Goal: Task Accomplishment & Management: Manage account settings

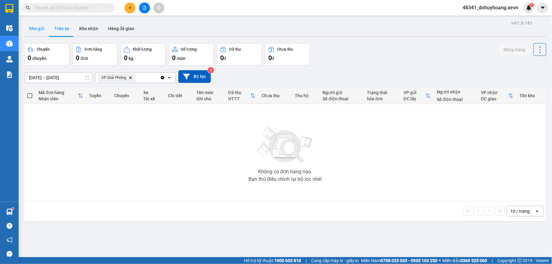
click at [38, 27] on button "Kho gửi" at bounding box center [36, 28] width 25 height 15
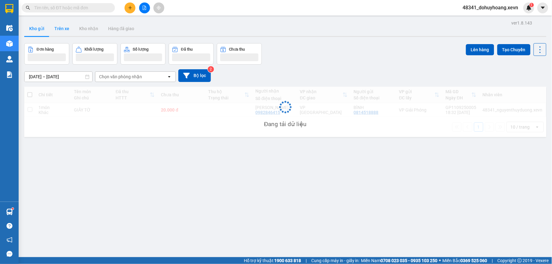
click at [60, 30] on button "Trên xe" at bounding box center [61, 28] width 25 height 15
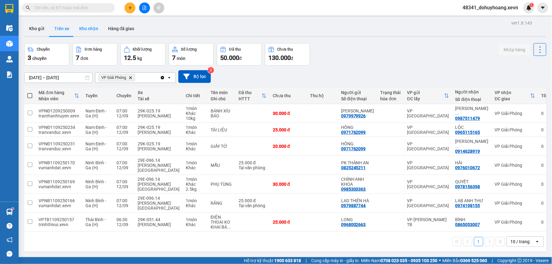
click at [81, 24] on button "Kho nhận" at bounding box center [88, 28] width 29 height 15
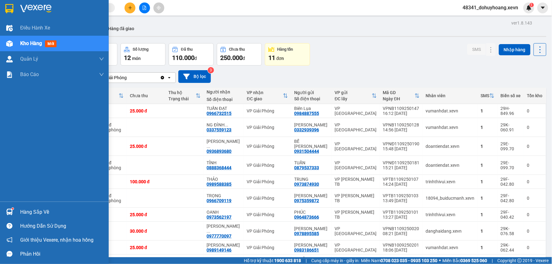
click at [21, 214] on div "Hàng sắp về" at bounding box center [62, 212] width 84 height 9
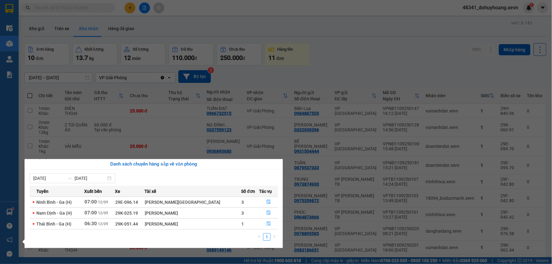
click at [127, 83] on section "Kết quả tìm kiếm ( 0 ) Bộ lọc No Data 48341_dohuyhoang.xevn 1 Điều hành xe Kho …" at bounding box center [276, 132] width 552 height 264
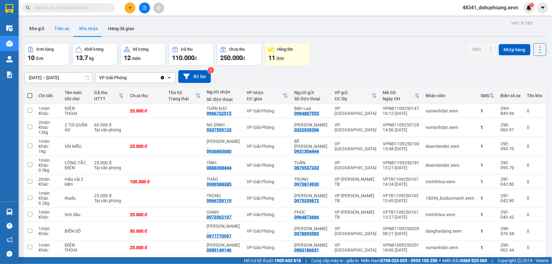
click at [54, 30] on button "Trên xe" at bounding box center [61, 28] width 25 height 15
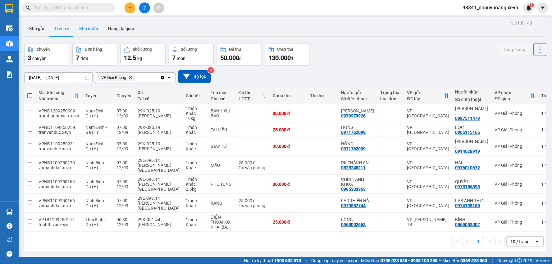
click at [86, 24] on button "Kho nhận" at bounding box center [88, 28] width 29 height 15
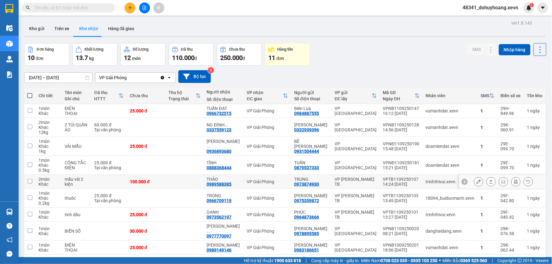
scroll to position [33, 0]
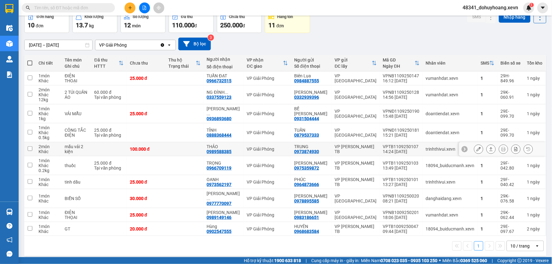
click at [232, 151] on div "0989588385" at bounding box center [219, 151] width 25 height 5
copy div "0989588385"
click at [81, 5] on input "text" at bounding box center [70, 7] width 73 height 7
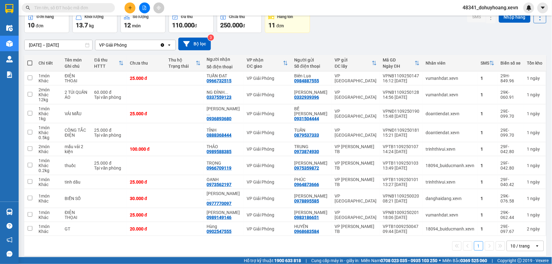
paste input "0989588385"
type input "0989588385"
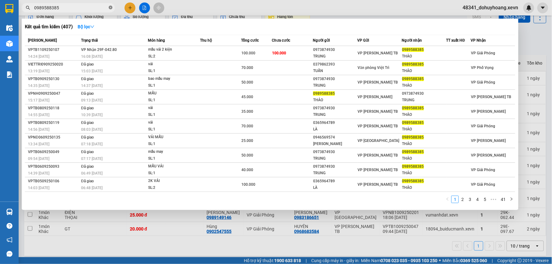
click at [111, 8] on icon "close-circle" at bounding box center [111, 8] width 4 height 4
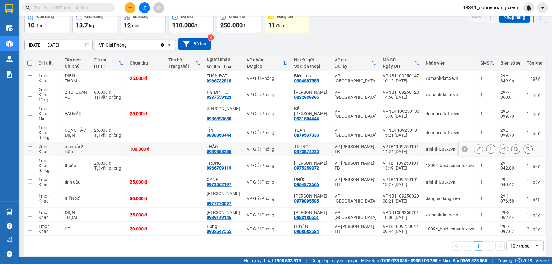
click at [230, 151] on div "0989588385" at bounding box center [219, 151] width 25 height 5
copy div "0989588385"
click at [90, 8] on input "text" at bounding box center [70, 7] width 73 height 7
paste input "0989588385"
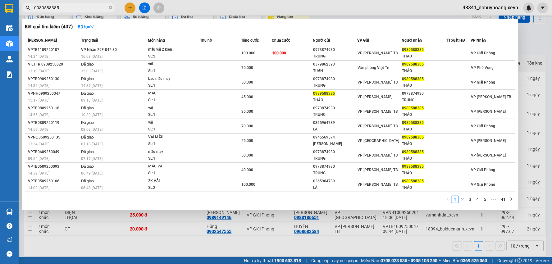
type input "0989588385"
click at [110, 6] on icon "close-circle" at bounding box center [111, 8] width 4 height 4
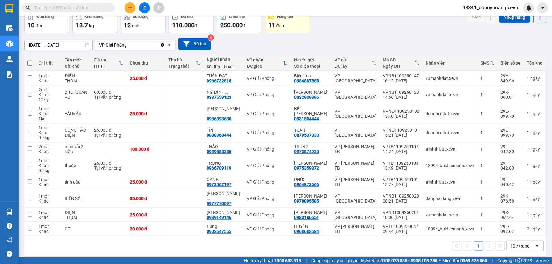
click at [76, 8] on input "text" at bounding box center [70, 7] width 73 height 7
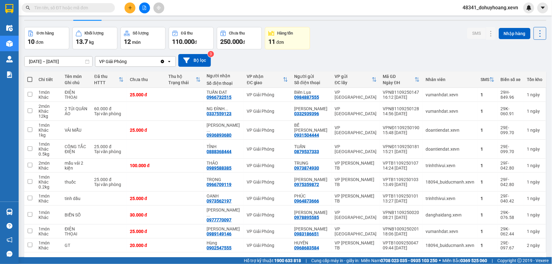
scroll to position [0, 0]
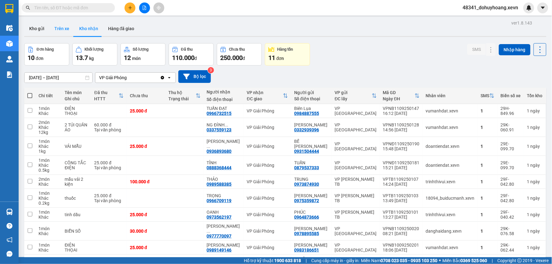
click at [55, 23] on button "Trên xe" at bounding box center [61, 28] width 25 height 15
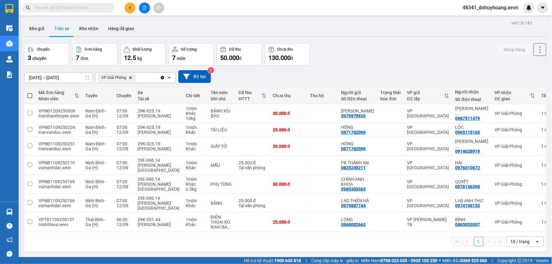
click at [46, 40] on div "ver 1.8.143 Kho gửi Trên xe Kho nhận Hàng đã giao Chuyến 3 chuyến Đơn hàng 7 đơ…" at bounding box center [285, 151] width 527 height 264
click at [39, 29] on button "Kho gửi" at bounding box center [36, 28] width 25 height 15
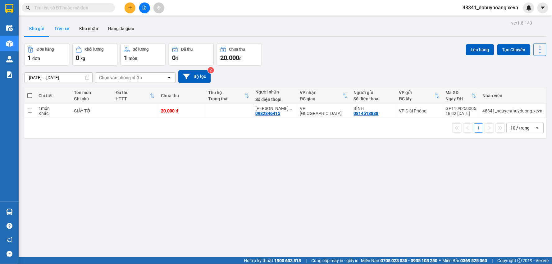
click at [70, 29] on button "Trên xe" at bounding box center [61, 28] width 25 height 15
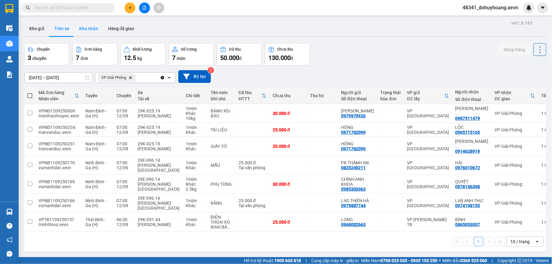
click at [87, 30] on button "Kho nhận" at bounding box center [88, 28] width 29 height 15
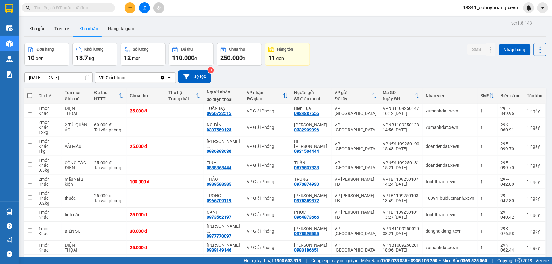
click at [60, 8] on input "text" at bounding box center [70, 7] width 73 height 7
paste input "0989588385"
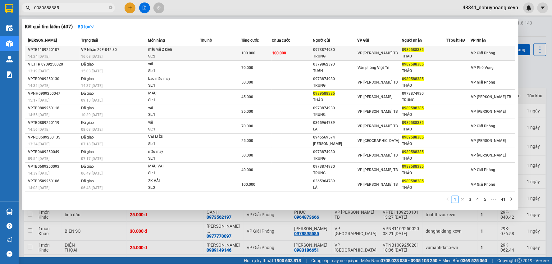
type input "0989588385"
click at [214, 48] on td at bounding box center [220, 53] width 41 height 15
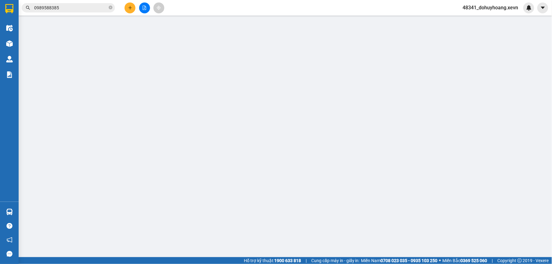
type input "0973874930"
type input "TRUNG"
type input "0989588385"
type input "THẢO"
type input "036076023855 NGUYỄN TRỌNG TÌNH"
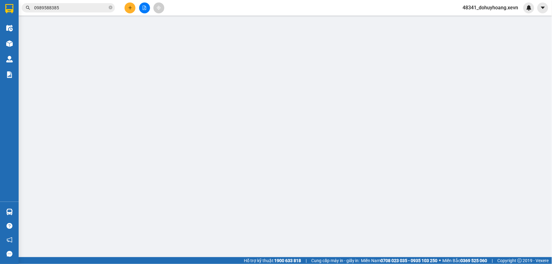
type input "100.000"
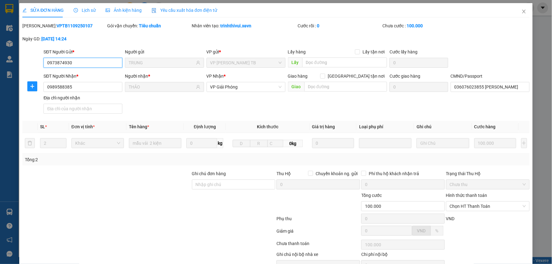
scroll to position [33, 0]
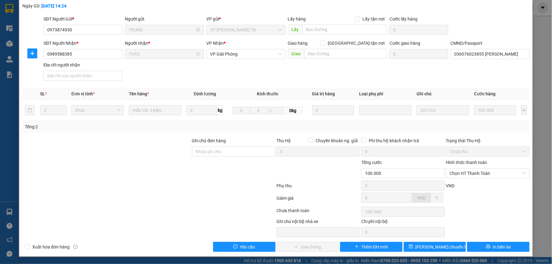
click at [479, 167] on div "Hình thức thanh toán" at bounding box center [488, 163] width 84 height 9
click at [482, 180] on div "Hình thức thanh toán Chọn HT Thanh Toán" at bounding box center [488, 170] width 84 height 22
click at [480, 179] on div "Hình thức thanh toán Chọn HT Thanh Toán" at bounding box center [488, 170] width 84 height 22
click at [472, 175] on span "Chọn HT Thanh Toán" at bounding box center [488, 173] width 76 height 9
click at [472, 185] on div "Tại văn phòng" at bounding box center [483, 185] width 75 height 7
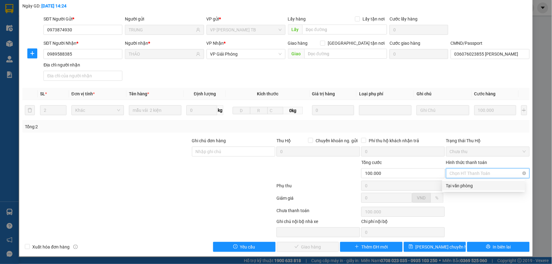
type input "0"
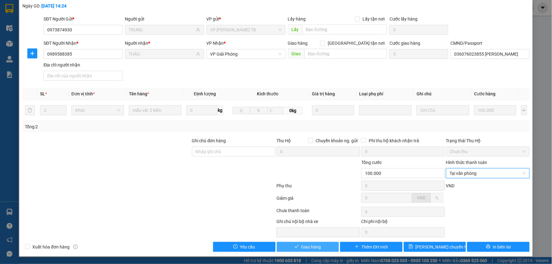
click at [314, 247] on span "Giao hàng" at bounding box center [311, 247] width 20 height 7
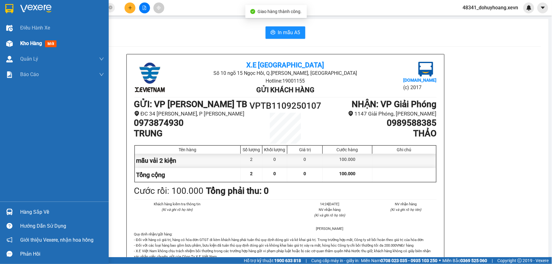
drag, startPoint x: 12, startPoint y: 48, endPoint x: 104, endPoint y: 34, distance: 93.7
click at [11, 48] on div at bounding box center [9, 43] width 11 height 11
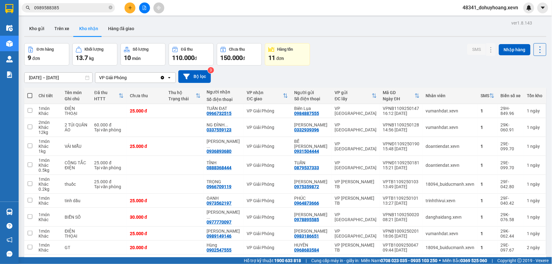
click at [70, 5] on input "0989588385" at bounding box center [70, 7] width 73 height 7
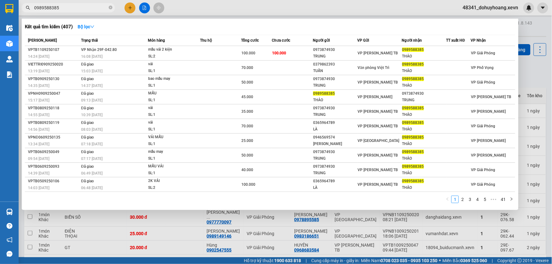
click at [70, 5] on input "0989588385" at bounding box center [70, 7] width 73 height 7
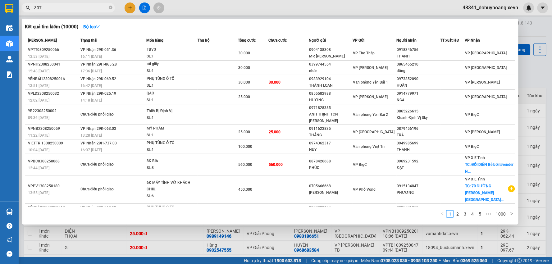
type input "3072"
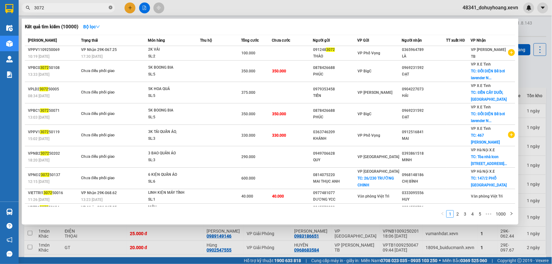
click at [111, 9] on icon "close-circle" at bounding box center [111, 8] width 4 height 4
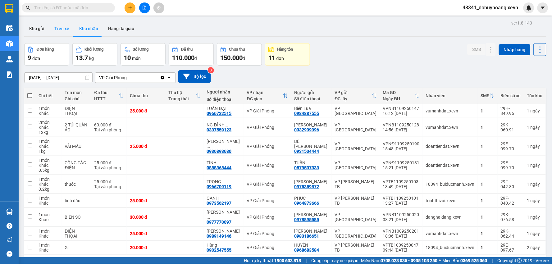
click at [66, 29] on button "Trên xe" at bounding box center [61, 28] width 25 height 15
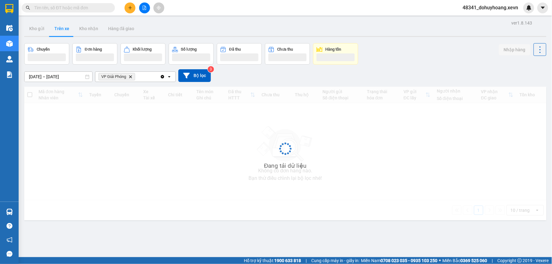
click at [66, 29] on button "Trên xe" at bounding box center [61, 28] width 25 height 15
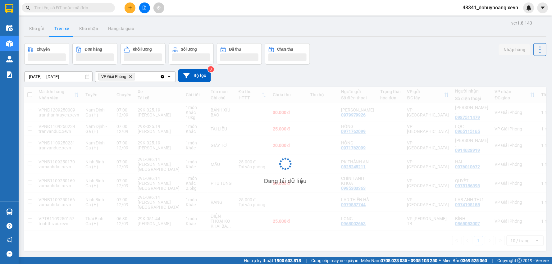
scroll to position [29, 0]
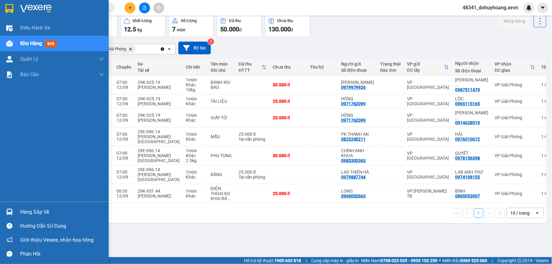
click at [26, 208] on div "Hàng sắp về" at bounding box center [62, 212] width 84 height 9
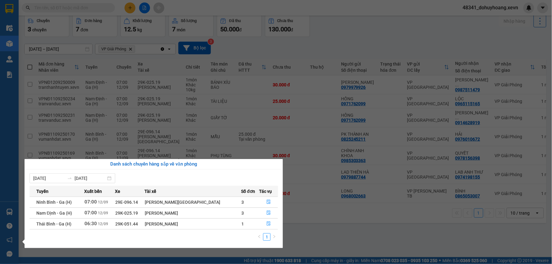
click at [12, 212] on div "Điều hành xe Kho hàng mới Quản Lý Quản lý chuyến Quản lý giao nhận mới Quản lý …" at bounding box center [9, 132] width 19 height 264
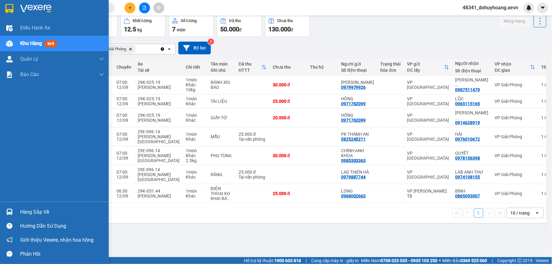
click at [3, 207] on div "Hàng sắp về" at bounding box center [54, 212] width 109 height 14
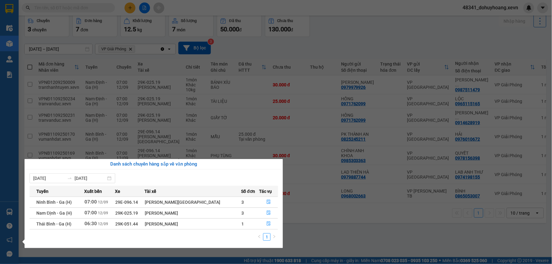
click at [322, 202] on section "Kết quả tìm kiếm ( 10000 ) Bộ lọc Mã ĐH Trạng thái Món hàng Thu hộ Tổng cước Ch…" at bounding box center [276, 132] width 552 height 264
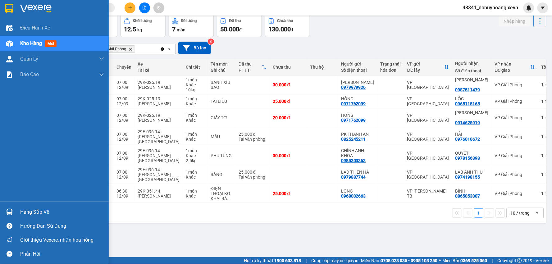
click at [14, 205] on div "Hàng sắp về" at bounding box center [54, 212] width 109 height 14
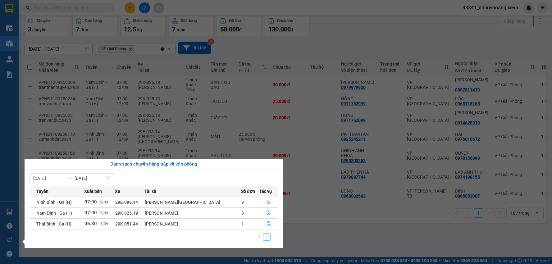
click at [350, 185] on section "Kết quả tìm kiếm ( 10000 ) Bộ lọc Mã ĐH Trạng thái Món hàng Thu hộ Tổng cước Ch…" at bounding box center [276, 132] width 552 height 264
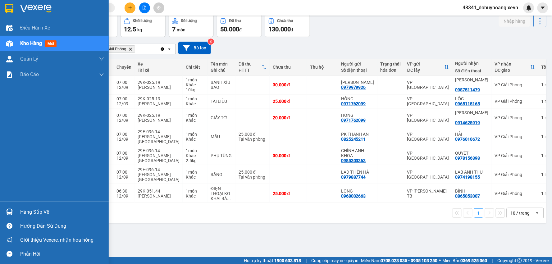
click at [20, 213] on div "Hàng sắp về" at bounding box center [54, 212] width 109 height 14
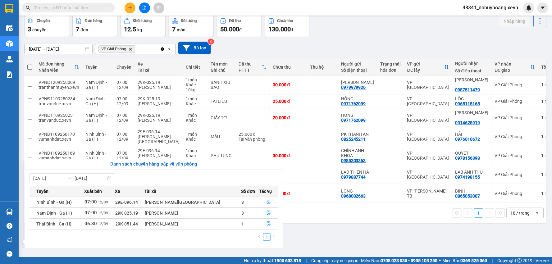
click at [321, 219] on section "Kết quả tìm kiếm ( 10000 ) Bộ lọc Mã ĐH Trạng thái Món hàng Thu hộ Tổng cước Ch…" at bounding box center [276, 132] width 552 height 264
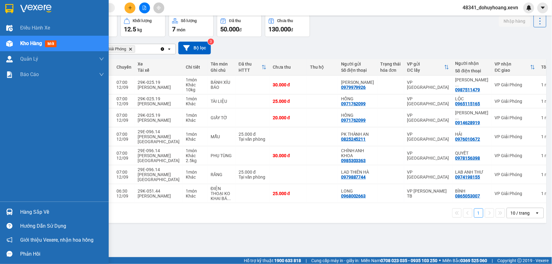
click at [8, 209] on img at bounding box center [9, 212] width 7 height 7
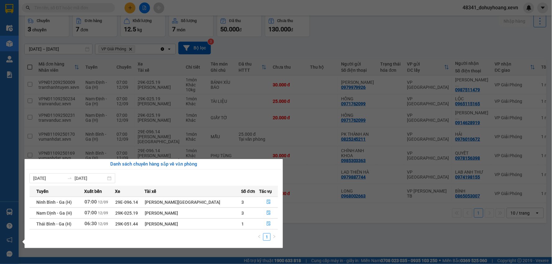
click at [47, 138] on section "Kết quả tìm kiếm ( 10000 ) Bộ lọc Mã ĐH Trạng thái Món hàng Thu hộ Tổng cước Ch…" at bounding box center [276, 132] width 552 height 264
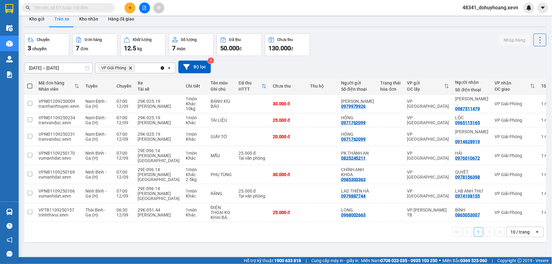
scroll to position [0, 0]
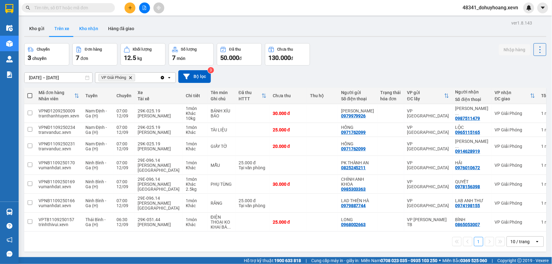
click at [99, 31] on button "Kho nhận" at bounding box center [88, 28] width 29 height 15
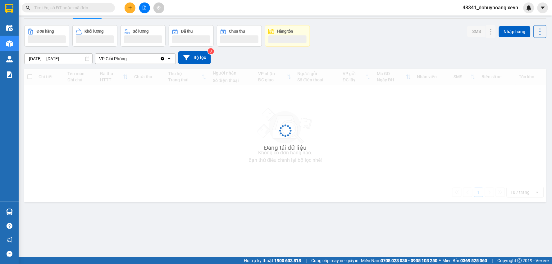
scroll to position [29, 0]
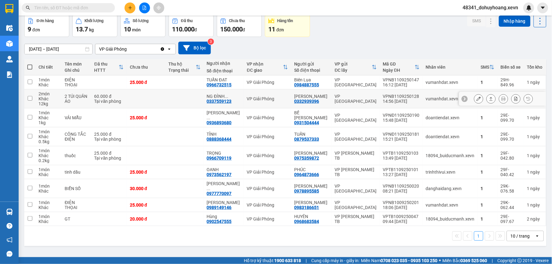
click at [230, 99] on div "0337559123" at bounding box center [219, 101] width 25 height 5
copy div "0337559123"
drag, startPoint x: 107, startPoint y: 2, endPoint x: 104, endPoint y: 4, distance: 3.8
click at [106, 2] on div "Kết quả tìm kiếm ( 10000 ) Bộ lọc Mã ĐH Trạng thái Món hàng Thu hộ Tổng cước Ch…" at bounding box center [60, 7] width 121 height 11
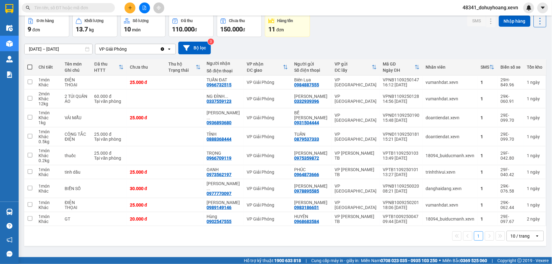
click at [104, 4] on input "text" at bounding box center [70, 7] width 73 height 7
paste input "0337559123"
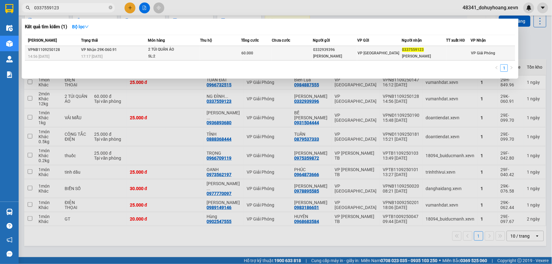
type input "0337559123"
click at [104, 56] on div "17:17 - 11/09" at bounding box center [114, 56] width 67 height 7
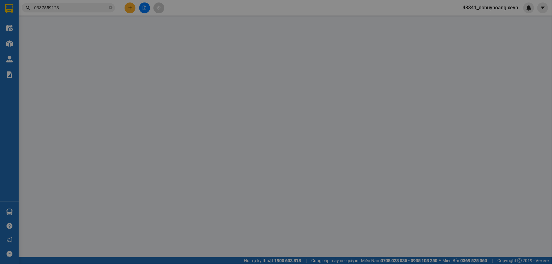
type input "0332939396"
type input "HOÀNG TRỌNG ANH"
type input "0337559123"
type input "NG ĐÌNH MINH"
type input "60.000"
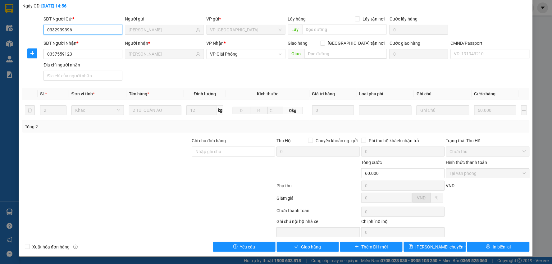
scroll to position [33, 0]
click at [483, 59] on div "CMND/Passport VD: 191943210" at bounding box center [490, 51] width 79 height 22
click at [480, 58] on input "CMND/Passport" at bounding box center [490, 54] width 79 height 10
type input "0"
click at [301, 244] on span "Giao hàng" at bounding box center [311, 247] width 20 height 7
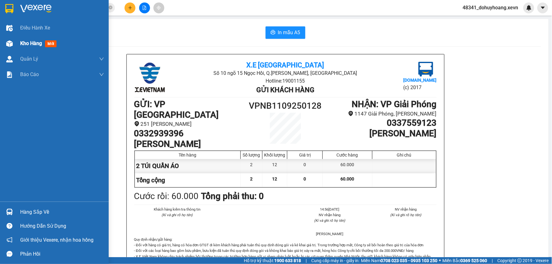
click at [12, 44] on img at bounding box center [9, 43] width 7 height 7
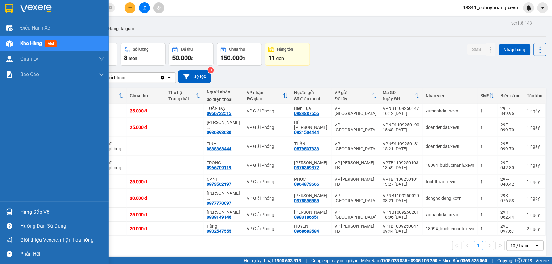
click at [22, 212] on div "Hàng sắp về" at bounding box center [62, 212] width 84 height 9
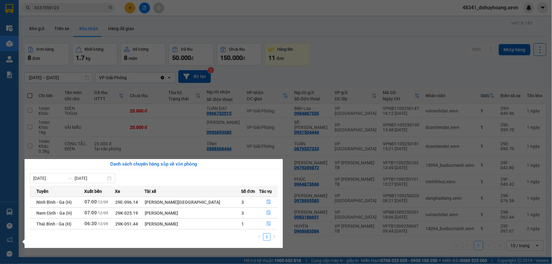
click at [386, 246] on section "Kết quả tìm kiếm ( 1 ) Bộ lọc Mã ĐH Trạng thái Món hàng Thu hộ Tổng cước Chưa c…" at bounding box center [276, 132] width 552 height 264
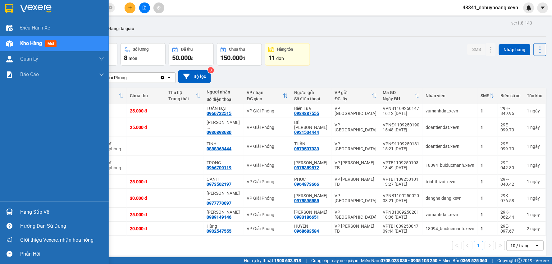
click at [19, 206] on div "Hàng sắp về" at bounding box center [54, 212] width 109 height 14
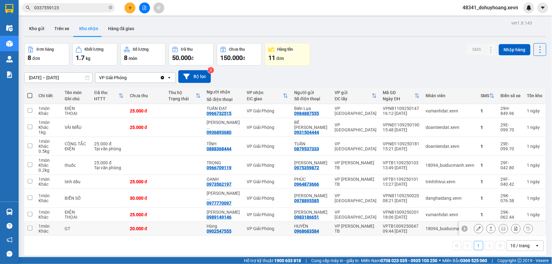
click at [310, 230] on section "Kết quả tìm kiếm ( 1 ) Bộ lọc Mã ĐH Trạng thái Món hàng Thu hộ Tổng cước Chưa c…" at bounding box center [276, 132] width 552 height 264
drag, startPoint x: 65, startPoint y: 29, endPoint x: 56, endPoint y: 33, distance: 10.3
click at [65, 29] on button "Trên xe" at bounding box center [61, 28] width 25 height 15
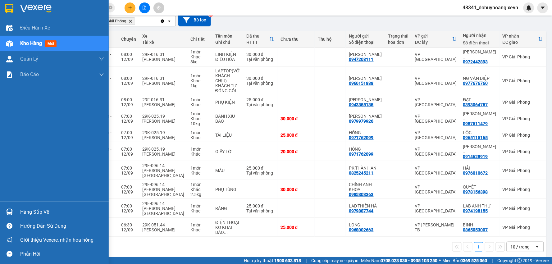
scroll to position [60, 0]
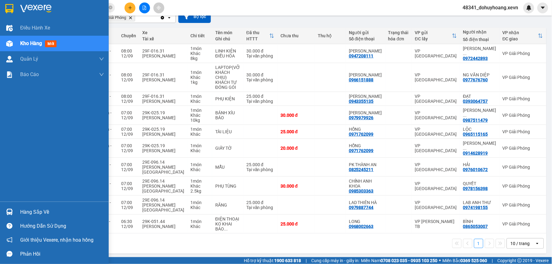
click at [20, 212] on div "Hàng sắp về" at bounding box center [62, 212] width 84 height 9
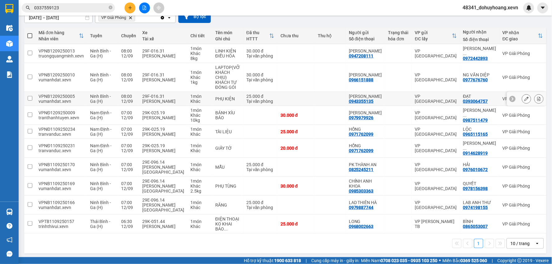
drag, startPoint x: 24, startPoint y: 212, endPoint x: 338, endPoint y: 97, distance: 334.2
click at [338, 97] on section "Kết quả tìm kiếm ( 1 ) Bộ lọc Mã ĐH Trạng thái Món hàng Thu hộ Tổng cước Chưa c…" at bounding box center [276, 132] width 552 height 264
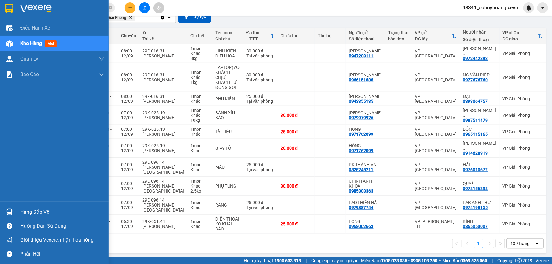
click at [2, 219] on div "Hướng dẫn sử dụng" at bounding box center [54, 226] width 109 height 14
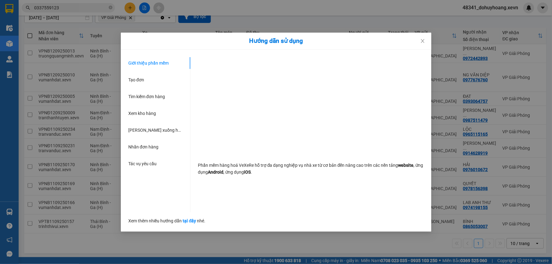
click at [11, 214] on div "Hướng dẫn sử dụng Giới thiệu phần mềm Tạo đơn Tìm kiếm đơn hàng Xem kho hàng Lê…" at bounding box center [276, 132] width 552 height 264
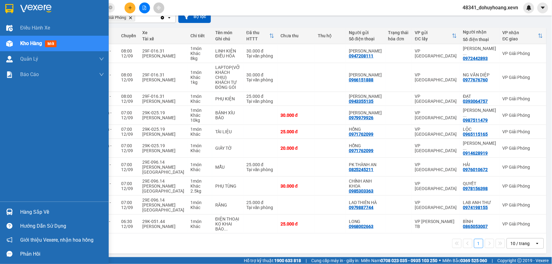
click at [11, 214] on img at bounding box center [9, 212] width 7 height 7
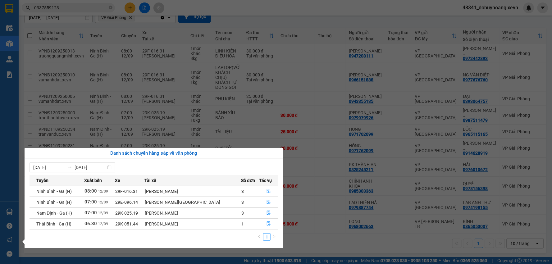
click at [361, 242] on section "Kết quả tìm kiếm ( 1 ) Bộ lọc Mã ĐH Trạng thái Món hàng Thu hộ Tổng cước Chưa c…" at bounding box center [276, 132] width 552 height 264
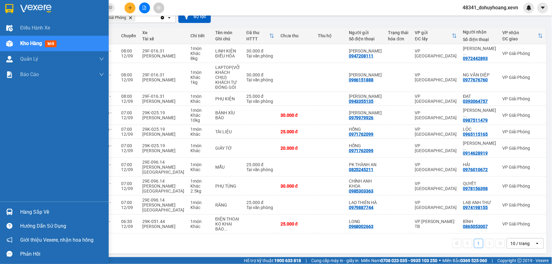
click at [18, 213] on div "Hàng sắp về" at bounding box center [54, 212] width 109 height 14
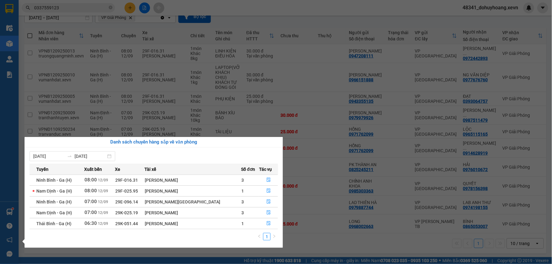
click at [318, 228] on section "Kết quả tìm kiếm ( 1 ) Bộ lọc Mã ĐH Trạng thái Món hàng Thu hộ Tổng cước Chưa c…" at bounding box center [276, 132] width 552 height 264
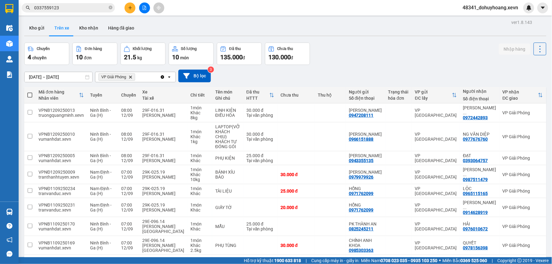
scroll to position [0, 0]
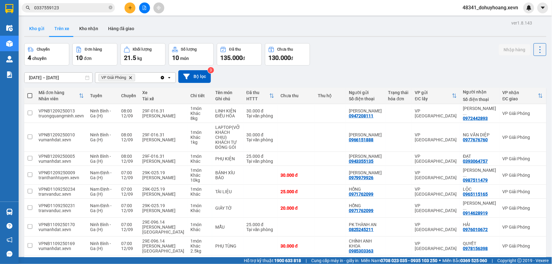
click at [43, 31] on button "Kho gửi" at bounding box center [36, 28] width 25 height 15
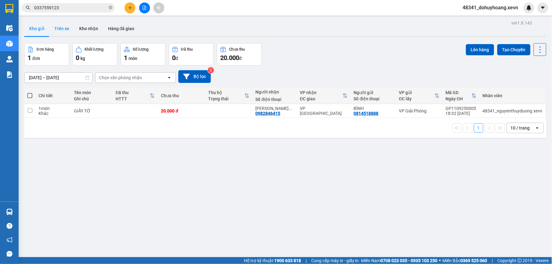
click at [53, 28] on button "Trên xe" at bounding box center [61, 28] width 25 height 15
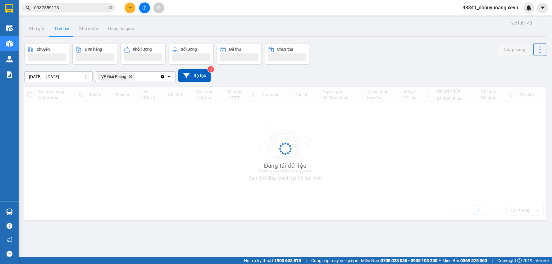
click at [53, 28] on button "Trên xe" at bounding box center [61, 28] width 25 height 15
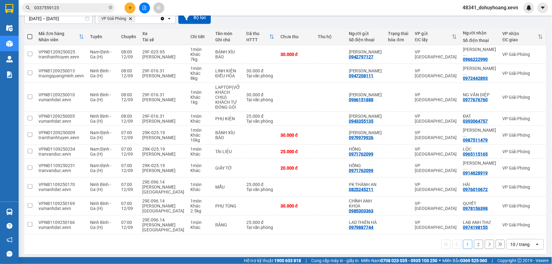
scroll to position [60, 0]
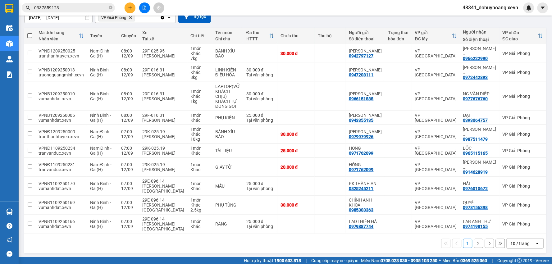
drag, startPoint x: 527, startPoint y: 251, endPoint x: 526, endPoint y: 246, distance: 4.3
click at [529, 250] on div "1 2 10 / trang open" at bounding box center [285, 244] width 522 height 20
click at [523, 243] on div "10 / trang" at bounding box center [520, 244] width 19 height 6
click at [508, 195] on span "20 / trang" at bounding box center [517, 194] width 20 height 6
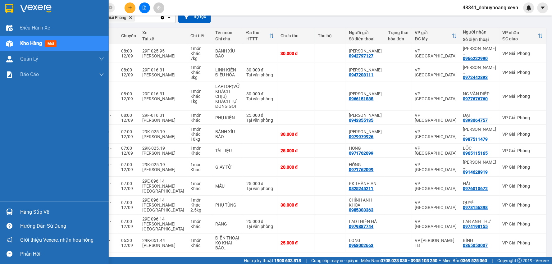
click at [11, 207] on div at bounding box center [9, 212] width 11 height 11
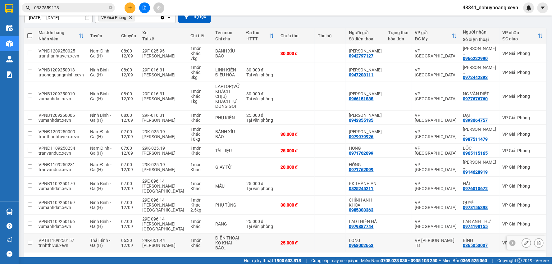
click at [328, 232] on section "Kết quả tìm kiếm ( 1 ) Bộ lọc Mã ĐH Trạng thái Món hàng Thu hộ Tổng cước Chưa c…" at bounding box center [276, 132] width 552 height 264
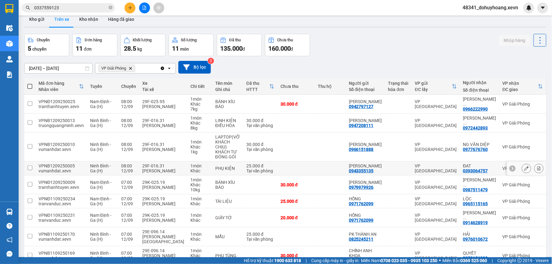
scroll to position [0, 0]
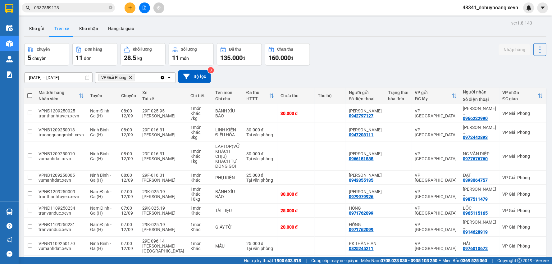
drag, startPoint x: 19, startPoint y: 205, endPoint x: 16, endPoint y: 214, distance: 9.0
click at [19, 206] on main "ver 1.8.143 Kho gửi Trên xe Kho nhận Hàng đã giao Chuyến 5 chuyến Đơn hàng 11 đ…" at bounding box center [276, 128] width 552 height 257
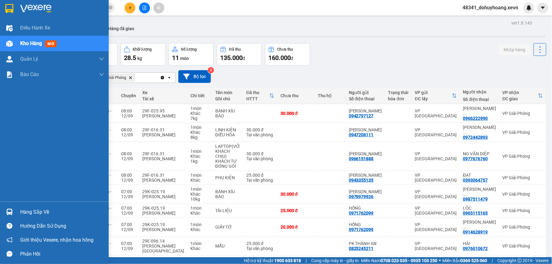
click at [16, 214] on div "Hàng sắp về" at bounding box center [54, 212] width 109 height 14
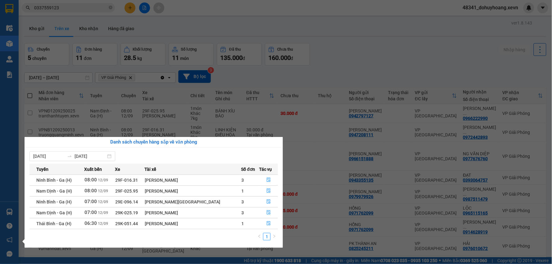
click at [206, 58] on section "Kết quả tìm kiếm ( 1 ) Bộ lọc Mã ĐH Trạng thái Món hàng Thu hộ Tổng cước Chưa c…" at bounding box center [276, 132] width 552 height 264
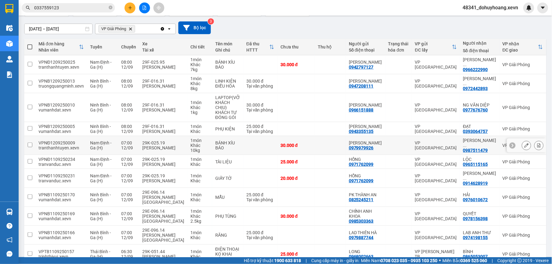
scroll to position [79, 0]
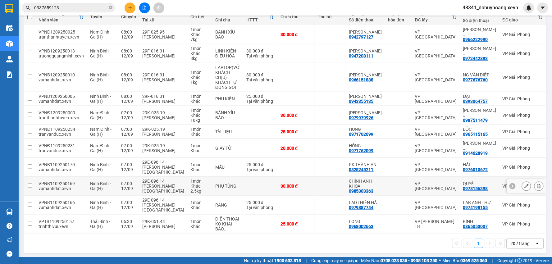
click at [192, 184] on div "Khác" at bounding box center [200, 186] width 19 height 5
checkbox input "true"
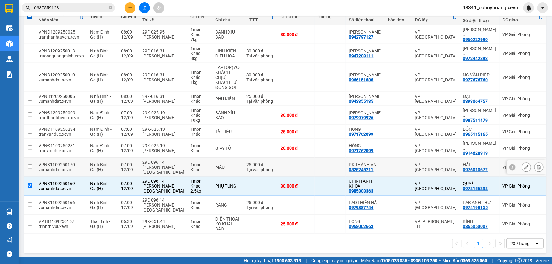
click at [177, 167] on td "29E-096.14 Đinh Quang Nam" at bounding box center [163, 167] width 48 height 19
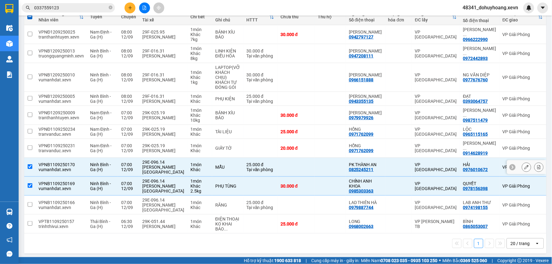
click at [177, 167] on td "29E-096.14 Đinh Quang Nam" at bounding box center [163, 167] width 48 height 19
checkbox input "false"
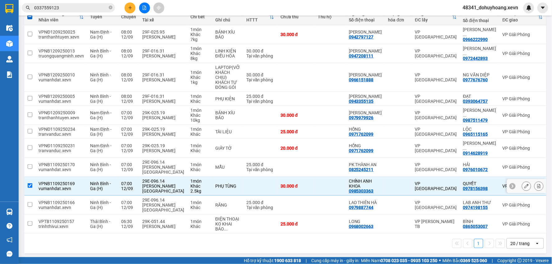
click at [187, 186] on td "1 món Khác 2.5 kg" at bounding box center [199, 186] width 25 height 19
checkbox input "false"
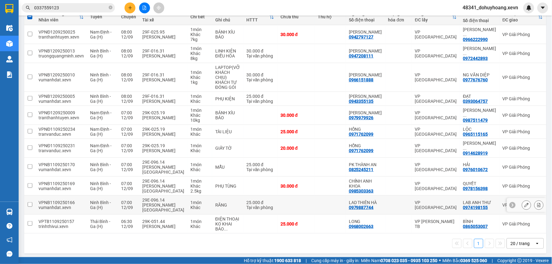
click at [192, 205] on div "Khác" at bounding box center [200, 207] width 19 height 5
checkbox input "true"
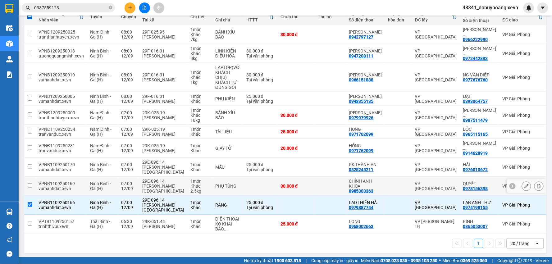
click at [191, 184] on div "Khác" at bounding box center [200, 186] width 19 height 5
checkbox input "true"
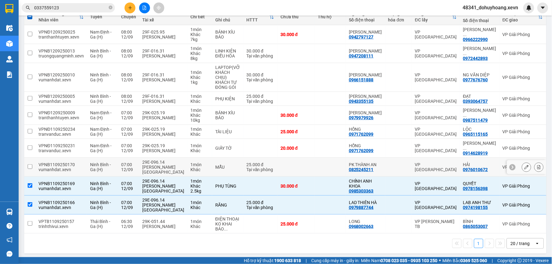
click at [174, 167] on div "Đinh Quang Nam" at bounding box center [163, 170] width 42 height 10
checkbox input "true"
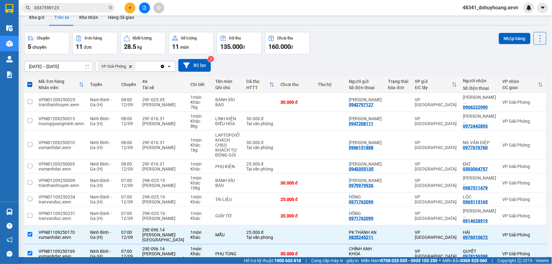
scroll to position [10, 0]
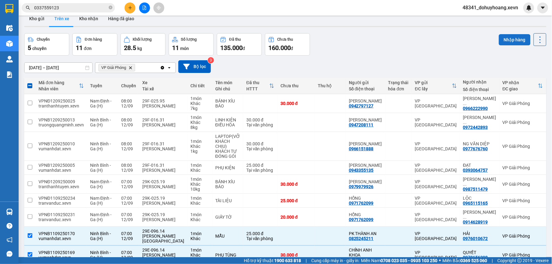
click at [507, 38] on button "Nhập hàng" at bounding box center [515, 39] width 32 height 11
click at [94, 18] on button "Kho nhận" at bounding box center [88, 18] width 29 height 15
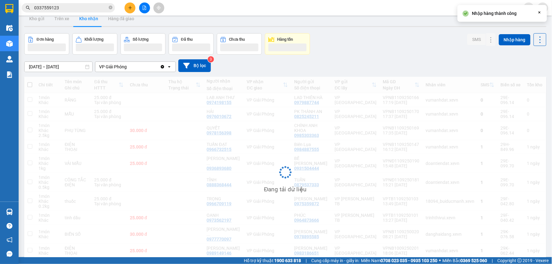
click at [440, 130] on div "vumanhdat.xevn" at bounding box center [450, 130] width 49 height 5
checkbox input "true"
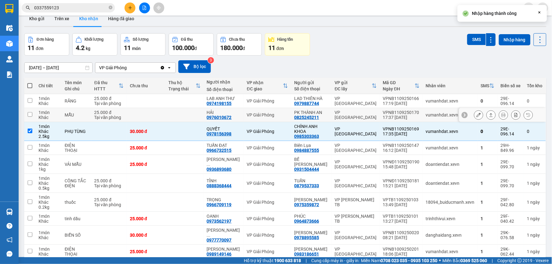
click at [438, 111] on td "vumanhdat.xevn" at bounding box center [450, 115] width 55 height 14
checkbox input "true"
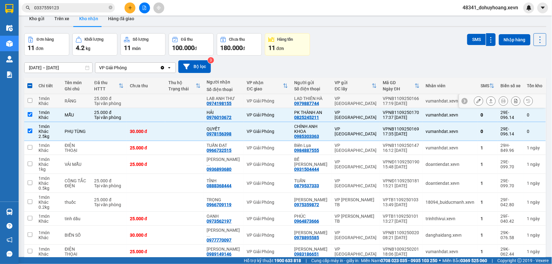
click at [434, 101] on div "vumanhdat.xevn" at bounding box center [450, 101] width 49 height 5
checkbox input "true"
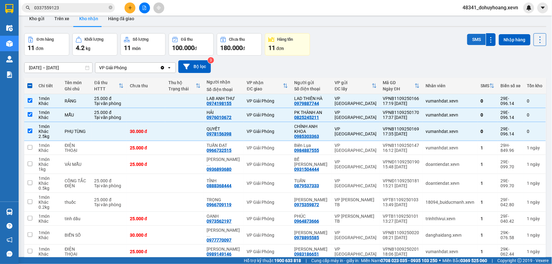
click at [467, 41] on button "SMS" at bounding box center [476, 39] width 19 height 11
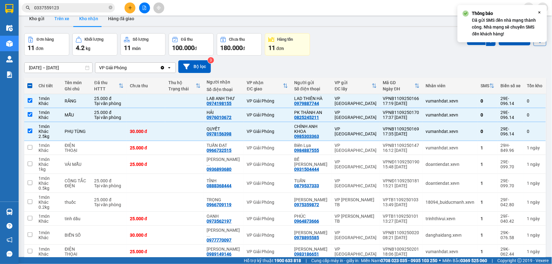
click at [66, 21] on button "Trên xe" at bounding box center [61, 18] width 25 height 15
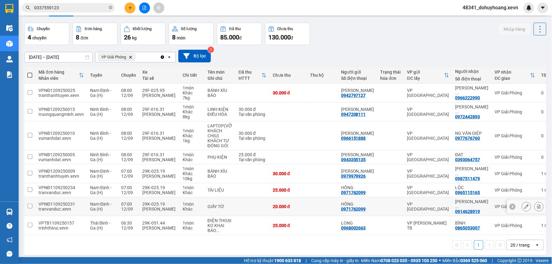
scroll to position [29, 0]
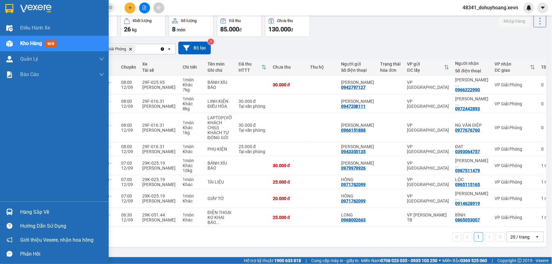
click at [30, 210] on div "Hàng sắp về" at bounding box center [62, 212] width 84 height 9
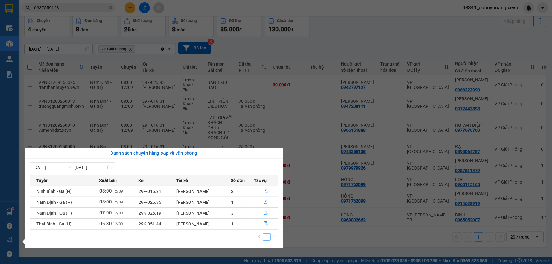
click at [381, 234] on section "Kết quả tìm kiếm ( 1 ) Bộ lọc Mã ĐH Trạng thái Món hàng Thu hộ Tổng cước Chưa c…" at bounding box center [276, 132] width 552 height 264
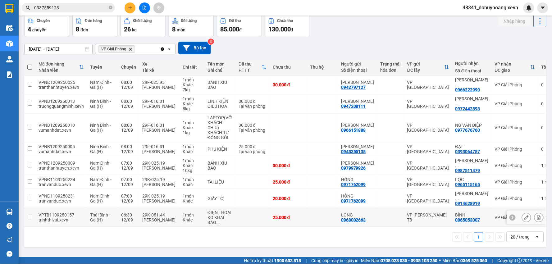
click at [166, 217] on div "29K-051.44" at bounding box center [159, 215] width 34 height 5
checkbox input "true"
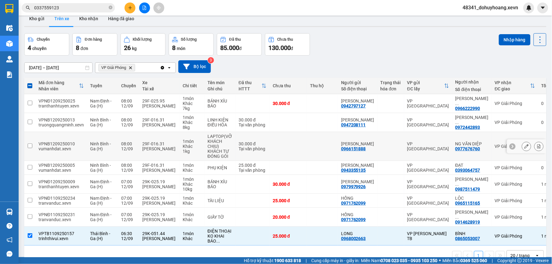
scroll to position [0, 0]
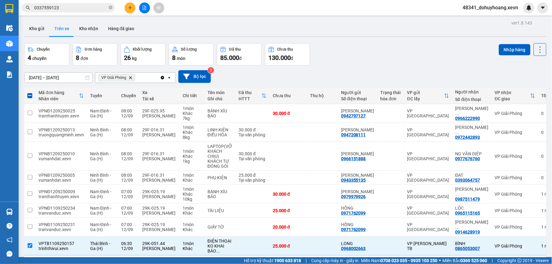
click at [515, 40] on div "ver 1.8.143 Kho gửi Trên xe Kho nhận Hàng đã giao Chuyến 4 chuyến Đơn hàng 8 đơ…" at bounding box center [285, 151] width 527 height 264
click at [515, 51] on button "Nhập hàng" at bounding box center [515, 49] width 32 height 11
click at [88, 30] on button "Kho nhận" at bounding box center [88, 28] width 29 height 15
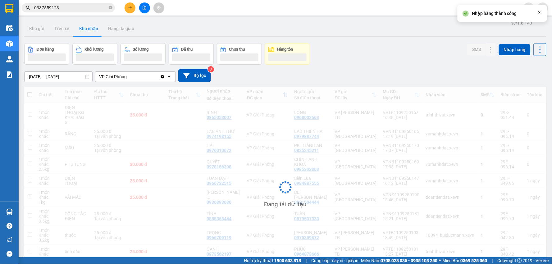
click at [434, 117] on div "Đang tải dữ liệu" at bounding box center [285, 192] width 522 height 211
click at [434, 117] on td "trinhthivui.xevn" at bounding box center [450, 115] width 55 height 24
checkbox input "true"
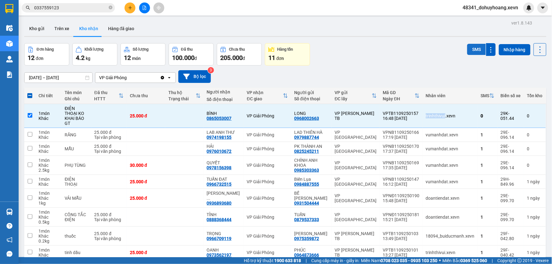
click at [478, 53] on button "SMS" at bounding box center [476, 49] width 19 height 11
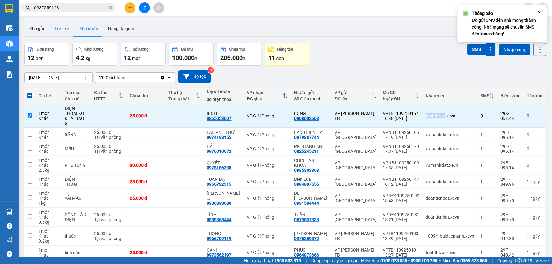
click at [54, 27] on button "Trên xe" at bounding box center [61, 28] width 25 height 15
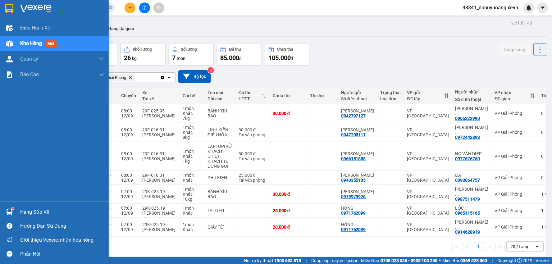
click at [7, 213] on img at bounding box center [9, 212] width 7 height 7
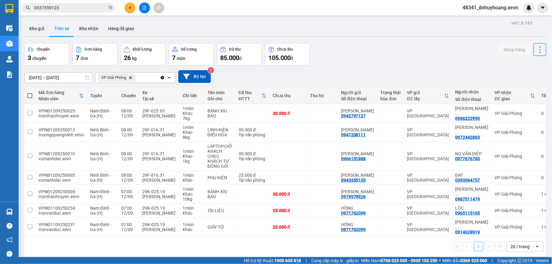
click at [357, 255] on section "Kết quả tìm kiếm ( 1 ) Bộ lọc Mã ĐH Trạng thái Món hàng Thu hộ Tổng cước Chưa c…" at bounding box center [276, 132] width 552 height 264
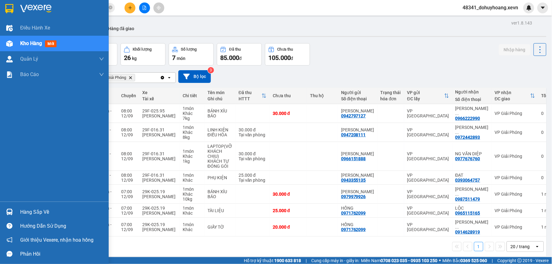
click at [15, 210] on div "Hàng sắp về" at bounding box center [54, 212] width 109 height 14
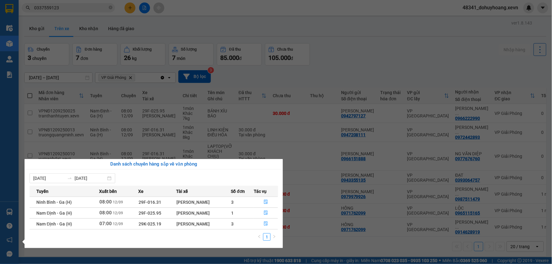
click at [358, 231] on section "Kết quả tìm kiếm ( 1 ) Bộ lọc Mã ĐH Trạng thái Món hàng Thu hộ Tổng cước Chưa c…" at bounding box center [276, 132] width 552 height 264
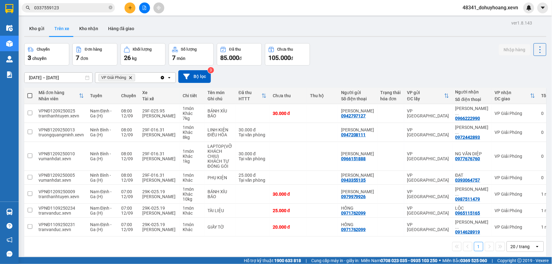
click at [58, 10] on input "0337559123" at bounding box center [70, 7] width 73 height 7
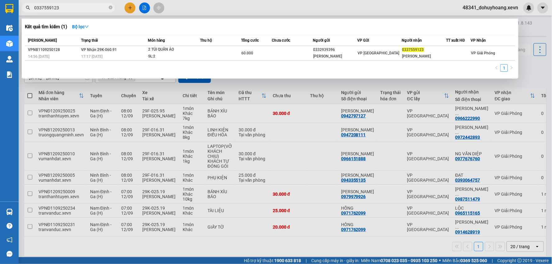
click at [57, 10] on input "0337559123" at bounding box center [70, 7] width 73 height 7
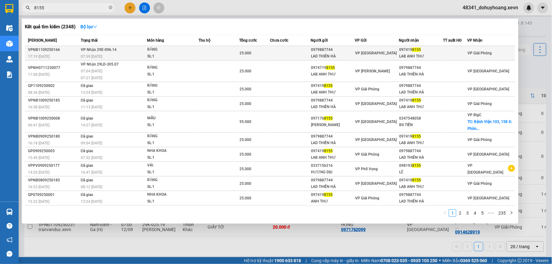
type input "8155"
click at [131, 50] on td "VP Nhận 29E-096.14 07:59 - 12/09" at bounding box center [113, 53] width 68 height 15
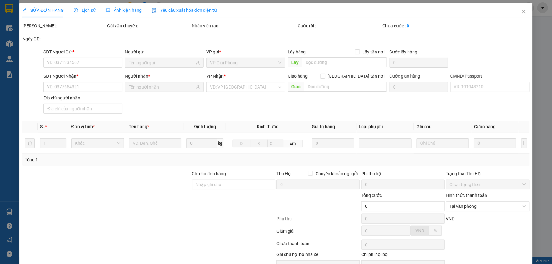
type input "0979887744"
type input "LAD THIÊN HÀ"
type input "0974198155"
type input "LAB ANH THƯ"
type input "ƯE"
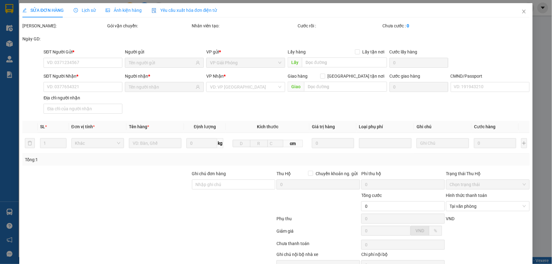
type input "25.000"
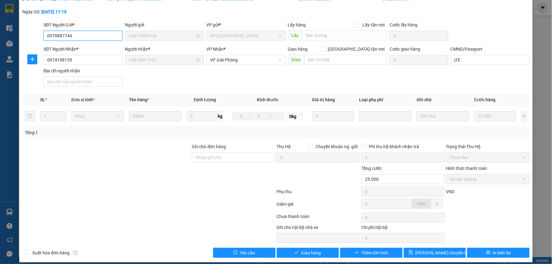
scroll to position [33, 0]
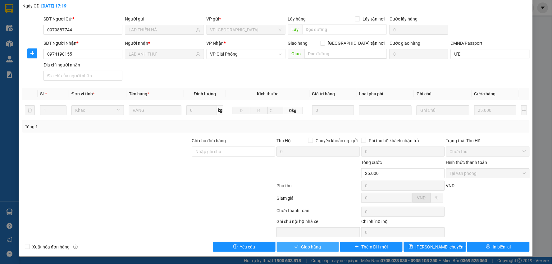
click at [315, 250] on span "Giao hàng" at bounding box center [311, 247] width 20 height 7
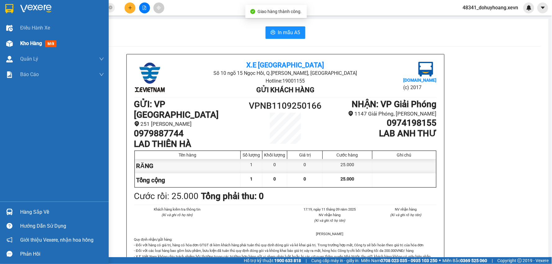
click at [16, 44] on div "Kho hàng mới" at bounding box center [54, 44] width 109 height 16
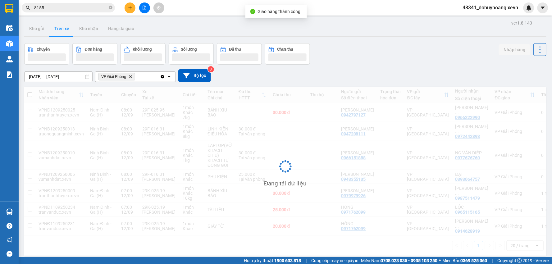
click at [86, 10] on input "8155" at bounding box center [70, 7] width 73 height 7
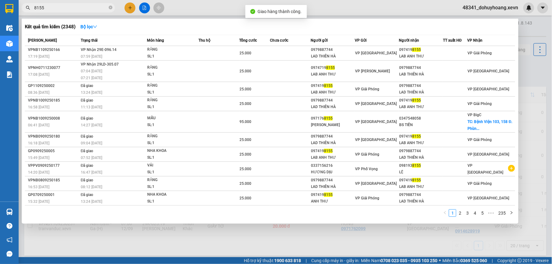
click at [86, 10] on input "8155" at bounding box center [70, 7] width 73 height 7
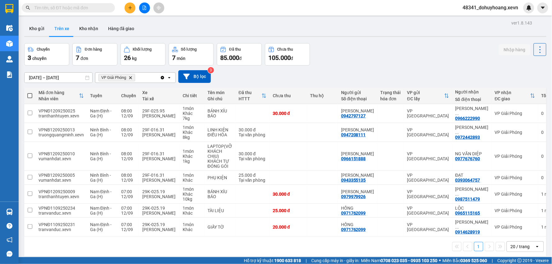
click at [131, 10] on icon "plus" at bounding box center [130, 8] width 4 height 4
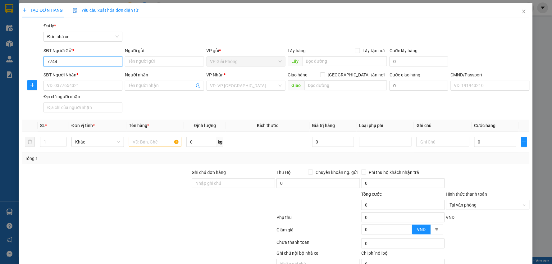
click at [92, 63] on input "7744" at bounding box center [83, 62] width 79 height 10
type input "0"
click at [92, 71] on div "0974198155 - LAB ANH THƯ" at bounding box center [82, 74] width 71 height 7
type input "0974198155"
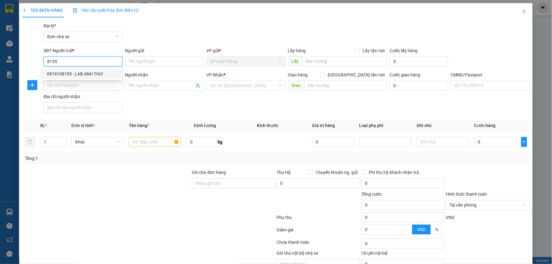
type input "LAB ANH THƯ"
type input "0979887744"
type input "LAD THIÊN HÀ"
type input "035085003211 NGUYỄN VĂN CÔNG"
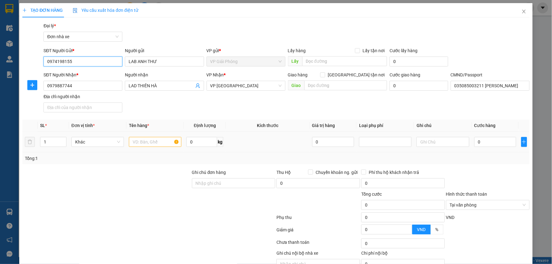
type input "0974198155"
click at [145, 142] on input "text" at bounding box center [155, 142] width 53 height 10
type input "răng"
click at [496, 149] on td "0" at bounding box center [495, 142] width 47 height 21
click at [495, 143] on input "0" at bounding box center [496, 142] width 42 height 10
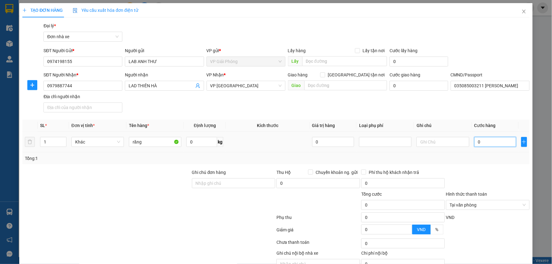
type input "2"
type input "25"
click at [508, 174] on div at bounding box center [488, 180] width 85 height 22
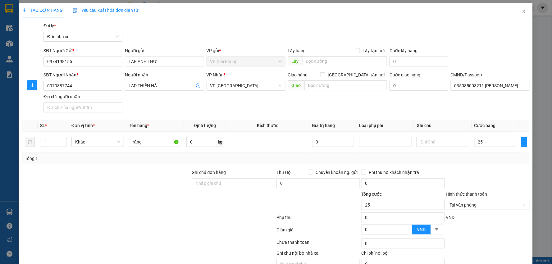
type input "25.000"
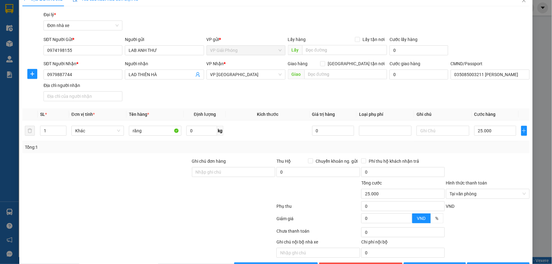
scroll to position [32, 0]
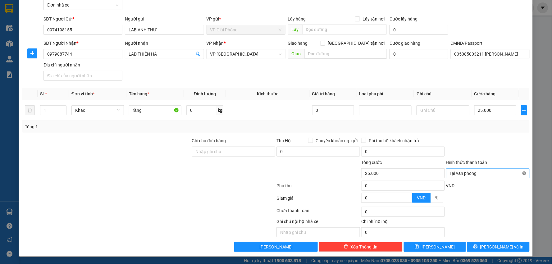
type input "25.000"
click at [515, 248] on button "Lưu và In" at bounding box center [498, 247] width 62 height 10
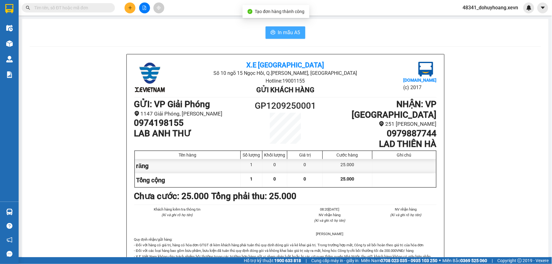
click at [293, 35] on span "In mẫu A5" at bounding box center [289, 33] width 22 height 8
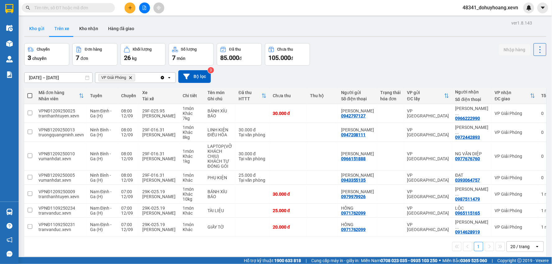
click at [29, 32] on button "Kho gửi" at bounding box center [36, 28] width 25 height 15
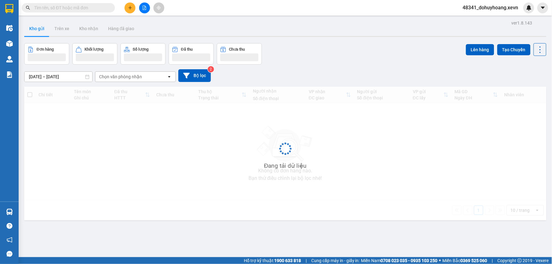
click at [29, 32] on button "Kho gửi" at bounding box center [36, 28] width 25 height 15
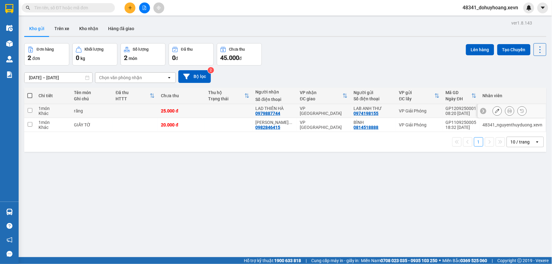
click at [508, 113] on icon at bounding box center [510, 111] width 4 height 4
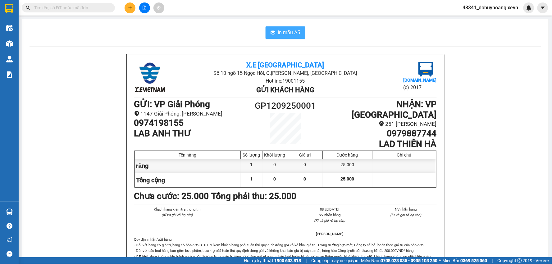
click at [285, 38] on button "In mẫu A5" at bounding box center [286, 32] width 40 height 12
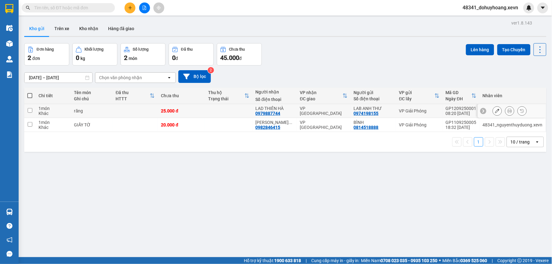
click at [495, 111] on button at bounding box center [497, 111] width 9 height 11
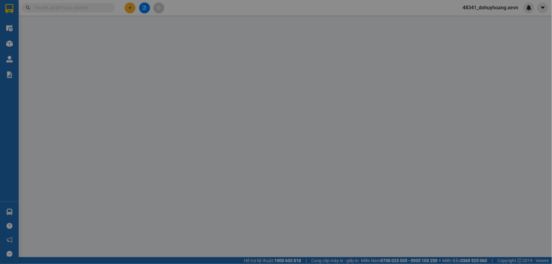
type input "0974198155"
type input "0979887744"
type input "035085003211 NGUYỄN VĂN CÔNG"
type input "25.000"
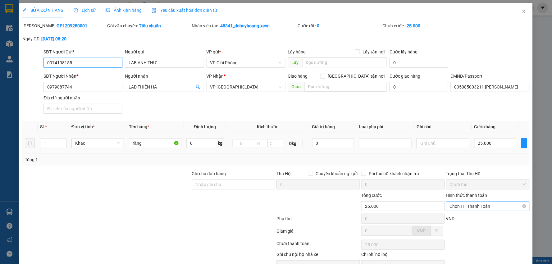
click at [502, 208] on span "Chọn HT Thanh Toán" at bounding box center [488, 206] width 76 height 9
click at [458, 218] on div "Tại văn phòng" at bounding box center [483, 218] width 75 height 7
type input "0"
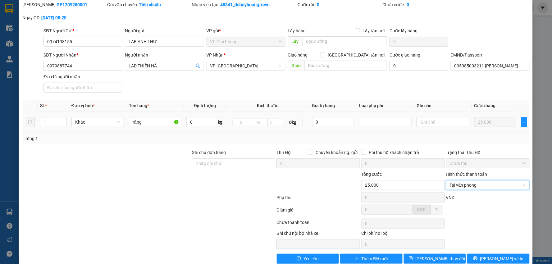
scroll to position [33, 0]
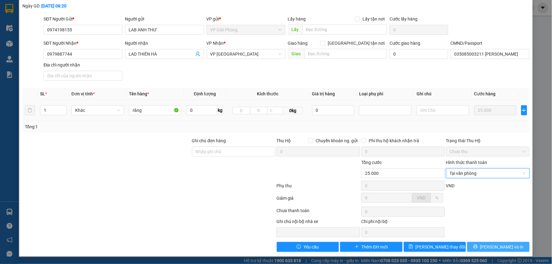
click at [490, 245] on span "Lưu và In" at bounding box center [503, 247] width 44 height 7
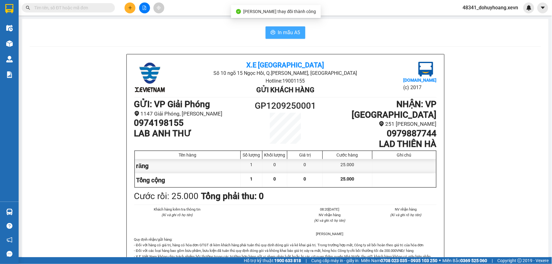
click at [293, 33] on span "In mẫu A5" at bounding box center [289, 33] width 22 height 8
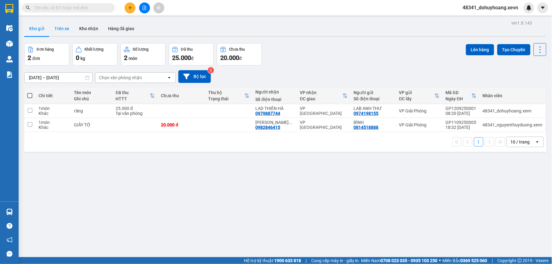
click at [50, 30] on button "Trên xe" at bounding box center [61, 28] width 25 height 15
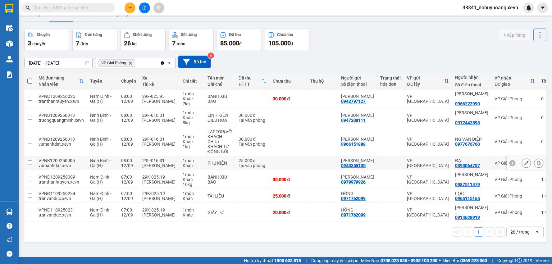
scroll to position [29, 0]
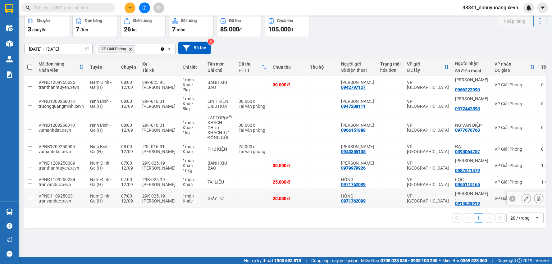
click at [183, 204] on div "Khác" at bounding box center [192, 201] width 19 height 5
checkbox input "true"
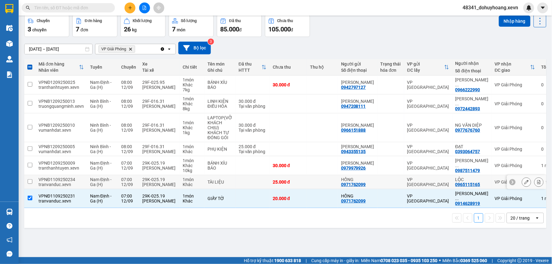
click at [173, 182] on td "29K-025.19 Trần Đức Triều" at bounding box center [159, 182] width 40 height 14
checkbox input "true"
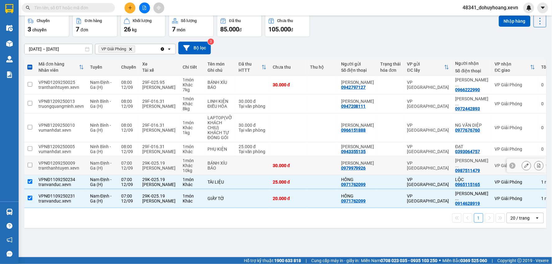
click at [177, 175] on td "29K-025.19 Trần Đức Triều" at bounding box center [159, 165] width 40 height 19
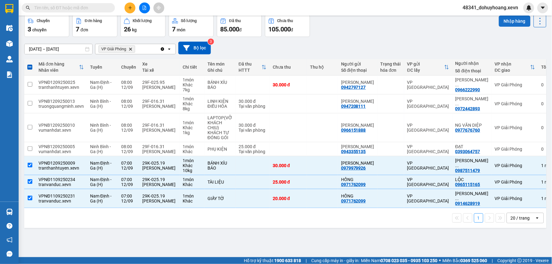
click at [508, 24] on button "Nhập hàng" at bounding box center [515, 21] width 32 height 11
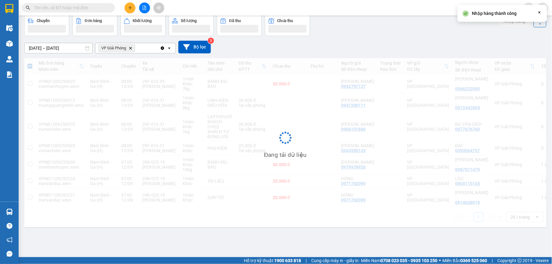
checkbox input "false"
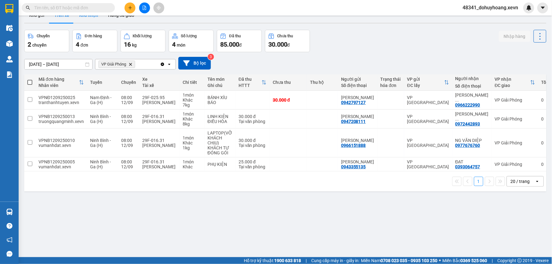
scroll to position [0, 0]
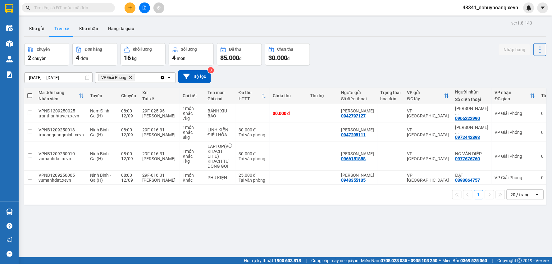
click at [79, 20] on div "ver 1.8.143 Kho gửi Trên xe Kho nhận Hàng đã giao Chuyến 2 chuyến Đơn hàng 4 đơ…" at bounding box center [285, 151] width 527 height 264
click at [86, 28] on button "Kho nhận" at bounding box center [88, 28] width 29 height 15
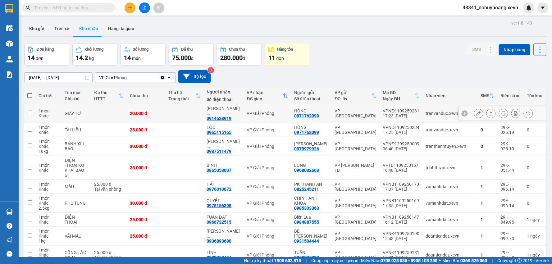
click at [225, 116] on div "0914628919" at bounding box center [219, 118] width 25 height 5
click at [267, 127] on div "VP Giải Phóng" at bounding box center [267, 129] width 41 height 5
checkbox input "true"
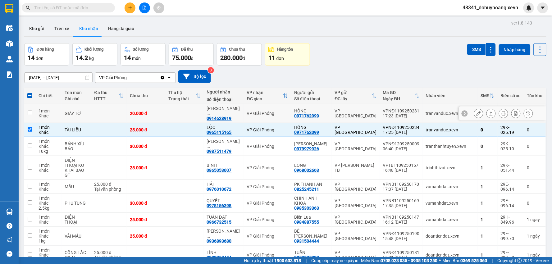
click at [269, 112] on div "VP Giải Phóng" at bounding box center [267, 113] width 41 height 5
checkbox input "true"
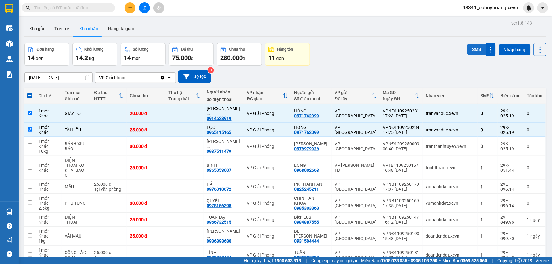
click at [471, 50] on button "SMS" at bounding box center [476, 49] width 19 height 11
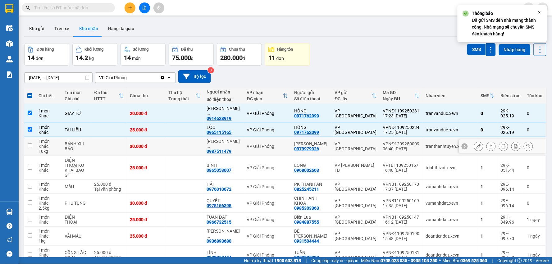
click at [231, 149] on div "0987511479" at bounding box center [219, 151] width 25 height 5
copy div "0987511479"
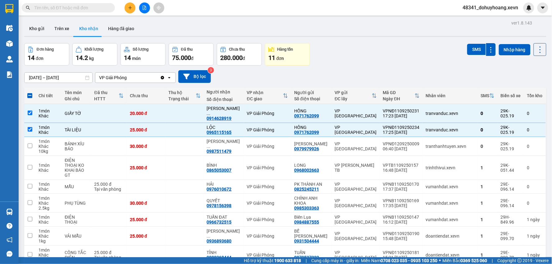
click at [72, 8] on input "text" at bounding box center [70, 7] width 73 height 7
paste input "0987511479"
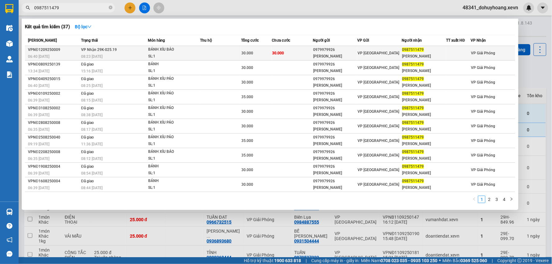
type input "0987511479"
click at [151, 48] on div "BÁNH XÍU BÁO" at bounding box center [171, 49] width 47 height 7
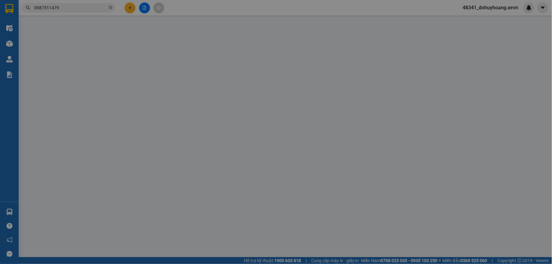
type input "0979979926"
type input "TRẦN VĂN DƯƠNG"
type input "0987511479"
type input "NGUYỄN VĂN CỬ"
type input "34"
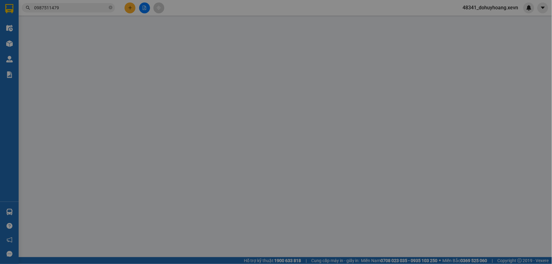
type input "30.000"
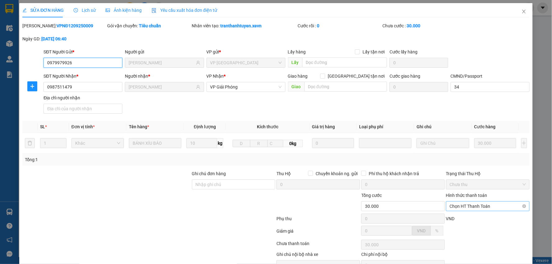
click at [458, 204] on span "Chọn HT Thanh Toán" at bounding box center [488, 206] width 76 height 9
click at [458, 216] on div "Tại văn phòng" at bounding box center [483, 218] width 75 height 7
type input "0"
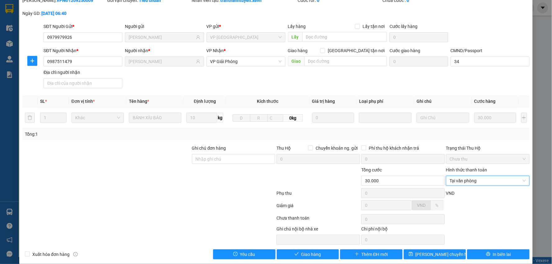
scroll to position [33, 0]
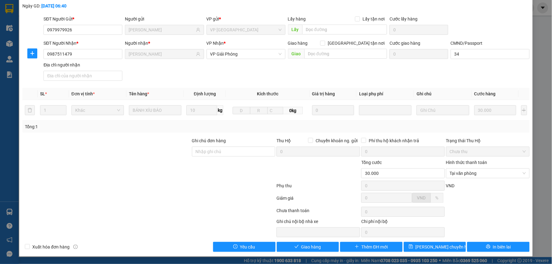
click at [283, 240] on div "Total Paid Fee 0 Total UnPaid Fee 30.000 Cash Collection Total Fee Mã ĐH: VPNĐ1…" at bounding box center [276, 120] width 508 height 263
click at [302, 247] on span "Giao hàng" at bounding box center [311, 247] width 20 height 7
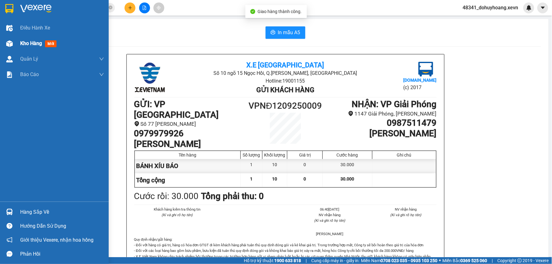
click at [8, 44] on img at bounding box center [9, 43] width 7 height 7
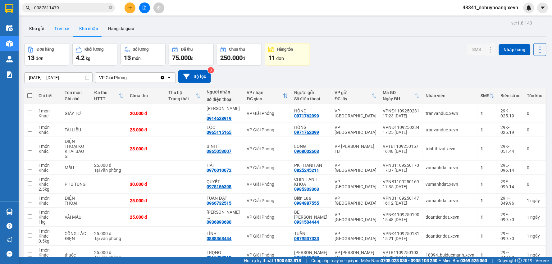
click at [64, 32] on button "Trên xe" at bounding box center [61, 28] width 25 height 15
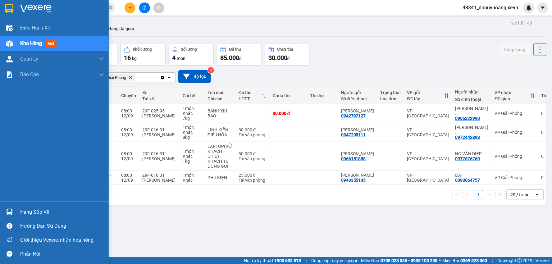
click at [16, 205] on div "Hàng sắp về" at bounding box center [54, 212] width 109 height 14
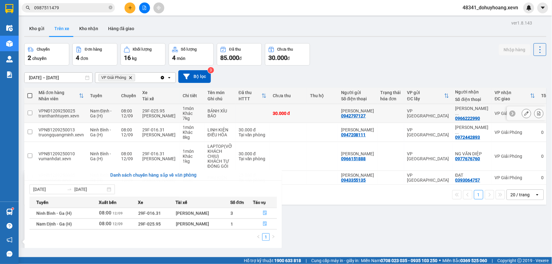
click at [108, 113] on section "Kết quả tìm kiếm ( 37 ) Bộ lọc Mã ĐH Trạng thái Món hàng Thu hộ Tổng cước Chưa …" at bounding box center [276, 132] width 552 height 264
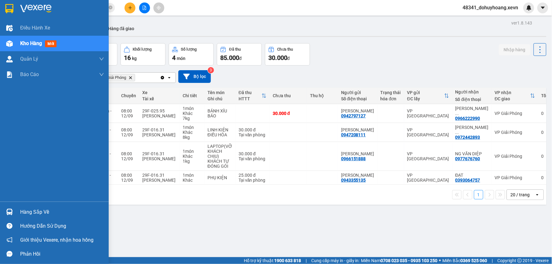
click at [13, 204] on div "Hàng sắp về Hướng dẫn sử dụng Giới thiệu Vexere, nhận hoa hồng Phản hồi" at bounding box center [54, 231] width 109 height 59
click at [25, 212] on div "Hàng sắp về" at bounding box center [62, 212] width 84 height 9
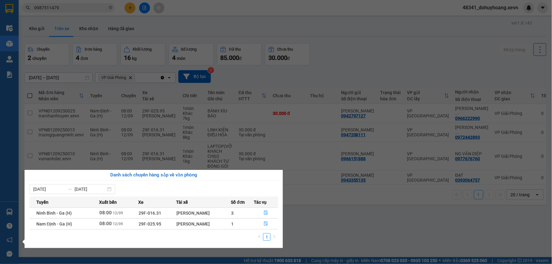
click at [435, 216] on section "Kết quả tìm kiếm ( 37 ) Bộ lọc Mã ĐH Trạng thái Món hàng Thu hộ Tổng cước Chưa …" at bounding box center [276, 132] width 552 height 264
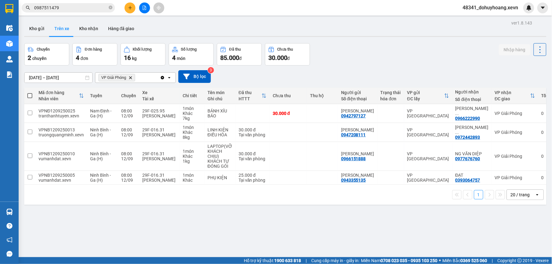
click at [77, 8] on input "0987511479" at bounding box center [70, 7] width 73 height 7
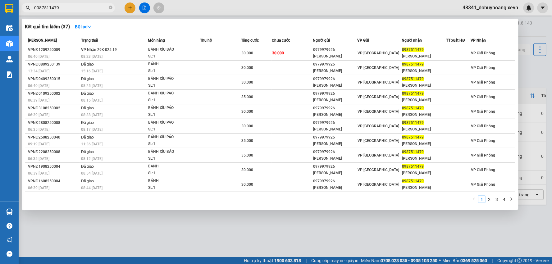
click at [76, 9] on input "0987511479" at bounding box center [70, 7] width 73 height 7
type input "0"
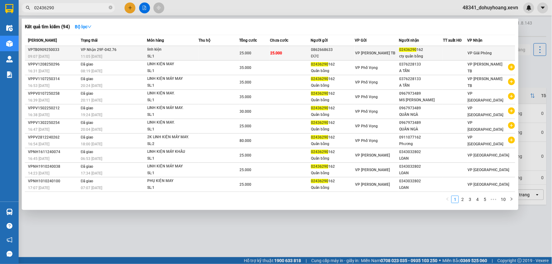
type input "02436290"
click at [180, 55] on div "SL: 1" at bounding box center [170, 56] width 47 height 7
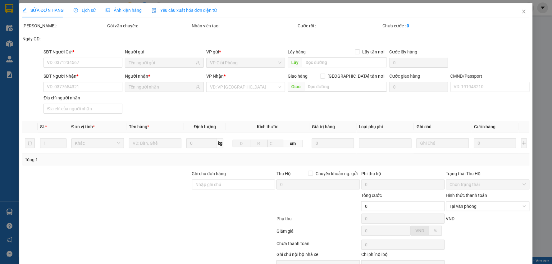
type input "0862668633"
type input "ĐỨC"
type input "02436290162"
type input "cty quân bằng"
type input "034185004857 nguyễn thị hồng hạnh"
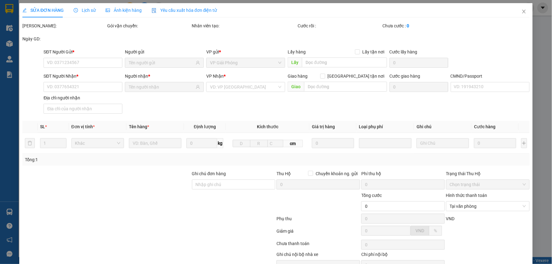
type input "25.000"
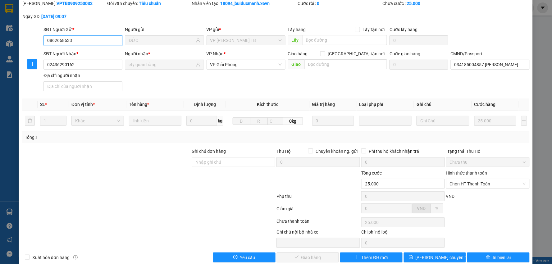
scroll to position [33, 0]
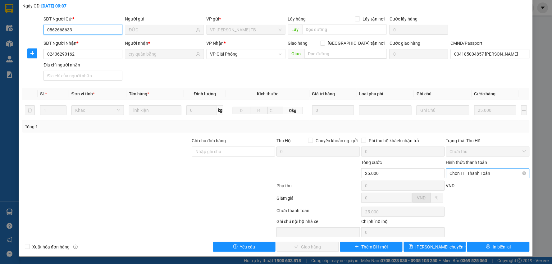
click at [485, 170] on span "Chọn HT Thanh Toán" at bounding box center [488, 173] width 76 height 9
click at [484, 182] on div "Tại văn phòng" at bounding box center [483, 185] width 75 height 7
type input "0"
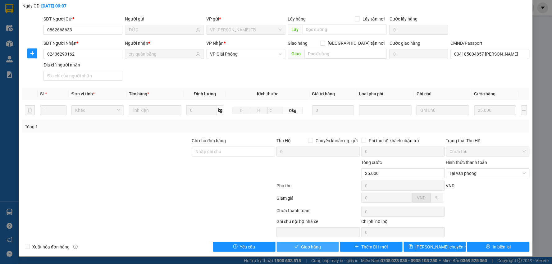
click at [301, 249] on span "Giao hàng" at bounding box center [311, 247] width 20 height 7
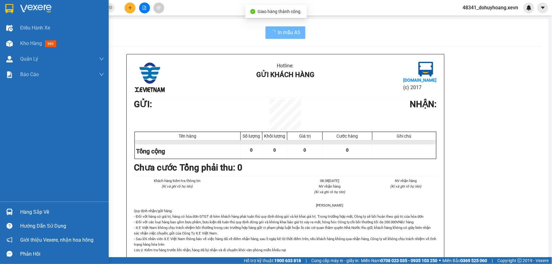
click at [4, 41] on div at bounding box center [9, 43] width 11 height 11
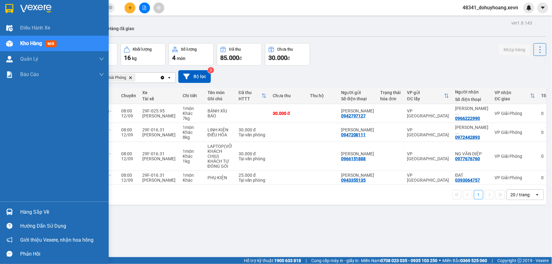
click at [22, 215] on div "Hàng sắp về" at bounding box center [62, 212] width 84 height 9
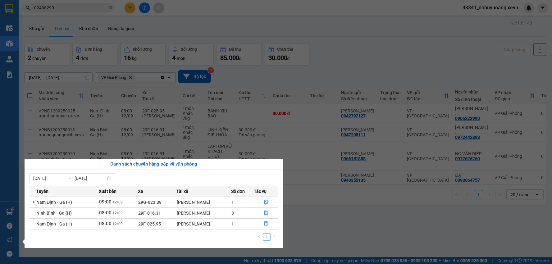
click at [329, 230] on section "Kết quả tìm kiếm ( 94 ) Bộ lọc Mã ĐH Trạng thái Món hàng Thu hộ Tổng cước Chưa …" at bounding box center [276, 132] width 552 height 264
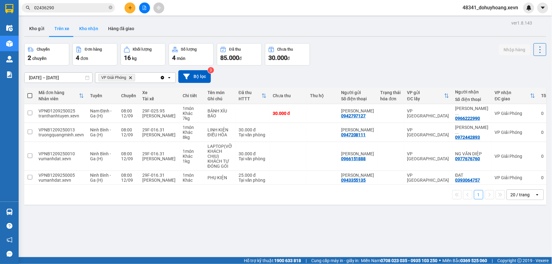
click at [97, 35] on div "Kho gửi Trên xe Kho nhận Hàng đã giao" at bounding box center [285, 29] width 522 height 16
click at [91, 31] on button "Kho nhận" at bounding box center [88, 28] width 29 height 15
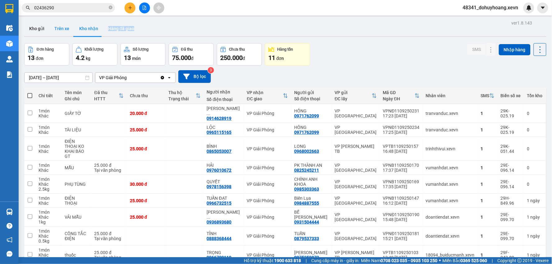
click at [56, 32] on button "Trên xe" at bounding box center [61, 28] width 25 height 15
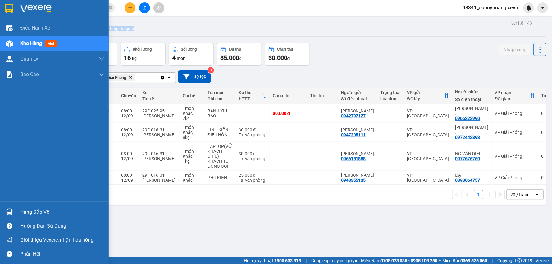
click at [23, 212] on div "Hàng sắp về" at bounding box center [62, 212] width 84 height 9
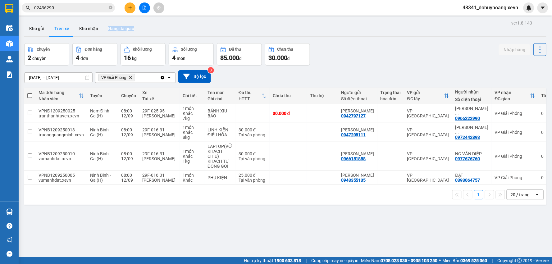
click at [76, 5] on section "Kết quả tìm kiếm ( 94 ) Bộ lọc Mã ĐH Trạng thái Món hàng Thu hộ Tổng cước Chưa …" at bounding box center [276, 132] width 552 height 264
click at [76, 5] on input "02436290" at bounding box center [70, 7] width 73 height 7
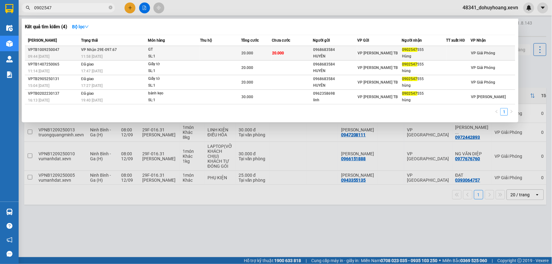
type input "0902547"
click at [185, 55] on div "SL: 1" at bounding box center [171, 56] width 47 height 7
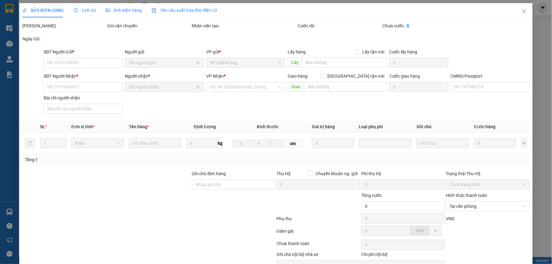
type input "0968683584"
type input "HUYÊN"
type input "0902547555"
type input "Hùng"
type input "1"
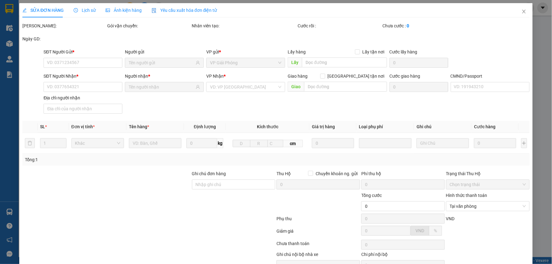
type input "20.000"
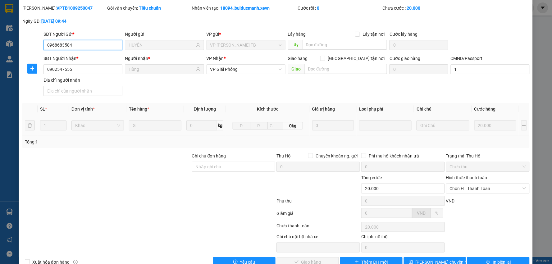
scroll to position [33, 0]
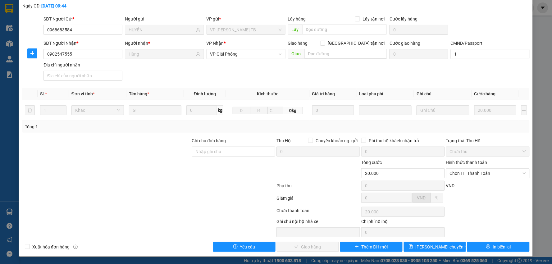
click at [469, 163] on label "Hình thức thanh toán" at bounding box center [466, 162] width 41 height 5
click at [469, 169] on input "Hình thức thanh toán" at bounding box center [486, 173] width 72 height 9
click at [466, 176] on span "Chọn HT Thanh Toán" at bounding box center [488, 173] width 76 height 9
click at [468, 181] on div "Tại văn phòng" at bounding box center [484, 186] width 83 height 10
type input "0"
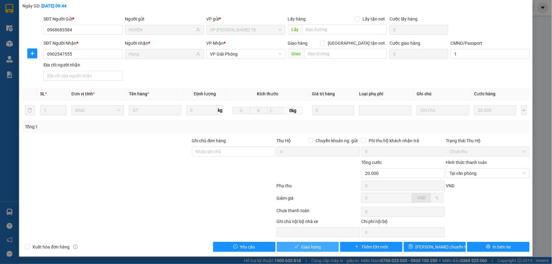
click at [298, 247] on button "Giao hàng" at bounding box center [308, 247] width 62 height 10
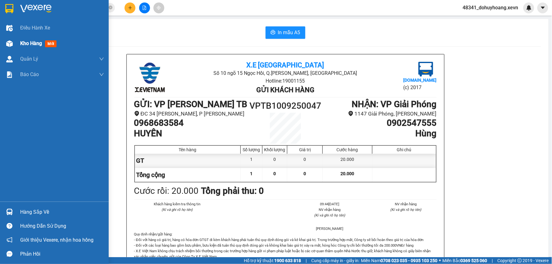
click at [18, 39] on div "Kho hàng mới" at bounding box center [54, 44] width 109 height 16
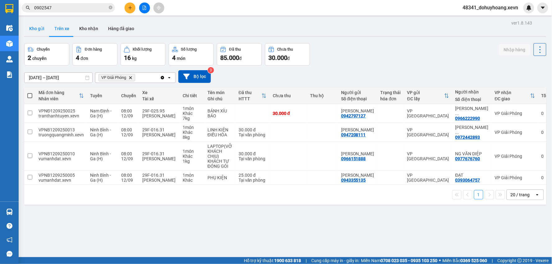
click at [43, 31] on button "Kho gửi" at bounding box center [36, 28] width 25 height 15
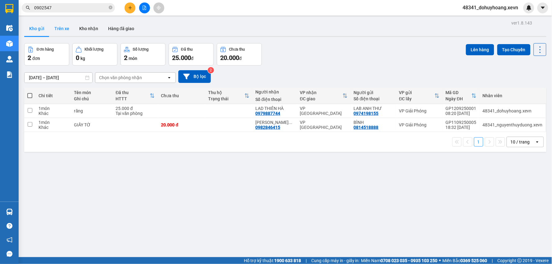
click at [64, 31] on button "Trên xe" at bounding box center [61, 28] width 25 height 15
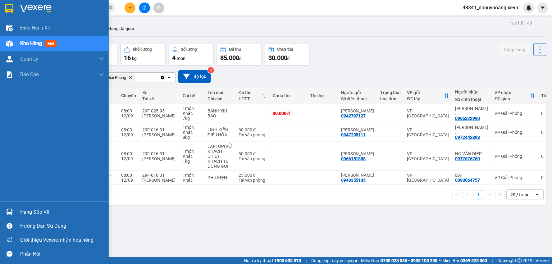
click at [15, 215] on div "Hàng sắp về" at bounding box center [54, 212] width 109 height 14
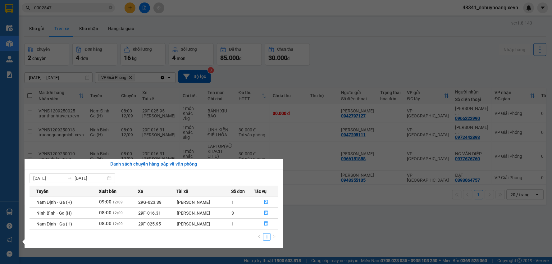
click at [328, 210] on section "Kết quả tìm kiếm ( 4 ) Bộ lọc Mã ĐH Trạng thái Món hàng Thu hộ Tổng cước Chưa c…" at bounding box center [276, 132] width 552 height 264
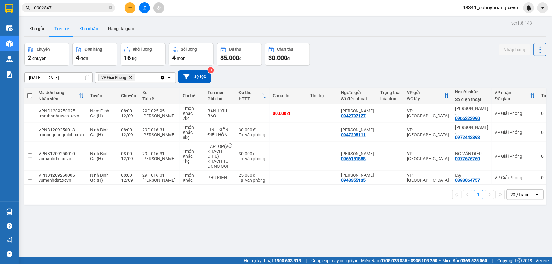
click at [85, 30] on button "Kho nhận" at bounding box center [88, 28] width 29 height 15
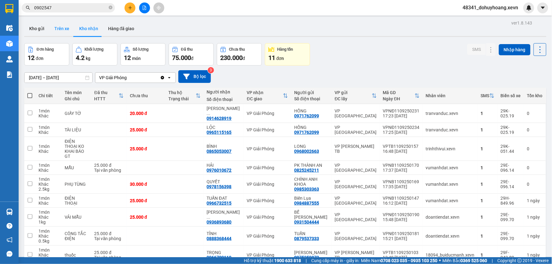
click at [57, 32] on button "Trên xe" at bounding box center [61, 28] width 25 height 15
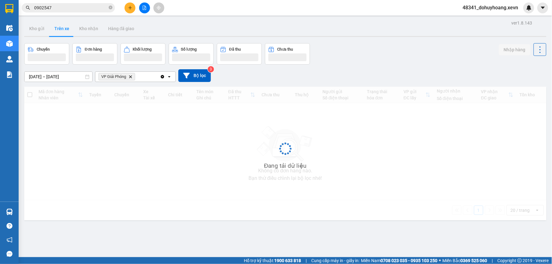
click at [57, 32] on button "Trên xe" at bounding box center [61, 28] width 25 height 15
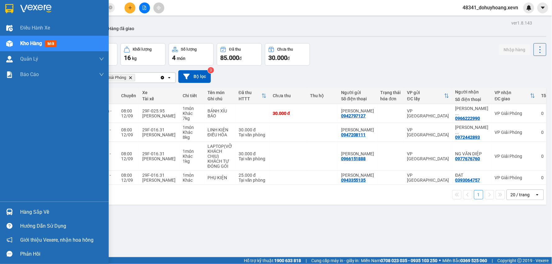
click at [6, 208] on div at bounding box center [9, 212] width 11 height 11
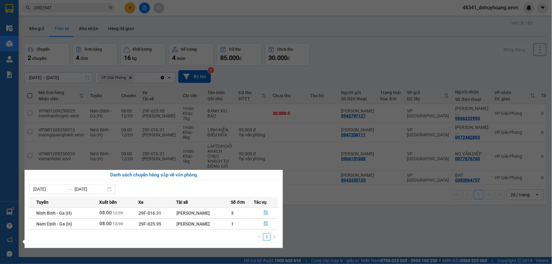
click at [315, 216] on section "Kết quả tìm kiếm ( 4 ) Bộ lọc Mã ĐH Trạng thái Món hàng Thu hộ Tổng cước Chưa c…" at bounding box center [276, 132] width 552 height 264
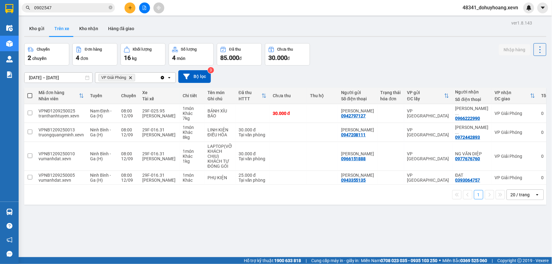
click at [50, 34] on button "Trên xe" at bounding box center [61, 28] width 25 height 15
click at [36, 34] on button "Kho gửi" at bounding box center [36, 28] width 25 height 15
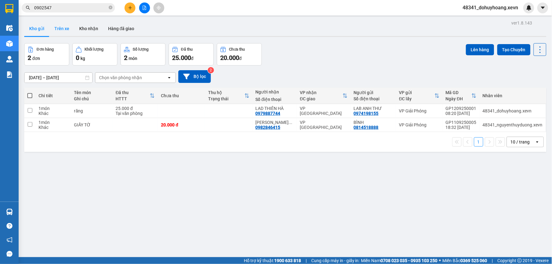
click at [63, 32] on button "Trên xe" at bounding box center [61, 28] width 25 height 15
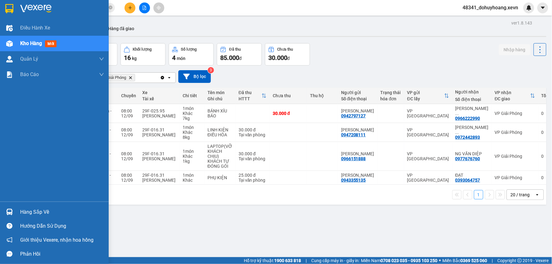
click at [18, 210] on div "Hàng sắp về" at bounding box center [54, 212] width 109 height 14
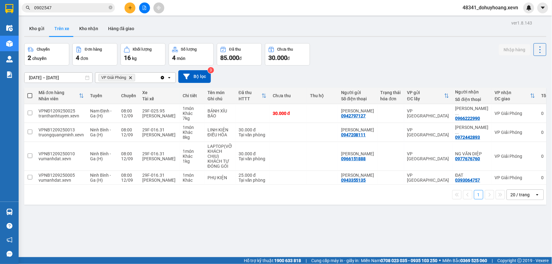
click at [301, 195] on section "Kết quả tìm kiếm ( 4 ) Bộ lọc Mã ĐH Trạng thái Món hàng Thu hộ Tổng cước Chưa c…" at bounding box center [276, 132] width 552 height 264
click at [46, 21] on div "ver 1.8.143 Kho gửi Trên xe Kho nhận Hàng đã giao Chuyến 2 chuyến Đơn hàng 4 đơ…" at bounding box center [285, 151] width 527 height 264
click at [45, 24] on button "Kho gửi" at bounding box center [36, 28] width 25 height 15
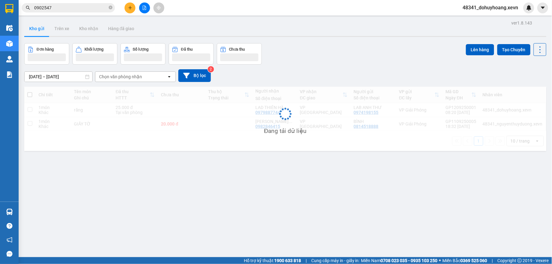
click at [44, 24] on button "Kho gửi" at bounding box center [36, 28] width 25 height 15
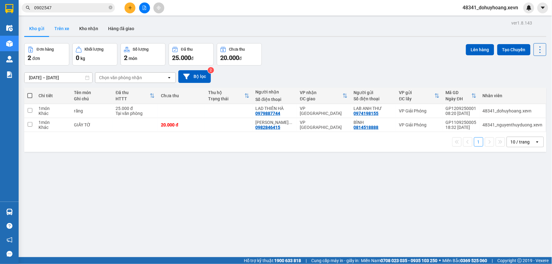
click at [62, 25] on button "Trên xe" at bounding box center [61, 28] width 25 height 15
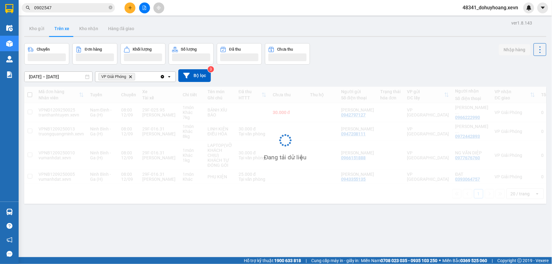
scroll to position [29, 0]
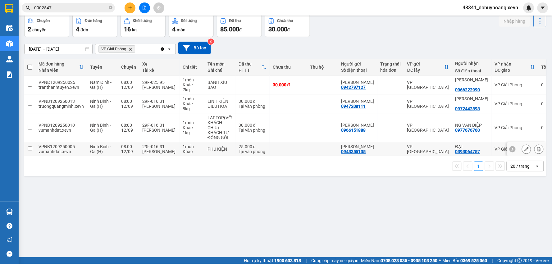
click at [166, 147] on div "29F-016.31" at bounding box center [159, 146] width 34 height 5
checkbox input "true"
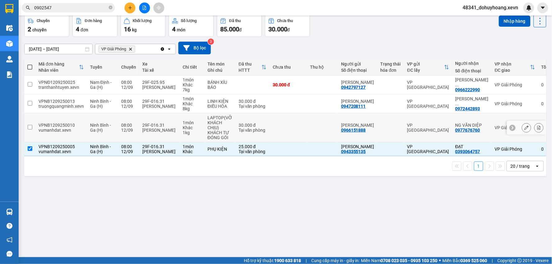
click at [167, 130] on div "Nguyễn Thành Đạt" at bounding box center [159, 130] width 34 height 5
checkbox input "true"
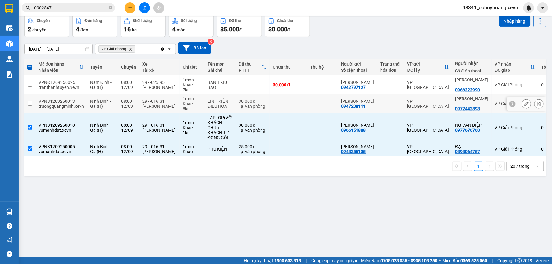
click at [167, 107] on div "Nguyễn Thành Đạt" at bounding box center [159, 106] width 34 height 5
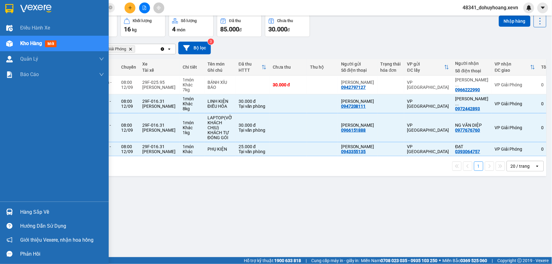
click at [22, 218] on div "Hàng sắp về" at bounding box center [54, 212] width 109 height 14
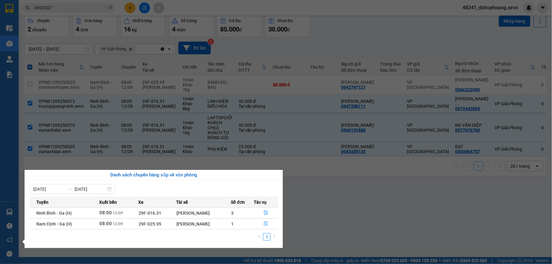
click at [366, 224] on section "Kết quả tìm kiếm ( 4 ) Bộ lọc Mã ĐH Trạng thái Món hàng Thu hộ Tổng cước Chưa c…" at bounding box center [276, 132] width 552 height 264
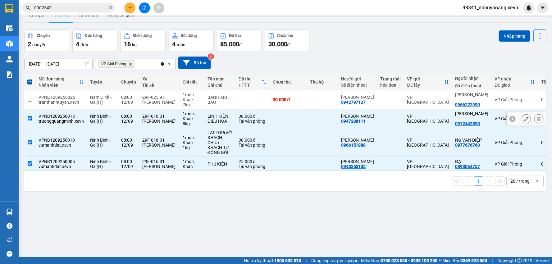
scroll to position [0, 0]
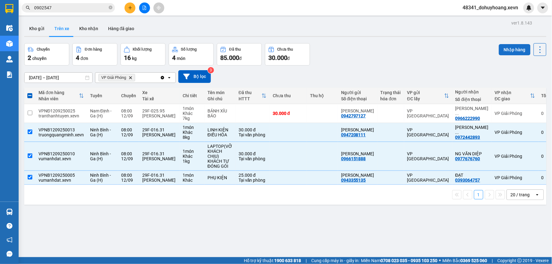
click at [504, 53] on button "Nhập hàng" at bounding box center [515, 49] width 32 height 11
checkbox input "false"
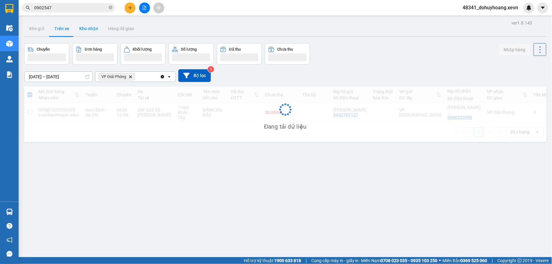
click at [87, 22] on button "Kho nhận" at bounding box center [88, 28] width 29 height 15
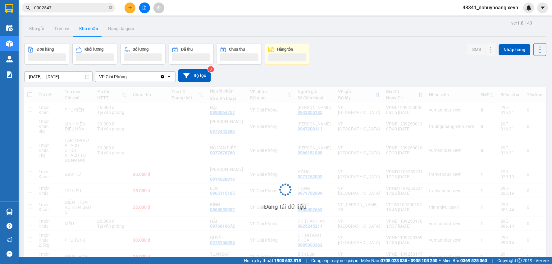
click at [90, 27] on button "Kho nhận" at bounding box center [88, 28] width 29 height 15
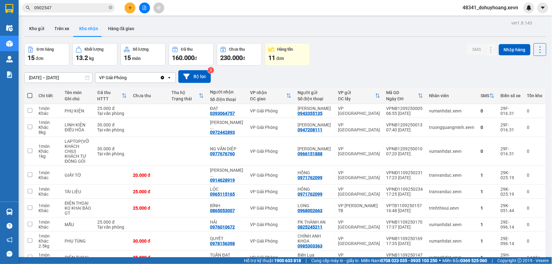
click at [90, 27] on button "Kho nhận" at bounding box center [88, 28] width 29 height 15
click at [436, 153] on div "vumanhdat.xevn" at bounding box center [452, 151] width 45 height 5
checkbox input "true"
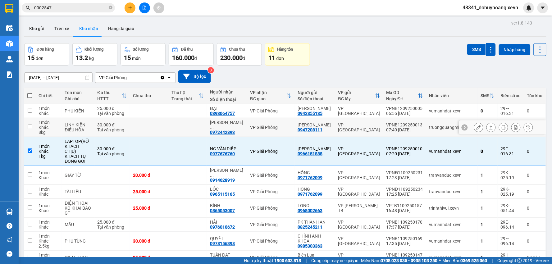
click at [426, 131] on td "truongquangminh.xevn" at bounding box center [452, 127] width 52 height 19
checkbox input "true"
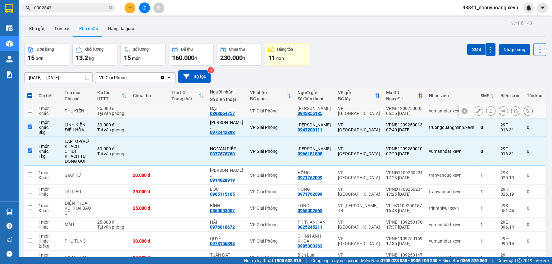
click at [430, 109] on div "vumanhdat.xevn" at bounding box center [452, 110] width 45 height 5
checkbox input "true"
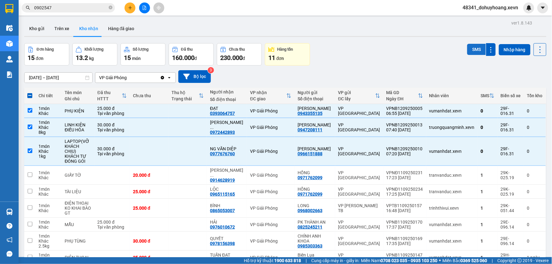
click at [470, 50] on button "SMS" at bounding box center [476, 49] width 19 height 11
click at [75, 27] on button "Kho nhận" at bounding box center [88, 28] width 29 height 15
click at [67, 28] on button "Trên xe" at bounding box center [61, 28] width 25 height 15
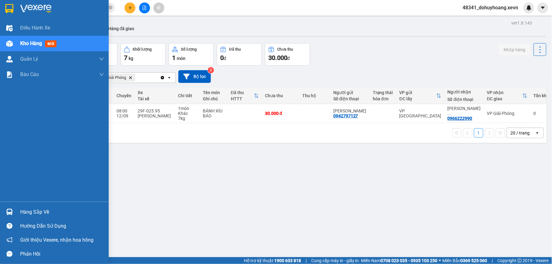
click at [44, 213] on div "Hàng sắp về" at bounding box center [62, 212] width 84 height 9
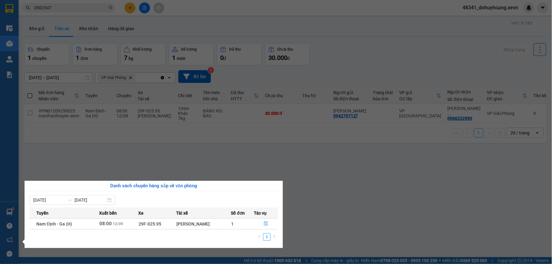
click at [403, 235] on section "Kết quả tìm kiếm ( 4 ) Bộ lọc Mã ĐH Trạng thái Món hàng Thu hộ Tổng cước Chưa c…" at bounding box center [276, 132] width 552 height 264
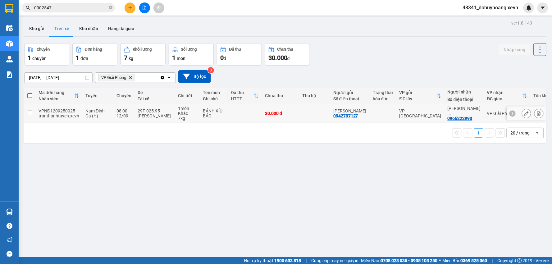
click at [135, 120] on td "29F-025.95 Nguyễn Trung Trọng" at bounding box center [155, 113] width 40 height 19
checkbox input "true"
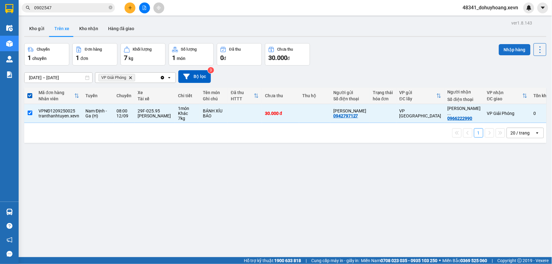
click at [512, 49] on button "Nhập hàng" at bounding box center [515, 49] width 32 height 11
click at [83, 33] on button "Kho nhận" at bounding box center [88, 28] width 29 height 15
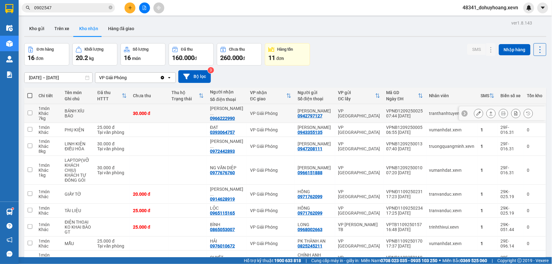
click at [406, 110] on div "VPNĐ1209250025" at bounding box center [405, 110] width 37 height 5
checkbox input "true"
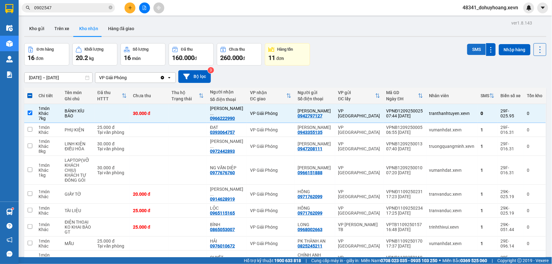
click at [472, 54] on button "SMS" at bounding box center [476, 49] width 19 height 11
click at [50, 20] on div "ver 1.8.143 Kho gửi Trên xe Kho nhận Hàng đã giao Đơn hàng 16 đơn Khối lượng 20…" at bounding box center [285, 163] width 527 height 288
click at [51, 22] on button "Trên xe" at bounding box center [61, 28] width 25 height 15
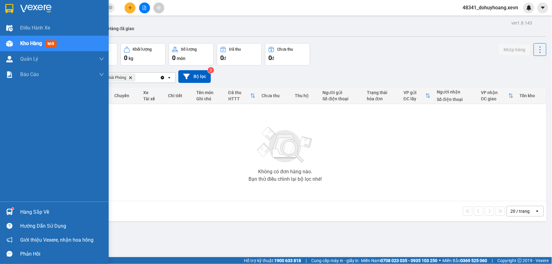
click at [12, 211] on img at bounding box center [9, 212] width 7 height 7
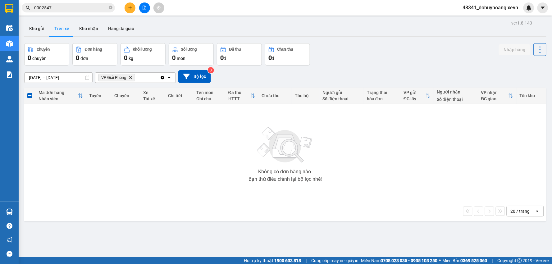
click at [343, 247] on section "Kết quả tìm kiếm ( 4 ) Bộ lọc Mã ĐH Trạng thái Món hàng Thu hộ Tổng cước Chưa c…" at bounding box center [276, 132] width 552 height 264
click at [54, 7] on input "0902547" at bounding box center [70, 7] width 73 height 7
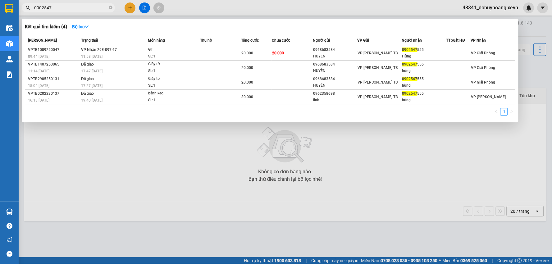
click at [54, 7] on input "0902547" at bounding box center [70, 7] width 73 height 7
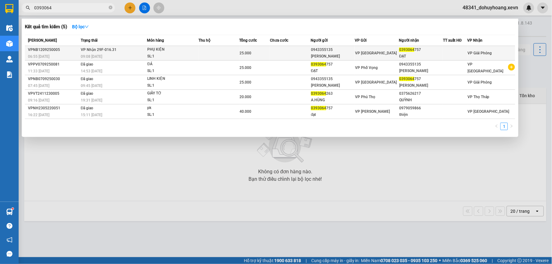
type input "0393064"
click at [203, 52] on td at bounding box center [219, 53] width 41 height 15
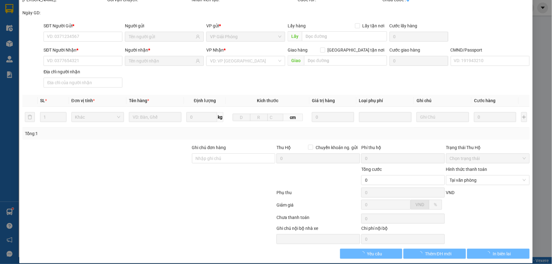
type input "0943355135"
type input "VŨ MINH TUẤN"
type input "0393064757"
type input "ĐẠT"
type input "1"
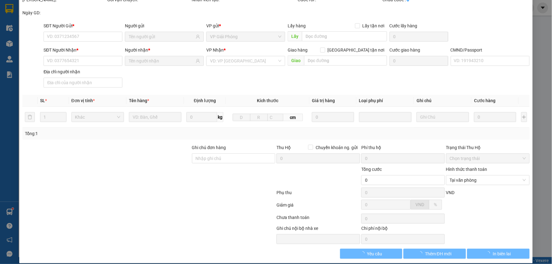
type input "25.000"
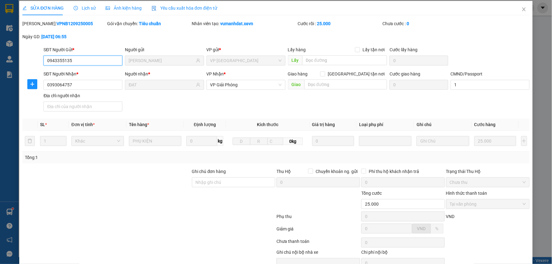
scroll to position [33, 0]
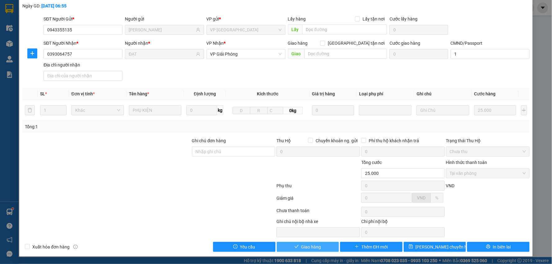
click at [287, 252] on button "Giao hàng" at bounding box center [308, 247] width 62 height 10
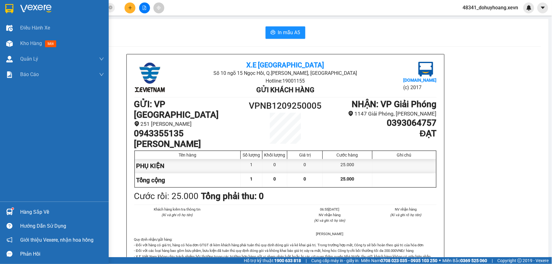
drag, startPoint x: 12, startPoint y: 204, endPoint x: 21, endPoint y: 210, distance: 10.9
click at [12, 204] on div "Hàng sắp về Hướng dẫn sử dụng Giới thiệu Vexere, nhận hoa hồng Phản hồi" at bounding box center [54, 231] width 109 height 59
click at [21, 210] on div "Hàng sắp về" at bounding box center [62, 212] width 84 height 9
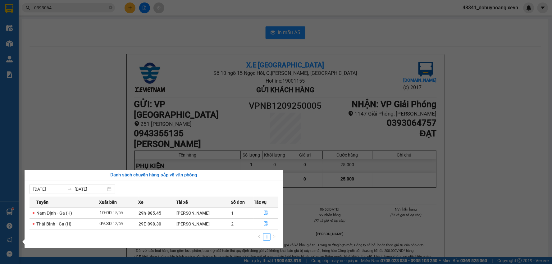
click at [46, 97] on section "Kết quả tìm kiếm ( 5 ) Bộ lọc Mã ĐH Trạng thái Món hàng Thu hộ Tổng cước Chưa c…" at bounding box center [276, 132] width 552 height 264
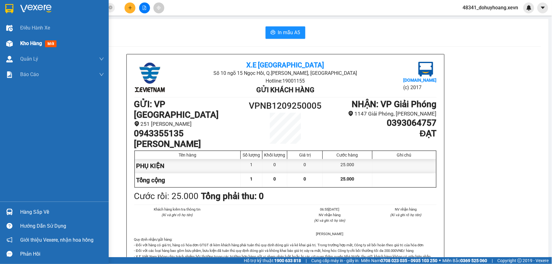
click at [1, 48] on div "Kho hàng mới" at bounding box center [54, 44] width 109 height 16
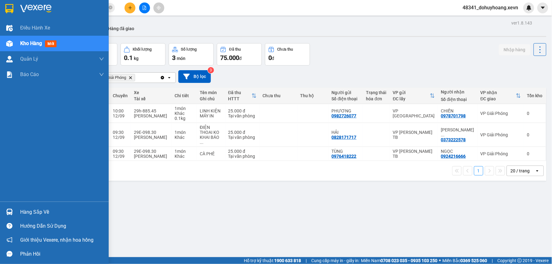
click at [0, 217] on div "Hàng sắp về" at bounding box center [54, 212] width 109 height 14
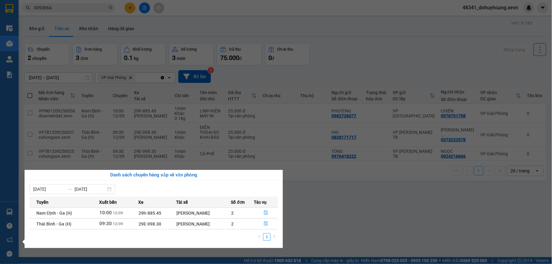
click at [286, 58] on section "Kết quả tìm kiếm ( 5 ) Bộ lọc Mã ĐH Trạng thái Món hàng Thu hộ Tổng cước Chưa c…" at bounding box center [276, 132] width 552 height 264
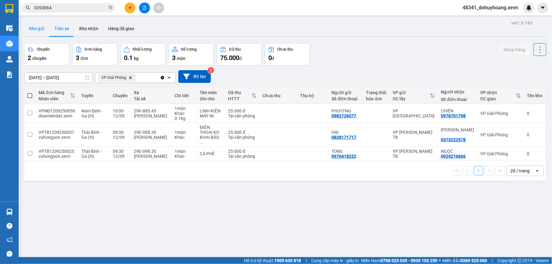
click at [33, 24] on button "Kho gửi" at bounding box center [36, 28] width 25 height 15
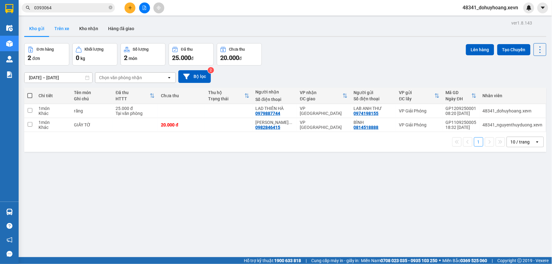
click at [62, 27] on button "Trên xe" at bounding box center [61, 28] width 25 height 15
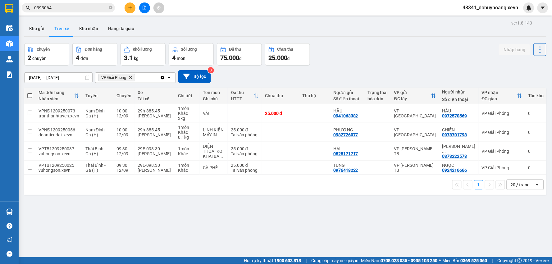
click at [0, 209] on div "Hàng sắp về" at bounding box center [9, 212] width 19 height 14
click at [326, 221] on section "Kết quả tìm kiếm ( 5 ) Bộ lọc Mã ĐH Trạng thái Món hàng Thu hộ Tổng cước Chưa c…" at bounding box center [276, 132] width 552 height 264
click at [59, 7] on input "0393064" at bounding box center [70, 7] width 73 height 7
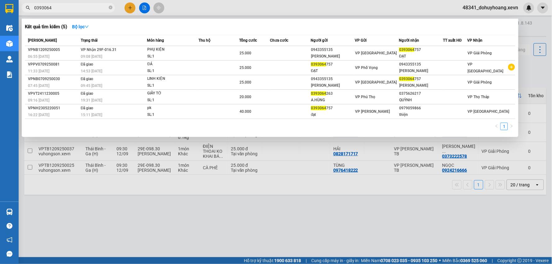
click at [59, 7] on input "0393064" at bounding box center [70, 7] width 73 height 7
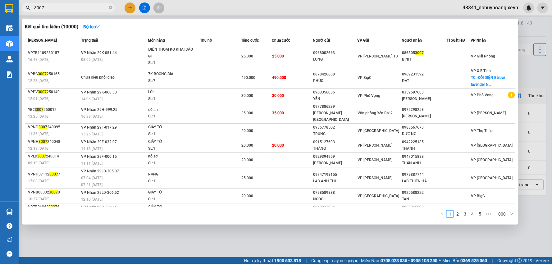
type input "3007"
click at [154, 54] on div "ĐIỆN THOẠI KO KHAI BÁO GT" at bounding box center [171, 52] width 47 height 13
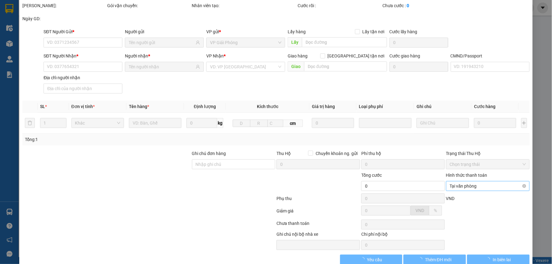
type input "0968002663"
type input "LONG"
type input "0865053007"
type input "BÌNH"
type input "036200000859 PHẠM VĂN PHƯƠNG"
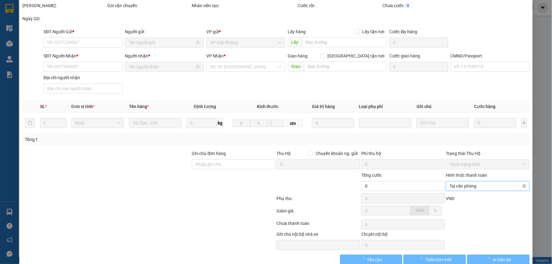
type input "25.000"
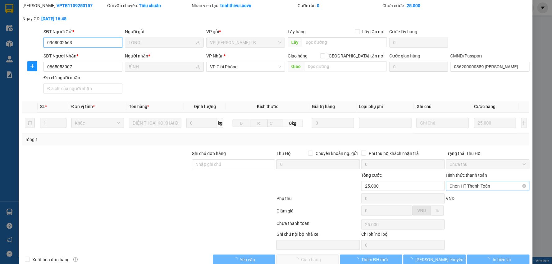
scroll to position [30, 0]
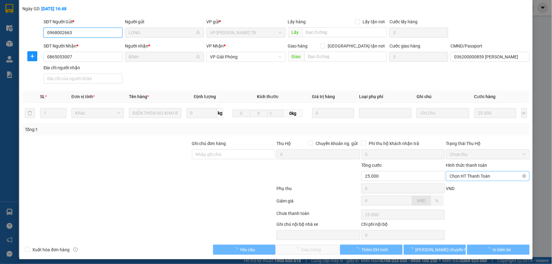
click at [480, 177] on span "Chọn HT Thanh Toán" at bounding box center [488, 176] width 76 height 9
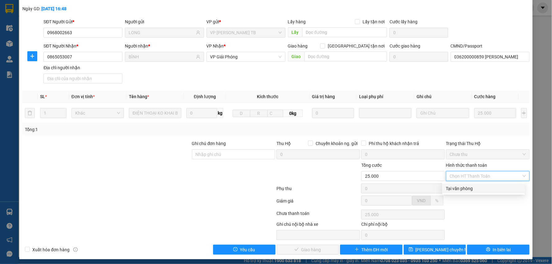
click at [474, 192] on div "Tại văn phòng" at bounding box center [484, 189] width 83 height 10
type input "0"
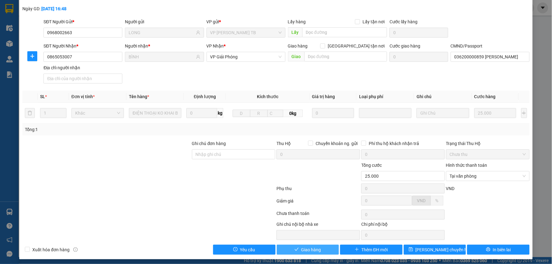
click at [316, 252] on span "Giao hàng" at bounding box center [311, 249] width 20 height 7
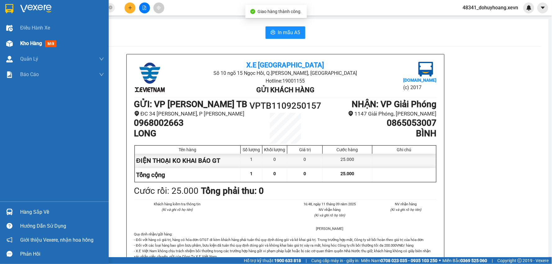
click at [5, 42] on div at bounding box center [9, 43] width 11 height 11
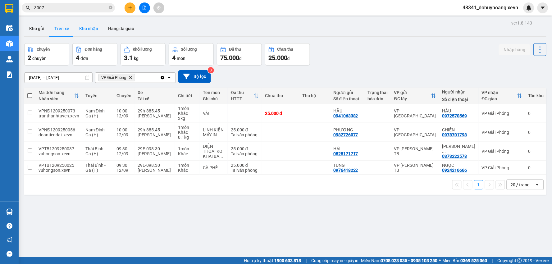
click at [91, 30] on button "Kho nhận" at bounding box center [88, 28] width 29 height 15
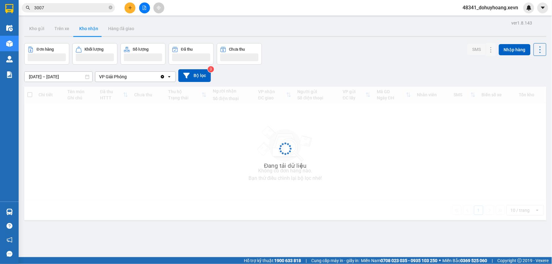
click at [90, 25] on button "Kho nhận" at bounding box center [88, 28] width 29 height 15
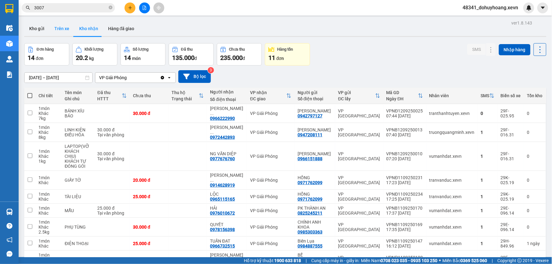
click at [55, 22] on button "Trên xe" at bounding box center [61, 28] width 25 height 15
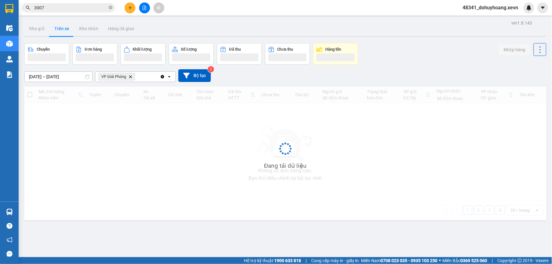
click at [53, 23] on button "Trên xe" at bounding box center [61, 28] width 25 height 15
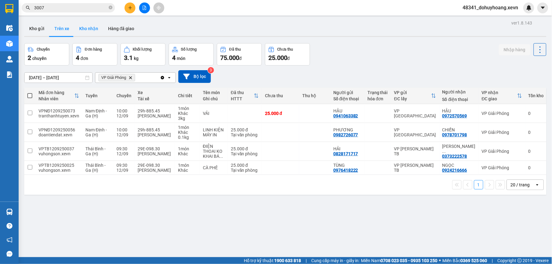
click at [84, 36] on div at bounding box center [285, 36] width 522 height 1
click at [77, 21] on div "ver 1.8.143 Kho gửi Trên xe Kho nhận Hàng đã giao Chuyến 2 chuyến Đơn hàng 4 đơ…" at bounding box center [285, 151] width 527 height 264
click at [82, 26] on button "Kho nhận" at bounding box center [88, 28] width 29 height 15
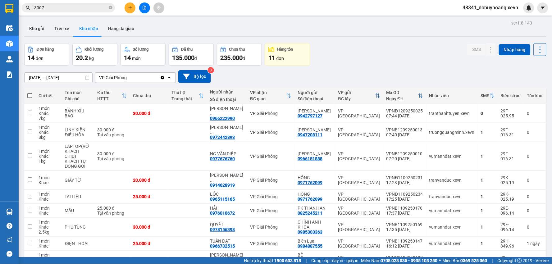
click at [204, 37] on div "Kho gửi Trên xe Kho nhận Hàng đã giao" at bounding box center [285, 29] width 522 height 16
click at [38, 27] on button "Kho gửi" at bounding box center [36, 28] width 25 height 15
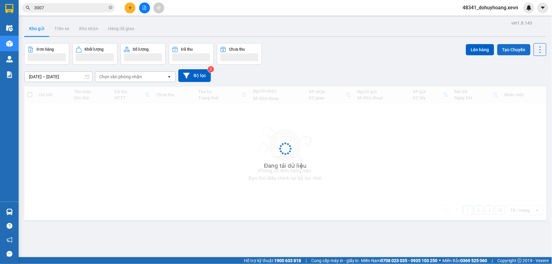
click at [509, 47] on button "Tạo Chuyến" at bounding box center [514, 49] width 33 height 11
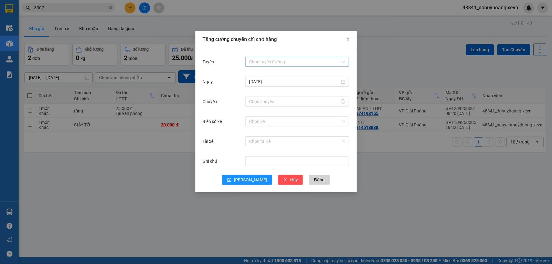
click at [257, 58] on input "Tuyến" at bounding box center [295, 61] width 92 height 9
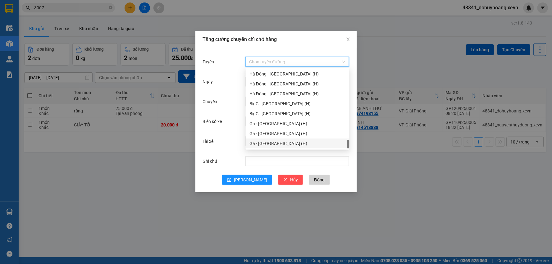
click at [278, 144] on div "Ga - Ninh Bình (H)" at bounding box center [298, 143] width 96 height 7
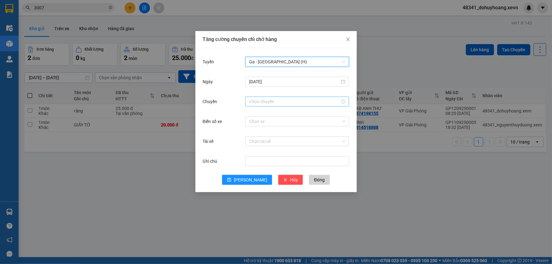
click at [263, 105] on div at bounding box center [298, 102] width 104 height 10
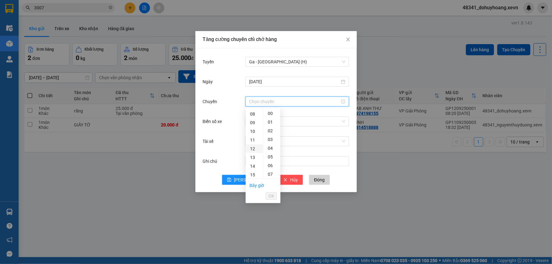
click at [253, 152] on div "12" at bounding box center [254, 149] width 17 height 9
click at [271, 173] on div "07" at bounding box center [272, 174] width 17 height 9
type input "12:07"
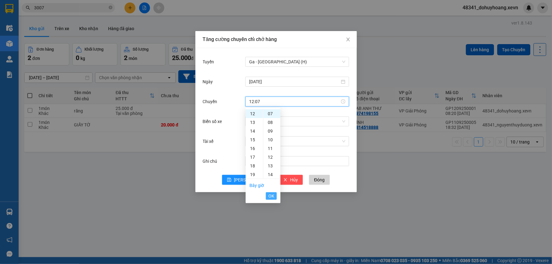
click at [273, 194] on span "OK" at bounding box center [272, 196] width 6 height 7
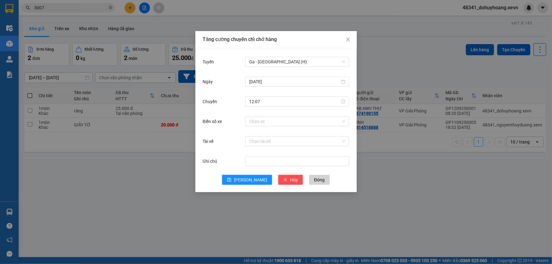
click at [272, 113] on div "Chuyến 12:07" at bounding box center [276, 105] width 147 height 20
click at [272, 129] on div "Biển số xe Chọn xe" at bounding box center [276, 125] width 147 height 20
click at [282, 125] on input "Biển số xe" at bounding box center [295, 121] width 92 height 9
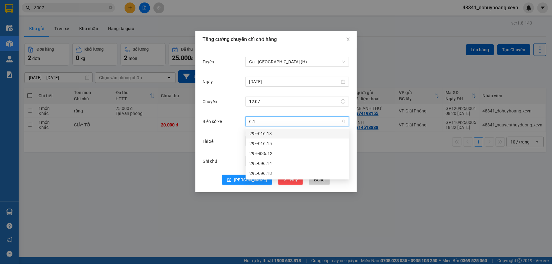
type input "6.14"
click at [275, 137] on div "29E-096.14" at bounding box center [298, 133] width 96 height 7
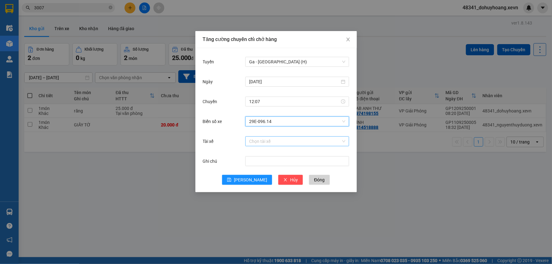
click at [275, 139] on input "Tài xế" at bounding box center [295, 141] width 92 height 9
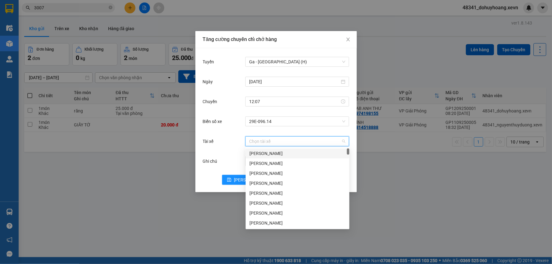
paste input "Đinh Quang Nam"
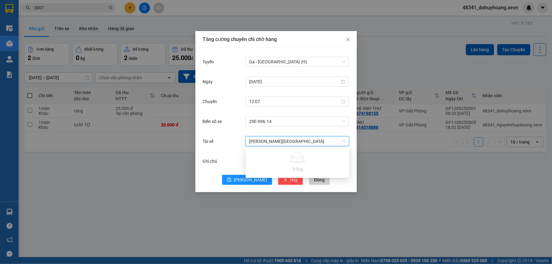
click at [261, 143] on input "Đinh Quang Nam" at bounding box center [295, 141] width 92 height 9
click at [258, 145] on input "Đinh Quang Nam" at bounding box center [295, 141] width 92 height 9
type input "Đinh Quang Nam"
click at [244, 184] on button "Lưu" at bounding box center [247, 180] width 50 height 10
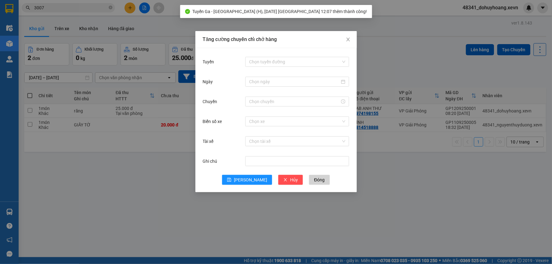
click at [125, 151] on div "Tăng cường chuyến chỉ chở hàng Tuyến Chọn tuyến đường Ngày Chuyến Biển số xe Ch…" at bounding box center [276, 132] width 552 height 264
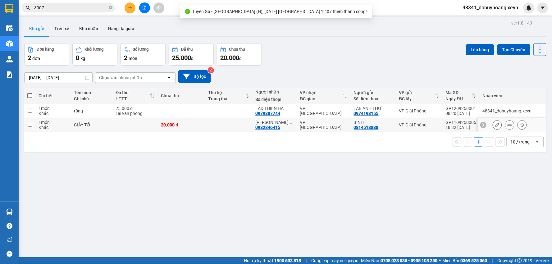
click at [108, 121] on td "GIẤY TỜ" at bounding box center [92, 125] width 42 height 14
checkbox input "true"
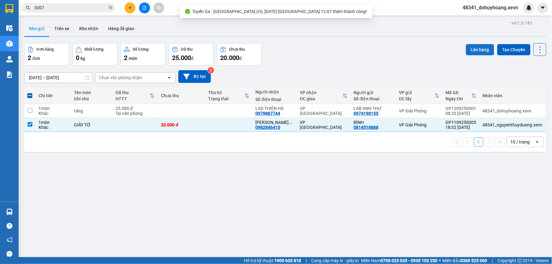
click at [474, 54] on button "Lên hàng" at bounding box center [480, 49] width 28 height 11
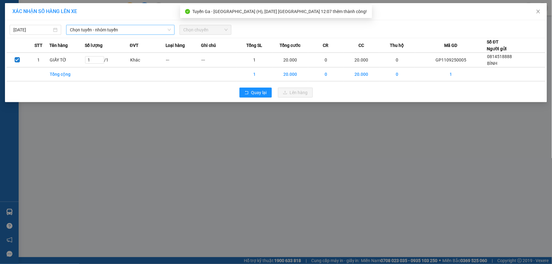
click at [70, 30] on div "Chọn tuyến - nhóm tuyến" at bounding box center [120, 30] width 108 height 10
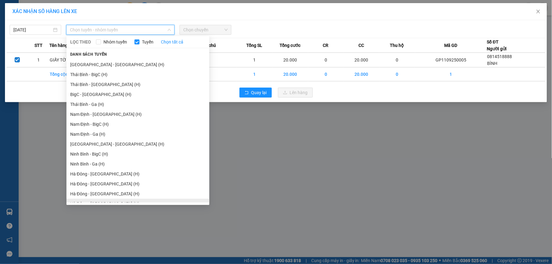
scroll to position [749, 0]
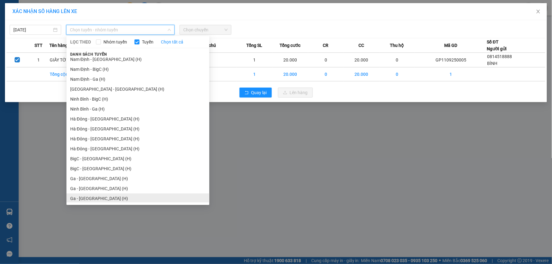
click at [112, 200] on li "Ga - Ninh Bình (H)" at bounding box center [138, 199] width 143 height 10
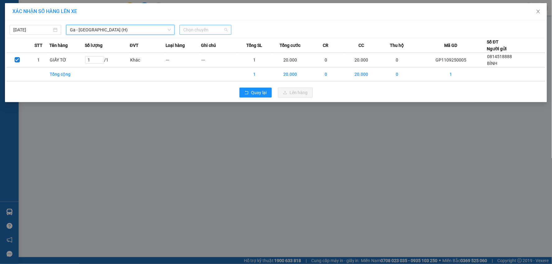
click at [185, 30] on span "Chọn chuyến" at bounding box center [205, 29] width 44 height 9
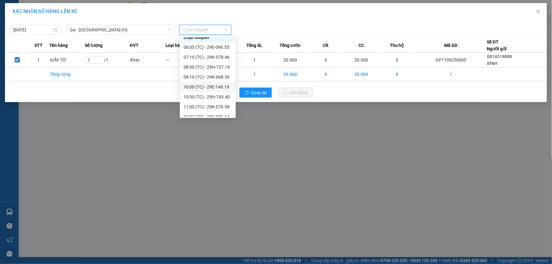
scroll to position [10, 0]
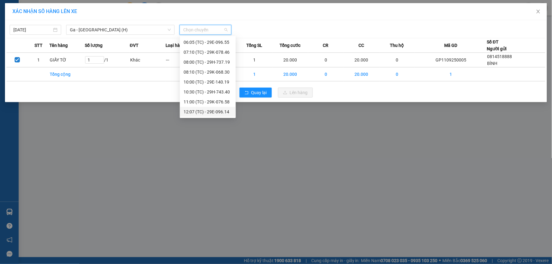
click at [207, 111] on div "12:07 (TC) - 29E-096.14" at bounding box center [208, 111] width 48 height 7
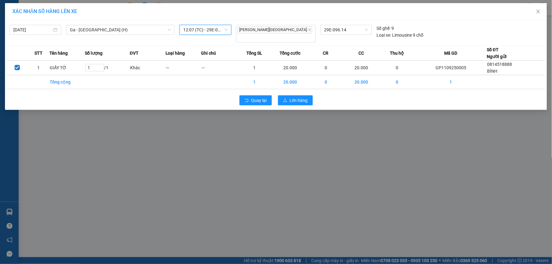
click at [294, 102] on div "Quay lại Lên hàng" at bounding box center [276, 100] width 539 height 16
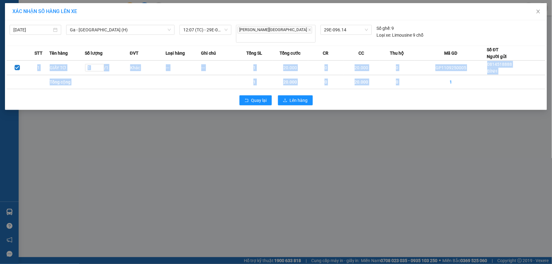
click at [294, 101] on div "Quay lại Lên hàng" at bounding box center [276, 100] width 539 height 16
click at [293, 99] on span "Lên hàng" at bounding box center [299, 100] width 18 height 7
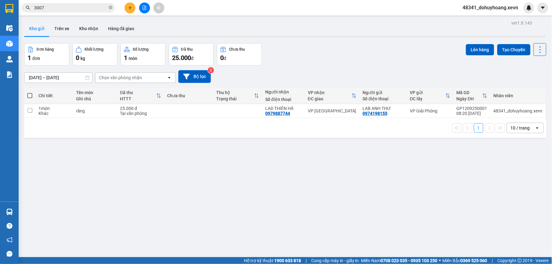
click at [492, 54] on div "Lên hàng Tạo Chuyến" at bounding box center [506, 49] width 81 height 13
click at [499, 53] on button "Tạo Chuyến" at bounding box center [514, 49] width 33 height 11
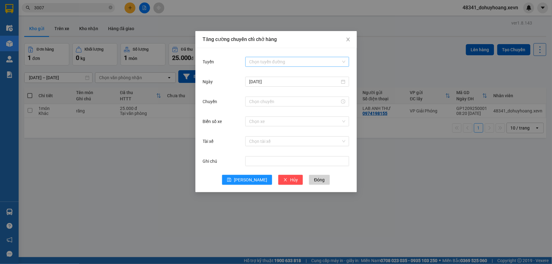
click at [320, 58] on input "Tuyến" at bounding box center [295, 61] width 92 height 9
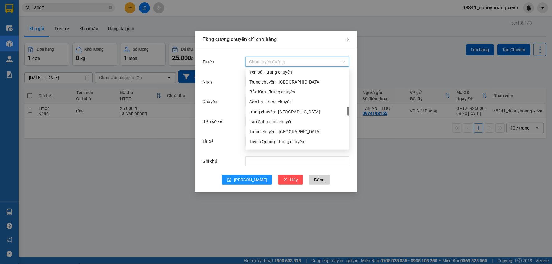
scroll to position [781, 0]
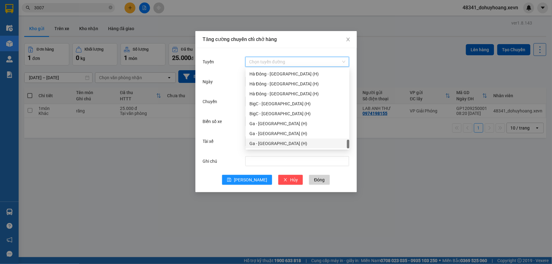
click at [305, 139] on div "Ga - Ninh Bình (H)" at bounding box center [298, 144] width 104 height 10
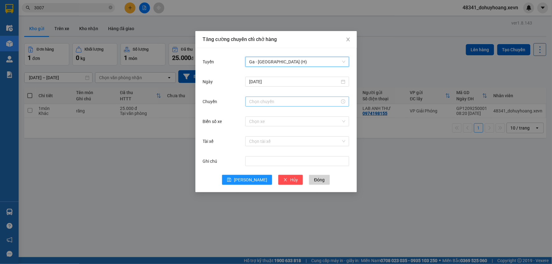
click at [275, 101] on input "Chuyến" at bounding box center [294, 101] width 91 height 7
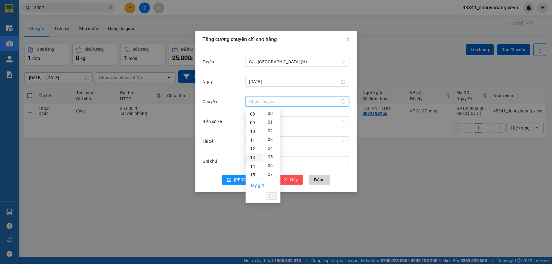
click at [254, 157] on div "13" at bounding box center [254, 157] width 17 height 9
click at [269, 176] on div "07" at bounding box center [272, 174] width 17 height 9
type input "13:07"
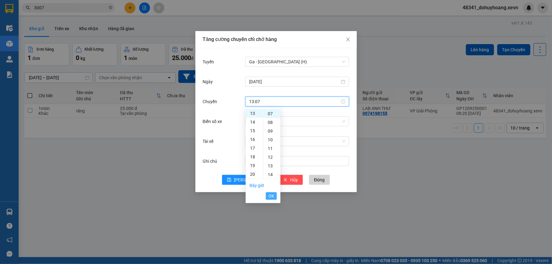
click at [270, 197] on span "OK" at bounding box center [272, 196] width 6 height 7
click at [256, 127] on div "Chọn xe" at bounding box center [298, 121] width 104 height 12
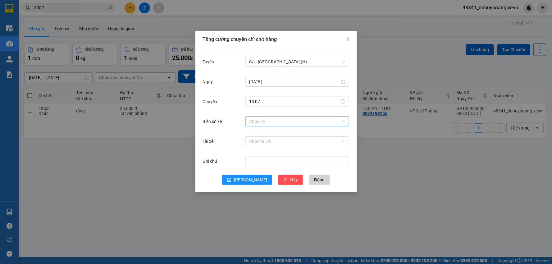
click at [260, 123] on input "Biển số xe" at bounding box center [295, 121] width 92 height 9
type input "6.31"
click at [266, 131] on div "29F-016.31" at bounding box center [298, 133] width 96 height 7
click at [269, 138] on input "Tài xế" at bounding box center [295, 141] width 92 height 9
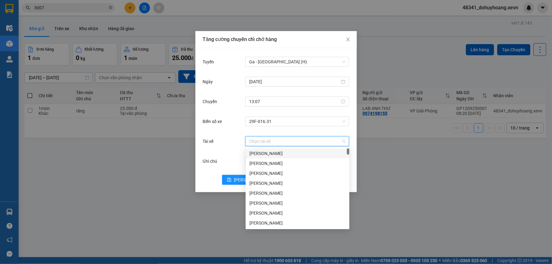
paste input "Nguyễn Thành Đạt"
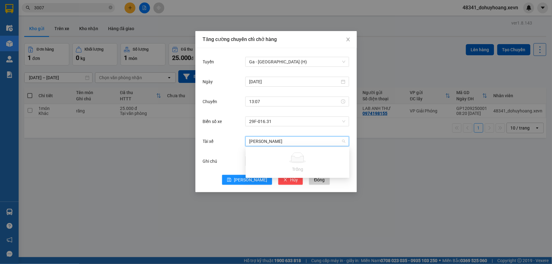
click at [260, 144] on input "Nguyễn Thành Đạt" at bounding box center [295, 141] width 92 height 9
type input "Nguyễn Thành Đạt"
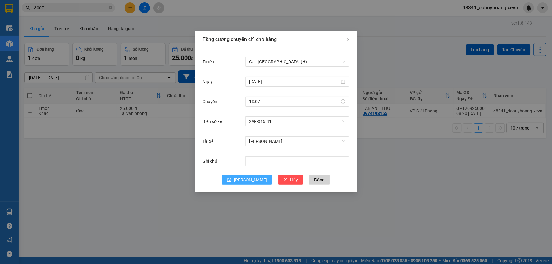
click at [232, 181] on icon "save" at bounding box center [230, 180] width 4 height 4
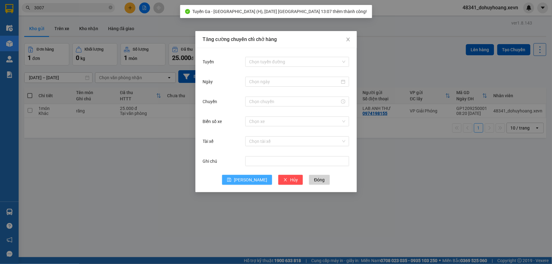
click at [165, 164] on div "Tăng cường chuyến chỉ chở hàng Tuyến Chọn tuyến đường Ngày Chuyến Biển số xe Ch…" at bounding box center [276, 132] width 552 height 264
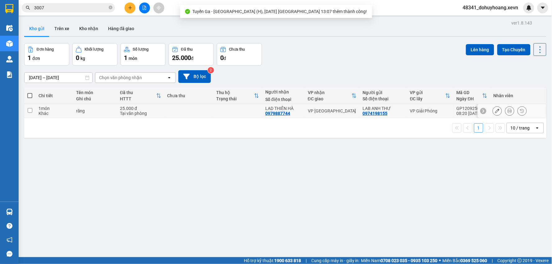
click at [145, 113] on div "Tại văn phòng" at bounding box center [140, 113] width 41 height 5
checkbox input "true"
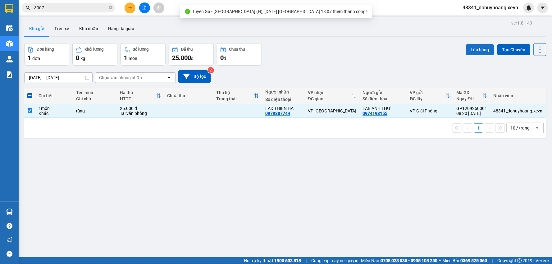
drag, startPoint x: 462, startPoint y: 45, endPoint x: 465, endPoint y: 50, distance: 6.1
click at [461, 45] on div "Đơn hàng 1 đơn Khối lượng 0 kg Số lượng 1 món Đã thu 25.000 đ Chưa thu 0 đ Lên …" at bounding box center [285, 54] width 522 height 22
click at [477, 53] on button "Lên hàng" at bounding box center [480, 49] width 28 height 11
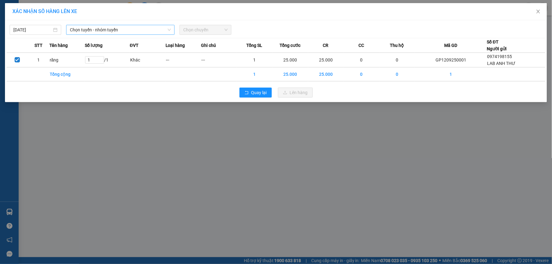
click at [119, 30] on span "Chọn tuyến - nhóm tuyến" at bounding box center [120, 29] width 101 height 9
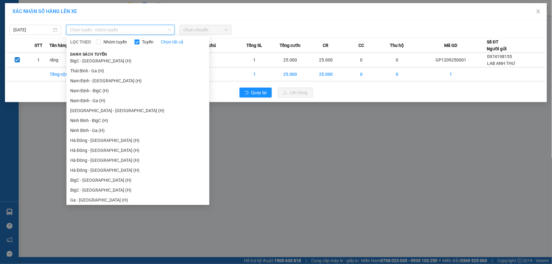
scroll to position [749, 0]
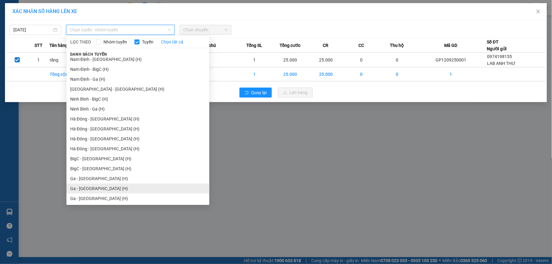
click at [139, 191] on li "Ga - Nam Định (H)" at bounding box center [138, 189] width 143 height 10
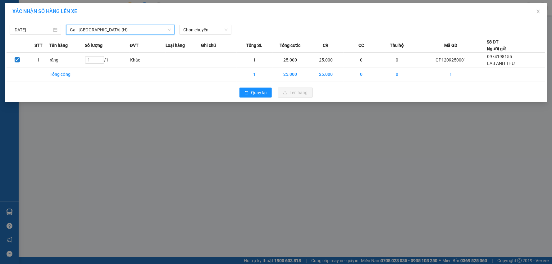
click at [117, 29] on span "Ga - Nam Định (H)" at bounding box center [120, 29] width 101 height 9
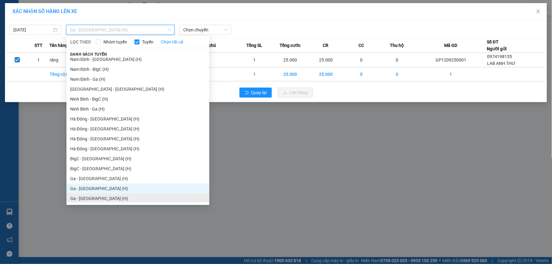
click at [123, 195] on li "Ga - Ninh Bình (H)" at bounding box center [138, 199] width 143 height 10
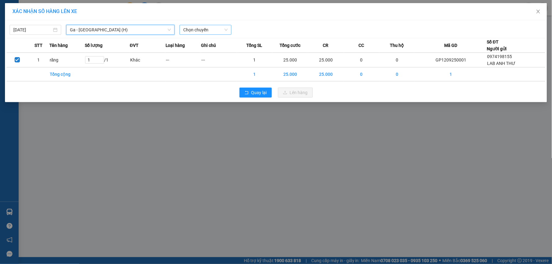
click at [198, 30] on span "Chọn chuyến" at bounding box center [205, 29] width 44 height 9
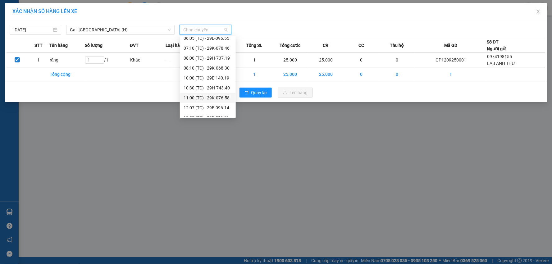
scroll to position [20, 0]
click at [214, 109] on div "13:07 (TC) - 29F-016.31" at bounding box center [208, 111] width 48 height 7
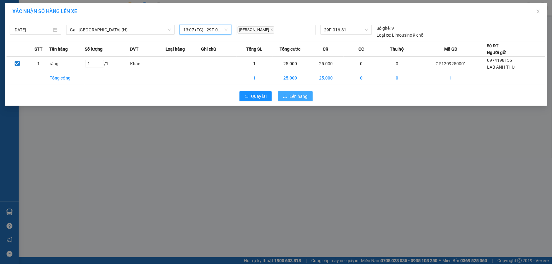
click at [297, 98] on span "Lên hàng" at bounding box center [299, 96] width 18 height 7
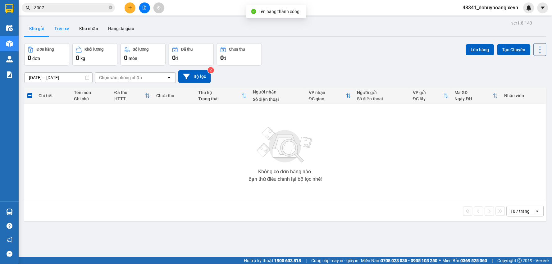
click at [65, 33] on button "Trên xe" at bounding box center [61, 28] width 25 height 15
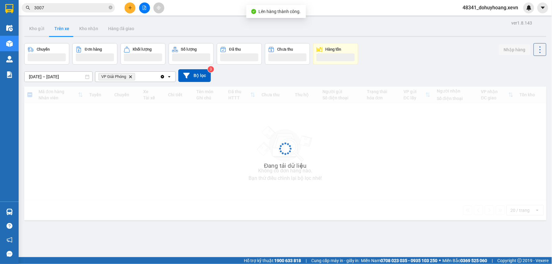
click at [64, 33] on button "Trên xe" at bounding box center [61, 28] width 25 height 15
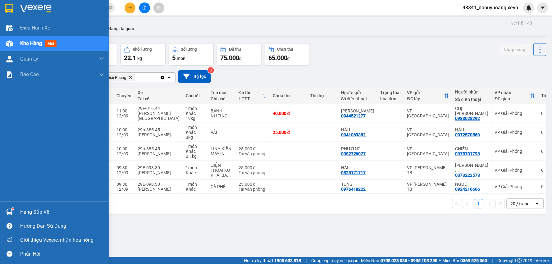
click at [13, 210] on div at bounding box center [9, 212] width 11 height 11
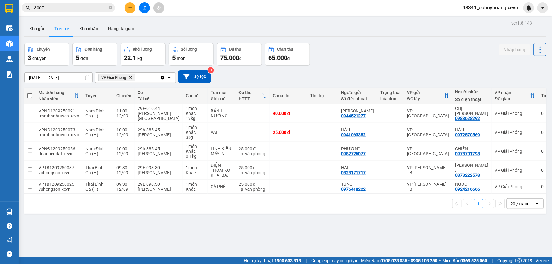
click at [453, 228] on section "Kết quả tìm kiếm ( 10000 ) Bộ lọc Mã ĐH Trạng thái Món hàng Thu hộ Tổng cước Ch…" at bounding box center [276, 132] width 552 height 264
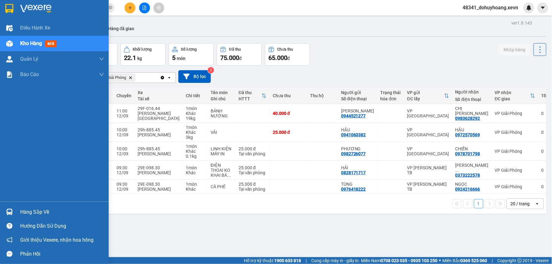
click at [11, 210] on img at bounding box center [9, 212] width 7 height 7
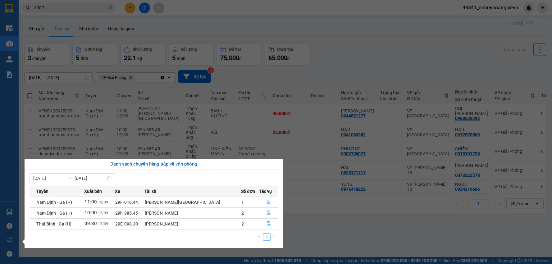
click at [180, 96] on section "Kết quả tìm kiếm ( 10000 ) Bộ lọc Mã ĐH Trạng thái Món hàng Thu hộ Tổng cước Ch…" at bounding box center [276, 132] width 552 height 264
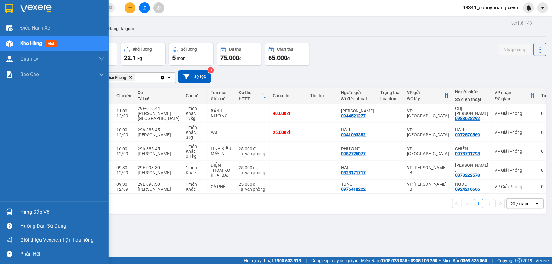
click at [35, 207] on div "Hàng sắp về" at bounding box center [54, 212] width 109 height 14
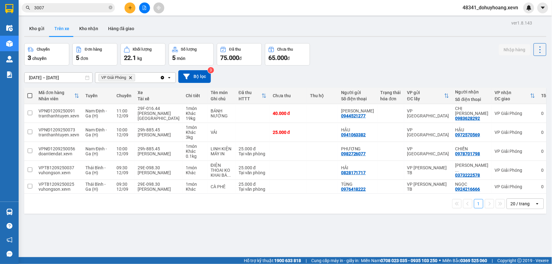
click at [365, 225] on section "Kết quả tìm kiếm ( 10000 ) Bộ lọc Mã ĐH Trạng thái Món hàng Thu hộ Tổng cước Ch…" at bounding box center [276, 132] width 552 height 264
click at [41, 27] on button "Kho gửi" at bounding box center [36, 28] width 25 height 15
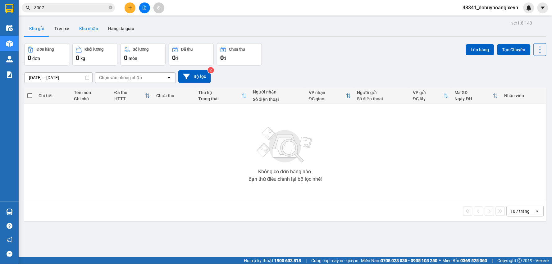
click at [85, 34] on button "Kho nhận" at bounding box center [88, 28] width 29 height 15
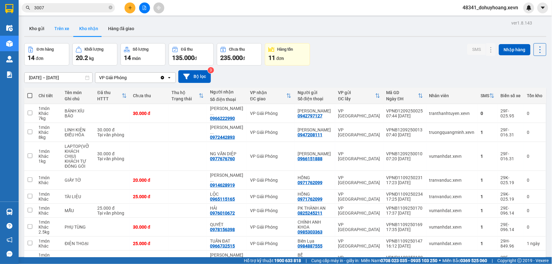
click at [61, 26] on button "Trên xe" at bounding box center [61, 28] width 25 height 15
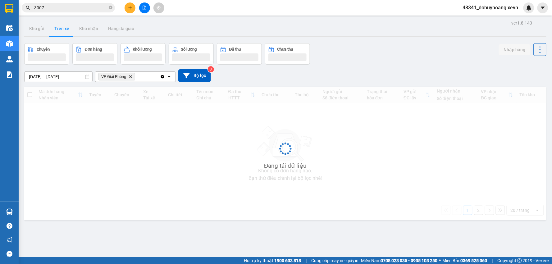
click at [61, 26] on button "Trên xe" at bounding box center [61, 28] width 25 height 15
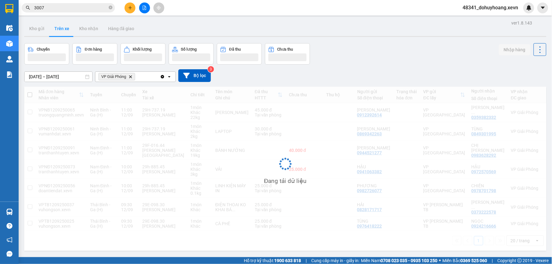
click at [76, 20] on div "ver 1.8.143 Kho gửi Trên xe Kho nhận Hàng đã giao Chuyến Đơn hàng Khối lượng Số…" at bounding box center [285, 151] width 527 height 264
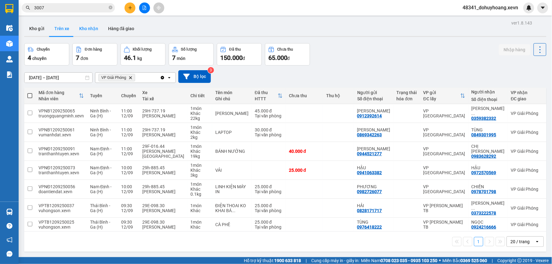
click at [89, 30] on button "Kho nhận" at bounding box center [88, 28] width 29 height 15
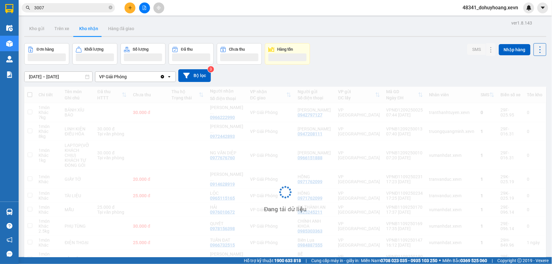
click at [89, 30] on button "Kho nhận" at bounding box center [88, 28] width 29 height 15
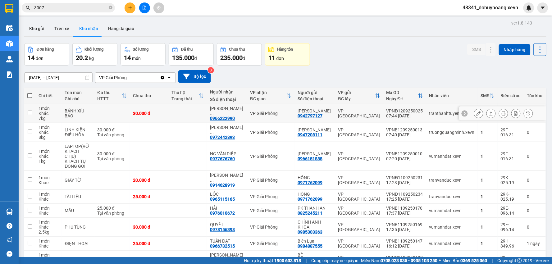
click at [229, 116] on div "0966222990" at bounding box center [222, 118] width 25 height 5
copy div "0966222990"
click at [60, 10] on input "3007" at bounding box center [70, 7] width 73 height 7
paste input "0966222990"
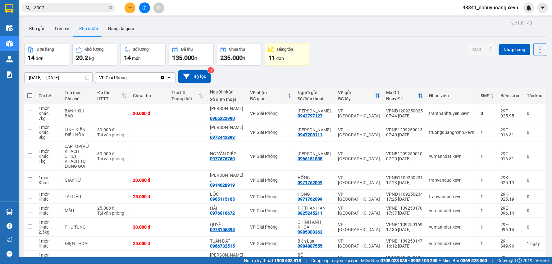
click at [60, 10] on input "3007" at bounding box center [70, 7] width 73 height 7
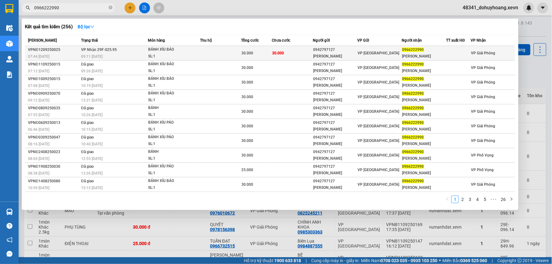
type input "0966222990"
click at [263, 52] on div "30.000" at bounding box center [257, 53] width 30 height 7
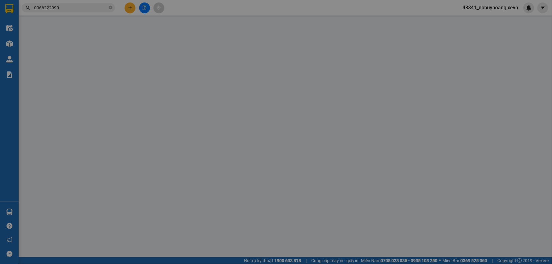
type input "0942797127"
type input "VŨ THỊ KIM NHUNG"
type input "0966222990"
type input "DƯƠNG THỊ OANH"
type input "NAM 0862311926"
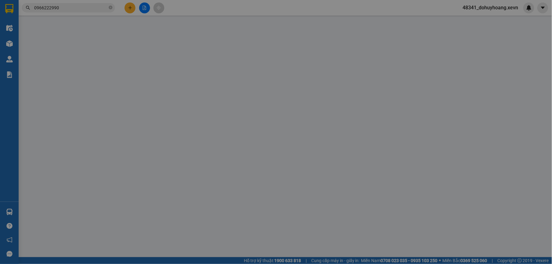
type input "hh3c linh đàm- HN"
type input "30.000"
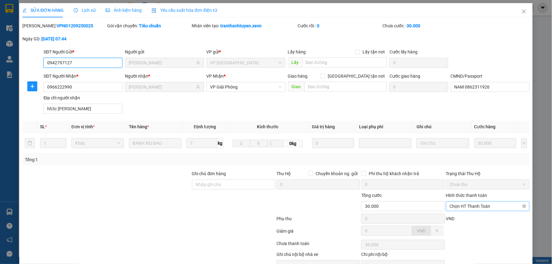
click at [501, 205] on span "Chọn HT Thanh Toán" at bounding box center [488, 206] width 76 height 9
drag, startPoint x: 491, startPoint y: 218, endPoint x: 484, endPoint y: 218, distance: 6.8
click at [491, 219] on div "Tại văn phòng" at bounding box center [483, 218] width 75 height 7
type input "0"
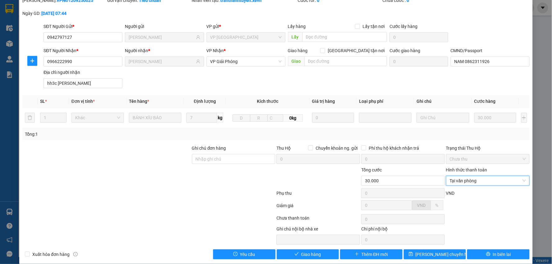
scroll to position [33, 0]
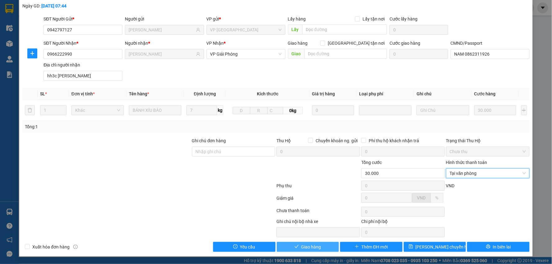
click at [302, 246] on span "Giao hàng" at bounding box center [311, 247] width 20 height 7
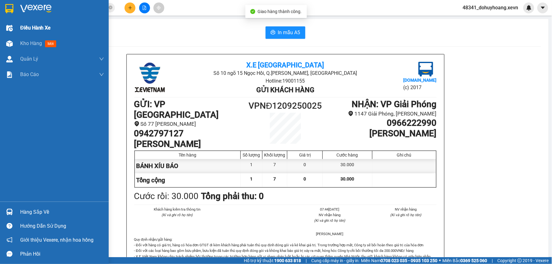
click at [4, 34] on div "Điều hành xe" at bounding box center [54, 28] width 109 height 16
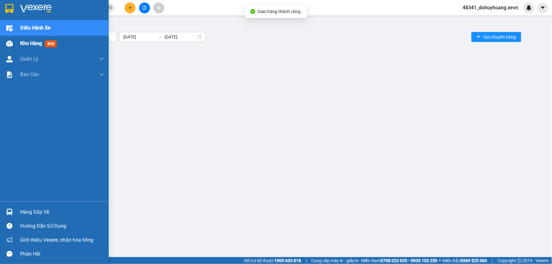
click at [10, 45] on img at bounding box center [9, 43] width 7 height 7
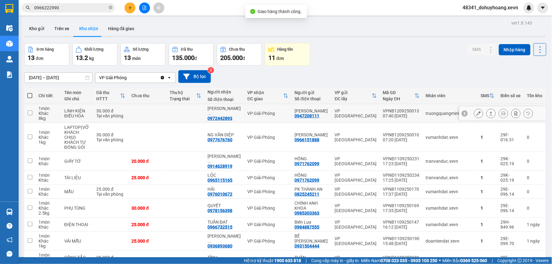
scroll to position [52, 0]
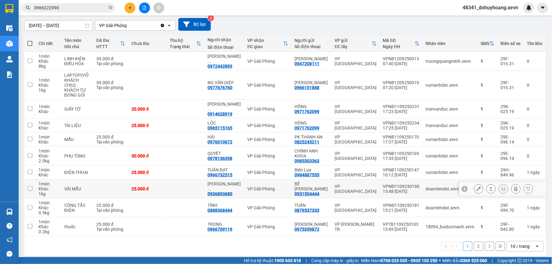
click at [232, 191] on div "0936893680" at bounding box center [220, 193] width 25 height 5
copy div "0936893680"
click at [69, 8] on input "0966222990" at bounding box center [70, 7] width 73 height 7
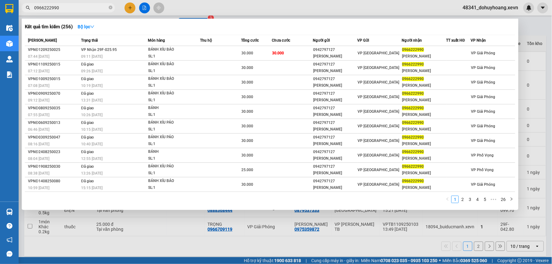
click at [69, 8] on input "0966222990" at bounding box center [70, 7] width 73 height 7
paste input "3689368"
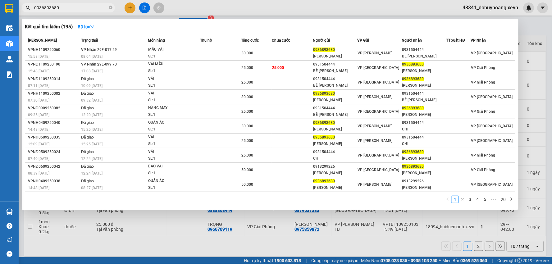
type input "0936893680"
click at [108, 8] on span "0936893680" at bounding box center [68, 7] width 93 height 9
click at [111, 6] on icon "close-circle" at bounding box center [111, 8] width 4 height 4
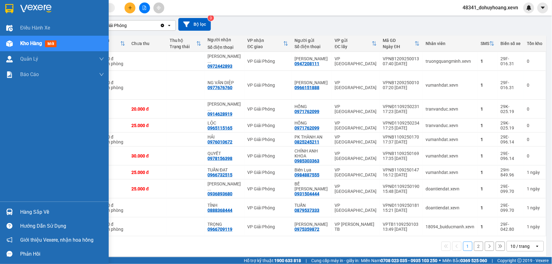
click at [22, 44] on span "Kho hàng" at bounding box center [31, 43] width 22 height 6
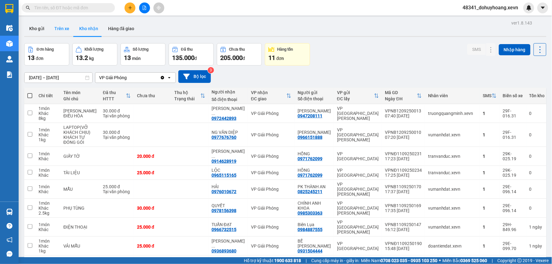
click at [64, 25] on button "Trên xe" at bounding box center [61, 28] width 25 height 15
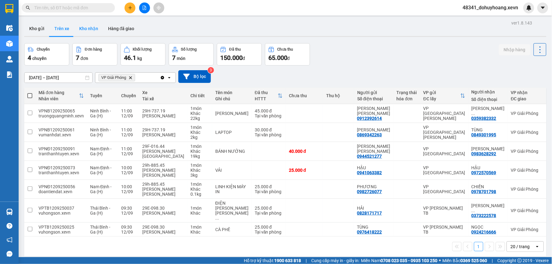
click at [85, 25] on button "Kho nhận" at bounding box center [88, 28] width 29 height 15
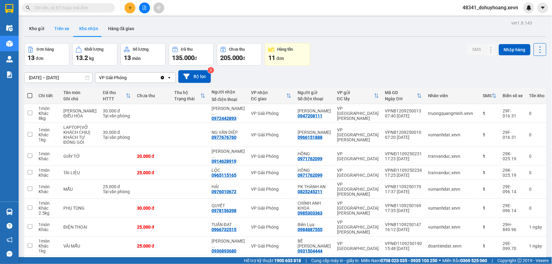
click at [71, 35] on button "Trên xe" at bounding box center [61, 28] width 25 height 15
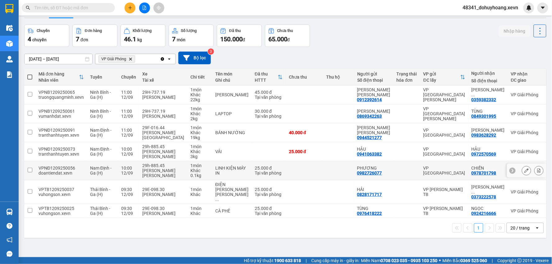
scroll to position [29, 0]
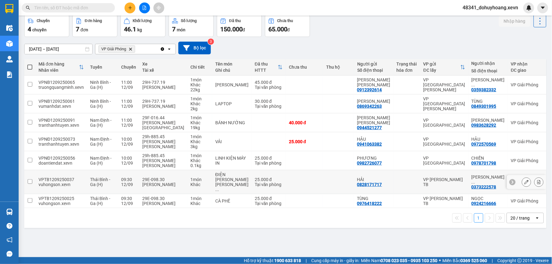
drag, startPoint x: 183, startPoint y: 181, endPoint x: 193, endPoint y: 184, distance: 10.3
click at [191, 182] on div "Khác" at bounding box center [200, 184] width 19 height 5
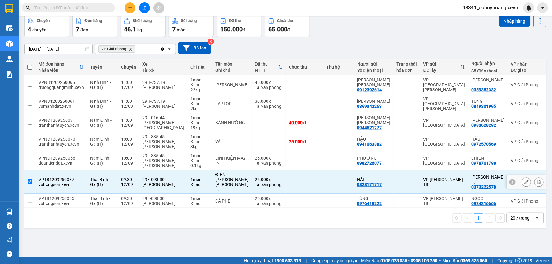
click at [212, 189] on td "ĐIỆN THOAI KO KHAI BÁ ..." at bounding box center [231, 182] width 39 height 24
checkbox input "false"
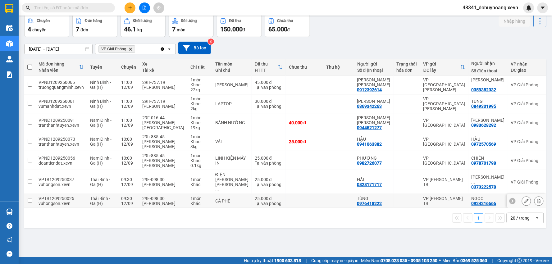
click at [263, 194] on td "25.000 đ Tại văn phòng" at bounding box center [269, 201] width 34 height 14
checkbox input "true"
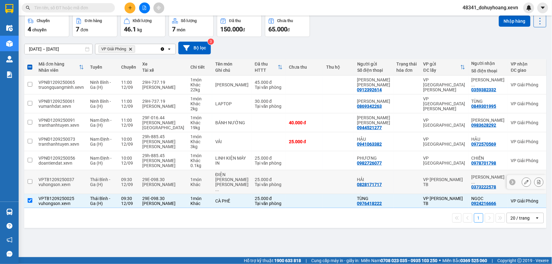
click at [286, 182] on td at bounding box center [304, 182] width 37 height 24
checkbox input "true"
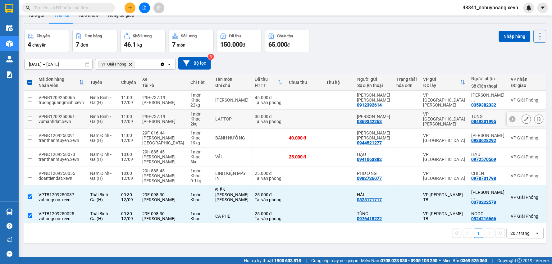
scroll to position [0, 0]
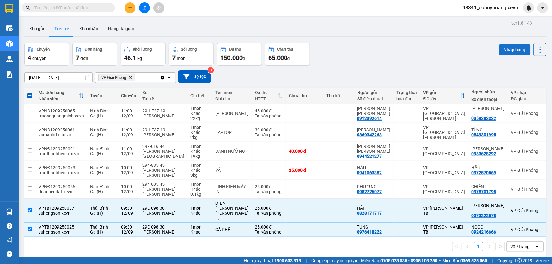
click at [499, 50] on button "Nhập hàng" at bounding box center [515, 49] width 32 height 11
click at [81, 30] on button "Kho nhận" at bounding box center [88, 28] width 29 height 15
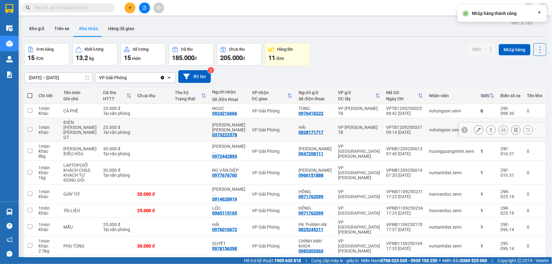
click at [426, 134] on td "vuhongson.xevn" at bounding box center [452, 130] width 52 height 24
checkbox input "true"
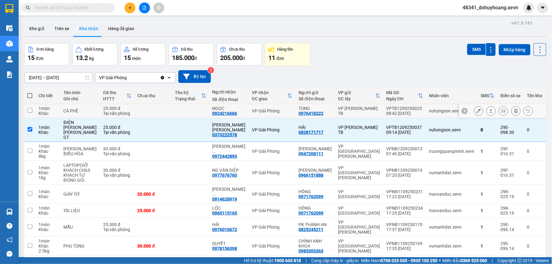
click at [430, 113] on div "vuhongson.xevn" at bounding box center [452, 110] width 45 height 5
checkbox input "true"
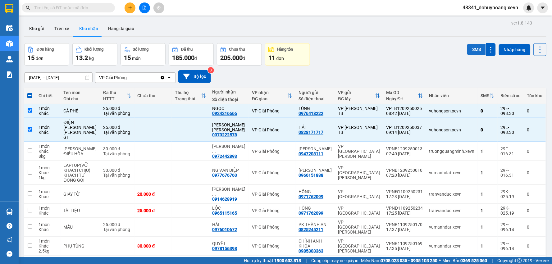
click at [468, 50] on button "SMS" at bounding box center [476, 49] width 19 height 11
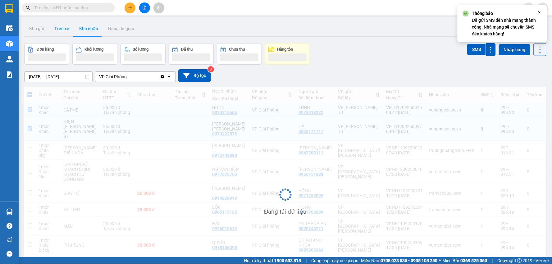
click at [64, 24] on button "Trên xe" at bounding box center [61, 28] width 25 height 15
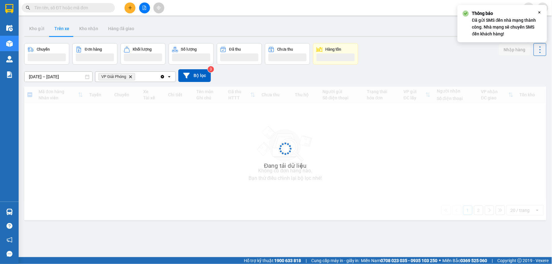
click at [64, 24] on button "Trên xe" at bounding box center [61, 28] width 25 height 15
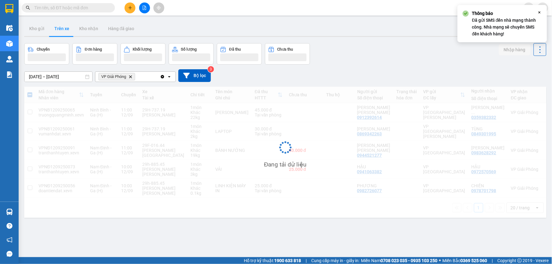
scroll to position [29, 0]
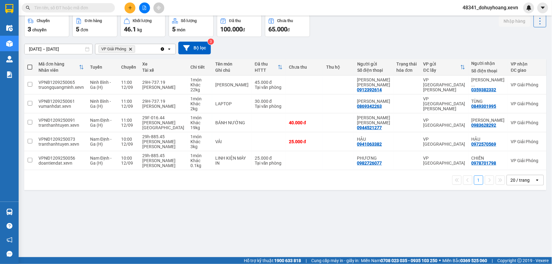
click at [54, 6] on input "text" at bounding box center [70, 7] width 73 height 7
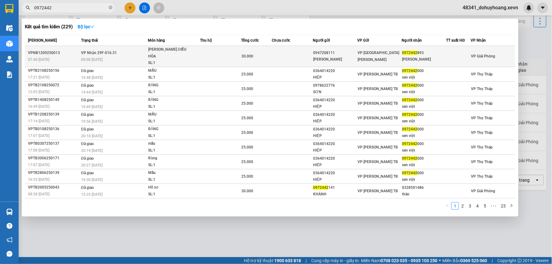
type input "0972442"
click at [148, 54] on td "LINH KIỆN ĐIỀU HÒA SL: 1" at bounding box center [174, 56] width 52 height 21
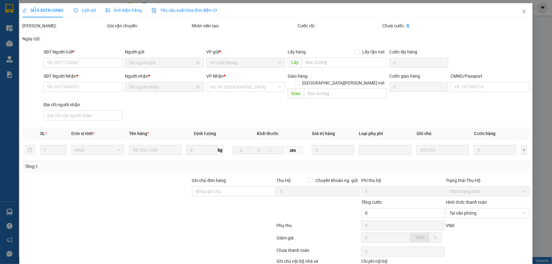
type input "0947208111"
type input "ĐỖ VĂN YÊN"
type input "0972442893"
type input "VŨ VĂN KHƯƠNG"
type input "036089023757 ĐỖ MINH KHÔI"
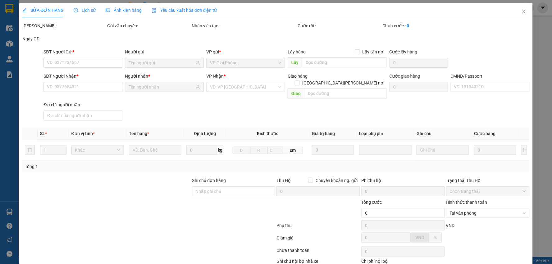
type input "30.000"
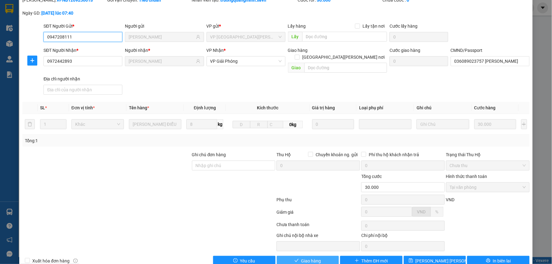
scroll to position [33, 0]
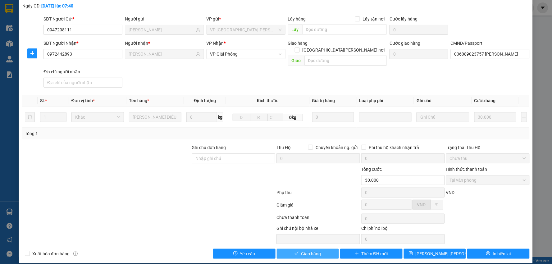
click at [332, 249] on button "Giao hàng" at bounding box center [308, 254] width 62 height 10
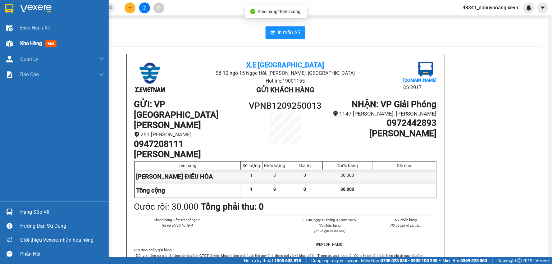
click at [15, 45] on div "Kho hàng mới" at bounding box center [54, 44] width 109 height 16
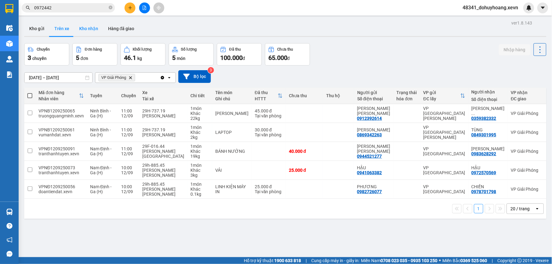
click at [87, 26] on button "Kho nhận" at bounding box center [88, 28] width 29 height 15
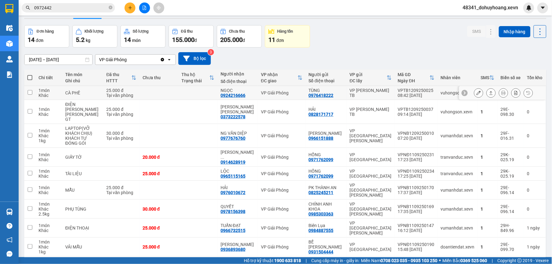
scroll to position [35, 0]
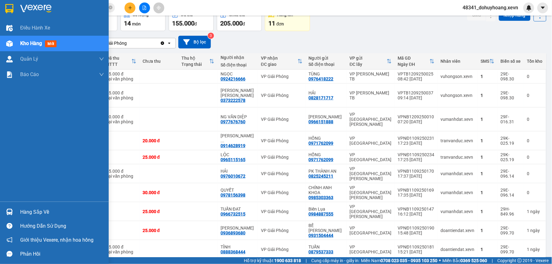
click at [12, 215] on img at bounding box center [9, 212] width 7 height 7
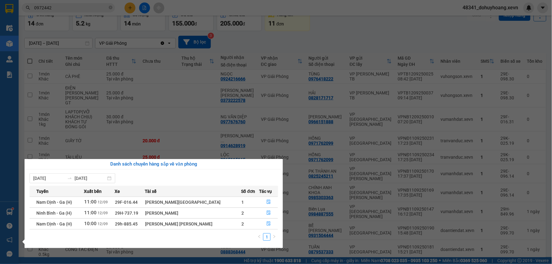
click at [294, 243] on section "Kết quả tìm kiếm ( 229 ) Bộ lọc Mã ĐH Trạng thái Món hàng Thu hộ Tổng cước Chưa…" at bounding box center [276, 132] width 552 height 264
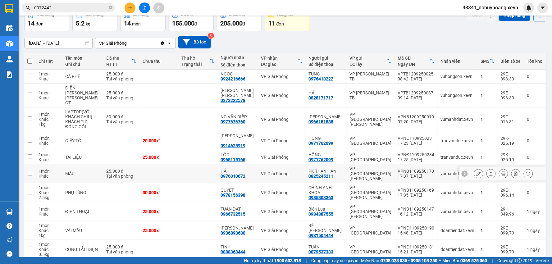
scroll to position [0, 0]
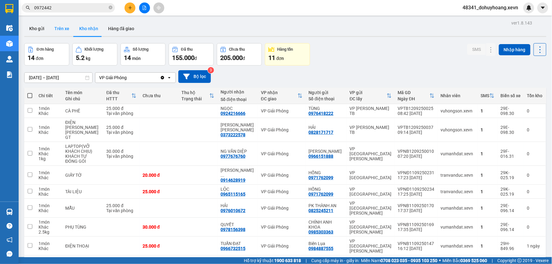
click at [56, 27] on button "Trên xe" at bounding box center [61, 28] width 25 height 15
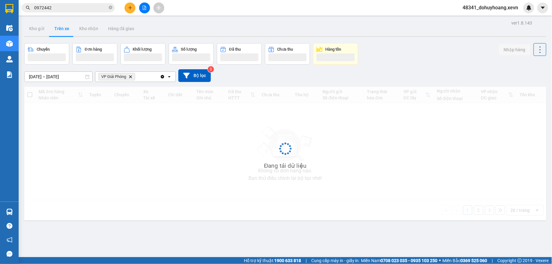
click at [56, 27] on button "Trên xe" at bounding box center [61, 28] width 25 height 15
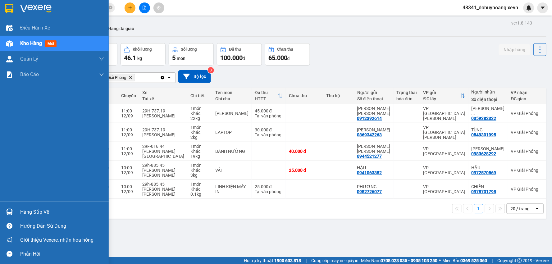
click at [6, 212] on img at bounding box center [9, 212] width 7 height 7
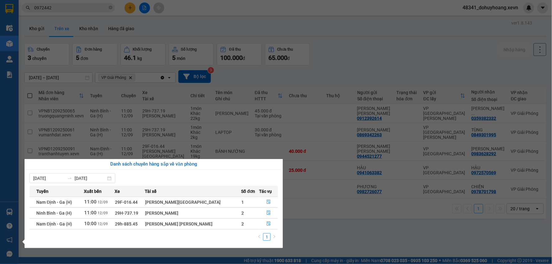
click at [340, 230] on section "Kết quả tìm kiếm ( 229 ) Bộ lọc Mã ĐH Trạng thái Món hàng Thu hộ Tổng cước Chưa…" at bounding box center [276, 132] width 552 height 264
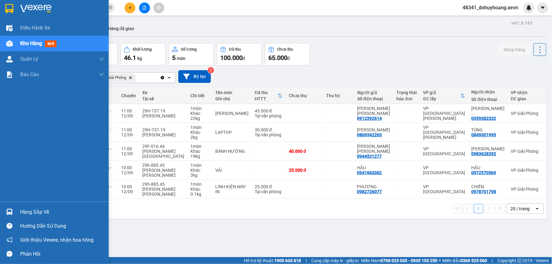
click at [16, 220] on div "Hướng dẫn sử dụng" at bounding box center [54, 226] width 109 height 14
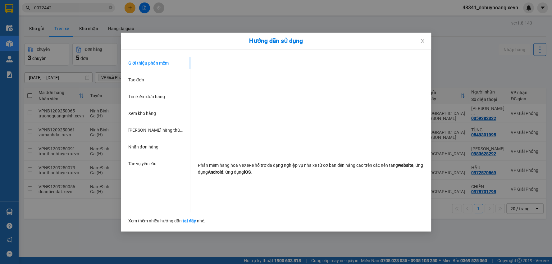
click at [153, 234] on div "Hướng dẫn sử dụng Giới thiệu phần mềm Tạo đơn Tìm kiếm đơn hàng Xem kho hàng Lê…" at bounding box center [276, 132] width 552 height 264
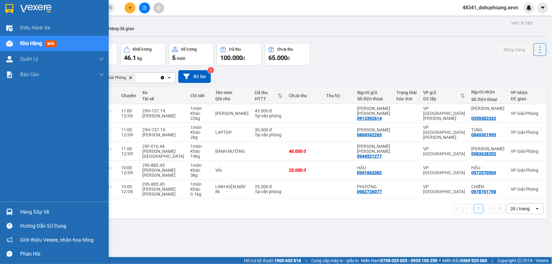
click at [5, 217] on div at bounding box center [9, 212] width 11 height 11
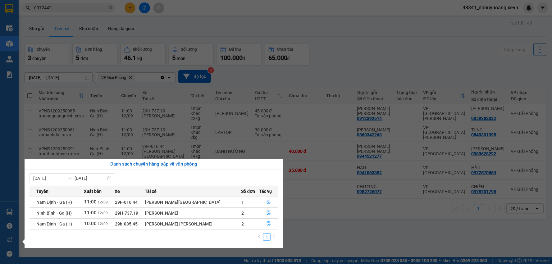
click at [329, 244] on section "Kết quả tìm kiếm ( 229 ) Bộ lọc Mã ĐH Trạng thái Món hàng Thu hộ Tổng cước Chưa…" at bounding box center [276, 132] width 552 height 264
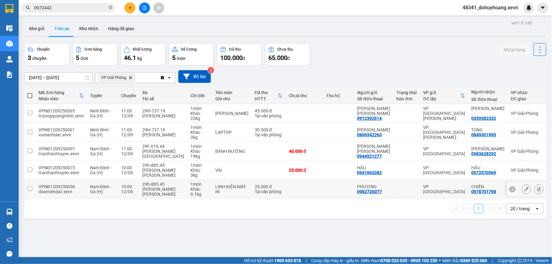
click at [212, 190] on td "LINH KIỆN MÁY IN" at bounding box center [231, 189] width 39 height 19
checkbox input "true"
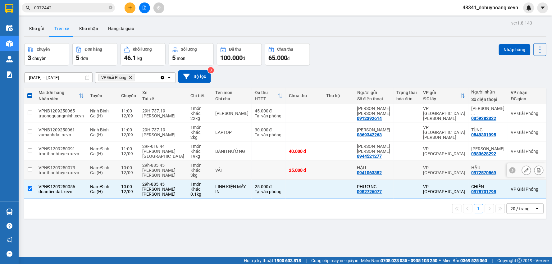
click at [225, 168] on div "VẢI" at bounding box center [231, 170] width 33 height 5
checkbox input "true"
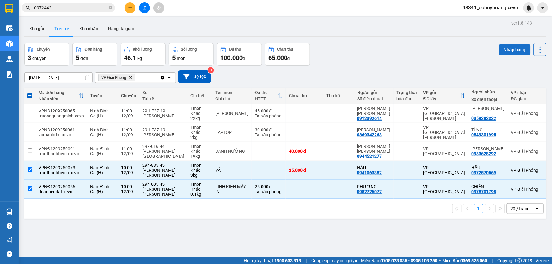
click at [510, 51] on button "Nhập hàng" at bounding box center [515, 49] width 32 height 11
click at [79, 24] on button "Kho nhận" at bounding box center [88, 28] width 29 height 15
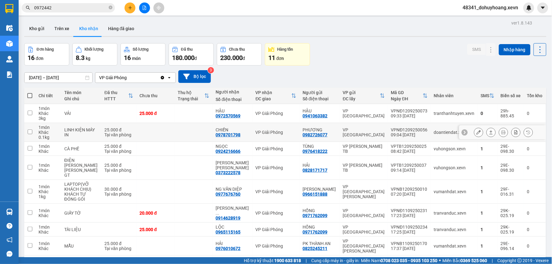
click at [435, 133] on div "doantiendat.xevn" at bounding box center [454, 132] width 41 height 5
checkbox input "true"
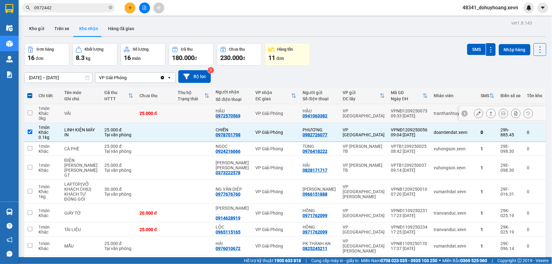
click at [433, 119] on td "tranthanhtuyen.xevn" at bounding box center [454, 113] width 47 height 19
checkbox input "true"
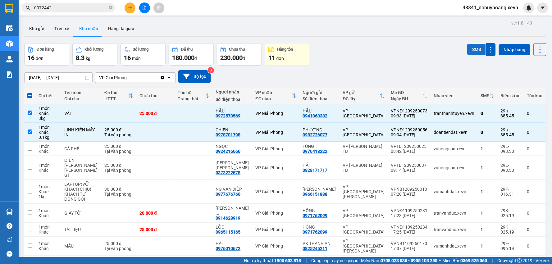
click at [467, 49] on button "SMS" at bounding box center [476, 49] width 19 height 11
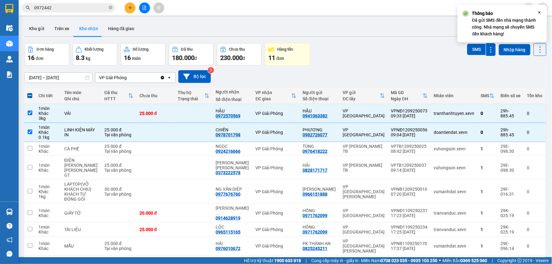
click at [75, 25] on button "Kho nhận" at bounding box center [88, 28] width 29 height 15
click at [52, 32] on button "Trên xe" at bounding box center [61, 28] width 25 height 15
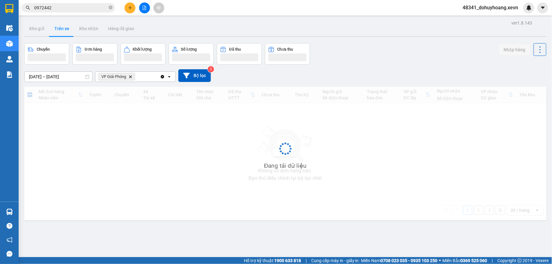
click at [53, 32] on button "Trên xe" at bounding box center [61, 28] width 25 height 15
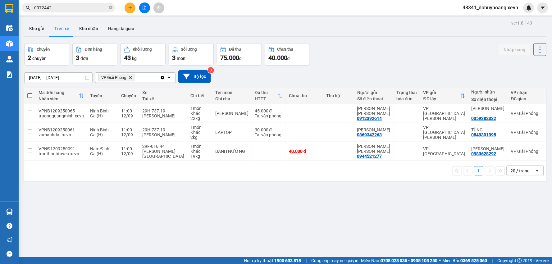
click at [93, 6] on input "0972442" at bounding box center [70, 7] width 73 height 7
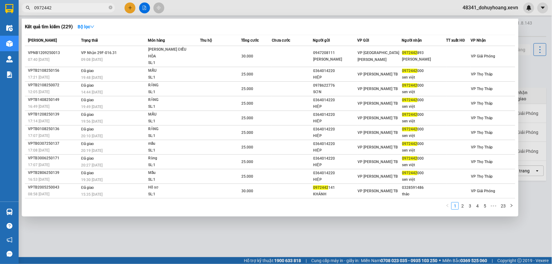
click at [93, 6] on input "0972442" at bounding box center [70, 7] width 73 height 7
click at [113, 8] on span "0972442" at bounding box center [68, 7] width 93 height 9
click at [111, 9] on icon "close-circle" at bounding box center [111, 8] width 4 height 4
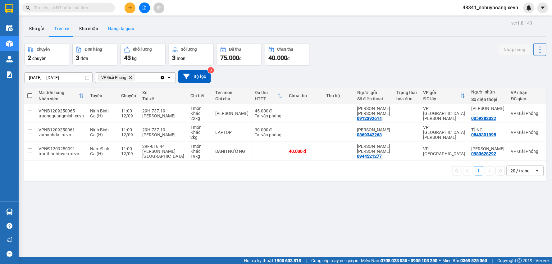
click at [103, 25] on button "Hàng đã giao" at bounding box center [121, 28] width 36 height 15
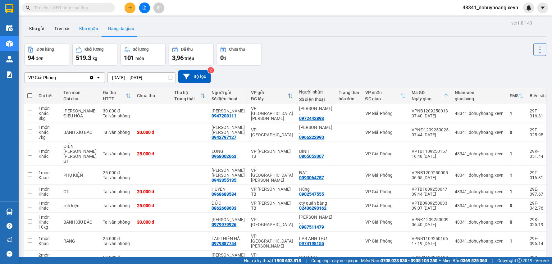
click at [90, 28] on button "Kho nhận" at bounding box center [88, 28] width 29 height 15
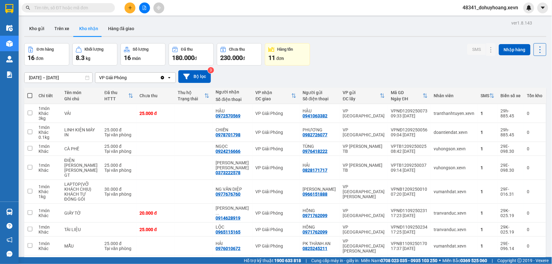
click at [108, 8] on span at bounding box center [68, 7] width 93 height 9
click at [104, 8] on input "text" at bounding box center [70, 7] width 73 height 7
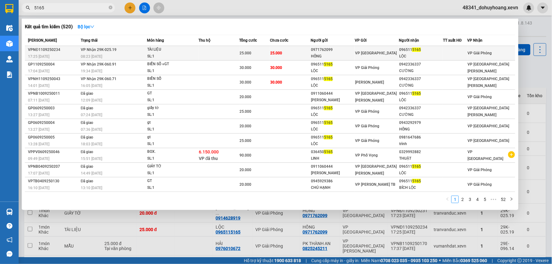
type input "5165"
click at [395, 55] on div "VP [GEOGRAPHIC_DATA]" at bounding box center [377, 53] width 44 height 7
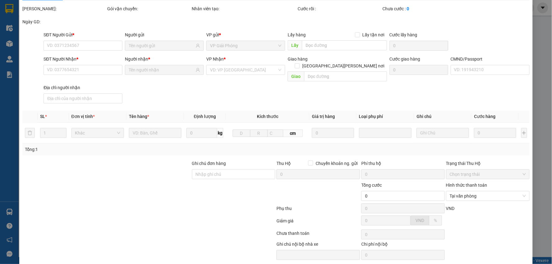
type input "0971762099"
type input "HỒNG"
type input "0965115165"
type input "LỘC"
type input "001088009766 phạm văn trưởng"
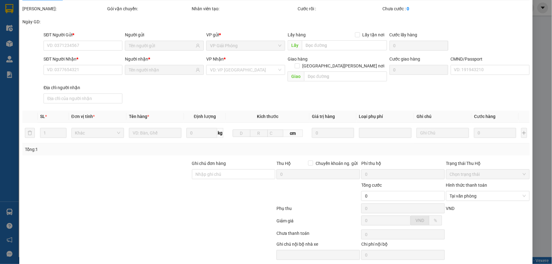
type input "sơn thanh,sơn hà,phú xuyên,hà nội"
type input "25.000"
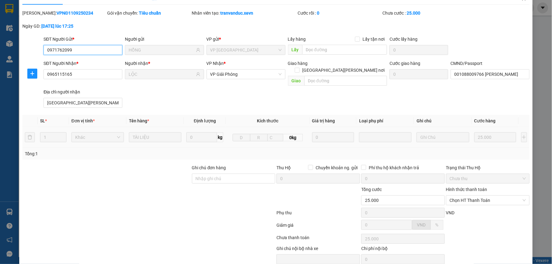
scroll to position [33, 0]
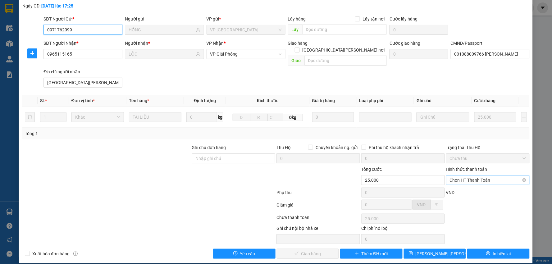
click at [474, 176] on span "Chọn HT Thanh Toán" at bounding box center [488, 180] width 76 height 9
click at [475, 186] on div "Tại văn phòng" at bounding box center [483, 185] width 75 height 7
type input "0"
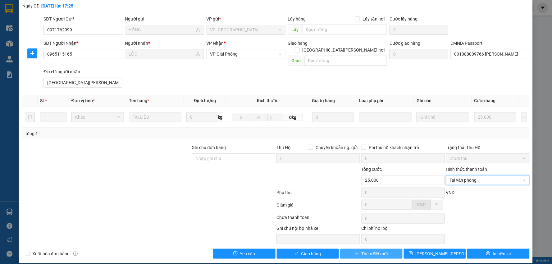
click at [343, 250] on button "Thêm ĐH mới" at bounding box center [371, 254] width 62 height 10
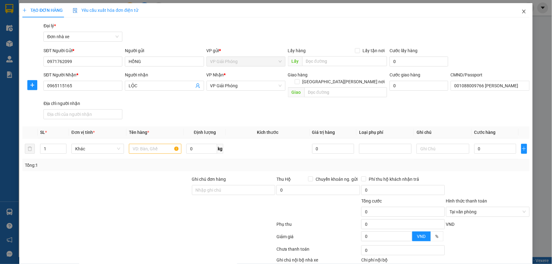
click at [522, 9] on icon "close" at bounding box center [524, 11] width 5 height 5
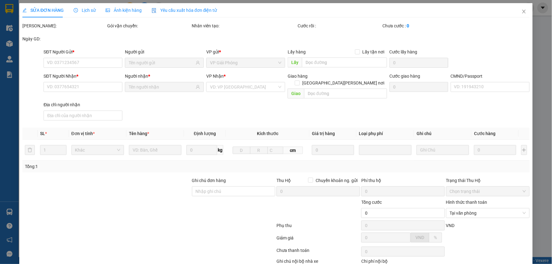
type input "0971762099"
type input "HỒNG"
type input "0965115165"
type input "LỘC"
type input "001088009766 phạm văn trưởng"
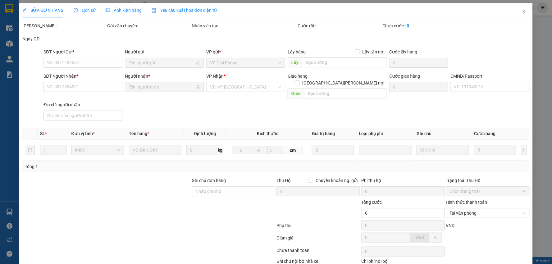
type input "sơn thanh,sơn hà,phú xuyên,hà nội"
type input "25.000"
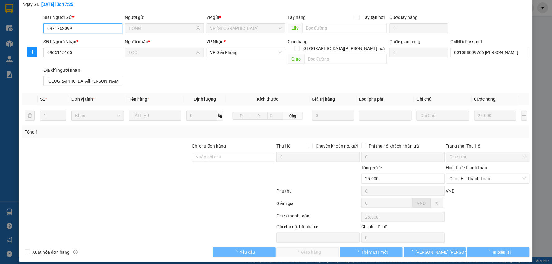
scroll to position [33, 0]
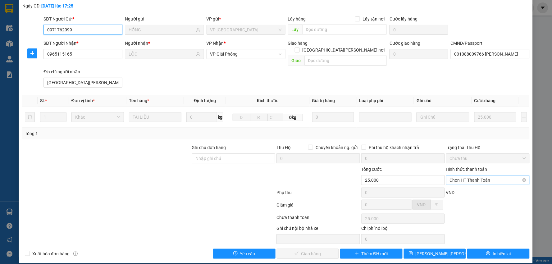
click at [474, 176] on span "Chọn HT Thanh Toán" at bounding box center [488, 180] width 76 height 9
type input "0"
click at [294, 242] on div "Total Paid Fee 0 Total UnPaid Fee 25.000 Cash Collection Total Fee Mã ĐH: VPNĐ1…" at bounding box center [276, 123] width 508 height 269
click at [297, 249] on button "Giao hàng" at bounding box center [308, 254] width 62 height 10
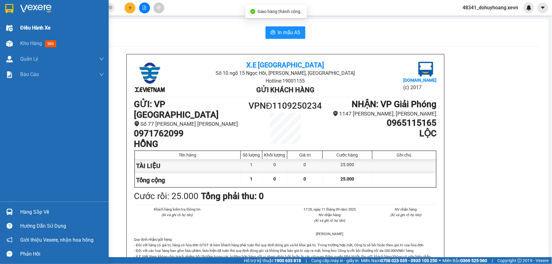
click at [0, 35] on div "Điều hành xe" at bounding box center [54, 28] width 109 height 16
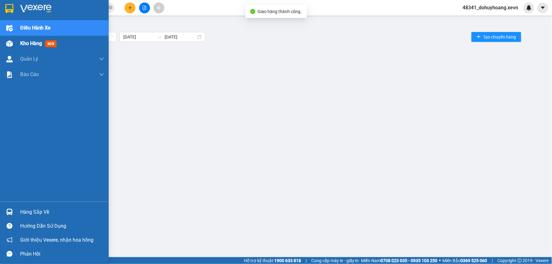
click at [0, 40] on div "Kho hàng mới" at bounding box center [54, 44] width 109 height 16
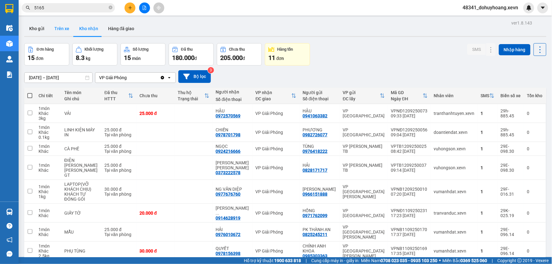
click at [63, 30] on button "Trên xe" at bounding box center [61, 28] width 25 height 15
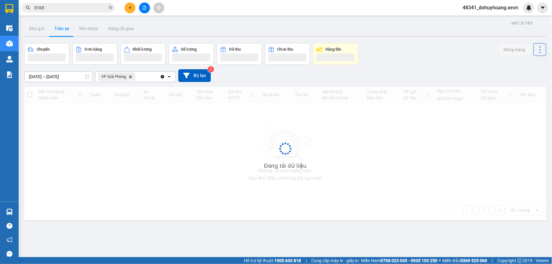
click at [63, 30] on button "Trên xe" at bounding box center [61, 28] width 25 height 15
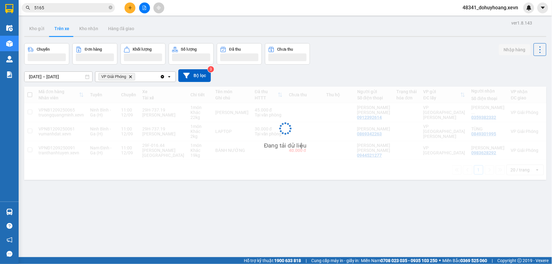
scroll to position [29, 0]
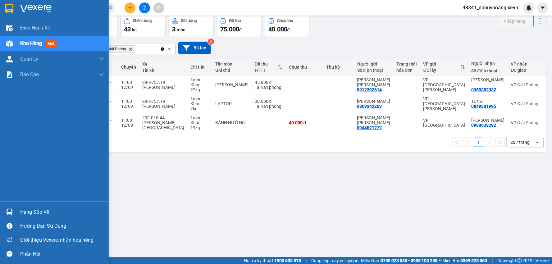
click at [6, 215] on img at bounding box center [9, 212] width 7 height 7
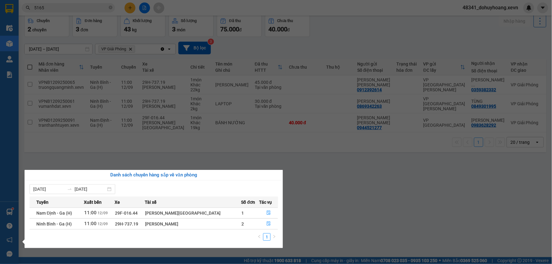
click at [342, 215] on section "Kết quả tìm kiếm ( 520 ) Bộ lọc Mã ĐH Trạng thái Món hàng Thu hộ Tổng cước Chưa…" at bounding box center [276, 132] width 552 height 264
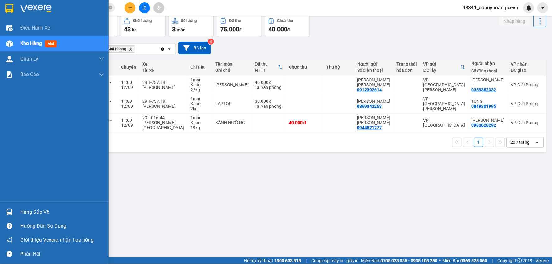
click at [14, 209] on div at bounding box center [9, 212] width 11 height 11
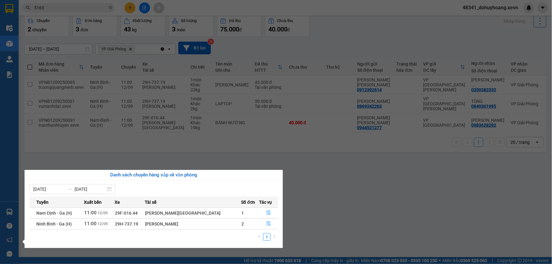
click at [369, 173] on section "Kết quả tìm kiếm ( 520 ) Bộ lọc Mã ĐH Trạng thái Món hàng Thu hộ Tổng cước Chưa…" at bounding box center [276, 132] width 552 height 264
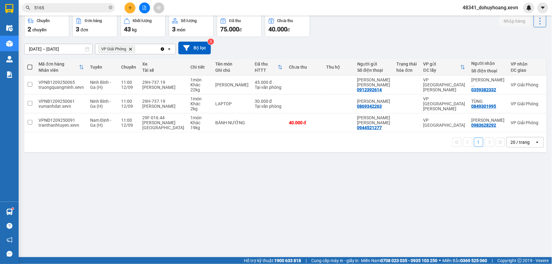
click at [63, 10] on input "5165" at bounding box center [70, 7] width 73 height 7
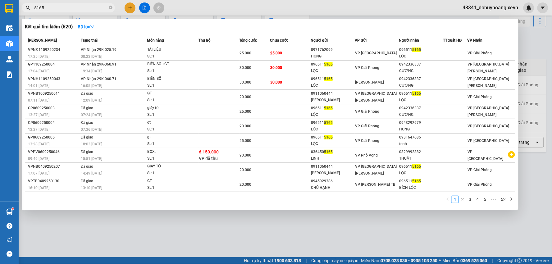
click at [63, 10] on input "5165" at bounding box center [70, 7] width 73 height 7
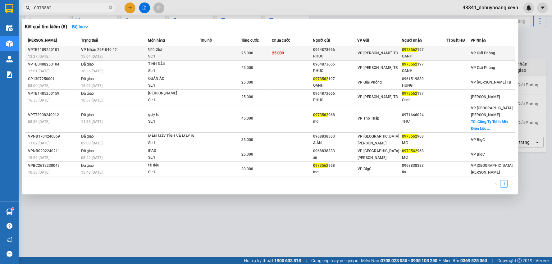
type input "0973562"
click at [144, 52] on td "VP Nhận 29F-040.42 15:04 - 11/09" at bounding box center [114, 53] width 68 height 15
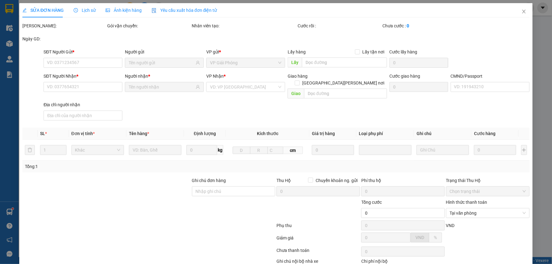
type input "0964873666"
type input "PHÚC"
type input "0973562197"
type input "OANH"
type input "BÀNG VĂN THẮNG 0397225937"
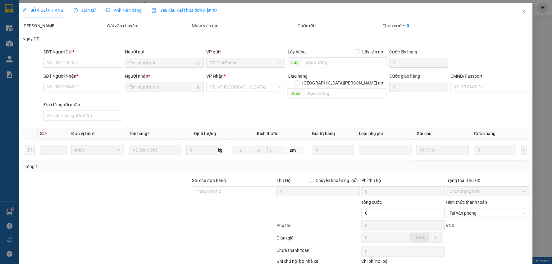
type input "25.000"
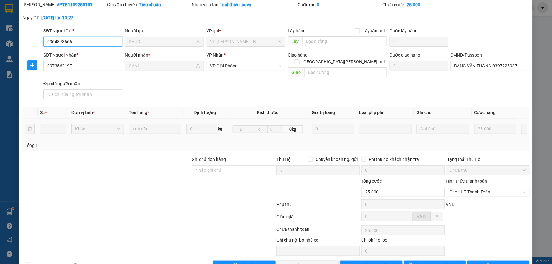
scroll to position [33, 0]
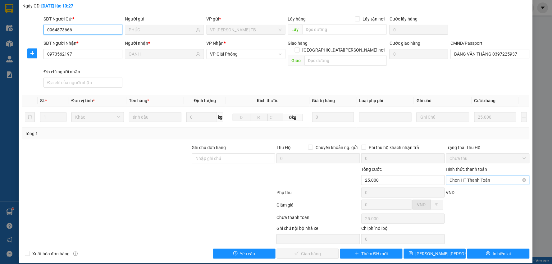
click at [459, 176] on span "Chọn HT Thanh Toán" at bounding box center [488, 180] width 76 height 9
click at [467, 179] on div "Hình thức thanh toán Chọn HT Thanh Toán" at bounding box center [488, 177] width 84 height 22
click at [468, 176] on span "Chọn HT Thanh Toán" at bounding box center [488, 180] width 76 height 9
click at [467, 186] on div "Tại văn phòng" at bounding box center [483, 185] width 75 height 7
type input "0"
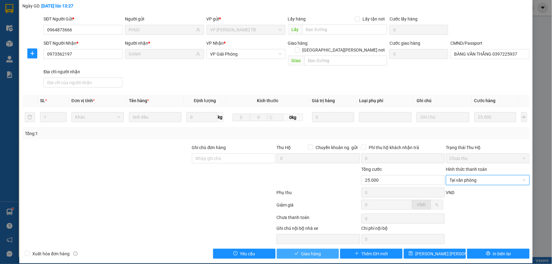
click at [312, 251] on span "Giao hàng" at bounding box center [311, 254] width 20 height 7
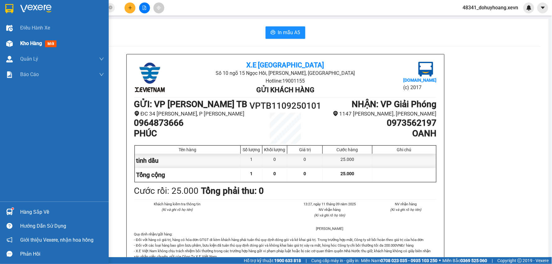
click at [41, 50] on div "Kho hàng mới" at bounding box center [62, 44] width 84 height 16
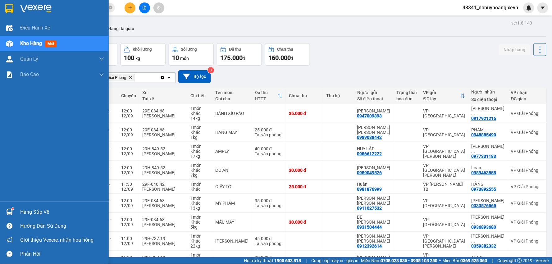
click at [7, 216] on div at bounding box center [9, 212] width 11 height 11
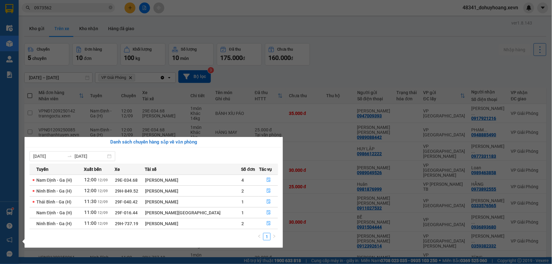
click at [352, 237] on section "Kết quả tìm kiếm ( 8 ) Bộ lọc Mã ĐH Trạng thái Món hàng Thu hộ Tổng cước Chưa c…" at bounding box center [276, 132] width 552 height 264
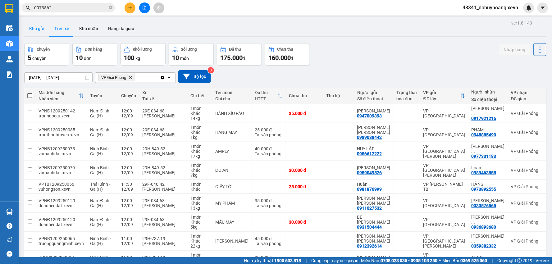
click at [31, 28] on button "Kho gửi" at bounding box center [36, 28] width 25 height 15
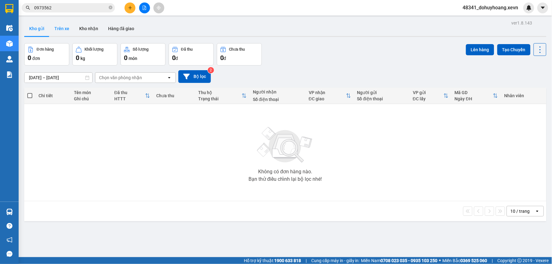
click at [58, 30] on button "Trên xe" at bounding box center [61, 28] width 25 height 15
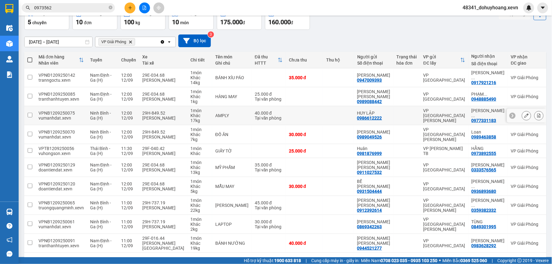
scroll to position [60, 0]
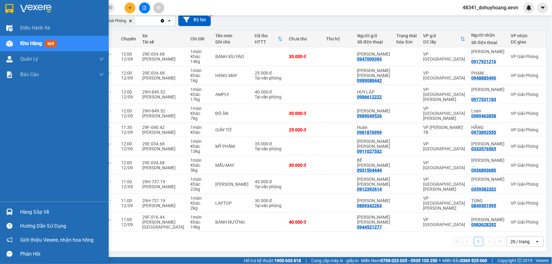
click at [13, 216] on div at bounding box center [9, 212] width 11 height 11
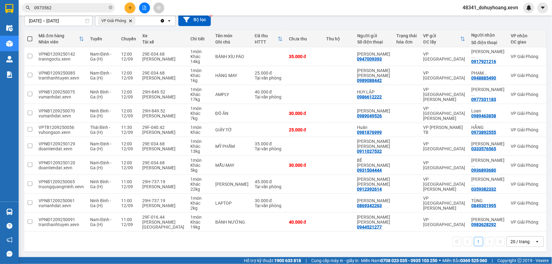
click at [367, 240] on section "Kết quả tìm kiếm ( 8 ) Bộ lọc Mã ĐH Trạng thái Món hàng Thu hộ Tổng cước Chưa c…" at bounding box center [276, 132] width 552 height 264
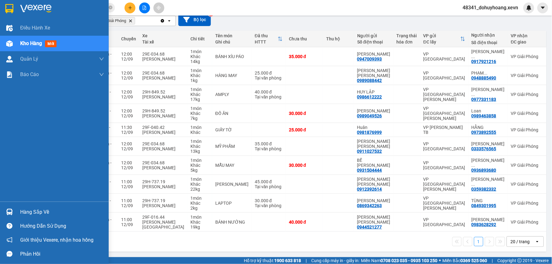
click at [10, 210] on img at bounding box center [9, 212] width 7 height 7
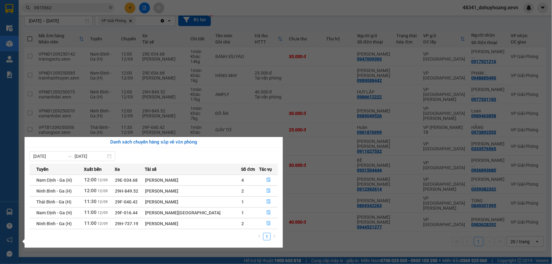
click at [328, 233] on section "Kết quả tìm kiếm ( 8 ) Bộ lọc Mã ĐH Trạng thái Món hàng Thu hộ Tổng cước Chưa c…" at bounding box center [276, 132] width 552 height 264
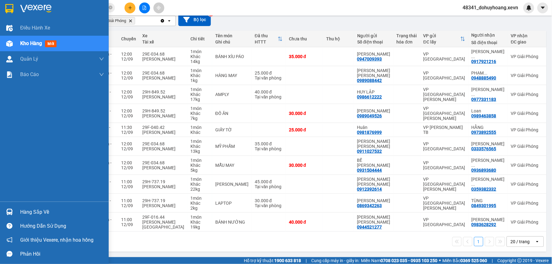
click at [26, 209] on div "Hàng sắp về" at bounding box center [62, 212] width 84 height 9
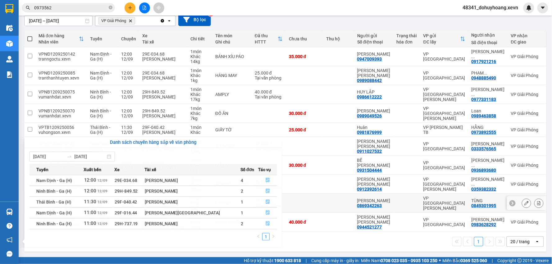
click at [329, 196] on section "Kết quả tìm kiếm ( 8 ) Bộ lọc Mã ĐH Trạng thái Món hàng Thu hộ Tổng cước Chưa c…" at bounding box center [276, 132] width 552 height 264
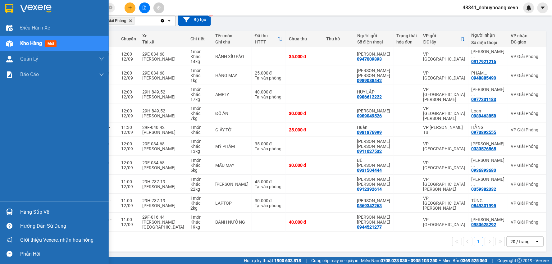
click at [29, 208] on div "Hàng sắp về" at bounding box center [62, 212] width 84 height 9
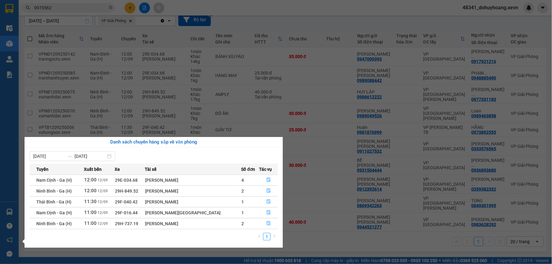
drag, startPoint x: 369, startPoint y: 244, endPoint x: 360, endPoint y: 132, distance: 112.9
click at [369, 245] on section "Kết quả tìm kiếm ( 8 ) Bộ lọc Mã ĐH Trạng thái Món hàng Thu hộ Tổng cước Chưa c…" at bounding box center [276, 132] width 552 height 264
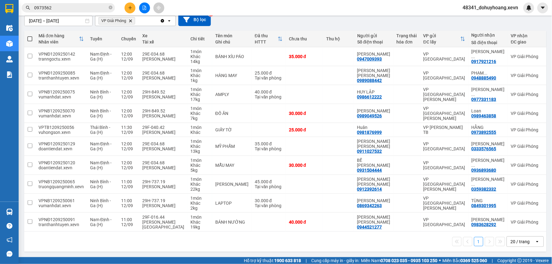
click at [59, 8] on input "0973562" at bounding box center [70, 7] width 73 height 7
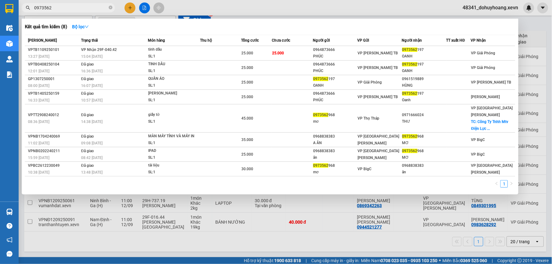
click at [59, 8] on input "0973562" at bounding box center [70, 7] width 73 height 7
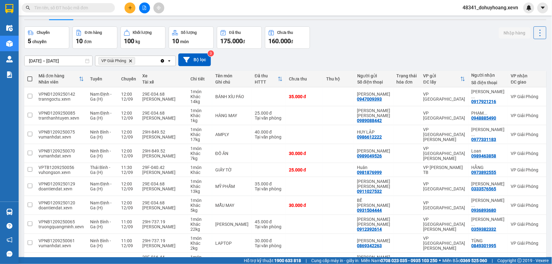
scroll to position [0, 0]
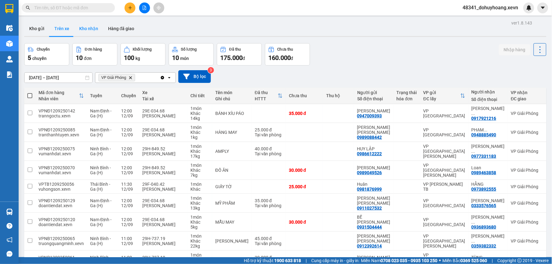
click at [85, 24] on button "Kho nhận" at bounding box center [88, 28] width 29 height 15
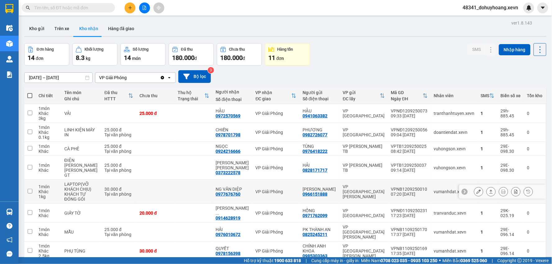
scroll to position [48, 0]
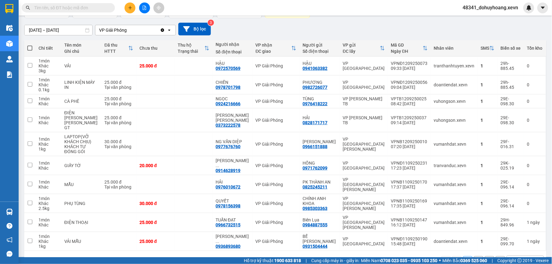
click at [86, 4] on input "text" at bounding box center [70, 7] width 73 height 7
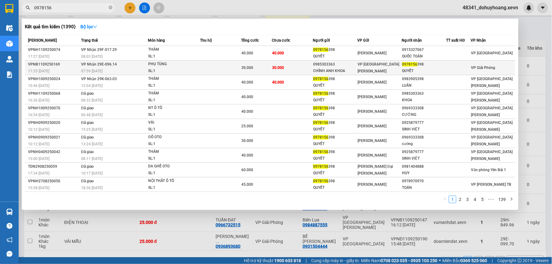
type input "0978156"
click at [376, 65] on span "VP [GEOGRAPHIC_DATA]" at bounding box center [379, 67] width 42 height 11
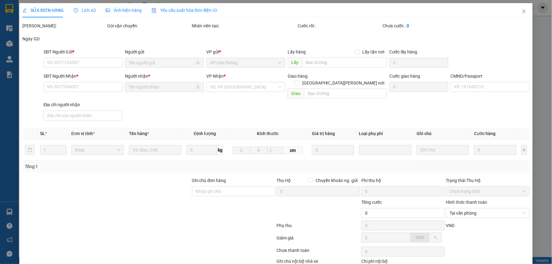
type input "0985303363"
type input "CHÍNH ANH KHOA"
type input "0978156398"
type input "QUYẾT"
type input "036200003783 nguyên đắc đạo"
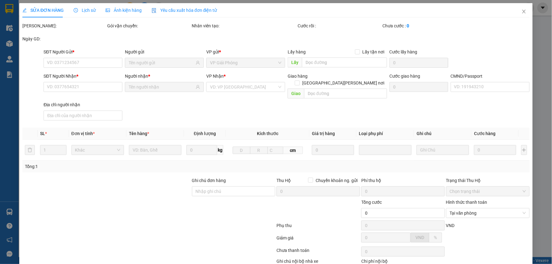
type input "30.000"
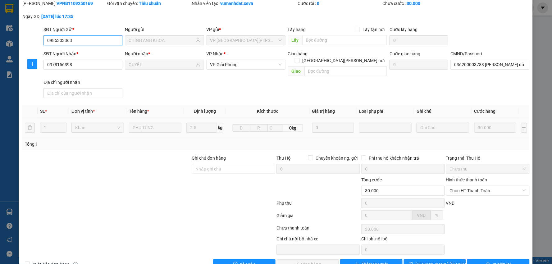
scroll to position [33, 0]
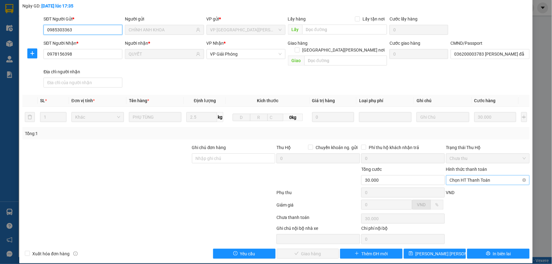
click at [478, 176] on span "Chọn HT Thanh Toán" at bounding box center [488, 180] width 76 height 9
click at [478, 181] on div "Tại văn phòng" at bounding box center [484, 186] width 83 height 10
type input "0"
click at [305, 249] on button "Giao hàng" at bounding box center [308, 254] width 62 height 10
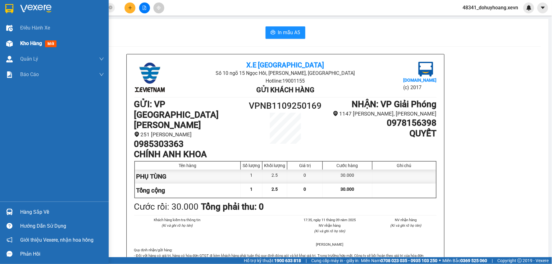
click at [1, 46] on div "Kho hàng mới" at bounding box center [54, 44] width 109 height 16
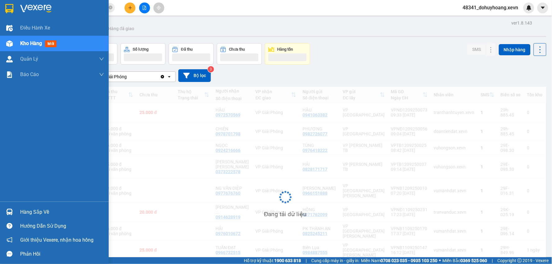
click at [27, 204] on div "Hàng sắp về Hướng dẫn sử dụng Giới thiệu Vexere, nhận hoa hồng Phản hồi" at bounding box center [54, 231] width 109 height 59
click at [30, 205] on div "Hàng sắp về" at bounding box center [54, 212] width 109 height 14
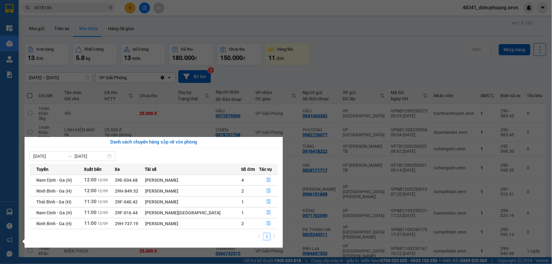
click at [256, 63] on section "Kết quả tìm kiếm ( 1390 ) Bộ lọc Mã ĐH Trạng thái Món hàng Thu hộ Tổng cước Chư…" at bounding box center [276, 132] width 552 height 264
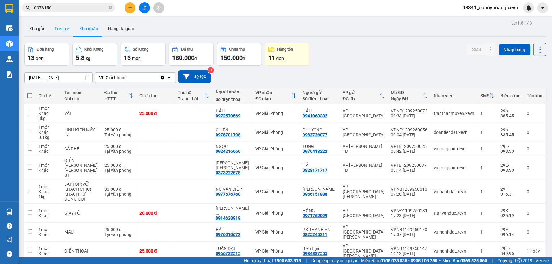
click at [70, 25] on button "Trên xe" at bounding box center [61, 28] width 25 height 15
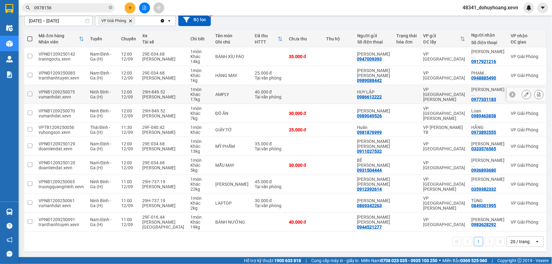
scroll to position [60, 0]
click at [63, 10] on input "0978156" at bounding box center [70, 7] width 73 height 7
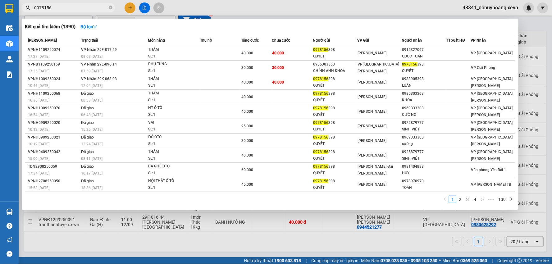
click at [63, 10] on input "0978156" at bounding box center [70, 7] width 73 height 7
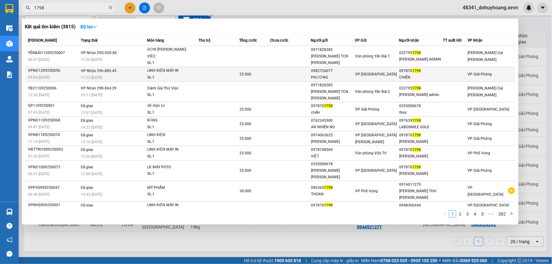
type input "1798"
click at [260, 71] on div "25.000" at bounding box center [255, 74] width 30 height 7
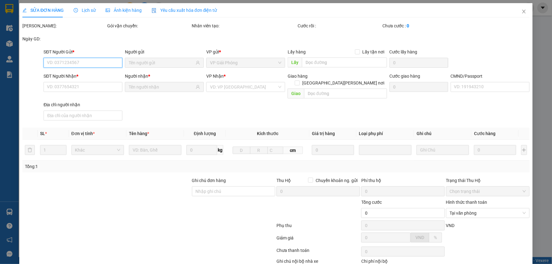
type input "0982726077"
type input "PHƯƠNG"
type input "0978701798"
type input "CHIẾN"
type input "1"
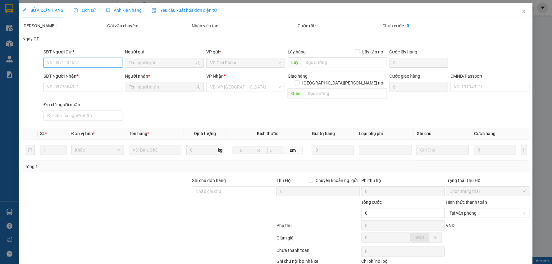
type input "25.000"
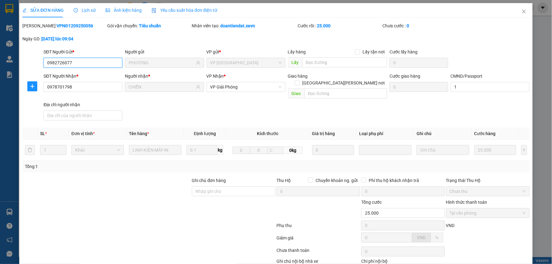
scroll to position [33, 0]
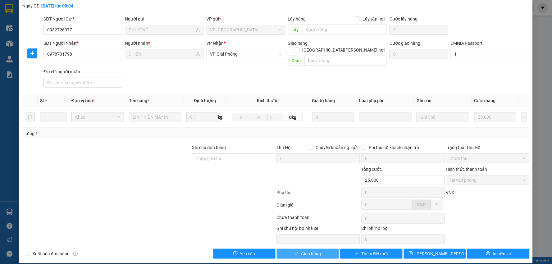
click at [301, 251] on span "Giao hàng" at bounding box center [311, 254] width 20 height 7
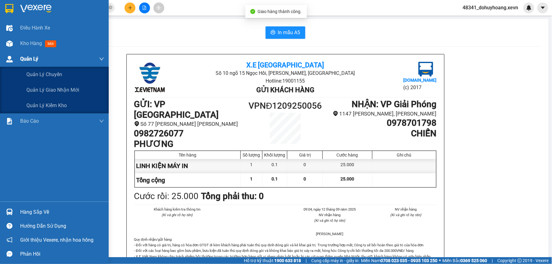
click at [7, 53] on div "Quản Lý" at bounding box center [54, 59] width 109 height 16
click at [12, 48] on div at bounding box center [9, 43] width 11 height 11
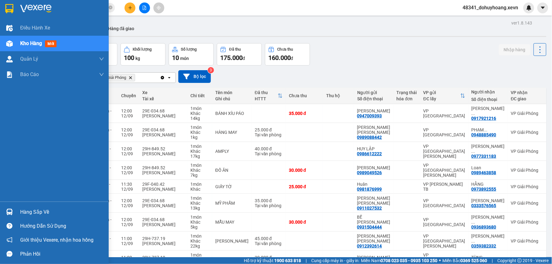
click at [16, 213] on div "Hàng sắp về" at bounding box center [54, 212] width 109 height 14
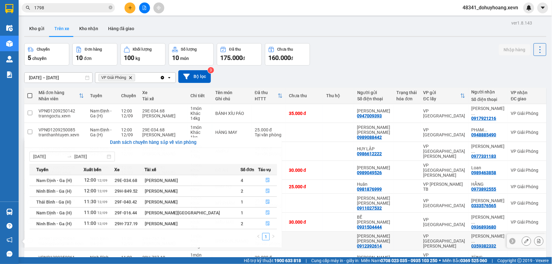
click at [341, 250] on section "Kết quả tìm kiếm ( 3815 ) Bộ lọc Mã ĐH Trạng thái Món hàng Thu hộ Tổng cước Chư…" at bounding box center [276, 132] width 552 height 264
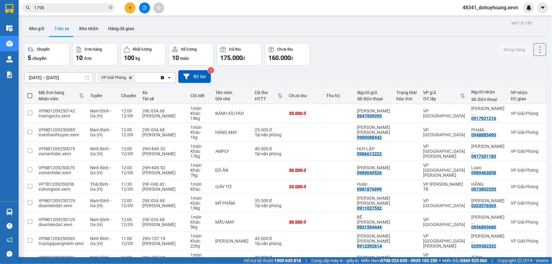
scroll to position [60, 0]
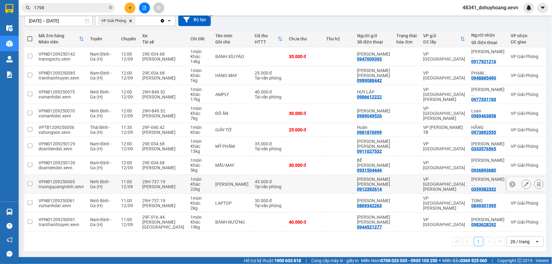
click at [190, 190] on td "1 món Khác 22 kg" at bounding box center [199, 184] width 25 height 19
checkbox input "true"
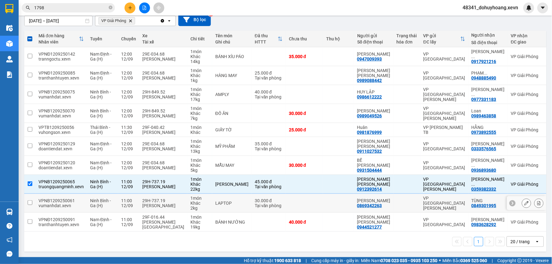
click at [199, 196] on div "1 món" at bounding box center [200, 198] width 19 height 5
checkbox input "true"
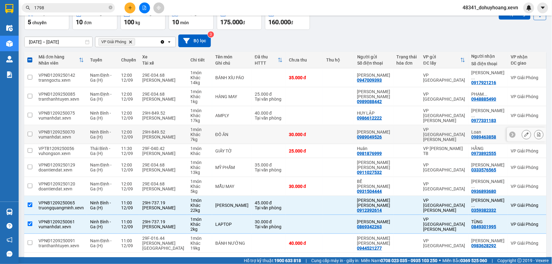
scroll to position [25, 0]
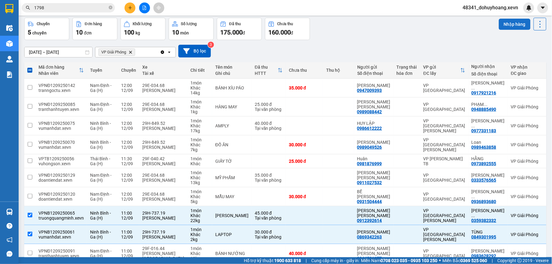
click at [504, 23] on button "Nhập hàng" at bounding box center [515, 24] width 32 height 11
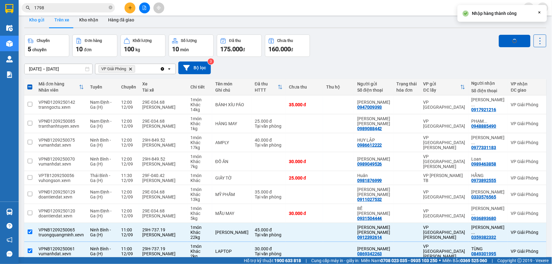
scroll to position [0, 0]
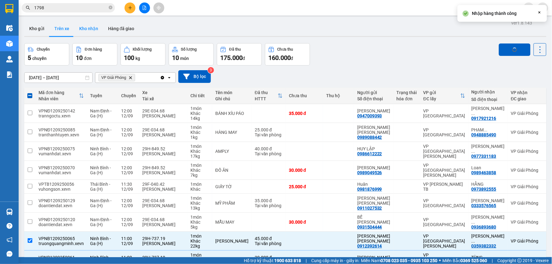
click at [80, 28] on button "Kho nhận" at bounding box center [88, 28] width 29 height 15
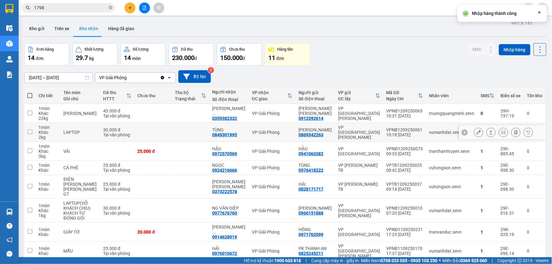
click at [446, 133] on div "vumanhdat.xevn" at bounding box center [452, 132] width 45 height 5
checkbox input "true"
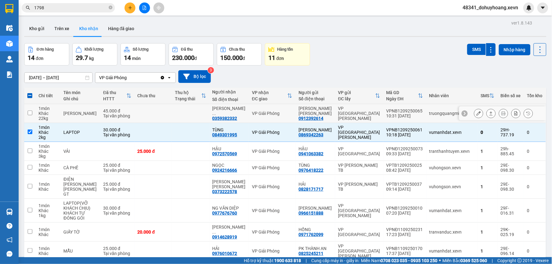
click at [433, 113] on div "truongquangminh.xevn" at bounding box center [452, 113] width 45 height 5
checkbox input "true"
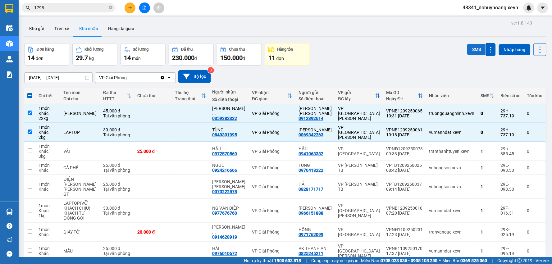
click at [473, 52] on button "SMS" at bounding box center [476, 49] width 19 height 11
click at [65, 25] on button "Trên xe" at bounding box center [61, 28] width 25 height 15
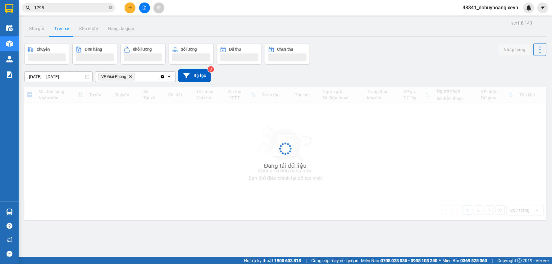
click at [69, 7] on input "1798" at bounding box center [70, 7] width 73 height 7
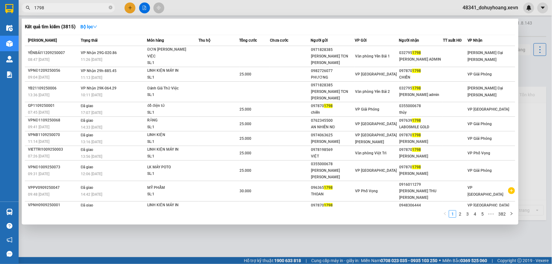
click at [69, 7] on input "1798" at bounding box center [70, 7] width 73 height 7
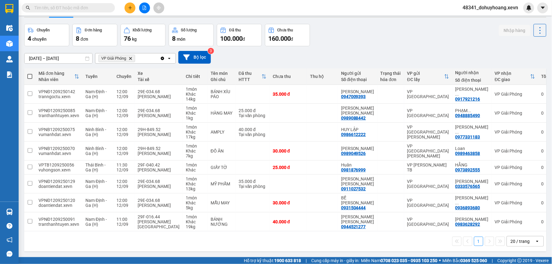
scroll to position [29, 0]
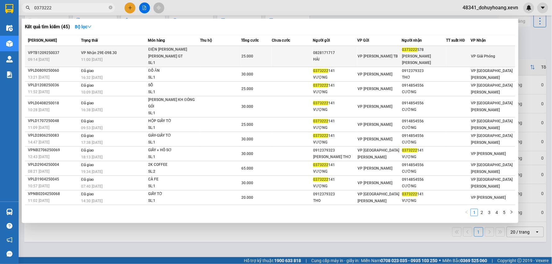
type input "0373222"
click at [254, 60] on div "25.000" at bounding box center [257, 56] width 30 height 7
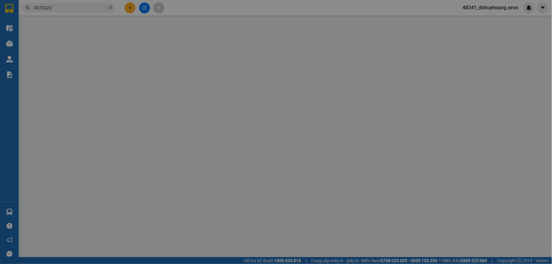
type input "0828171717"
type input "HẢI"
type input "0373222578"
type input "VŨ MINH HIẾU"
type input "25.000"
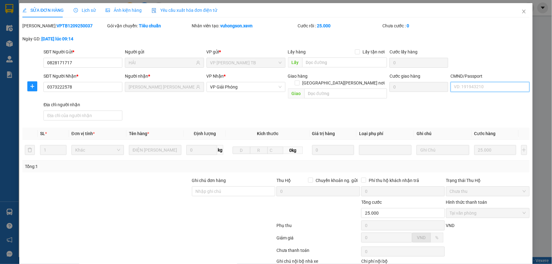
click at [500, 85] on input "CMND/Passport" at bounding box center [490, 87] width 79 height 10
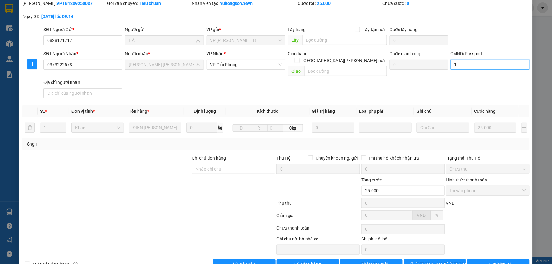
scroll to position [33, 0]
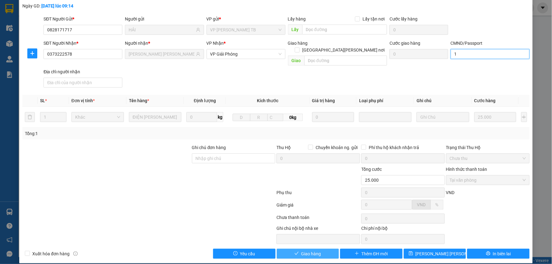
type input "1"
click at [301, 251] on span "Giao hàng" at bounding box center [311, 254] width 20 height 7
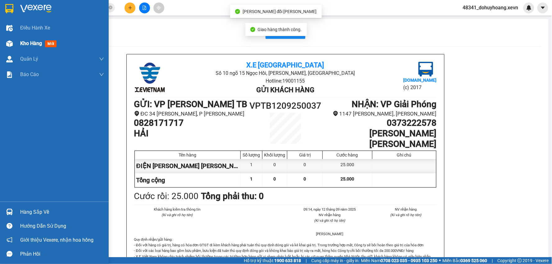
click at [6, 48] on div at bounding box center [9, 43] width 11 height 11
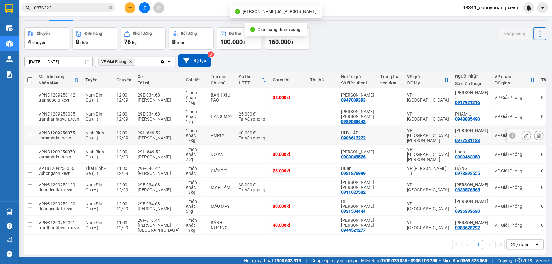
scroll to position [29, 0]
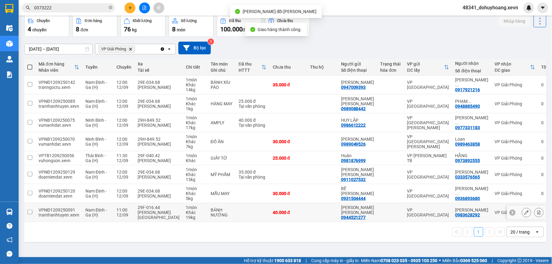
click at [186, 213] on div "Khác" at bounding box center [195, 212] width 19 height 5
checkbox input "true"
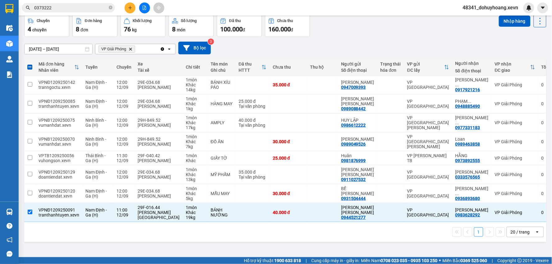
click at [492, 20] on div "Chuyến 4 chuyến Đơn hàng 8 đơn Khối lượng 76 kg Số lượng 8 món Đã thu 100.000 đ…" at bounding box center [285, 26] width 522 height 22
click at [493, 19] on div "Chuyến 4 chuyến Đơn hàng 8 đơn Khối lượng 76 kg Số lượng 8 món Đã thu 100.000 đ…" at bounding box center [285, 26] width 522 height 22
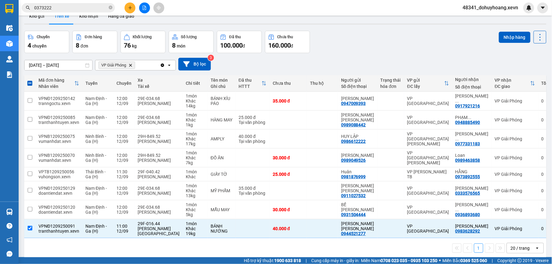
scroll to position [0, 0]
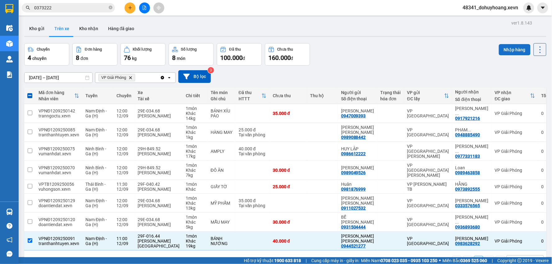
click at [499, 54] on button "Nhập hàng" at bounding box center [515, 49] width 32 height 11
click at [94, 28] on button "Kho nhận" at bounding box center [88, 28] width 29 height 15
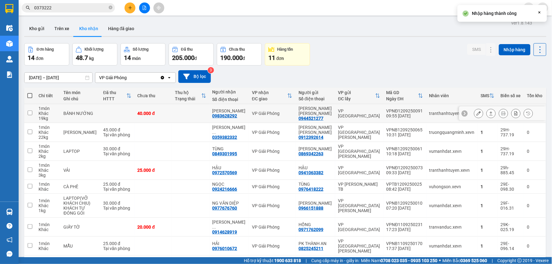
click at [420, 114] on td "VPNĐ1209250091 09:55 12/09" at bounding box center [405, 113] width 43 height 19
checkbox input "true"
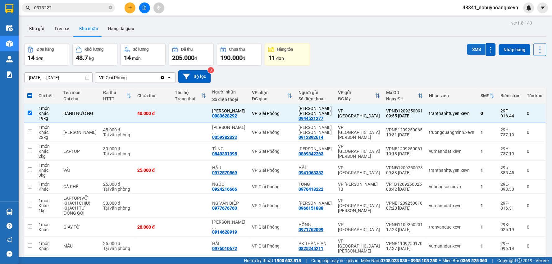
click at [468, 47] on button "SMS" at bounding box center [476, 49] width 19 height 11
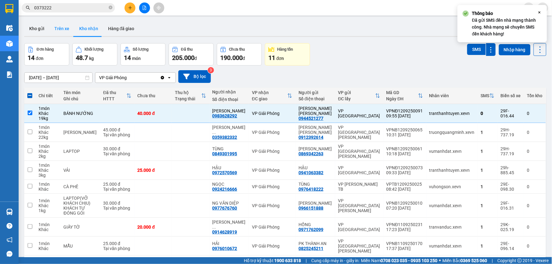
click at [60, 29] on button "Trên xe" at bounding box center [61, 28] width 25 height 15
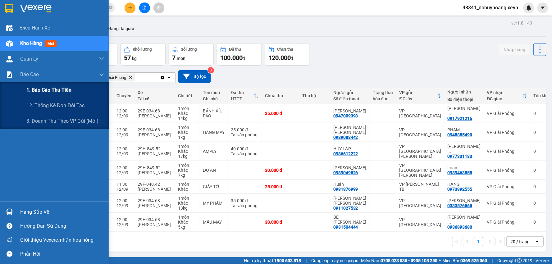
click at [48, 90] on span "1. Báo cáo thu tiền" at bounding box center [48, 90] width 45 height 8
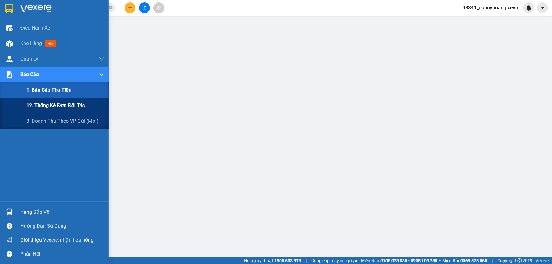
click at [33, 98] on div "12. Thống kê đơn đối tác" at bounding box center [65, 106] width 78 height 16
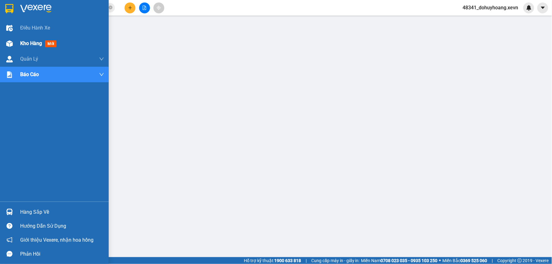
click at [44, 39] on div "Kho hàng mới" at bounding box center [62, 44] width 84 height 16
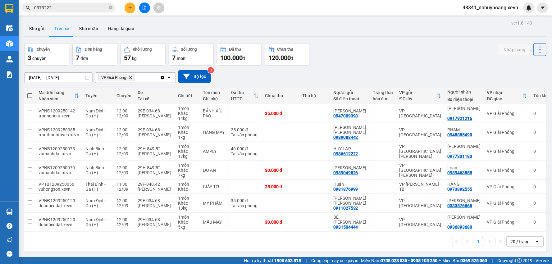
click at [53, 24] on button "Trên xe" at bounding box center [61, 28] width 25 height 15
click at [33, 29] on button "Kho gửi" at bounding box center [36, 28] width 25 height 15
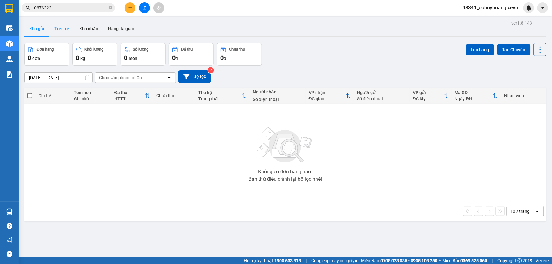
click at [58, 25] on button "Trên xe" at bounding box center [61, 28] width 25 height 15
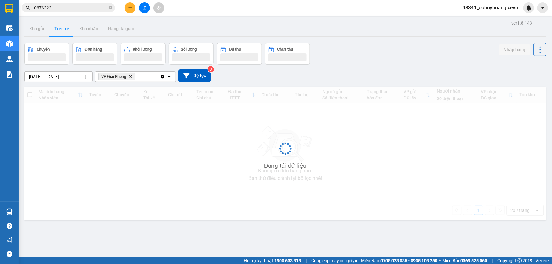
click at [58, 25] on button "Trên xe" at bounding box center [61, 28] width 25 height 15
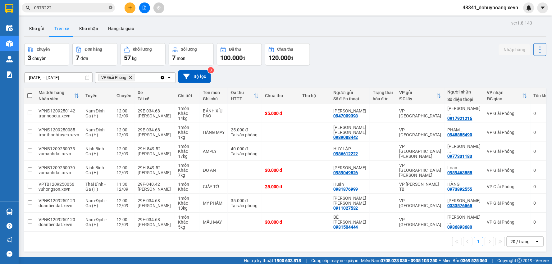
click at [110, 8] on icon "close-circle" at bounding box center [111, 8] width 4 height 4
click at [80, 32] on button "Kho nhận" at bounding box center [88, 28] width 29 height 15
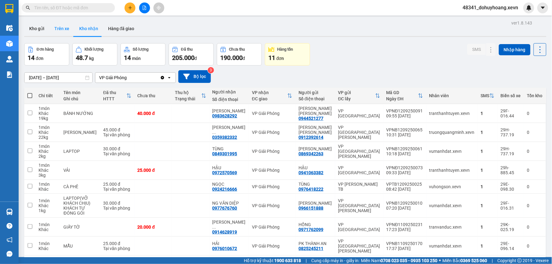
click at [67, 31] on button "Trên xe" at bounding box center [61, 28] width 25 height 15
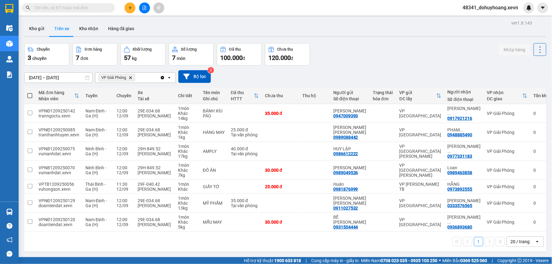
click at [74, 39] on div "ver 1.8.143 Kho gửi Trên xe Kho nhận Hàng đã giao Chuyến 3 chuyến Đơn hàng 7 đơ…" at bounding box center [285, 151] width 527 height 264
click at [80, 32] on button "Kho nhận" at bounding box center [88, 28] width 29 height 15
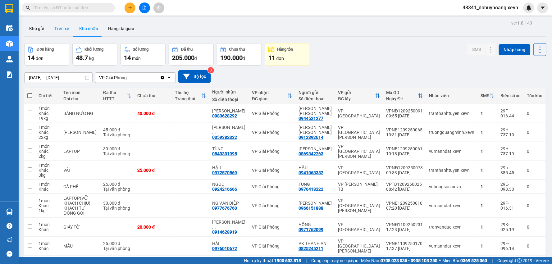
click at [67, 32] on button "Trên xe" at bounding box center [61, 28] width 25 height 15
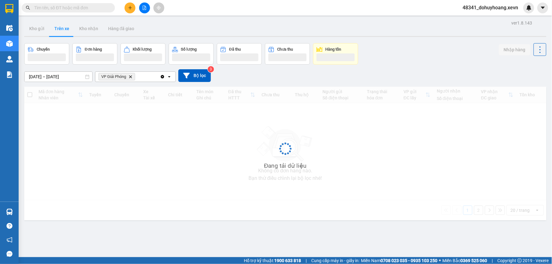
click at [67, 32] on button "Trên xe" at bounding box center [61, 28] width 25 height 15
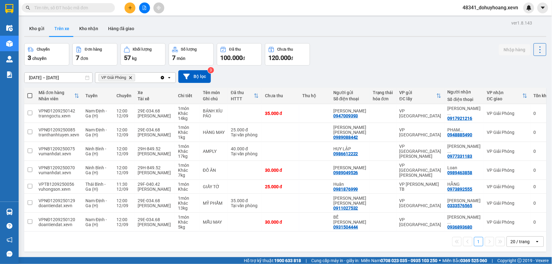
click at [379, 48] on div "Chuyến 3 chuyến Đơn hàng 7 đơn Khối lượng 57 kg Số lượng 7 món Đã thu 100.000 đ…" at bounding box center [285, 54] width 522 height 22
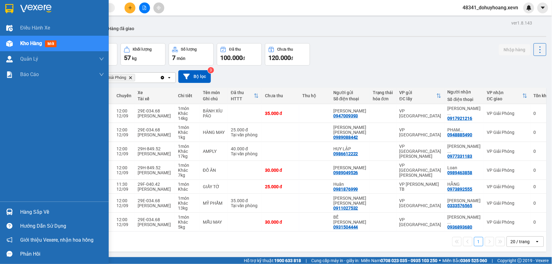
click at [33, 202] on div "Hàng sắp về Hướng dẫn sử dụng Giới thiệu Vexere, nhận hoa hồng Phản hồi" at bounding box center [54, 231] width 109 height 59
click at [35, 219] on div "Hướng dẫn sử dụng" at bounding box center [54, 226] width 109 height 14
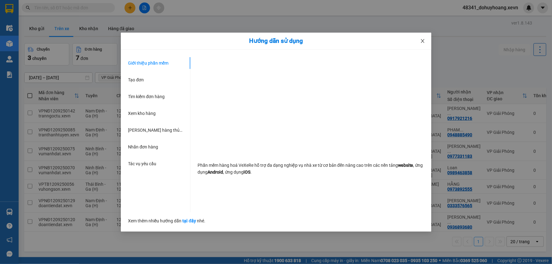
click at [426, 41] on span "Close" at bounding box center [422, 41] width 17 height 17
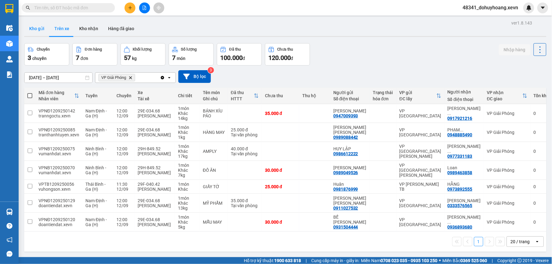
click at [44, 31] on button "Kho gửi" at bounding box center [36, 28] width 25 height 15
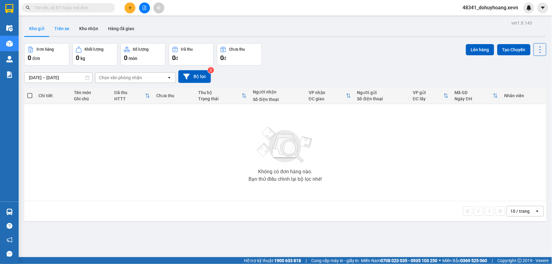
click at [68, 24] on button "Trên xe" at bounding box center [61, 28] width 25 height 15
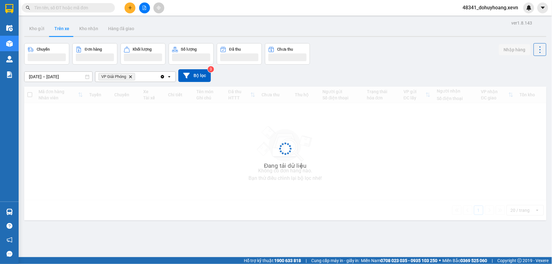
click at [68, 24] on button "Trên xe" at bounding box center [61, 28] width 25 height 15
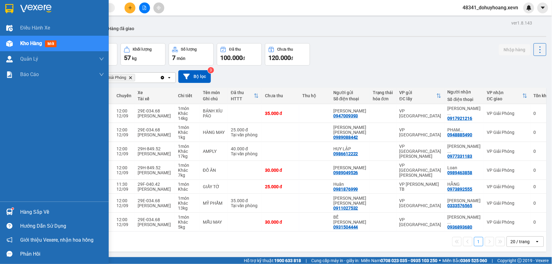
click at [33, 206] on div "Hàng sắp về" at bounding box center [54, 212] width 109 height 14
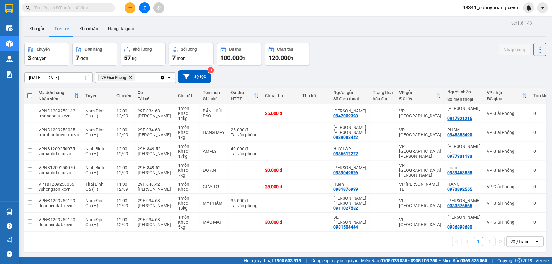
click at [355, 241] on section "Kết quả tìm kiếm ( 45 ) Bộ lọc Mã ĐH Trạng thái Món hàng Thu hộ Tổng cước Chưa …" at bounding box center [276, 132] width 552 height 264
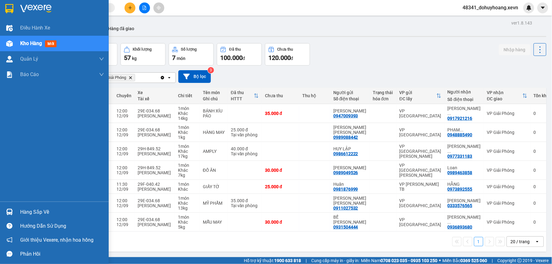
click at [15, 213] on div "Hàng sắp về" at bounding box center [54, 212] width 109 height 14
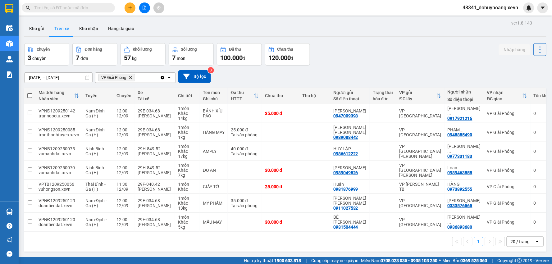
click at [340, 260] on section "Kết quả tìm kiếm ( 45 ) Bộ lọc Mã ĐH Trạng thái Món hàng Thu hộ Tổng cước Chưa …" at bounding box center [276, 132] width 552 height 264
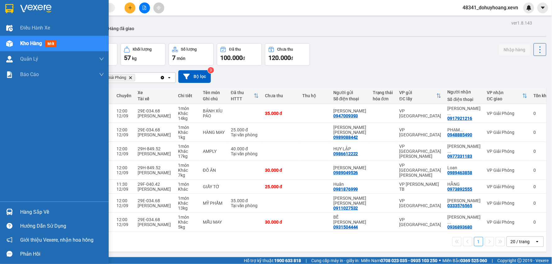
click at [7, 211] on img at bounding box center [9, 212] width 7 height 7
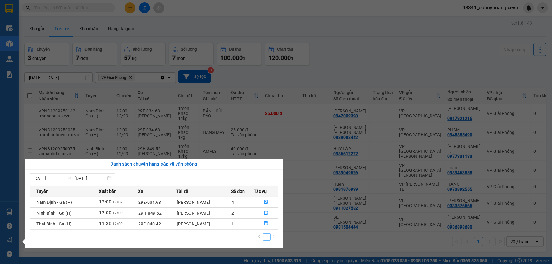
click at [7, 211] on div "Điều hành xe Kho hàng mới Quản Lý Quản lý chuyến Quản lý giao nhận mới Quản lý …" at bounding box center [9, 132] width 19 height 264
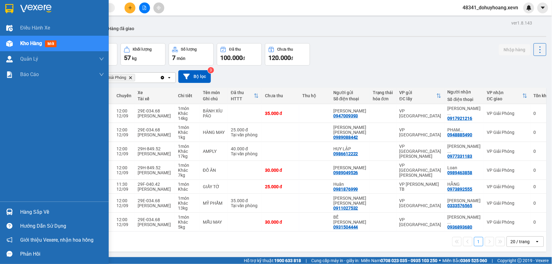
click at [7, 211] on img at bounding box center [9, 212] width 7 height 7
click at [7, 211] on div "Điều hành xe Kho hàng mới Quản Lý Quản lý chuyến Quản lý giao nhận mới Quản lý …" at bounding box center [54, 132] width 109 height 264
click at [7, 211] on img at bounding box center [9, 212] width 7 height 7
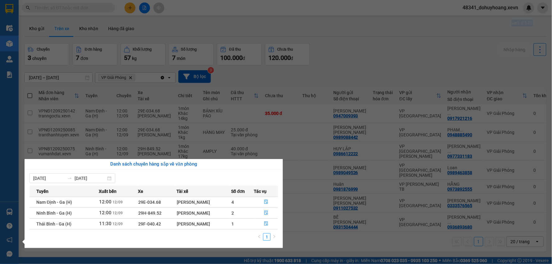
click at [7, 211] on div "Điều hành xe Kho hàng mới Quản Lý Quản lý chuyến Quản lý giao nhận mới Quản lý …" at bounding box center [9, 132] width 19 height 264
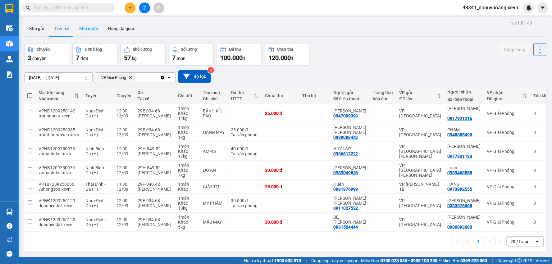
click at [94, 27] on button "Kho nhận" at bounding box center [88, 28] width 29 height 15
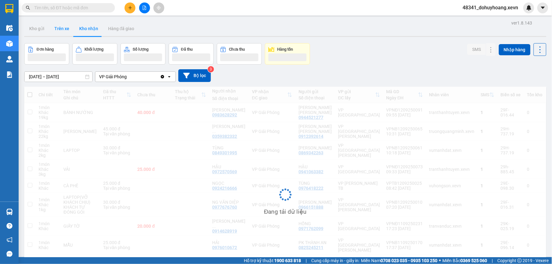
click at [65, 30] on button "Trên xe" at bounding box center [61, 28] width 25 height 15
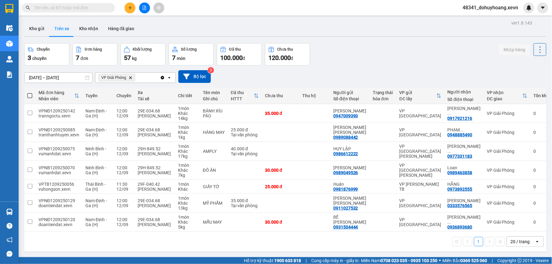
click at [89, 21] on div "ver 1.8.143 Kho gửi Trên xe Kho nhận Hàng đã giao Chuyến 3 chuyến Đơn hàng 7 đơ…" at bounding box center [285, 151] width 527 height 264
click at [88, 21] on div "ver 1.8.143 Kho gửi Trên xe Kho nhận Hàng đã giao Chuyến 3 chuyến Đơn hàng 7 đơ…" at bounding box center [285, 151] width 527 height 264
click at [89, 28] on button "Kho nhận" at bounding box center [88, 28] width 29 height 15
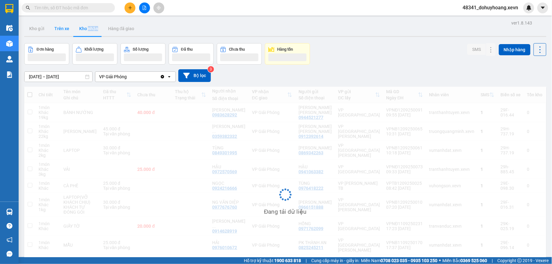
click at [71, 28] on button "Trên xe" at bounding box center [61, 28] width 25 height 15
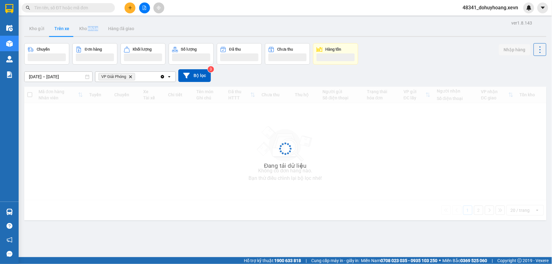
click at [71, 28] on button "Trên xe" at bounding box center [61, 28] width 25 height 15
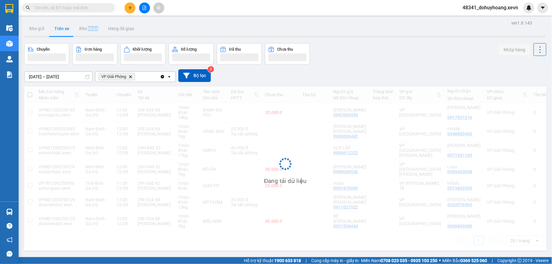
click at [70, 29] on button "Trên xe" at bounding box center [61, 28] width 25 height 15
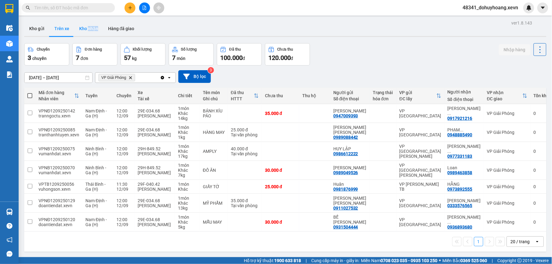
click at [97, 23] on button "Kho nhận" at bounding box center [88, 28] width 29 height 15
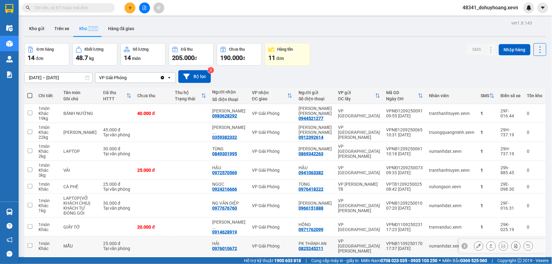
scroll to position [52, 0]
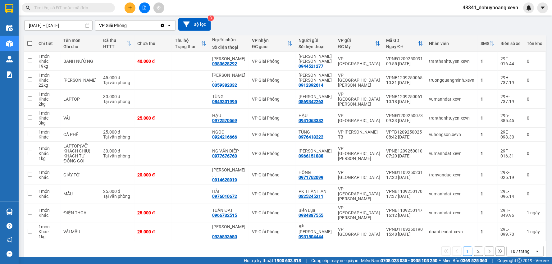
click at [535, 249] on icon "open" at bounding box center [537, 251] width 5 height 5
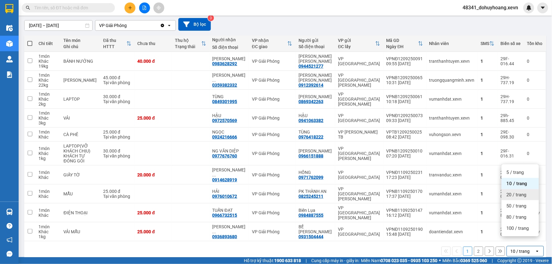
click at [519, 195] on span "20 / trang" at bounding box center [517, 195] width 20 height 6
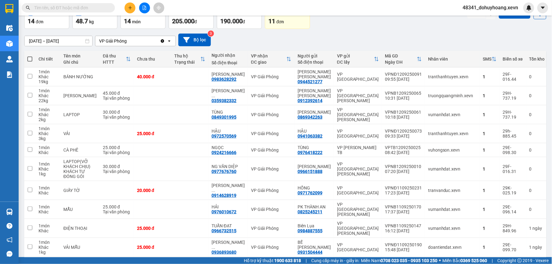
scroll to position [0, 0]
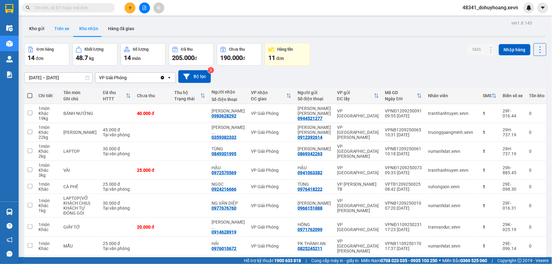
click at [58, 29] on button "Trên xe" at bounding box center [61, 28] width 25 height 15
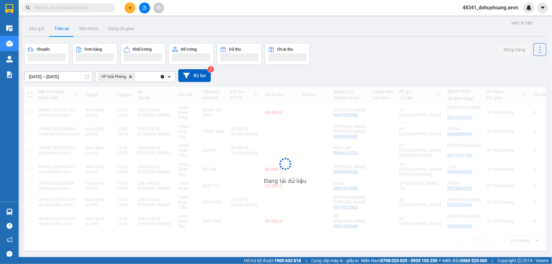
scroll to position [29, 0]
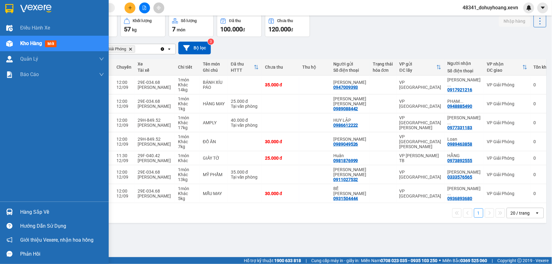
click at [32, 209] on div "Hàng sắp về" at bounding box center [62, 212] width 84 height 9
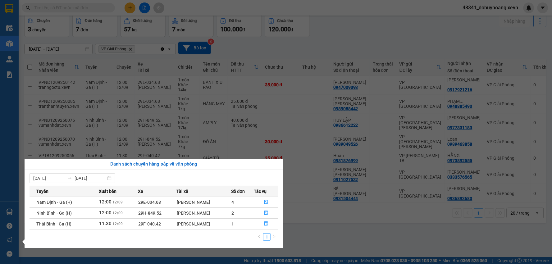
click at [0, 212] on div "Điều hành xe Kho hàng mới Quản Lý Quản lý chuyến Quản lý giao nhận mới Quản lý …" at bounding box center [9, 132] width 19 height 264
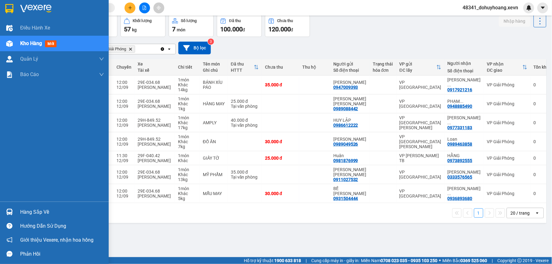
click at [0, 206] on div "Hàng sắp về" at bounding box center [54, 212] width 109 height 14
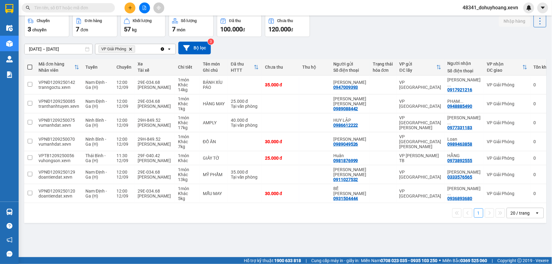
click at [343, 219] on section "Kết quả tìm kiếm ( 45 ) Bộ lọc Mã ĐH Trạng thái Món hàng Thu hộ Tổng cước Chưa …" at bounding box center [276, 132] width 552 height 264
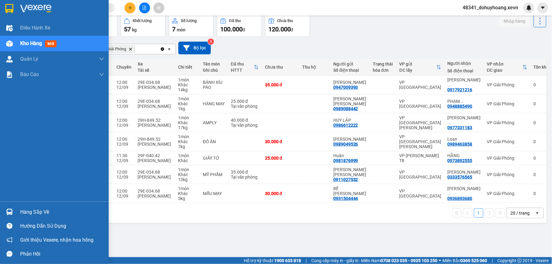
click at [10, 207] on div at bounding box center [9, 212] width 11 height 11
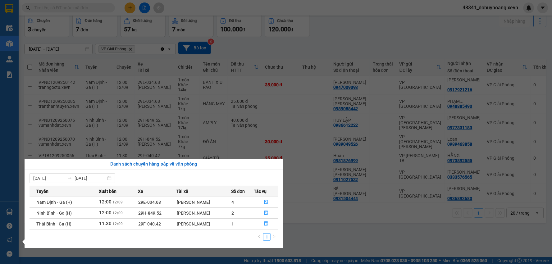
click at [329, 230] on section "Kết quả tìm kiếm ( 45 ) Bộ lọc Mã ĐH Trạng thái Món hàng Thu hộ Tổng cước Chưa …" at bounding box center [276, 132] width 552 height 264
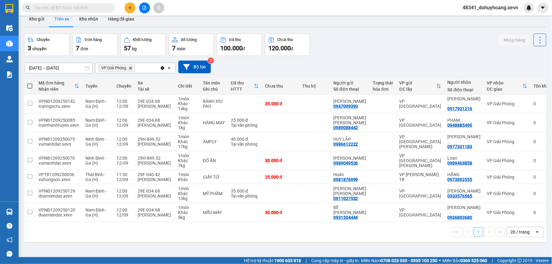
scroll to position [0, 0]
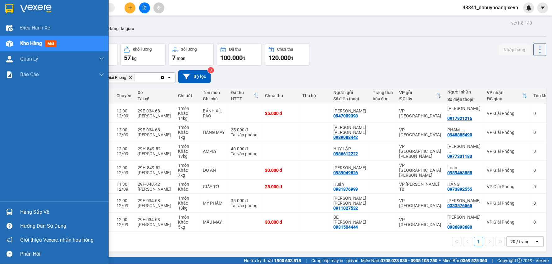
click at [29, 219] on div "Hàng sắp về" at bounding box center [54, 212] width 109 height 14
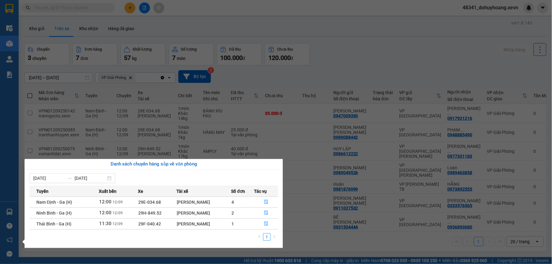
click at [29, 216] on div "06/09/2025 12/09/2025 Tuyến Xuất bến Xe Tài xế Số đơn Tác vụ Nam Định - Ga (H) …" at bounding box center [154, 209] width 259 height 79
click at [18, 214] on div "Điều hành xe Kho hàng mới Quản Lý Quản lý chuyến Quản lý giao nhận mới Quản lý …" at bounding box center [9, 132] width 19 height 264
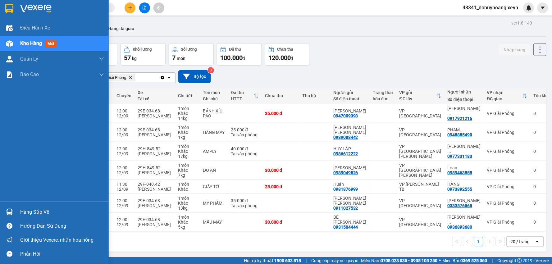
click at [9, 212] on img at bounding box center [9, 212] width 7 height 7
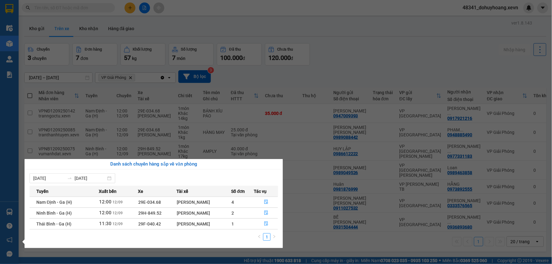
click at [393, 241] on section "Kết quả tìm kiếm ( 45 ) Bộ lọc Mã ĐH Trạng thái Món hàng Thu hộ Tổng cước Chưa …" at bounding box center [276, 132] width 552 height 264
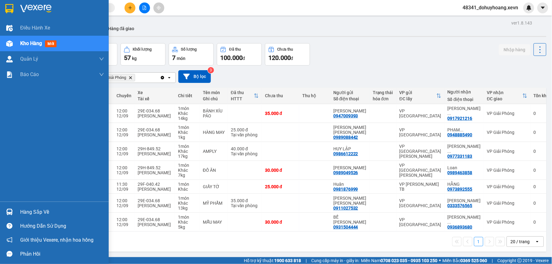
click at [13, 208] on div at bounding box center [9, 212] width 11 height 11
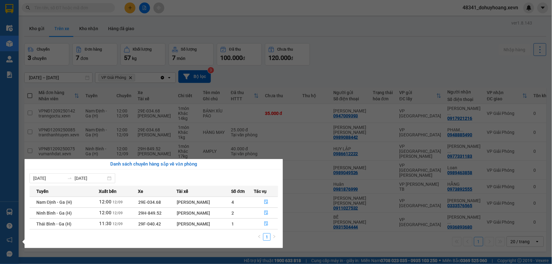
click at [337, 243] on section "Kết quả tìm kiếm ( 45 ) Bộ lọc Mã ĐH Trạng thái Món hàng Thu hộ Tổng cước Chưa …" at bounding box center [276, 132] width 552 height 264
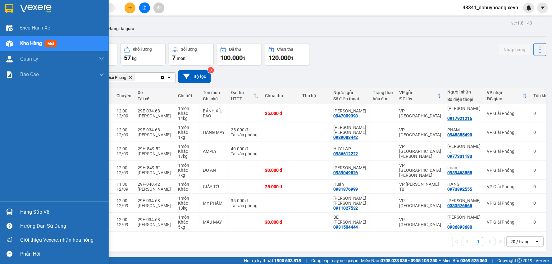
click at [19, 209] on div "Hàng sắp về" at bounding box center [54, 212] width 109 height 14
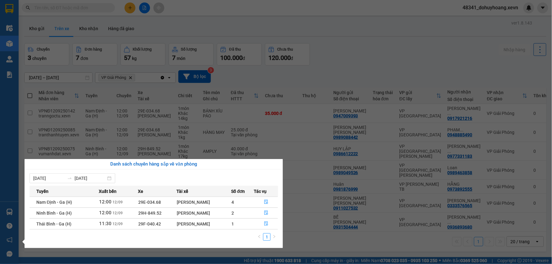
click at [232, 104] on section "Kết quả tìm kiếm ( 45 ) Bộ lọc Mã ĐH Trạng thái Món hàng Thu hộ Tổng cước Chưa …" at bounding box center [276, 132] width 552 height 264
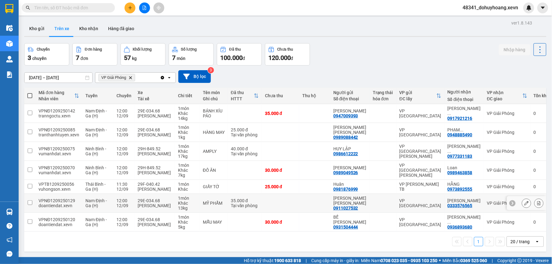
click at [187, 196] on div "1 món" at bounding box center [187, 198] width 19 height 5
checkbox input "true"
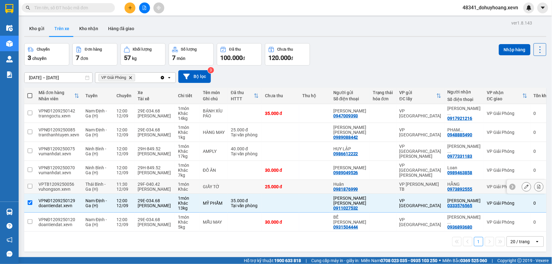
click at [188, 192] on td "1 món Khác" at bounding box center [187, 187] width 25 height 14
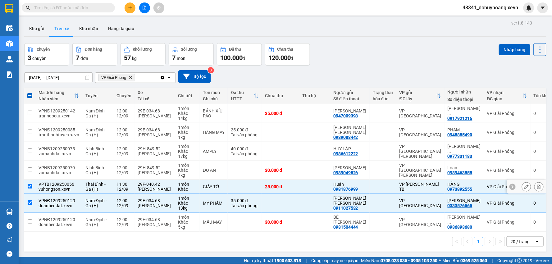
click at [190, 185] on div "1 món" at bounding box center [187, 184] width 19 height 5
checkbox input "false"
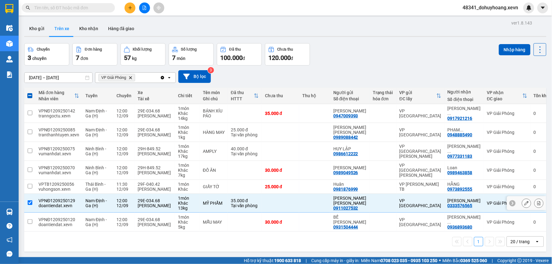
click at [200, 199] on td "MỸ PHẨM" at bounding box center [214, 203] width 28 height 19
checkbox input "false"
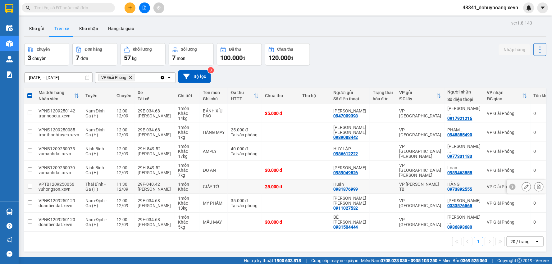
click at [197, 183] on td "1 món Khác" at bounding box center [187, 187] width 25 height 14
checkbox input "true"
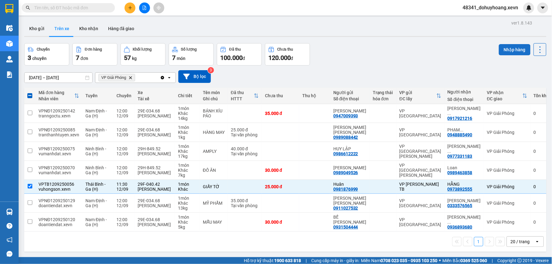
click at [513, 53] on button "Nhập hàng" at bounding box center [515, 49] width 32 height 11
click at [82, 24] on button "Kho nhận" at bounding box center [88, 28] width 29 height 15
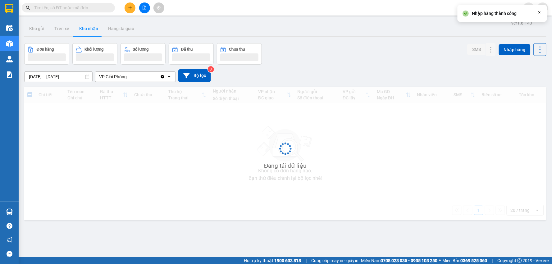
click at [82, 24] on button "Kho nhận" at bounding box center [88, 28] width 29 height 15
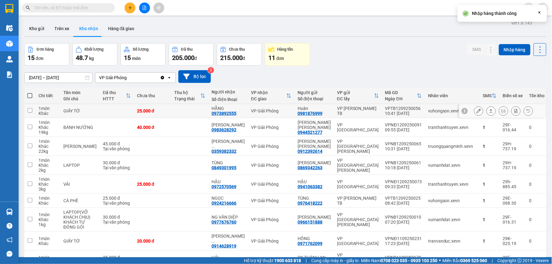
click at [428, 110] on div "vuhongson.xevn" at bounding box center [452, 110] width 49 height 5
checkbox input "true"
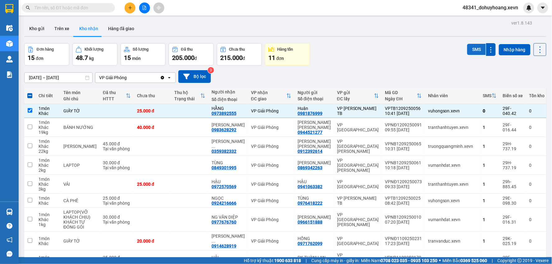
click at [477, 52] on button "SMS" at bounding box center [476, 49] width 19 height 11
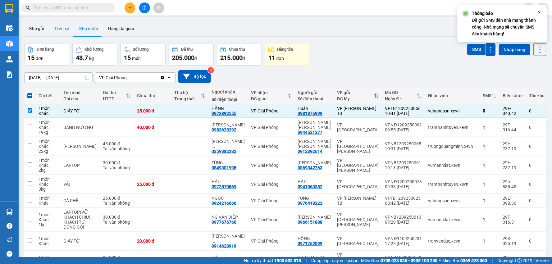
click at [71, 28] on button "Trên xe" at bounding box center [61, 28] width 25 height 15
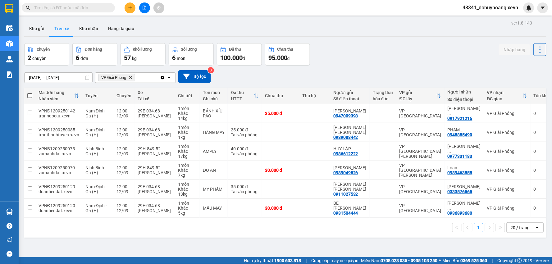
click at [91, 7] on input "text" at bounding box center [70, 7] width 73 height 7
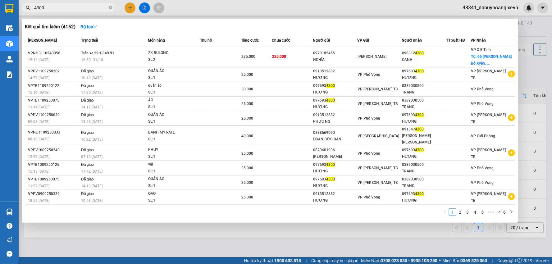
click at [79, 9] on input "4300" at bounding box center [70, 7] width 73 height 7
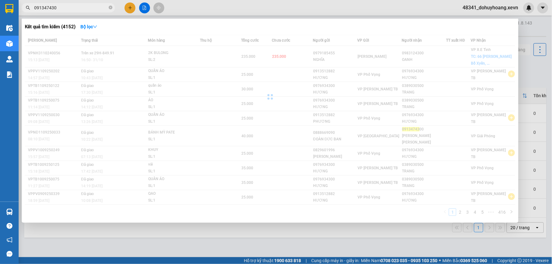
type input "0913474300"
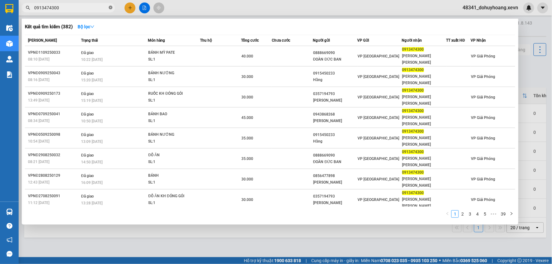
click at [109, 9] on icon "close-circle" at bounding box center [111, 8] width 4 height 4
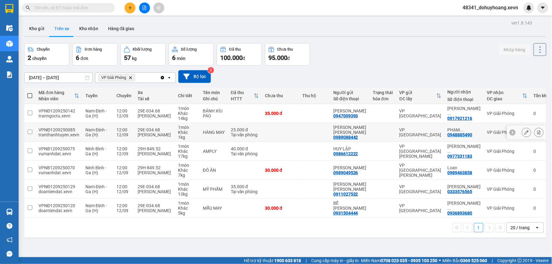
click at [201, 121] on td "BÁNH XÍU PÁO" at bounding box center [214, 113] width 28 height 19
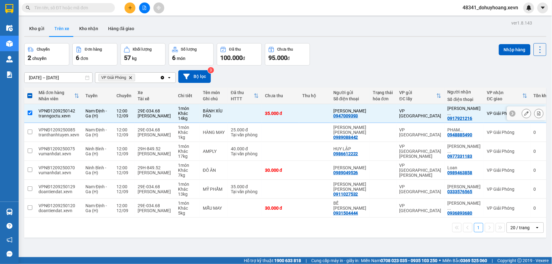
click at [222, 117] on div "BÁNH XÍU PÁO" at bounding box center [214, 113] width 22 height 10
checkbox input "false"
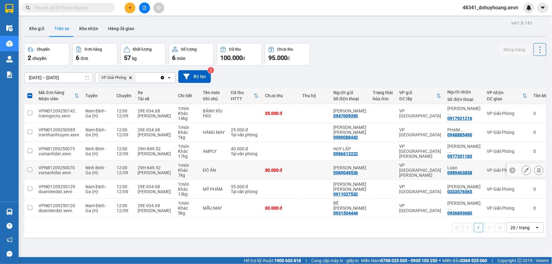
click at [216, 165] on td "ĐỒ ĂN" at bounding box center [214, 170] width 28 height 19
checkbox input "true"
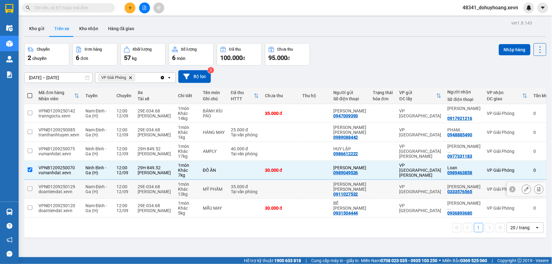
click at [222, 182] on td "MỸ PHẨM" at bounding box center [214, 189] width 28 height 19
checkbox input "true"
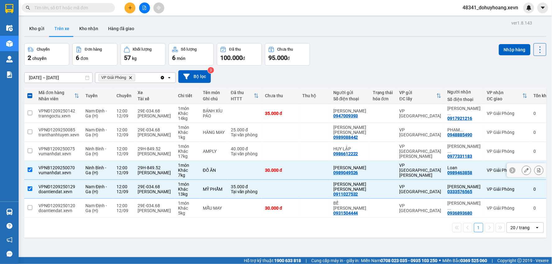
click at [223, 179] on td "ĐỒ ĂN" at bounding box center [214, 170] width 28 height 19
checkbox input "false"
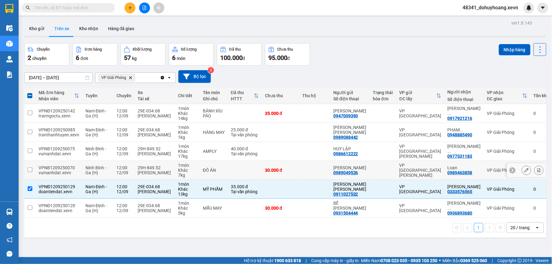
click at [220, 157] on td "AMPLY" at bounding box center [214, 151] width 28 height 19
checkbox input "true"
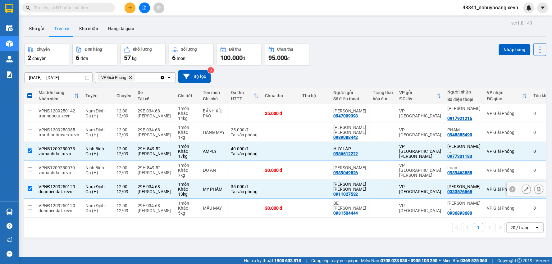
click at [228, 182] on td "35.000 đ Tại văn phòng" at bounding box center [245, 189] width 34 height 19
checkbox input "false"
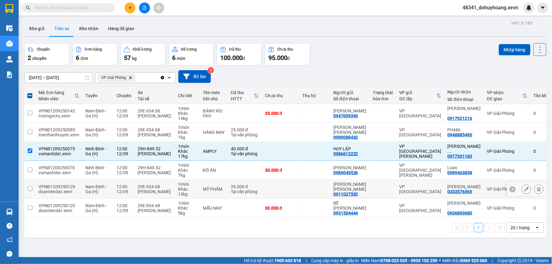
click at [235, 163] on td at bounding box center [245, 170] width 34 height 19
checkbox input "true"
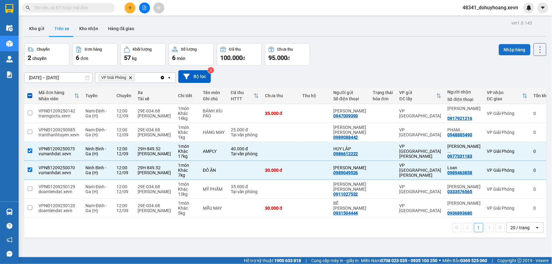
click at [509, 52] on button "Nhập hàng" at bounding box center [515, 49] width 32 height 11
click at [92, 26] on button "Kho nhận" at bounding box center [88, 28] width 29 height 15
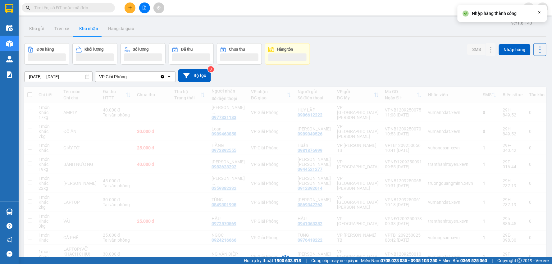
click at [436, 127] on div "Đang tải dữ liệu" at bounding box center [285, 266] width 522 height 359
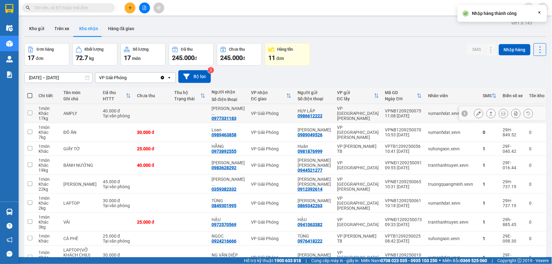
click at [438, 119] on td "vumanhdat.xevn" at bounding box center [452, 113] width 55 height 19
checkbox input "true"
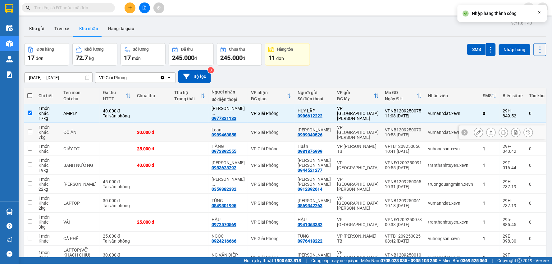
click at [443, 133] on div "vumanhdat.xevn" at bounding box center [452, 132] width 49 height 5
checkbox input "true"
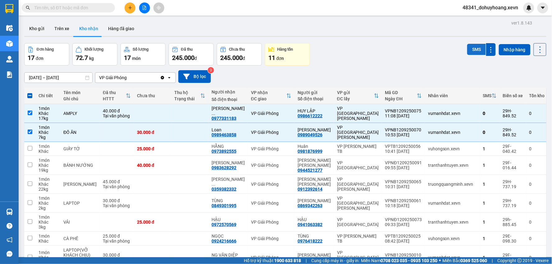
click at [467, 52] on button "SMS" at bounding box center [476, 49] width 19 height 11
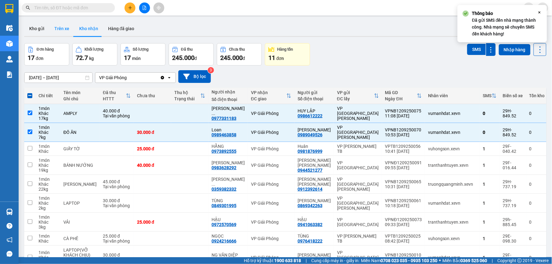
click at [61, 29] on button "Trên xe" at bounding box center [61, 28] width 25 height 15
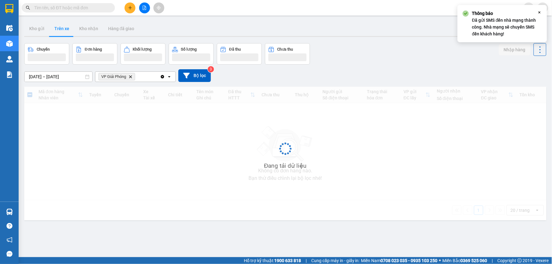
scroll to position [29, 0]
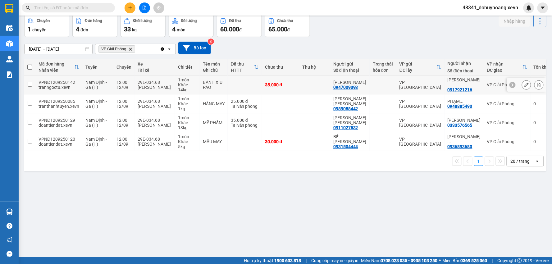
click at [215, 89] on div "BÁNH XÍU PÁO" at bounding box center [214, 85] width 22 height 10
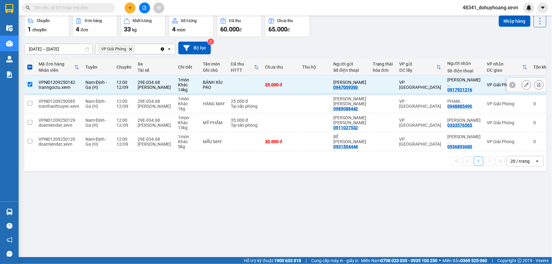
click at [258, 92] on td at bounding box center [245, 85] width 34 height 19
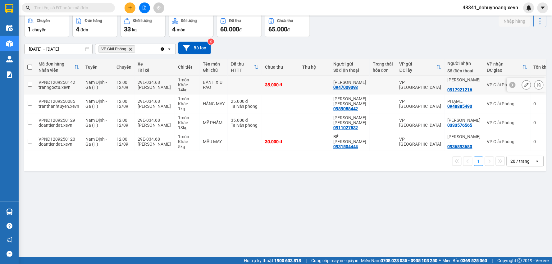
click at [308, 84] on td at bounding box center [314, 85] width 31 height 19
checkbox input "true"
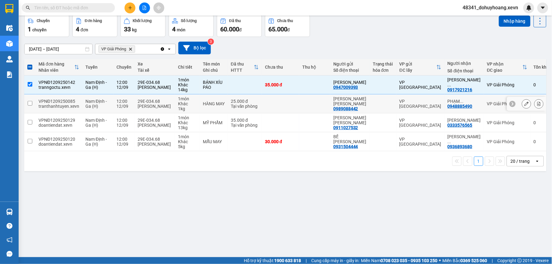
drag, startPoint x: 309, startPoint y: 98, endPoint x: 406, endPoint y: 89, distance: 98.0
click at [309, 98] on td at bounding box center [314, 103] width 31 height 19
checkbox input "true"
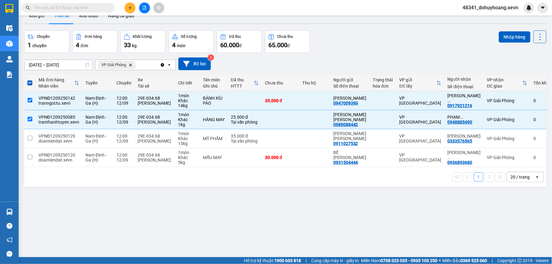
scroll to position [0, 0]
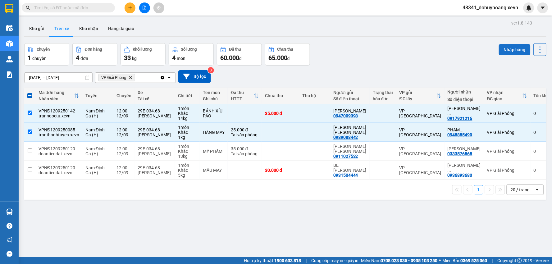
click at [508, 54] on button "Nhập hàng" at bounding box center [515, 49] width 32 height 11
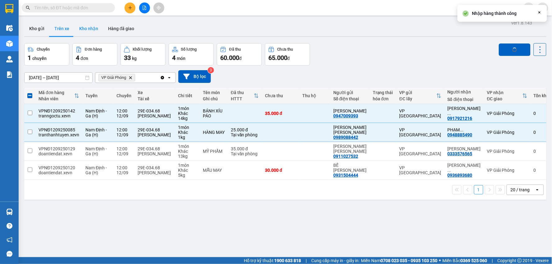
checkbox input "false"
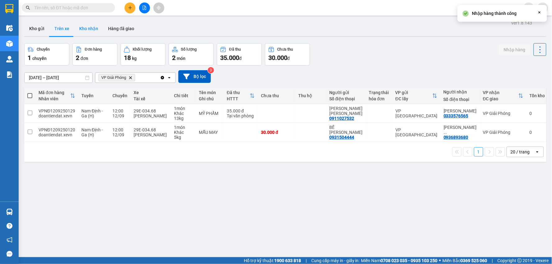
click at [97, 32] on button "Kho nhận" at bounding box center [88, 28] width 29 height 15
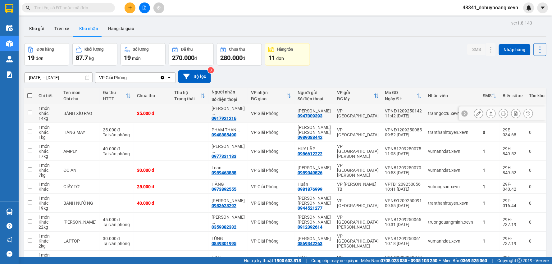
click at [406, 113] on div "VPNĐ1209250142" at bounding box center [403, 110] width 37 height 5
checkbox input "true"
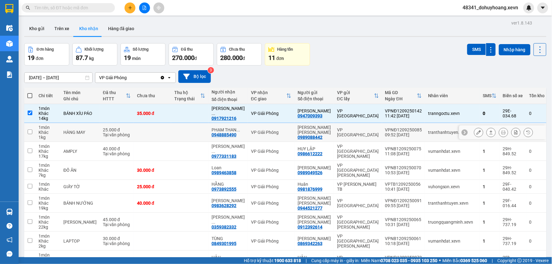
click at [410, 135] on div "09:52 [DATE]" at bounding box center [403, 134] width 37 height 5
checkbox input "true"
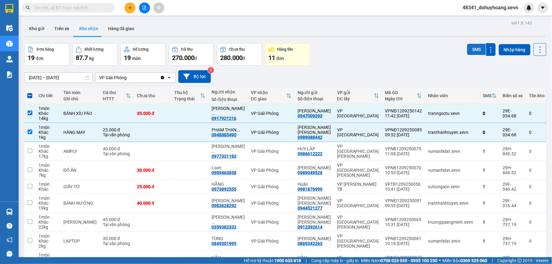
click at [468, 48] on button "SMS" at bounding box center [476, 49] width 19 height 11
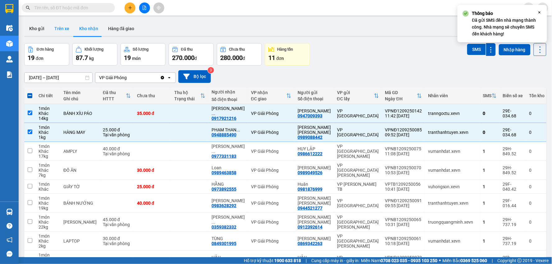
click at [58, 27] on button "Trên xe" at bounding box center [61, 28] width 25 height 15
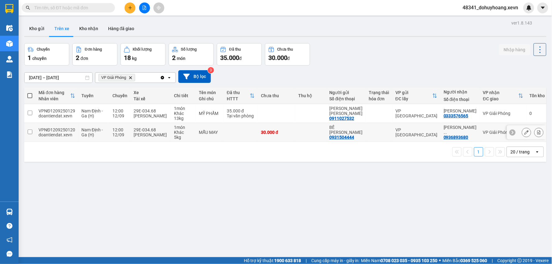
click at [457, 135] on div "0936893680" at bounding box center [456, 137] width 25 height 5
copy div "0936893680"
click at [86, 7] on input "text" at bounding box center [70, 7] width 73 height 7
paste input "0936893680"
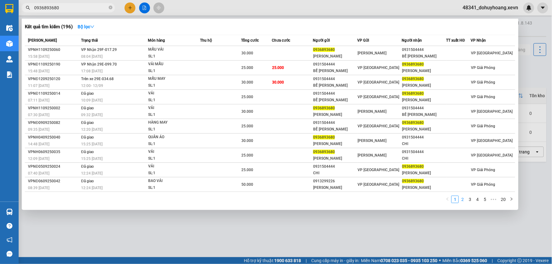
type input "0936893680"
click at [463, 201] on link "2" at bounding box center [462, 199] width 7 height 7
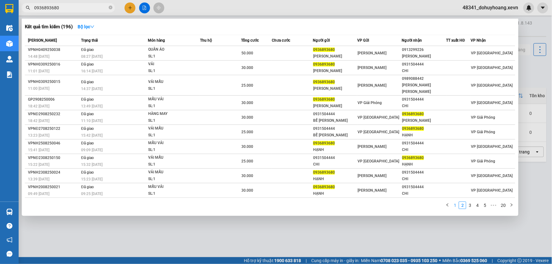
click at [458, 203] on link "1" at bounding box center [455, 205] width 7 height 7
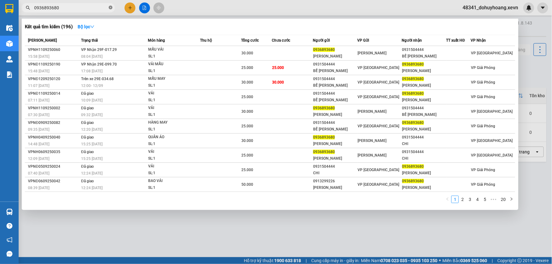
click at [110, 9] on icon "close-circle" at bounding box center [111, 8] width 4 height 4
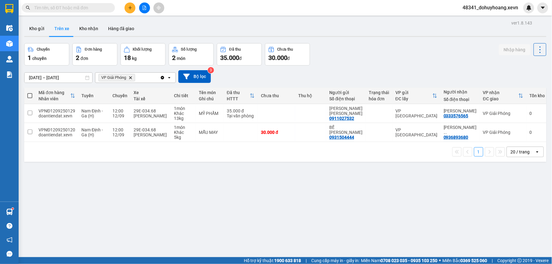
click at [72, 4] on input "text" at bounding box center [70, 7] width 73 height 7
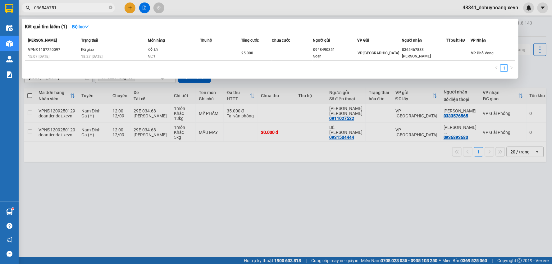
type input "0365467511"
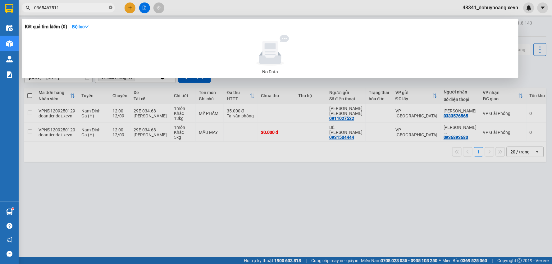
click at [112, 10] on span at bounding box center [111, 8] width 4 height 6
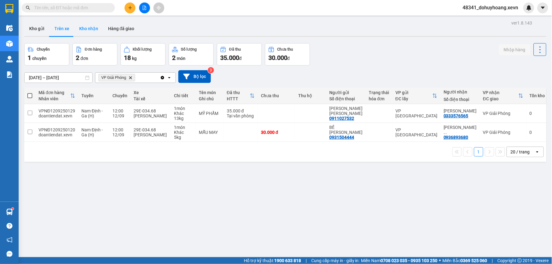
click at [98, 25] on button "Kho nhận" at bounding box center [88, 28] width 29 height 15
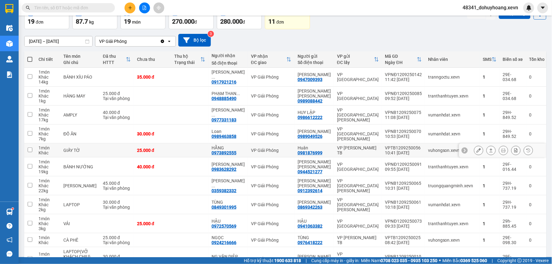
scroll to position [35, 0]
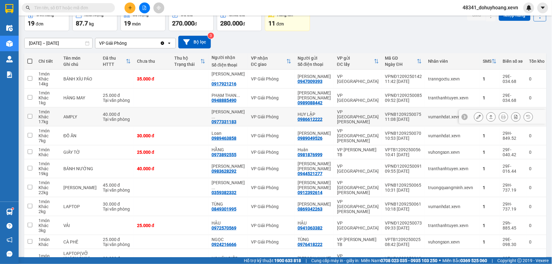
click at [229, 120] on div "0977331183" at bounding box center [224, 121] width 25 height 5
copy div "0977331183"
click at [76, 10] on input "text" at bounding box center [70, 7] width 73 height 7
paste input "0977331183"
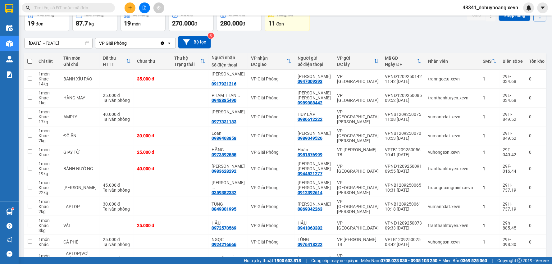
type input "0977331183"
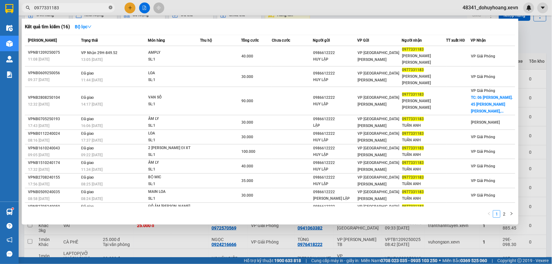
click at [111, 8] on icon "close-circle" at bounding box center [111, 8] width 4 height 4
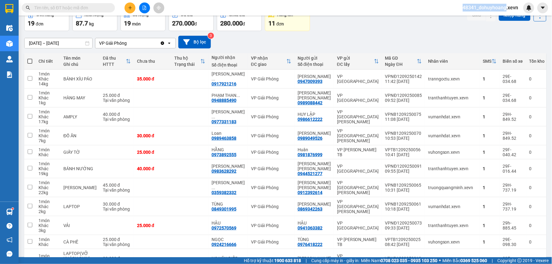
click at [111, 8] on span at bounding box center [111, 7] width 4 height 7
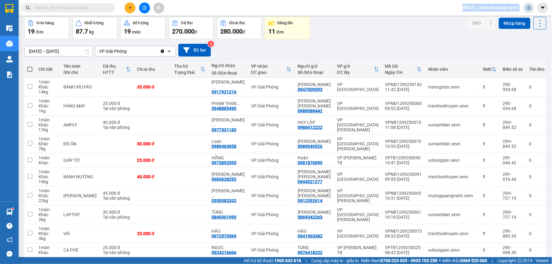
scroll to position [0, 0]
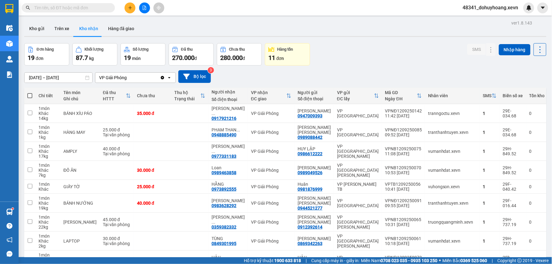
click at [327, 25] on div "Kho gửi Trên xe Kho nhận Hàng đã giao" at bounding box center [285, 29] width 522 height 16
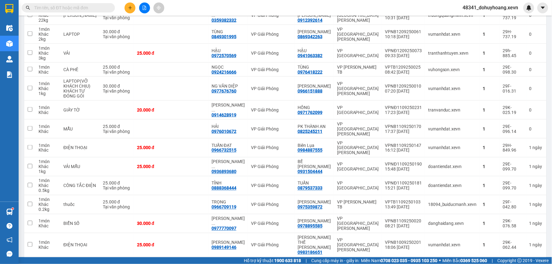
scroll to position [209, 0]
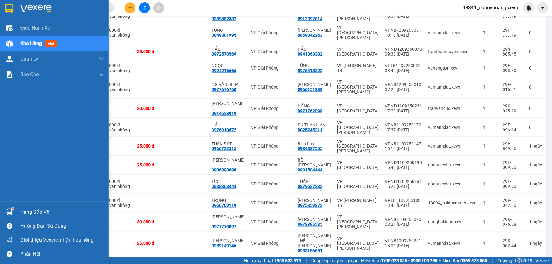
click at [26, 212] on div "Hàng sắp về" at bounding box center [62, 212] width 84 height 9
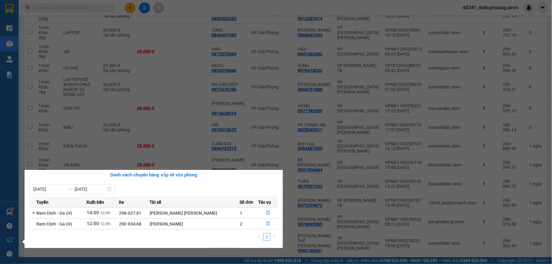
click at [325, 260] on section "Kết quả tìm kiếm ( 16 ) Bộ lọc Mã ĐH Trạng thái Món hàng Thu hộ Tổng cước Chưa …" at bounding box center [276, 132] width 552 height 264
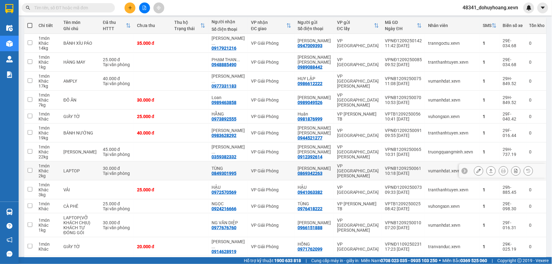
scroll to position [0, 0]
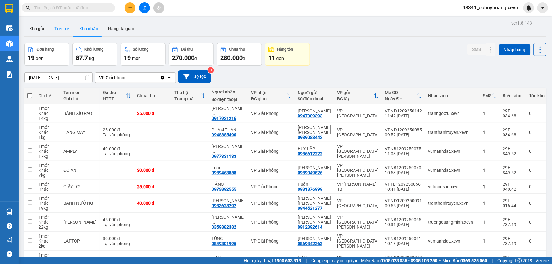
click at [66, 26] on button "Trên xe" at bounding box center [61, 28] width 25 height 15
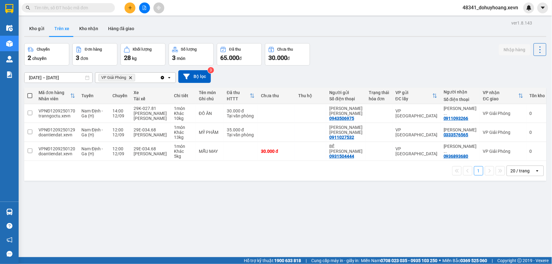
click at [67, 12] on div "Kết quả tìm kiếm ( 16 ) Bộ lọc Mã ĐH Trạng thái Món hàng Thu hộ Tổng cước Chưa …" at bounding box center [60, 7] width 121 height 11
click at [68, 11] on input "text" at bounding box center [70, 7] width 73 height 7
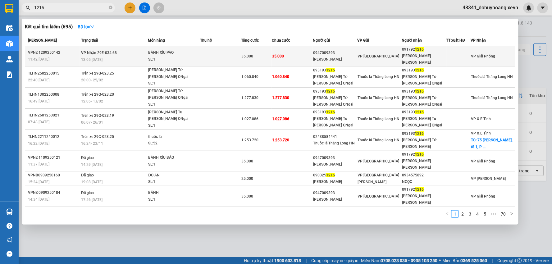
type input "1216"
click at [324, 56] on div "[PERSON_NAME]" at bounding box center [335, 59] width 44 height 7
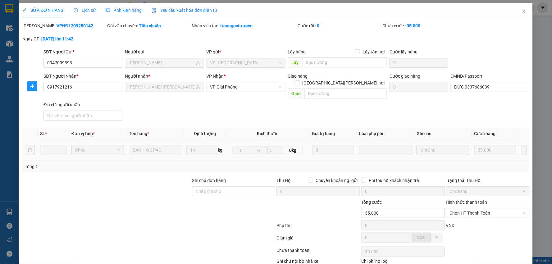
type input "0947009393"
type input "[PERSON_NAME]"
type input "0917921216"
type input "NGUYỄN THỊ THUỶ"
type input "ĐỨC 0337686039"
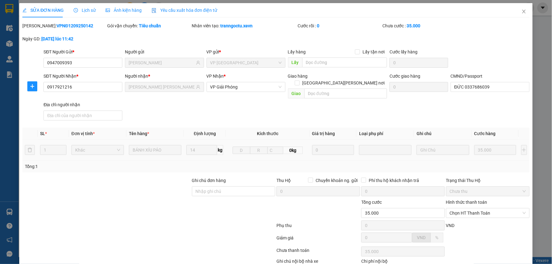
type input "35.000"
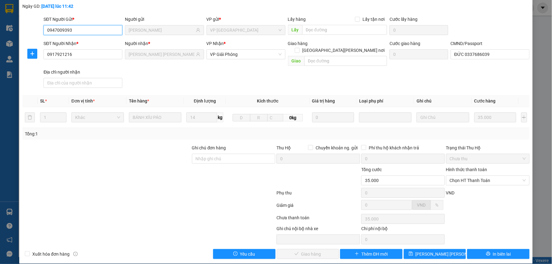
scroll to position [33, 0]
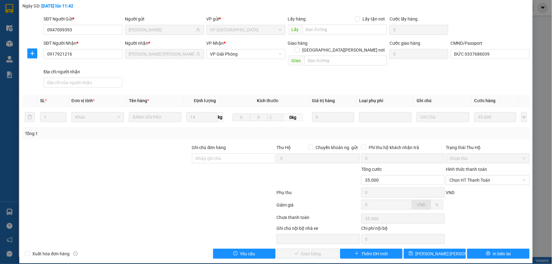
click at [492, 166] on div "Hình thức thanh toán" at bounding box center [488, 170] width 84 height 9
click at [492, 176] on span "Chọn HT Thanh Toán" at bounding box center [488, 180] width 76 height 9
click at [490, 190] on div "Tại văn phòng" at bounding box center [484, 186] width 83 height 10
type input "0"
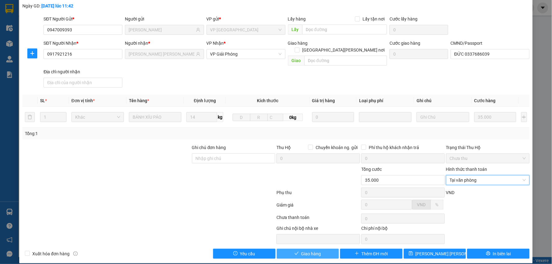
click at [295, 251] on icon "check" at bounding box center [297, 253] width 4 height 4
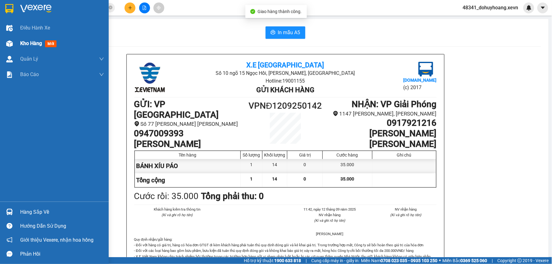
click at [14, 44] on div at bounding box center [9, 43] width 11 height 11
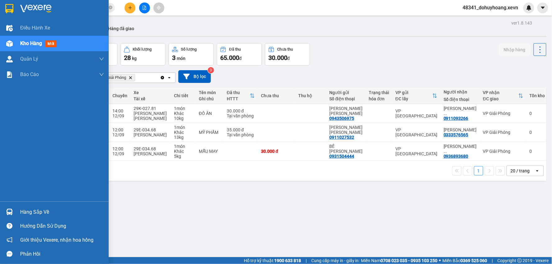
click at [35, 208] on div "Hàng sắp về" at bounding box center [62, 212] width 84 height 9
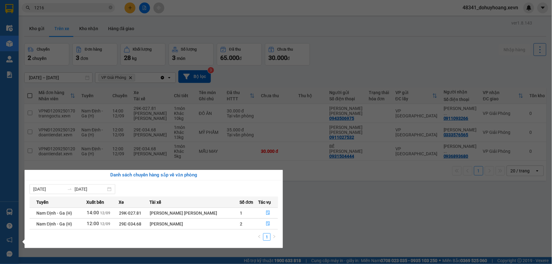
click at [365, 234] on section "Kết quả tìm kiếm ( 695 ) Bộ lọc Mã ĐH Trạng thái Món hàng Thu hộ Tổng cước Chưa…" at bounding box center [276, 132] width 552 height 264
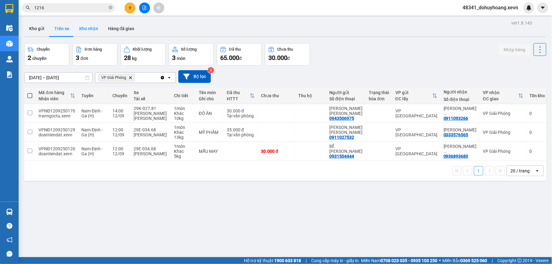
click at [91, 33] on button "Kho nhận" at bounding box center [88, 28] width 29 height 15
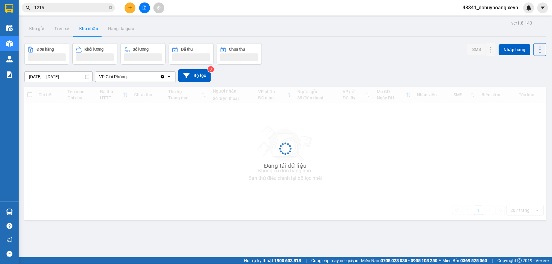
click at [91, 32] on button "Kho nhận" at bounding box center [88, 28] width 29 height 15
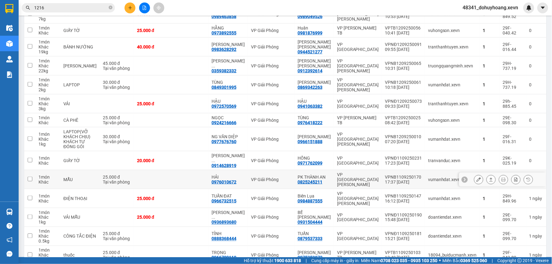
scroll to position [120, 0]
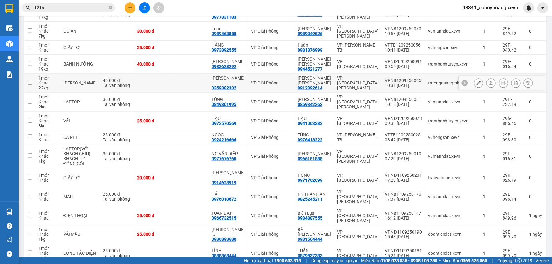
click at [223, 86] on div "0359382332" at bounding box center [224, 87] width 25 height 5
copy div "0359382332"
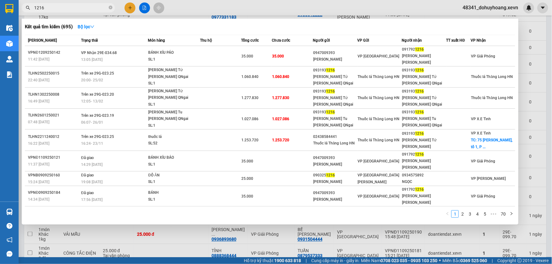
click at [52, 5] on input "1216" at bounding box center [70, 7] width 73 height 7
paste input "0359382332"
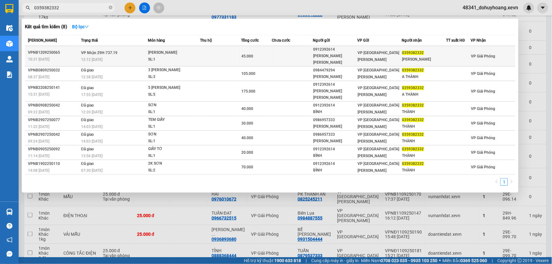
type input "0359382332"
click at [109, 51] on span "VP Nhận 29H-737.19" at bounding box center [99, 53] width 36 height 4
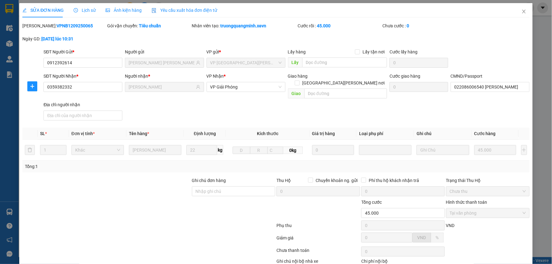
type input "0912392614"
type input "[PERSON_NAME]"
type input "0359382332"
type input "VŨ VĂN THÀNH"
type input "022086006540 VŨ VĂN THÀNH"
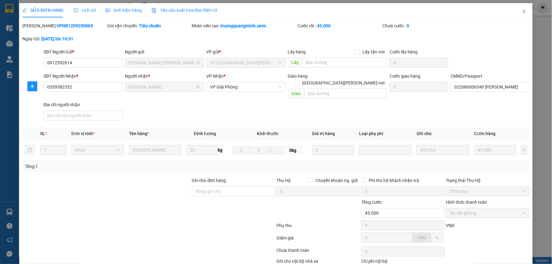
type input "45.000"
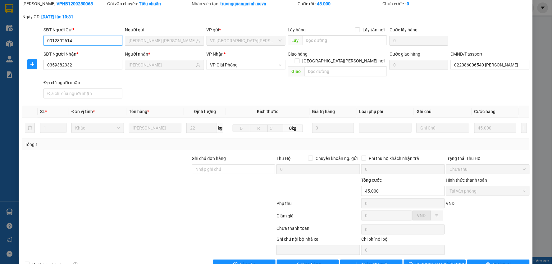
scroll to position [33, 0]
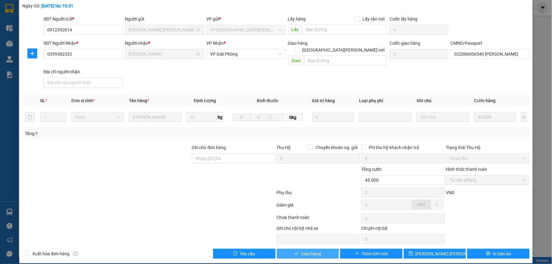
click at [309, 251] on span "Giao hàng" at bounding box center [311, 254] width 20 height 7
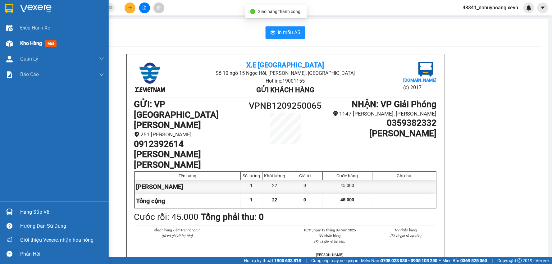
click at [10, 42] on img at bounding box center [9, 43] width 7 height 7
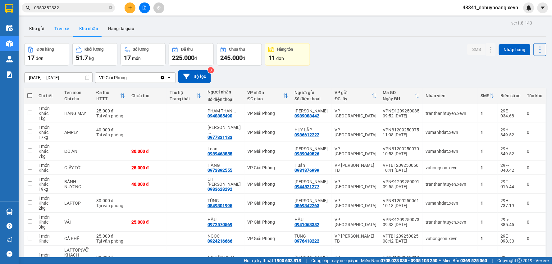
click at [60, 24] on button "Trên xe" at bounding box center [61, 28] width 25 height 15
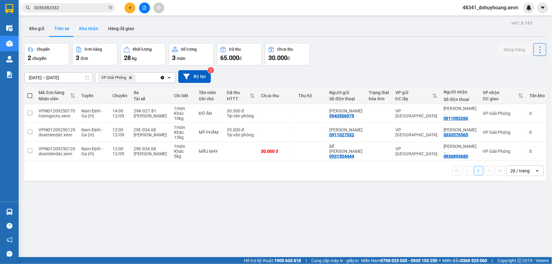
click at [86, 27] on button "Kho nhận" at bounding box center [88, 28] width 29 height 15
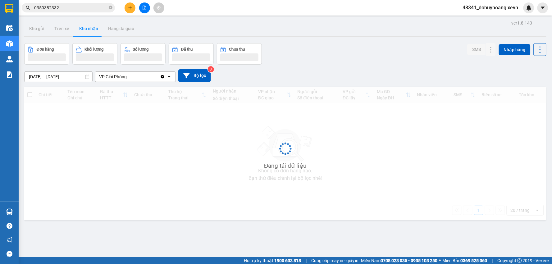
click at [86, 27] on button "Kho nhận" at bounding box center [88, 28] width 29 height 15
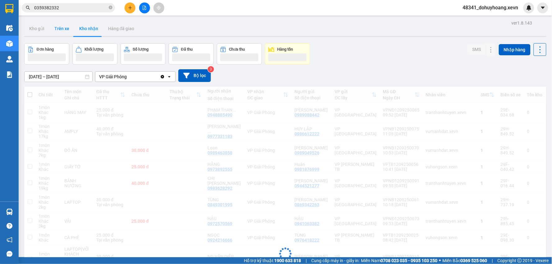
click at [61, 32] on button "Trên xe" at bounding box center [61, 28] width 25 height 15
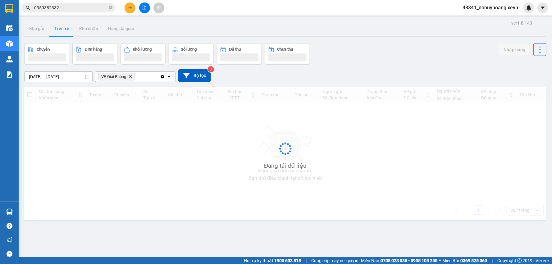
click at [61, 32] on button "Trên xe" at bounding box center [61, 28] width 25 height 15
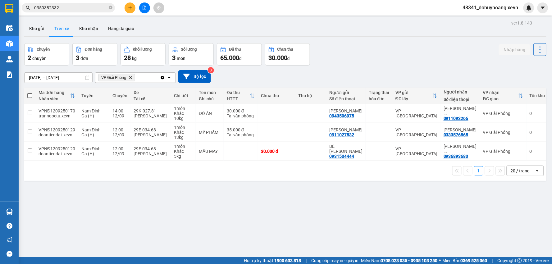
click at [108, 9] on span "0359382332" at bounding box center [68, 7] width 93 height 9
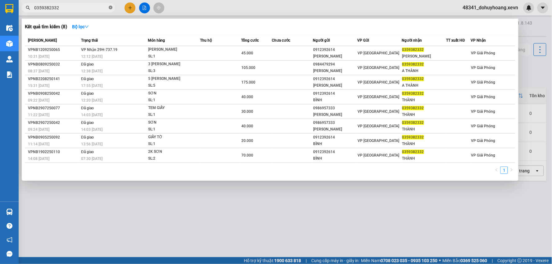
click at [110, 8] on icon "close-circle" at bounding box center [111, 8] width 4 height 4
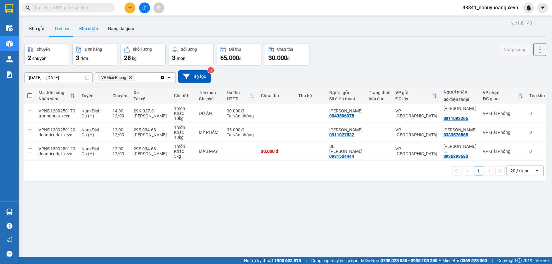
click at [86, 30] on button "Kho nhận" at bounding box center [88, 28] width 29 height 15
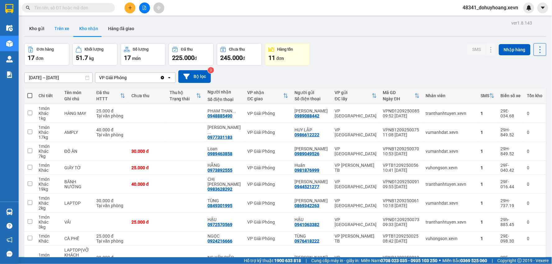
click at [73, 31] on button "Trên xe" at bounding box center [61, 28] width 25 height 15
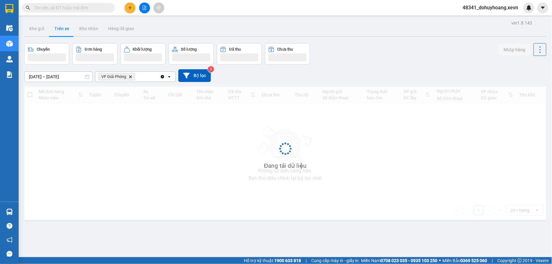
click at [56, 32] on button "Trên xe" at bounding box center [61, 28] width 25 height 15
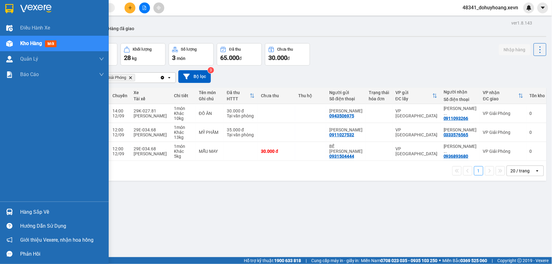
click at [23, 195] on div "Điều hành xe Kho hàng mới Quản Lý Quản lý chuyến Quản lý giao nhận mới Quản lý …" at bounding box center [54, 111] width 109 height 182
click at [36, 201] on div "Điều hành xe Kho hàng mới Quản Lý Quản lý chuyến Quản lý giao nhận mới Quản lý …" at bounding box center [54, 111] width 109 height 182
click at [15, 201] on div "Điều hành xe Kho hàng mới Quản Lý Quản lý chuyến Quản lý giao nhận mới Quản lý …" at bounding box center [54, 111] width 109 height 182
click at [16, 203] on div "Hàng sắp về Hướng dẫn sử dụng Giới thiệu Vexere, nhận hoa hồng Phản hồi" at bounding box center [54, 231] width 109 height 59
click at [17, 203] on div "Hàng sắp về Hướng dẫn sử dụng Giới thiệu Vexere, nhận hoa hồng Phản hồi" at bounding box center [54, 231] width 109 height 59
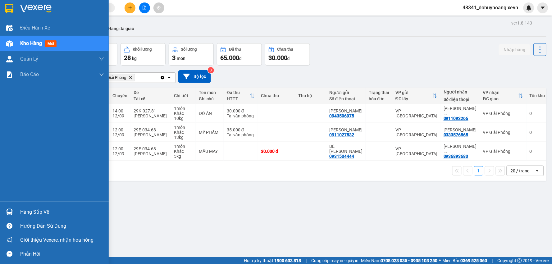
click at [23, 206] on div "Hàng sắp về" at bounding box center [54, 212] width 109 height 14
click at [0, 0] on div "Danh sách chuyến hàng sắp về văn phòng 06/09/2025 12/09/2025 Tuyến Xuất bến Xe …" at bounding box center [0, 0] width 0 height 0
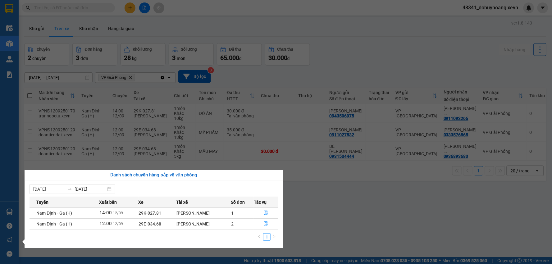
click at [332, 202] on section "Kết quả tìm kiếm ( 8 ) Bộ lọc Mã ĐH Trạng thái Món hàng Thu hộ Tổng cước Chưa c…" at bounding box center [276, 132] width 552 height 264
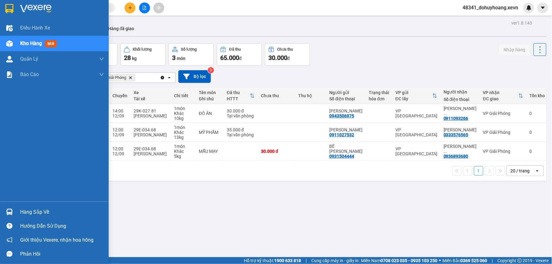
click at [23, 202] on div "Hàng sắp về Hướng dẫn sử dụng Giới thiệu Vexere, nhận hoa hồng Phản hồi" at bounding box center [54, 231] width 109 height 59
click at [24, 202] on div "Hàng sắp về Hướng dẫn sử dụng Giới thiệu Vexere, nhận hoa hồng Phản hồi" at bounding box center [54, 231] width 109 height 59
click at [29, 205] on div "Hàng sắp về" at bounding box center [54, 212] width 109 height 14
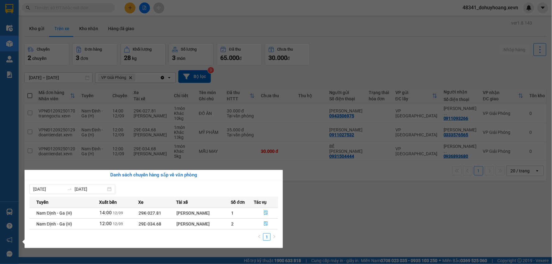
click at [315, 204] on section "Kết quả tìm kiếm ( 8 ) Bộ lọc Mã ĐH Trạng thái Món hàng Thu hộ Tổng cước Chưa c…" at bounding box center [276, 132] width 552 height 264
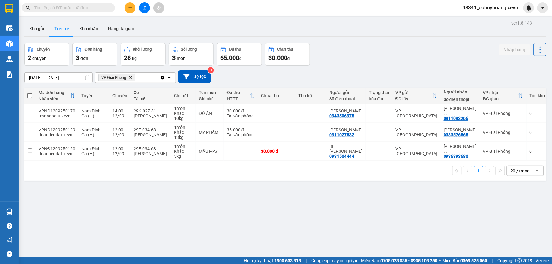
click at [58, 14] on div "Kết quả tìm kiếm ( 8 ) Bộ lọc Mã ĐH Trạng thái Món hàng Thu hộ Tổng cước Chưa c…" at bounding box center [276, 8] width 552 height 16
click at [56, 14] on div "Kết quả tìm kiếm ( 8 ) Bộ lọc Mã ĐH Trạng thái Món hàng Thu hộ Tổng cước Chưa c…" at bounding box center [276, 8] width 552 height 16
click at [58, 11] on input "text" at bounding box center [70, 7] width 73 height 7
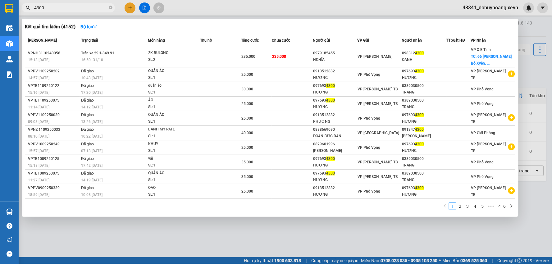
type input "4300"
click at [111, 6] on icon "close-circle" at bounding box center [111, 8] width 4 height 4
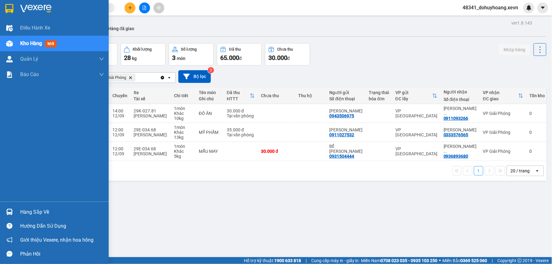
click at [10, 216] on div at bounding box center [9, 212] width 11 height 11
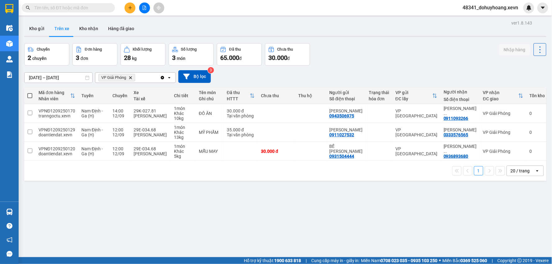
click at [324, 199] on section "Kết quả tìm kiếm ( 4152 ) Bộ lọc Mã ĐH Trạng thái Món hàng Thu hộ Tổng cước Chư…" at bounding box center [276, 132] width 552 height 264
click at [91, 30] on button "Kho nhận" at bounding box center [88, 28] width 29 height 15
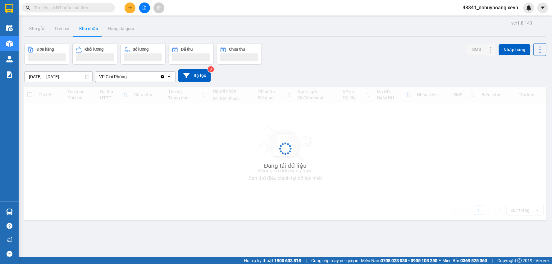
click at [91, 30] on button "Kho nhận" at bounding box center [88, 28] width 29 height 15
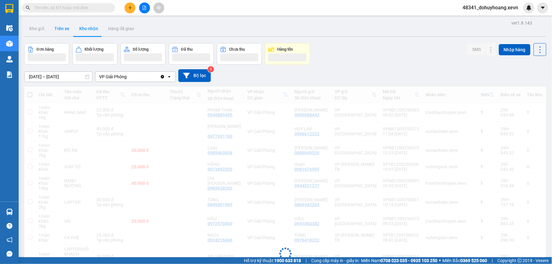
click at [60, 30] on button "Trên xe" at bounding box center [61, 28] width 25 height 15
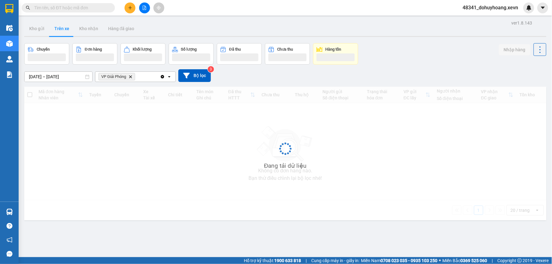
click at [60, 30] on button "Trên xe" at bounding box center [61, 28] width 25 height 15
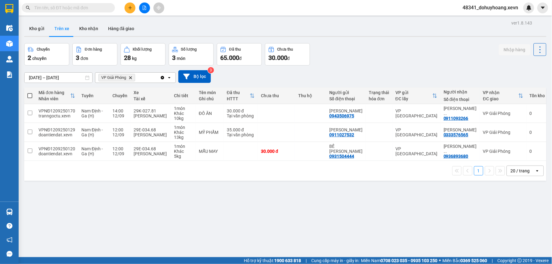
click at [69, 6] on input "text" at bounding box center [70, 7] width 73 height 7
click at [85, 31] on button "Kho nhận" at bounding box center [88, 28] width 29 height 15
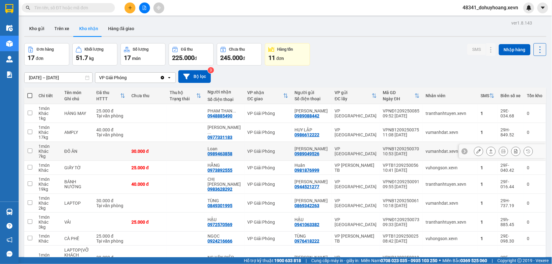
click at [232, 154] on div "0989463858" at bounding box center [220, 153] width 25 height 5
copy div "0989463858"
click at [71, 8] on input "text" at bounding box center [70, 7] width 73 height 7
paste input "0989463858"
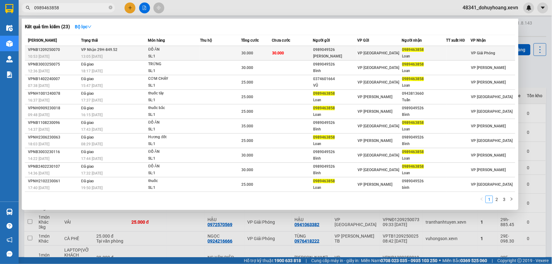
type input "0989463858"
click at [377, 53] on span "VP [GEOGRAPHIC_DATA]" at bounding box center [379, 53] width 42 height 4
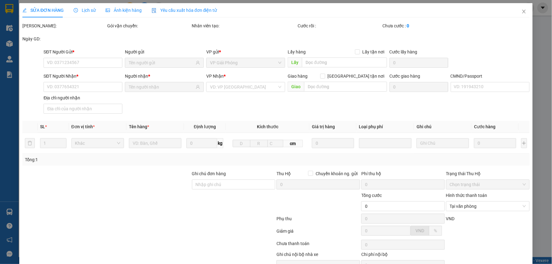
type input "0989049526"
type input "PHẠM VĂN BÌNH"
type input "0989463858"
type input "Loan"
type input "55855555555"
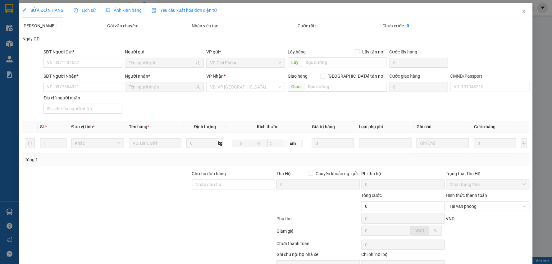
type input "30.000"
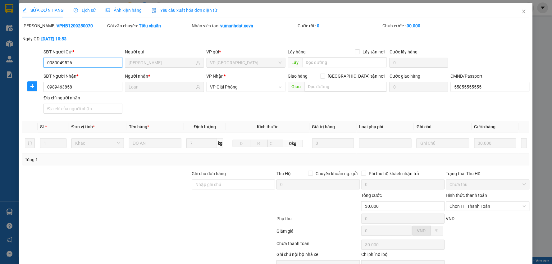
scroll to position [33, 0]
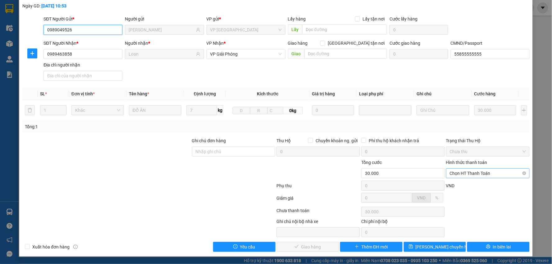
click at [479, 175] on span "Chọn HT Thanh Toán" at bounding box center [488, 173] width 76 height 9
click at [481, 187] on div "Tại văn phòng" at bounding box center [483, 185] width 75 height 7
type input "0"
click at [319, 247] on button "Giao hàng" at bounding box center [308, 247] width 62 height 10
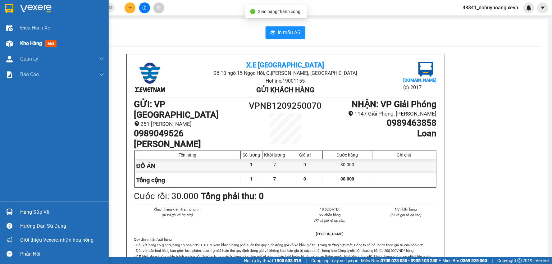
click at [10, 39] on div at bounding box center [9, 43] width 11 height 11
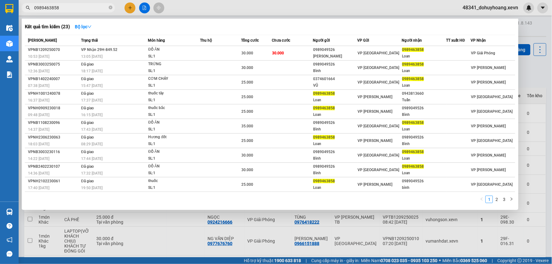
click at [88, 10] on input "0989463858" at bounding box center [70, 7] width 73 height 7
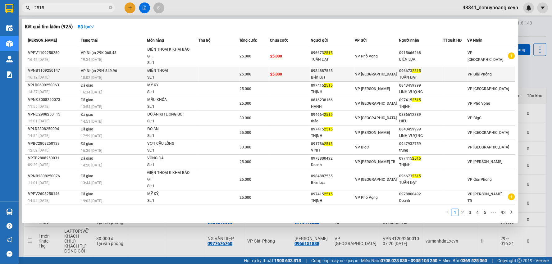
type input "2515"
click at [300, 69] on td "25.000" at bounding box center [290, 74] width 41 height 15
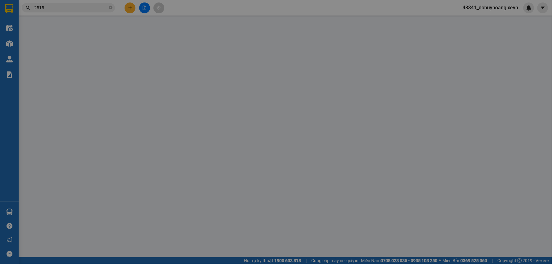
type input "0984887555"
type input "Biên Lụa"
type input "0966732515"
type input "TUẤN ĐẠT"
type input "036070000839 VŨ VIẾT TỚI 1970"
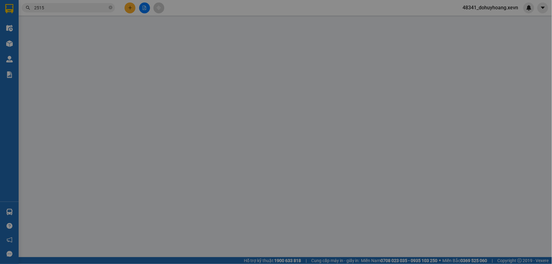
type input "25.000"
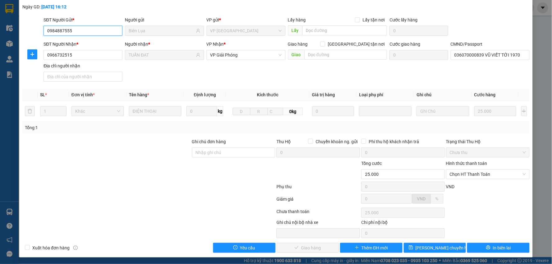
scroll to position [33, 0]
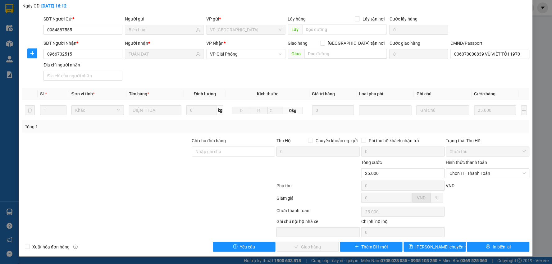
click at [505, 178] on div "Hình thức thanh toán Chọn HT Thanh Toán" at bounding box center [488, 170] width 84 height 22
click at [468, 175] on span "Chọn HT Thanh Toán" at bounding box center [488, 173] width 76 height 9
click at [471, 182] on div "Tại văn phòng" at bounding box center [483, 185] width 75 height 7
type input "0"
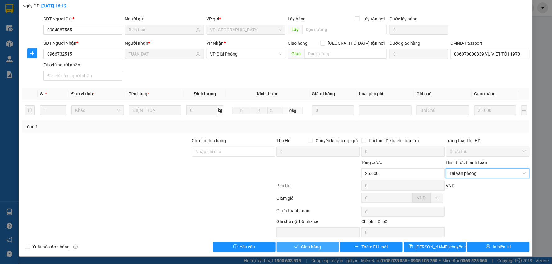
click at [301, 246] on span "Giao hàng" at bounding box center [311, 247] width 20 height 7
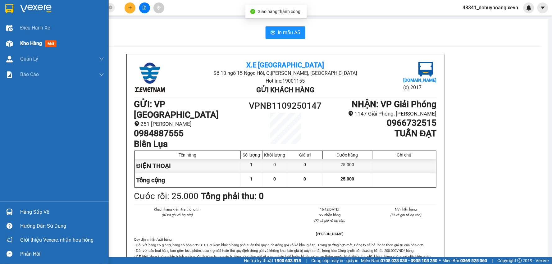
click at [13, 42] on div at bounding box center [9, 43] width 11 height 11
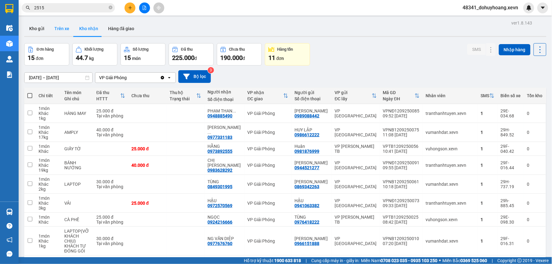
click at [64, 30] on button "Trên xe" at bounding box center [61, 28] width 25 height 15
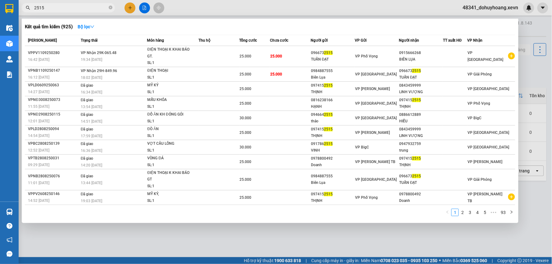
click at [65, 5] on input "2515" at bounding box center [70, 7] width 73 height 7
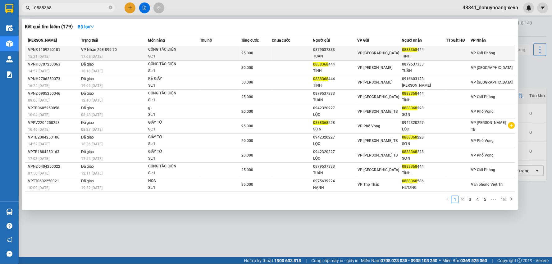
type input "0888368"
click at [149, 50] on div "CÔNG TẮC ĐIỆN" at bounding box center [171, 49] width 47 height 7
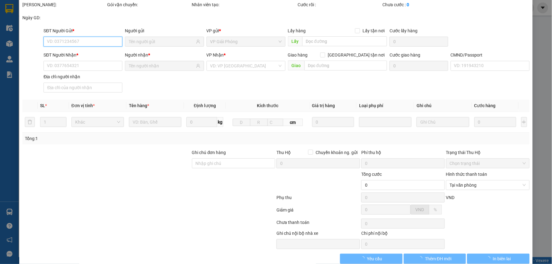
scroll to position [33, 0]
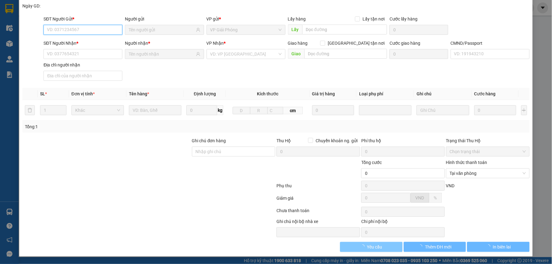
type input "0879537333"
type input "TUẤN"
type input "0888368444"
type input "TỈNH"
type input "030091001377 NGUYÊN VĂN TỈNH"
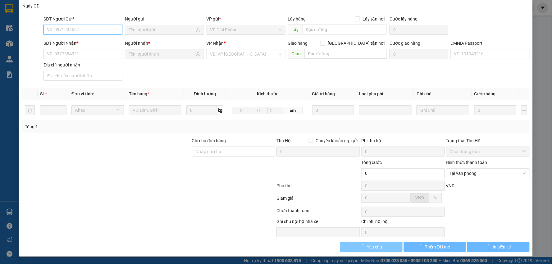
type input "25.000"
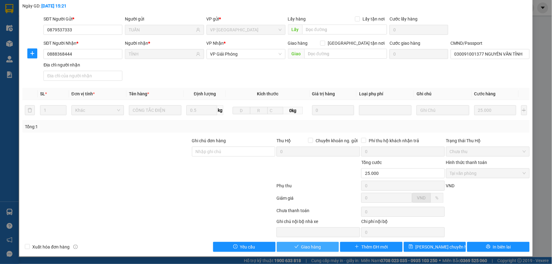
click at [295, 244] on button "Giao hàng" at bounding box center [308, 247] width 62 height 10
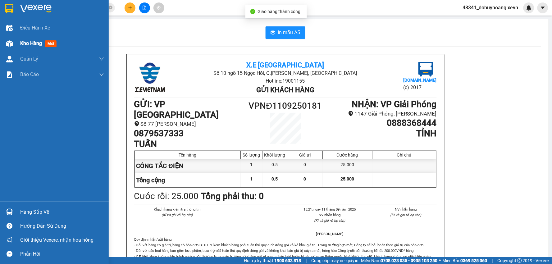
click at [1, 41] on div "Kho hàng mới" at bounding box center [54, 44] width 109 height 16
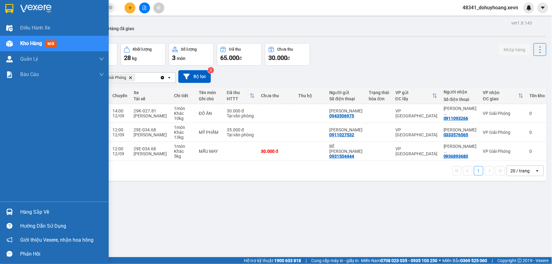
click at [16, 207] on div "Hàng sắp về" at bounding box center [54, 212] width 109 height 14
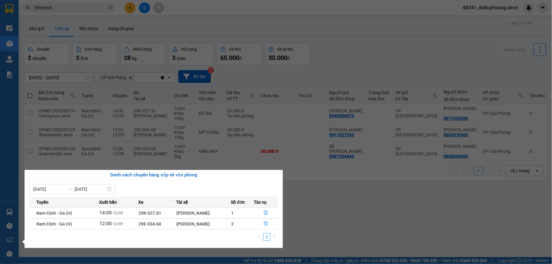
click at [69, 41] on section "Kết quả tìm kiếm ( 179 ) Bộ lọc Mã ĐH Trạng thái Món hàng Thu hộ Tổng cước Chưa…" at bounding box center [276, 132] width 552 height 264
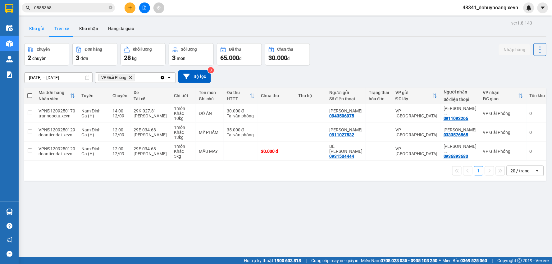
click at [44, 32] on button "Kho gửi" at bounding box center [36, 28] width 25 height 15
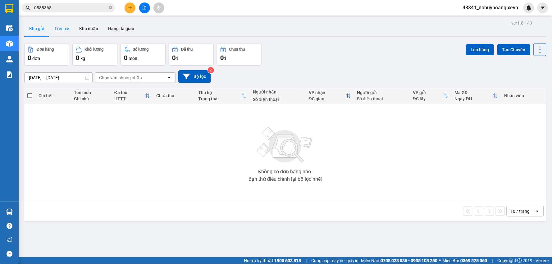
click at [67, 29] on button "Trên xe" at bounding box center [61, 28] width 25 height 15
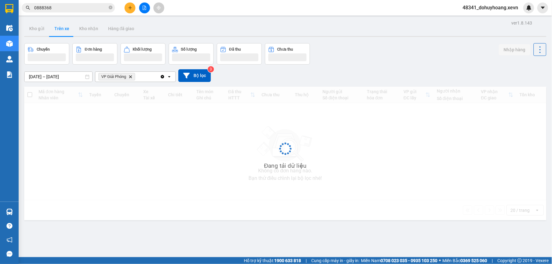
click at [67, 29] on button "Trên xe" at bounding box center [61, 28] width 25 height 15
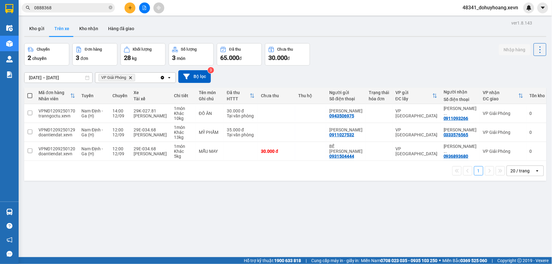
click at [90, 10] on input "0888368" at bounding box center [70, 7] width 73 height 7
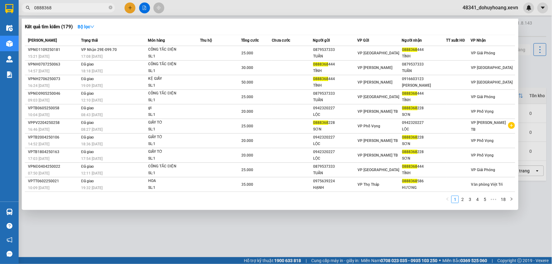
click at [90, 10] on input "0888368" at bounding box center [70, 7] width 73 height 7
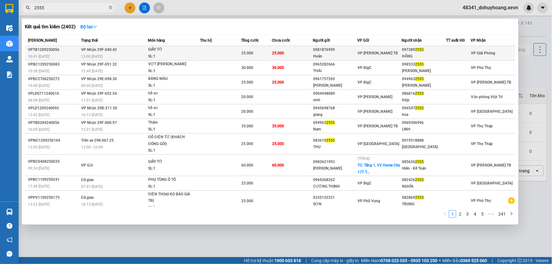
type input "2555"
click at [168, 51] on div "GIẤY TỜ" at bounding box center [171, 49] width 47 height 7
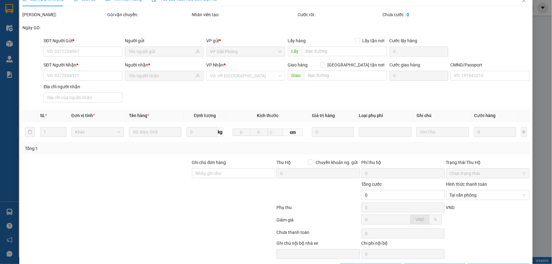
type input "0981876999"
type input "Huân"
type input "0973892555"
type input "HẰNG"
type input "001195012234 LÊ THỊ HẰNG"
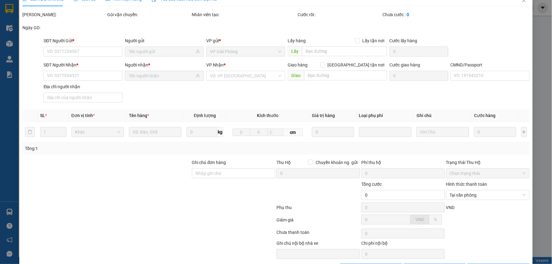
type input "25.000"
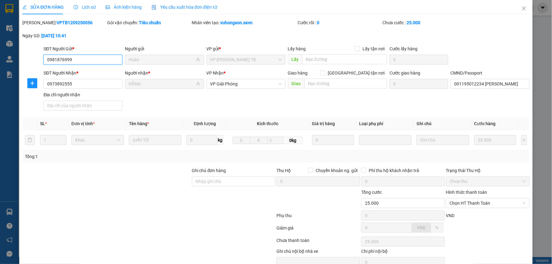
scroll to position [33, 0]
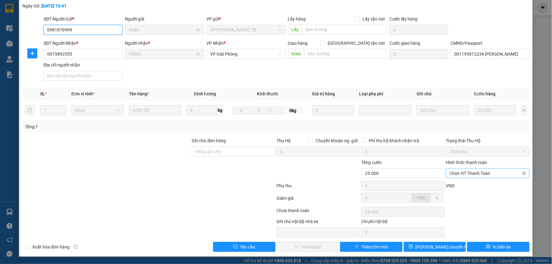
click at [459, 175] on span "Chọn HT Thanh Toán" at bounding box center [488, 173] width 76 height 9
click at [462, 185] on div "Tại văn phòng" at bounding box center [483, 185] width 75 height 7
type input "0"
click at [315, 248] on span "Giao hàng" at bounding box center [311, 247] width 20 height 7
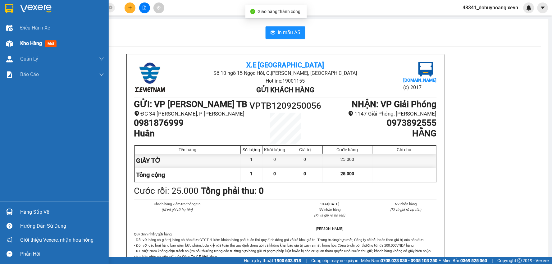
click at [12, 46] on img at bounding box center [9, 43] width 7 height 7
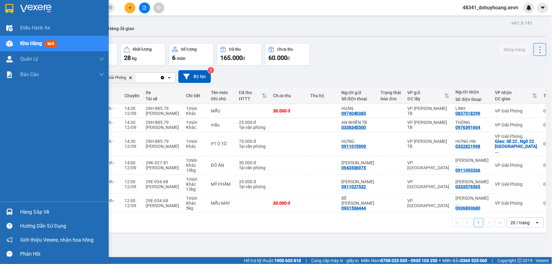
click at [10, 209] on img at bounding box center [9, 212] width 7 height 7
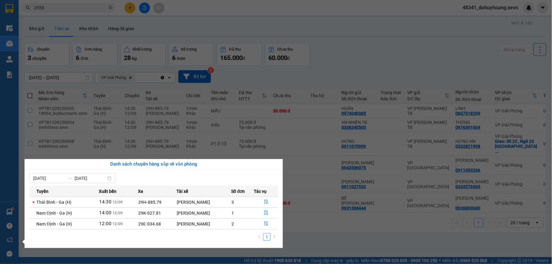
click at [343, 210] on section "Kết quả tìm kiếm ( 2402 ) Bộ lọc Mã ĐH Trạng thái Món hàng Thu hộ Tổng cước Chư…" at bounding box center [276, 132] width 552 height 264
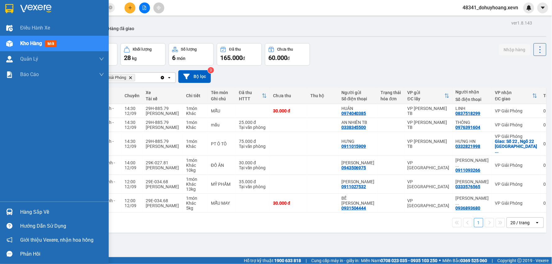
click at [15, 212] on div "Hàng sắp về" at bounding box center [54, 212] width 109 height 14
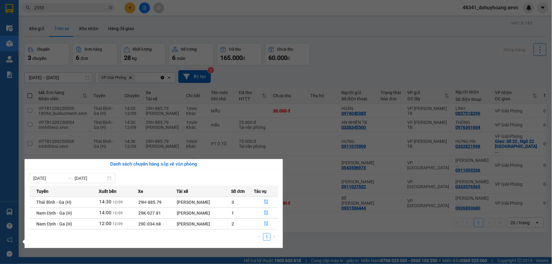
click at [335, 228] on section "Kết quả tìm kiếm ( 2402 ) Bộ lọc Mã ĐH Trạng thái Món hàng Thu hộ Tổng cước Chư…" at bounding box center [276, 132] width 552 height 264
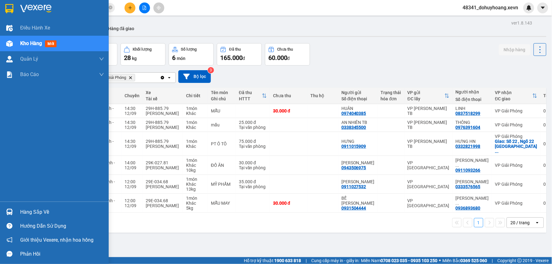
click at [2, 207] on div "Hàng sắp về" at bounding box center [54, 212] width 109 height 14
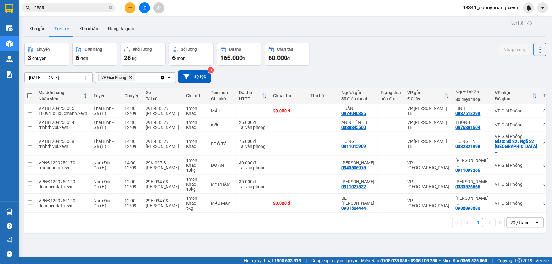
click at [311, 237] on section "Kết quả tìm kiếm ( 2402 ) Bộ lọc Mã ĐH Trạng thái Món hàng Thu hộ Tổng cước Chư…" at bounding box center [276, 132] width 552 height 264
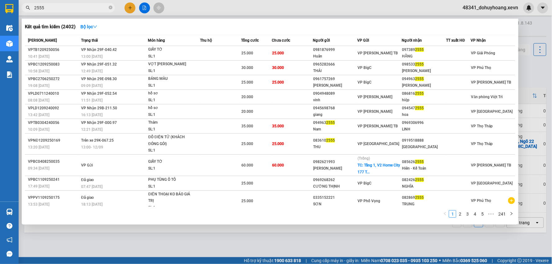
click at [71, 10] on input "2555" at bounding box center [70, 7] width 73 height 7
type input "4300"
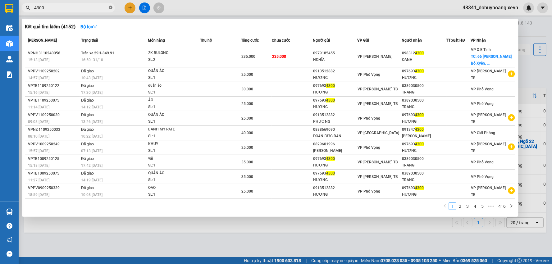
click at [111, 9] on icon "close-circle" at bounding box center [111, 8] width 4 height 4
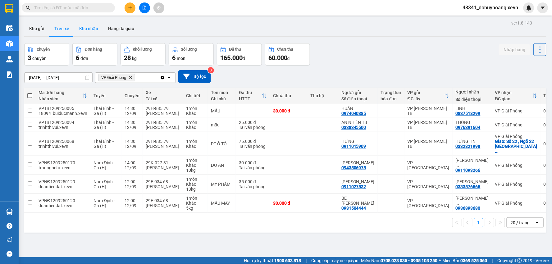
click at [92, 30] on button "Kho nhận" at bounding box center [88, 28] width 29 height 15
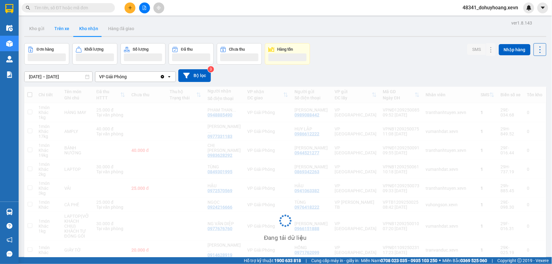
click at [60, 30] on button "Trên xe" at bounding box center [61, 28] width 25 height 15
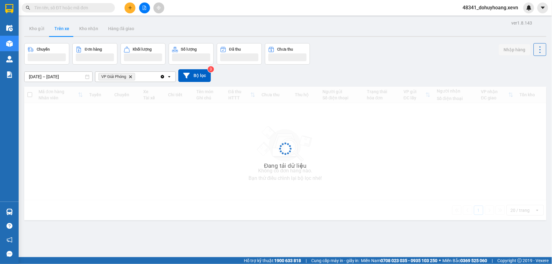
click at [60, 30] on button "Trên xe" at bounding box center [61, 28] width 25 height 15
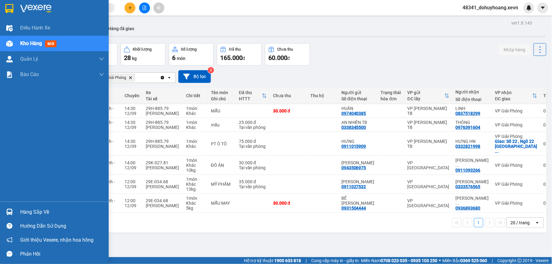
click at [6, 204] on div "Hàng sắp về Hướng dẫn sử dụng Giới thiệu Vexere, nhận hoa hồng Phản hồi" at bounding box center [54, 231] width 109 height 59
click at [26, 209] on div "Hàng sắp về" at bounding box center [62, 212] width 84 height 9
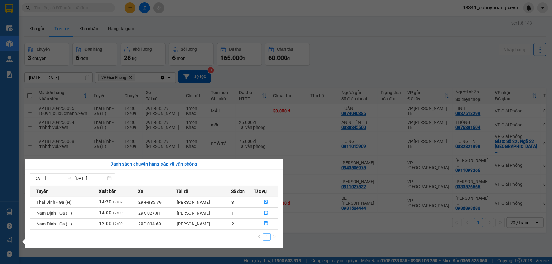
click at [395, 209] on section "Kết quả tìm kiếm ( 4152 ) Bộ lọc Mã ĐH Trạng thái Món hàng Thu hộ Tổng cước Chư…" at bounding box center [276, 132] width 552 height 264
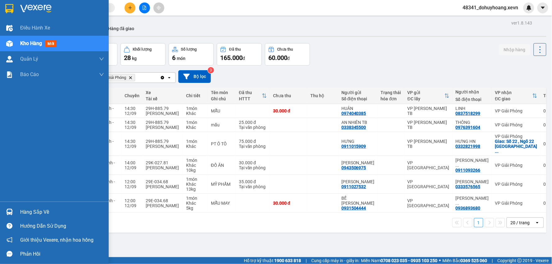
click at [1, 210] on div "Hàng sắp về" at bounding box center [54, 212] width 109 height 14
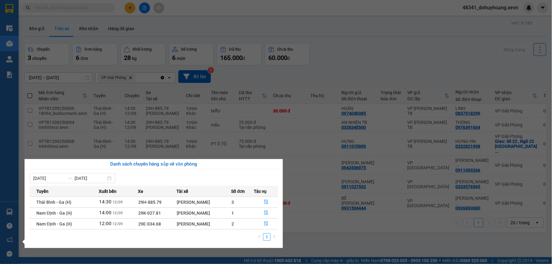
click at [402, 241] on section "Kết quả tìm kiếm ( 4152 ) Bộ lọc Mã ĐH Trạng thái Món hàng Thu hộ Tổng cước Chư…" at bounding box center [276, 132] width 552 height 264
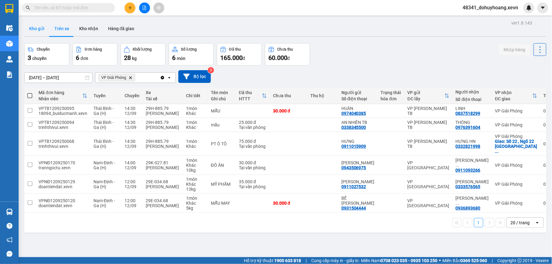
click at [35, 33] on button "Kho gửi" at bounding box center [36, 28] width 25 height 15
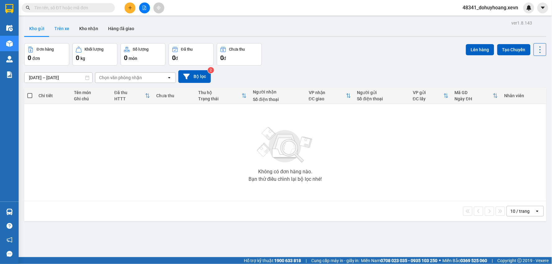
click at [55, 32] on button "Trên xe" at bounding box center [61, 28] width 25 height 15
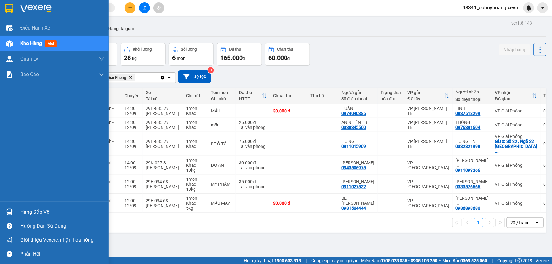
click at [4, 208] on div at bounding box center [9, 212] width 11 height 11
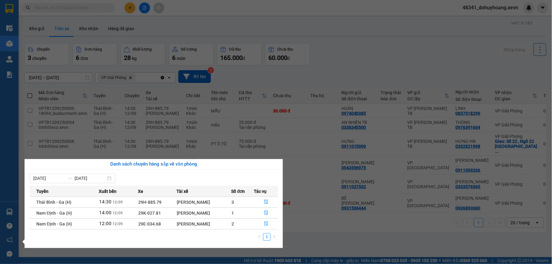
click at [339, 209] on section "Kết quả tìm kiếm ( 4152 ) Bộ lọc Mã ĐH Trạng thái Món hàng Thu hộ Tổng cước Chư…" at bounding box center [276, 132] width 552 height 264
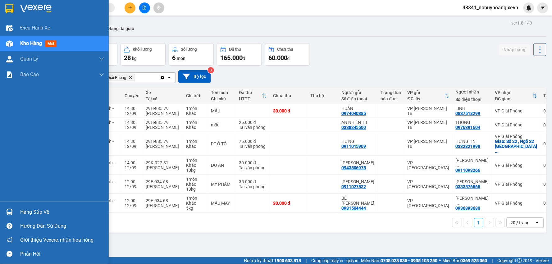
click at [16, 215] on div "Hàng sắp về" at bounding box center [54, 212] width 109 height 14
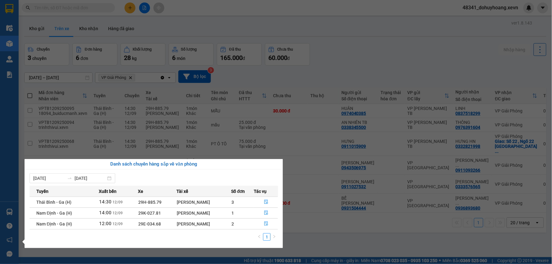
click at [145, 106] on section "Kết quả tìm kiếm ( 4152 ) Bộ lọc Mã ĐH Trạng thái Món hàng Thu hộ Tổng cước Chư…" at bounding box center [276, 132] width 552 height 264
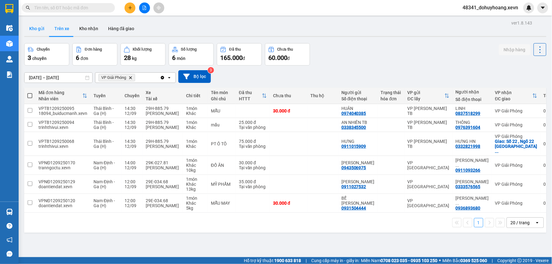
click at [40, 24] on button "Kho gửi" at bounding box center [36, 28] width 25 height 15
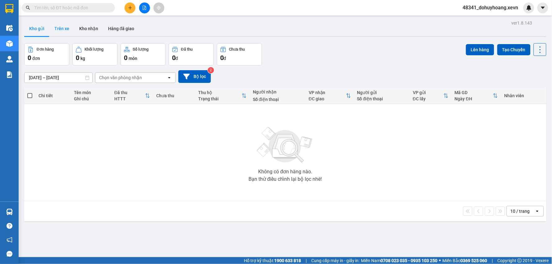
click at [58, 29] on button "Trên xe" at bounding box center [61, 28] width 25 height 15
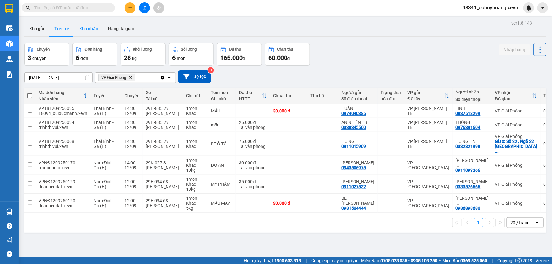
click at [87, 27] on button "Kho nhận" at bounding box center [88, 28] width 29 height 15
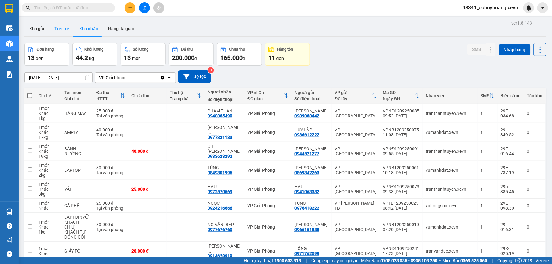
click at [66, 26] on button "Trên xe" at bounding box center [61, 28] width 25 height 15
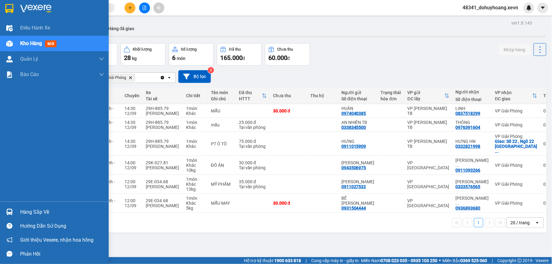
click at [29, 213] on div "Hàng sắp về" at bounding box center [62, 212] width 84 height 9
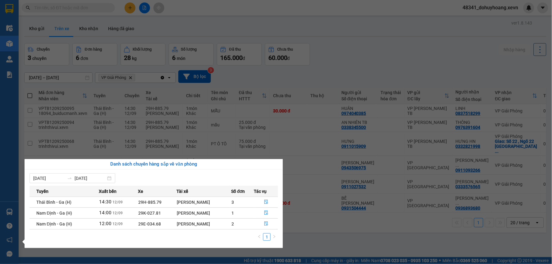
click at [355, 226] on section "Kết quả tìm kiếm ( 4152 ) Bộ lọc Mã ĐH Trạng thái Món hàng Thu hộ Tổng cước Chư…" at bounding box center [276, 132] width 552 height 264
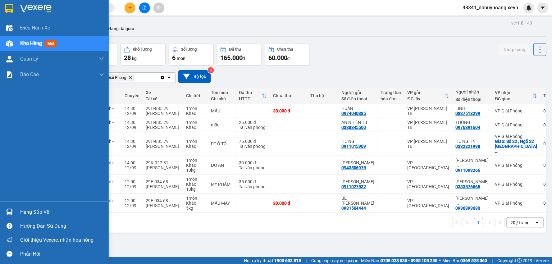
click at [0, 210] on div "Hàng sắp về" at bounding box center [54, 212] width 109 height 14
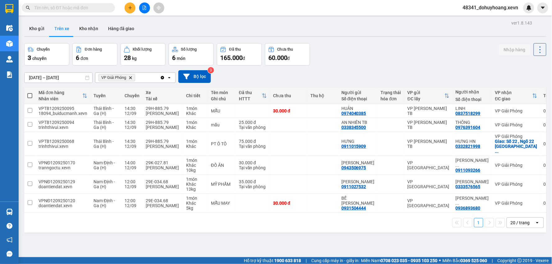
click at [331, 219] on section "Kết quả tìm kiếm ( 4152 ) Bộ lọc Mã ĐH Trạng thái Món hàng Thu hộ Tổng cước Chư…" at bounding box center [276, 132] width 552 height 264
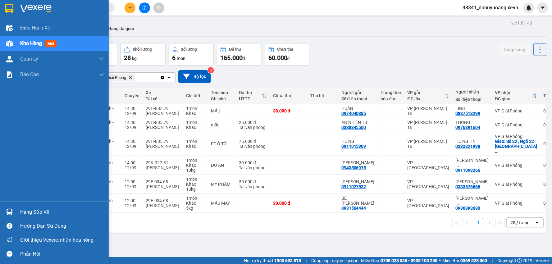
click at [28, 205] on div "Hàng sắp về Hướng dẫn sử dụng Giới thiệu Vexere, nhận hoa hồng Phản hồi" at bounding box center [54, 231] width 109 height 59
click at [26, 208] on div "Hàng sắp về" at bounding box center [62, 212] width 84 height 9
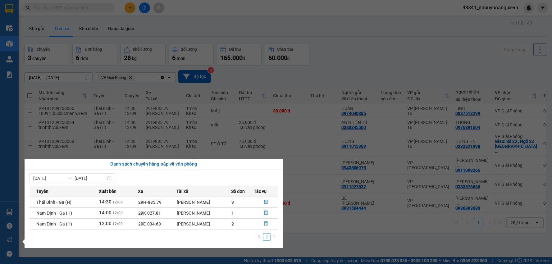
click at [349, 235] on section "Kết quả tìm kiếm ( 4152 ) Bộ lọc Mã ĐH Trạng thái Món hàng Thu hộ Tổng cước Chư…" at bounding box center [276, 132] width 552 height 264
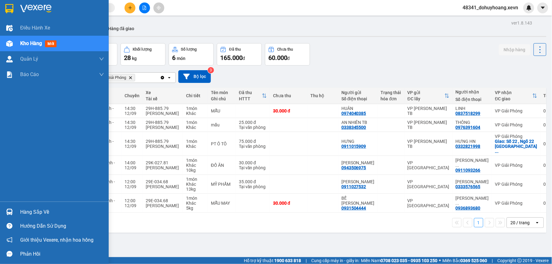
click at [14, 209] on div at bounding box center [9, 212] width 11 height 11
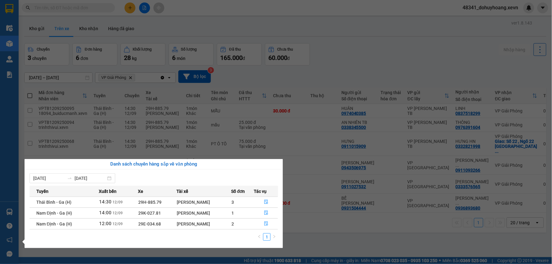
click at [384, 238] on section "Kết quả tìm kiếm ( 4152 ) Bộ lọc Mã ĐH Trạng thái Món hàng Thu hộ Tổng cước Chư…" at bounding box center [276, 132] width 552 height 264
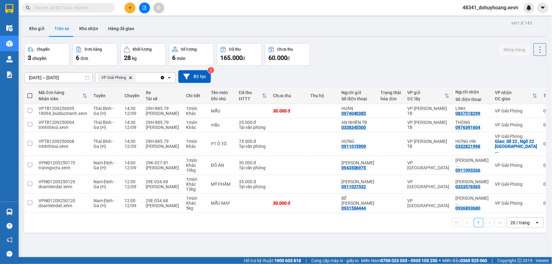
click at [384, 238] on div "ver 1.8.143 Kho gửi Trên xe Kho nhận Hàng đã giao Chuyến 3 chuyến Đơn hàng 6 đơ…" at bounding box center [285, 151] width 527 height 264
click at [344, 246] on div "ver 1.8.143 Kho gửi Trên xe Kho nhận Hàng đã giao Chuyến 3 chuyến Đơn hàng 6 đơ…" at bounding box center [285, 151] width 527 height 264
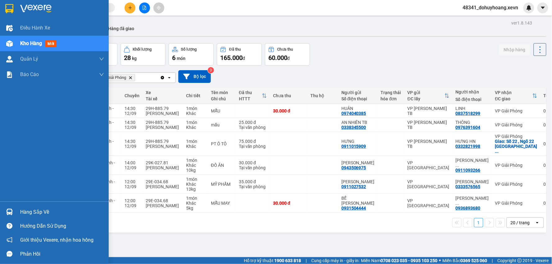
click at [2, 208] on div "Hàng sắp về" at bounding box center [54, 212] width 109 height 14
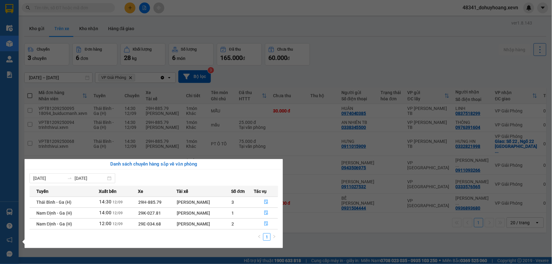
click at [103, 79] on section "Kết quả tìm kiếm ( 4152 ) Bộ lọc Mã ĐH Trạng thái Món hàng Thu hộ Tổng cước Chư…" at bounding box center [276, 132] width 552 height 264
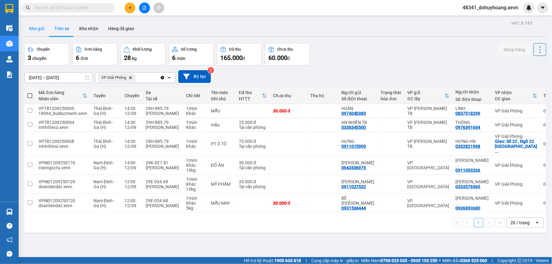
click at [35, 30] on button "Kho gửi" at bounding box center [36, 28] width 25 height 15
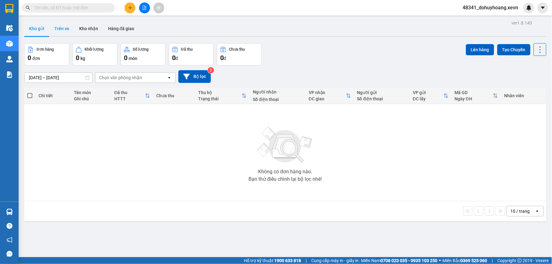
click at [62, 34] on button "Trên xe" at bounding box center [61, 28] width 25 height 15
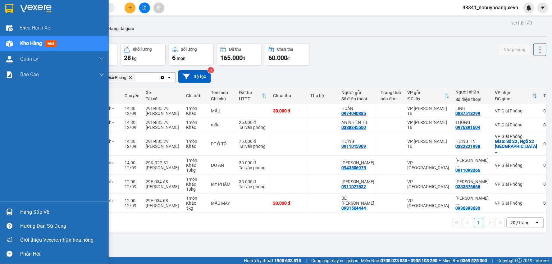
click at [0, 209] on div "Hàng sắp về" at bounding box center [54, 212] width 109 height 14
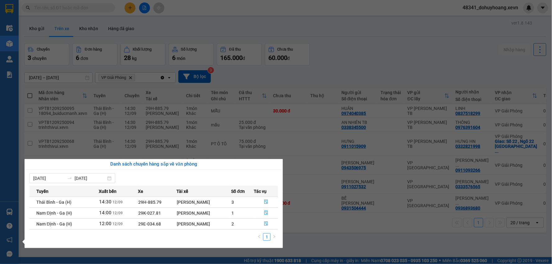
click at [357, 215] on section "Kết quả tìm kiếm ( 4152 ) Bộ lọc Mã ĐH Trạng thái Món hàng Thu hộ Tổng cước Chư…" at bounding box center [276, 132] width 552 height 264
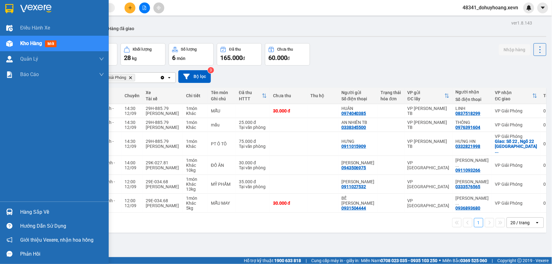
drag, startPoint x: 7, startPoint y: 215, endPoint x: 14, endPoint y: 215, distance: 6.8
click at [8, 215] on img at bounding box center [9, 212] width 7 height 7
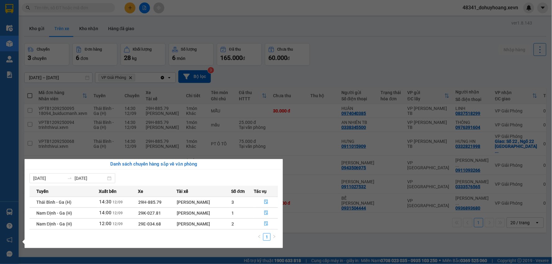
click at [381, 232] on section "Kết quả tìm kiếm ( 4152 ) Bộ lọc Mã ĐH Trạng thái Món hàng Thu hộ Tổng cước Chư…" at bounding box center [276, 132] width 552 height 264
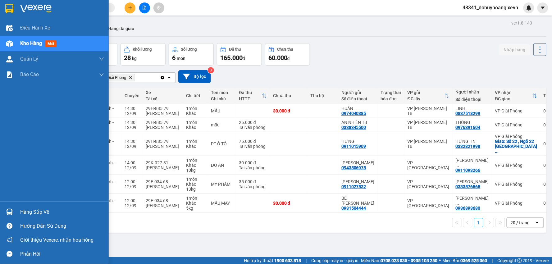
click at [48, 210] on div "Hàng sắp về" at bounding box center [62, 212] width 84 height 9
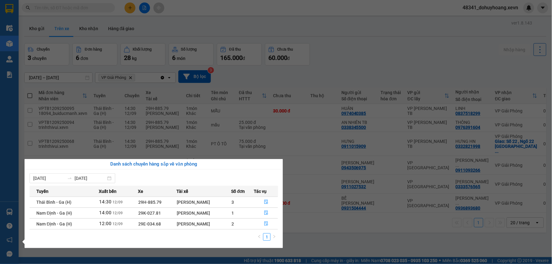
click at [196, 139] on section "Kết quả tìm kiếm ( 4152 ) Bộ lọc Mã ĐH Trạng thái Món hàng Thu hộ Tổng cước Chư…" at bounding box center [276, 132] width 552 height 264
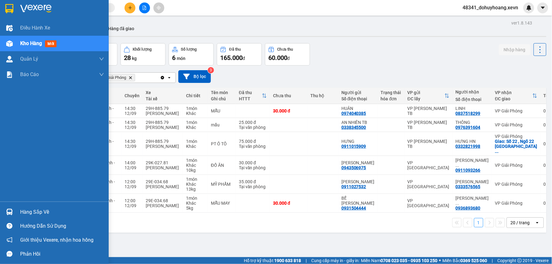
click at [12, 207] on div at bounding box center [9, 212] width 11 height 11
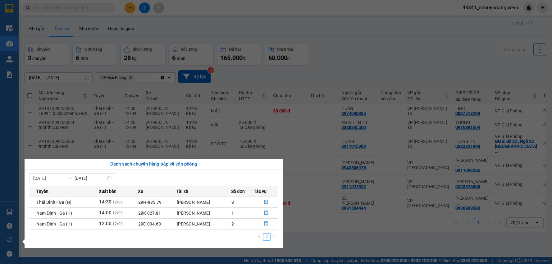
click at [55, 87] on section "Kết quả tìm kiếm ( 4152 ) Bộ lọc Mã ĐH Trạng thái Món hàng Thu hộ Tổng cước Chư…" at bounding box center [276, 132] width 552 height 264
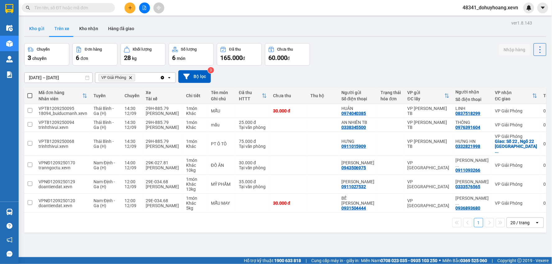
click at [39, 30] on button "Kho gửi" at bounding box center [36, 28] width 25 height 15
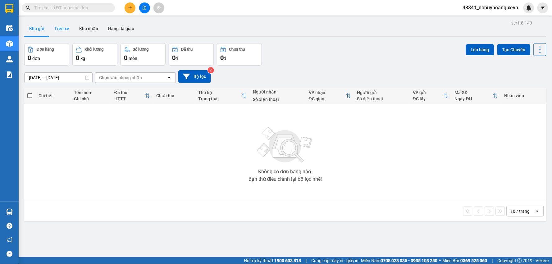
click at [55, 26] on button "Trên xe" at bounding box center [61, 28] width 25 height 15
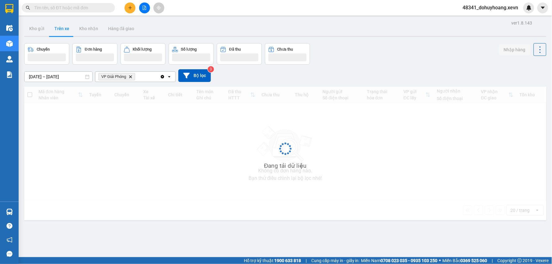
click at [55, 26] on button "Trên xe" at bounding box center [61, 28] width 25 height 15
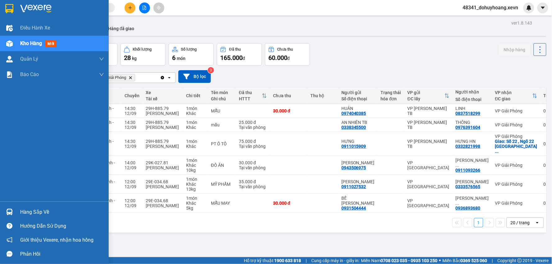
click at [16, 205] on div "Hàng sắp về Hướng dẫn sử dụng Giới thiệu Vexere, nhận hoa hồng Phản hồi" at bounding box center [54, 231] width 109 height 59
click at [19, 209] on div "Hàng sắp về" at bounding box center [54, 212] width 109 height 14
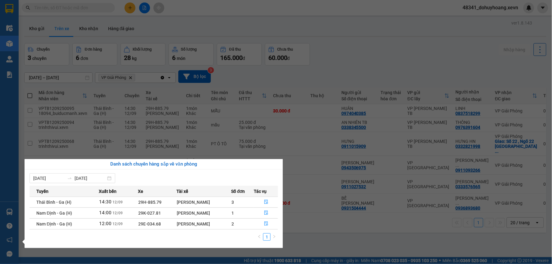
click at [70, 39] on section "Kết quả tìm kiếm ( 4152 ) Bộ lọc Mã ĐH Trạng thái Món hàng Thu hộ Tổng cước Chư…" at bounding box center [276, 132] width 552 height 264
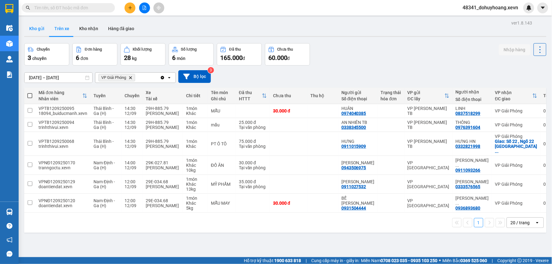
click at [30, 26] on button "Kho gửi" at bounding box center [36, 28] width 25 height 15
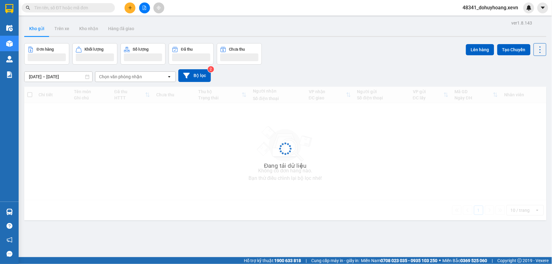
click at [30, 26] on button "Kho gửi" at bounding box center [36, 28] width 25 height 15
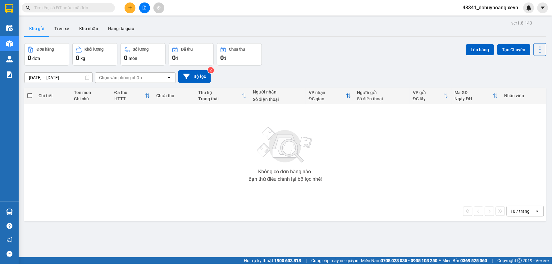
click at [48, 25] on button "Kho gửi" at bounding box center [36, 28] width 25 height 15
click at [56, 26] on button "Trên xe" at bounding box center [61, 28] width 25 height 15
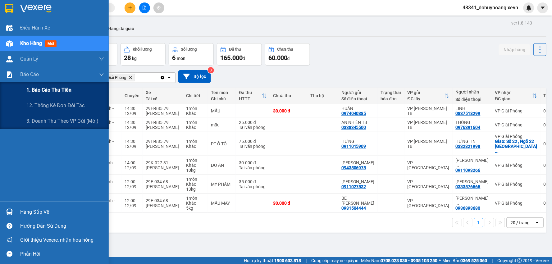
click at [33, 87] on span "1. Báo cáo thu tiền" at bounding box center [48, 90] width 45 height 8
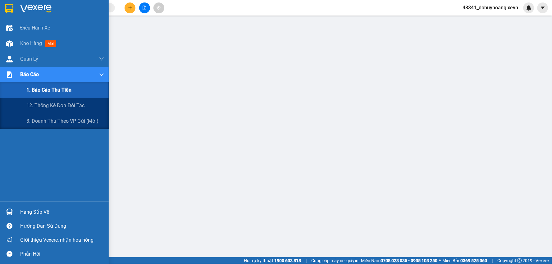
click at [35, 88] on span "1. Báo cáo thu tiền" at bounding box center [48, 90] width 45 height 8
click at [34, 101] on div "12. Thống kê đơn đối tác" at bounding box center [65, 106] width 78 height 16
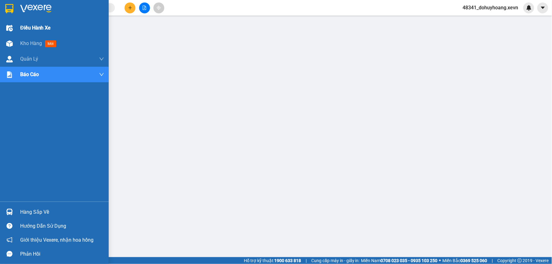
click at [0, 35] on div "Điều hành xe" at bounding box center [54, 28] width 109 height 16
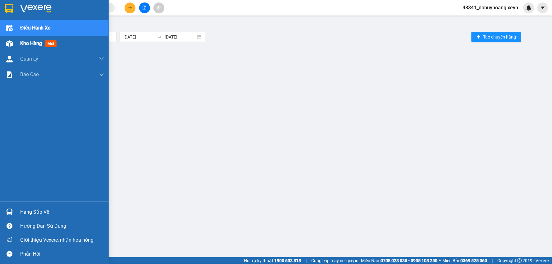
click at [8, 47] on img at bounding box center [9, 43] width 7 height 7
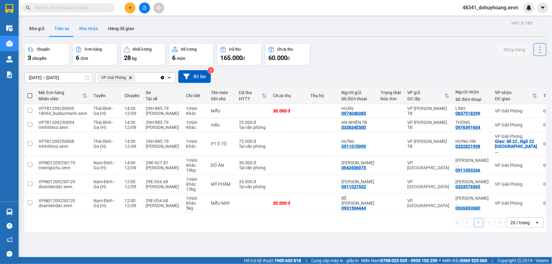
click at [88, 30] on button "Kho nhận" at bounding box center [88, 28] width 29 height 15
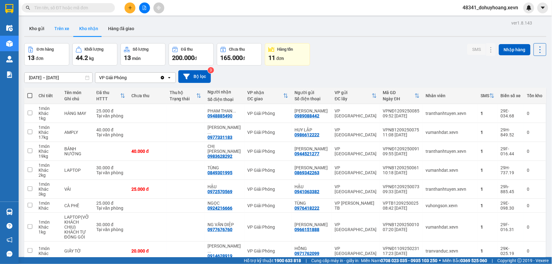
click at [52, 22] on button "Trên xe" at bounding box center [61, 28] width 25 height 15
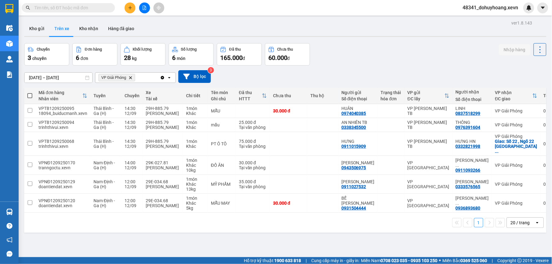
click at [69, 6] on input "text" at bounding box center [70, 7] width 73 height 7
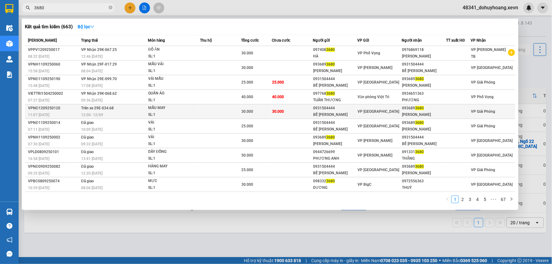
type input "3680"
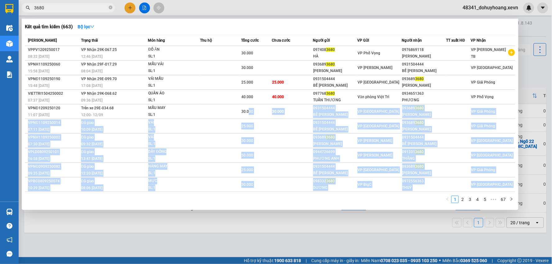
drag, startPoint x: 250, startPoint y: 115, endPoint x: 257, endPoint y: 198, distance: 83.6
click at [257, 198] on div "Mã ĐH Trạng thái Món hàng Thu hộ Tổng cước Chưa cước Người gửi VP Gửi Người nhậ…" at bounding box center [270, 121] width 491 height 172
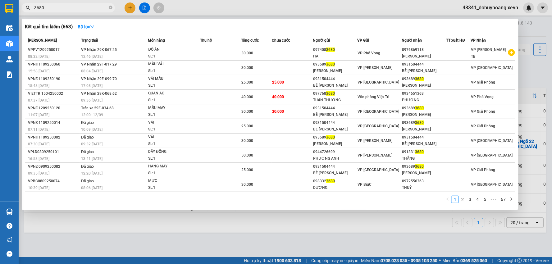
click at [266, 222] on div at bounding box center [276, 132] width 552 height 264
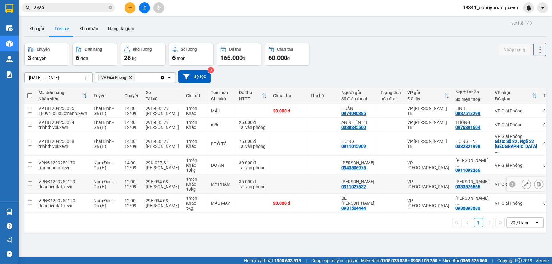
drag, startPoint x: 172, startPoint y: 183, endPoint x: 176, endPoint y: 192, distance: 10.3
click at [175, 190] on tbody "VPTB1209250095 18094_buiducmanh.xevn Thái Bình - Ga (H) 14:30 12/09 29H-885.79 …" at bounding box center [293, 158] width 539 height 109
click at [226, 225] on div "1 20 / trang open" at bounding box center [286, 223] width 518 height 11
click at [217, 202] on td "MẪU MAY" at bounding box center [222, 203] width 28 height 19
checkbox input "true"
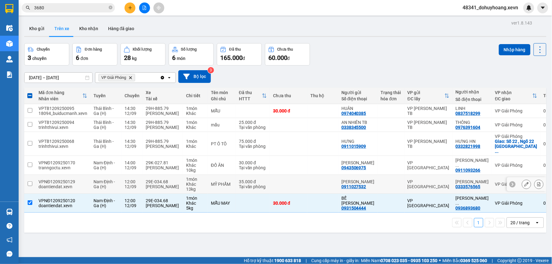
click at [217, 184] on td "MỸ PHẨM" at bounding box center [222, 184] width 28 height 19
checkbox input "true"
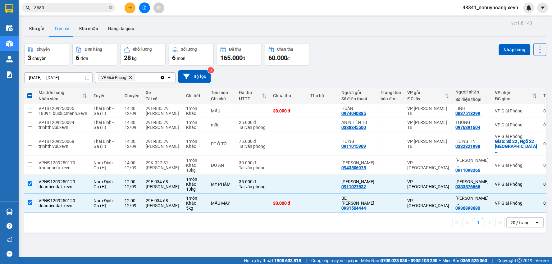
click at [503, 55] on div "Nhập hàng" at bounding box center [523, 49] width 48 height 13
click at [503, 54] on button "Nhập hàng" at bounding box center [515, 49] width 32 height 11
click at [98, 32] on button "Kho nhận" at bounding box center [88, 28] width 29 height 15
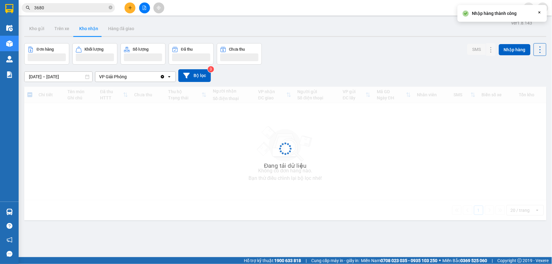
click at [94, 31] on button "Kho nhận" at bounding box center [88, 28] width 29 height 15
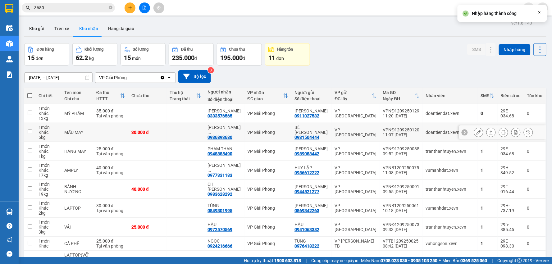
click at [445, 130] on div "doantiendat.xevn" at bounding box center [450, 132] width 49 height 5
checkbox input "true"
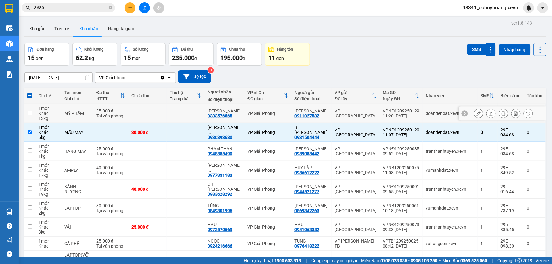
click at [435, 112] on div "doantiendat.xevn" at bounding box center [450, 113] width 49 height 5
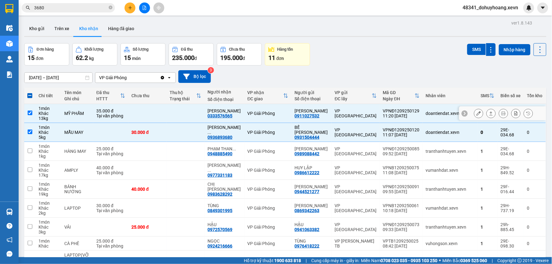
click at [321, 121] on td "TRẦN TUẤN KHÔI 0911027532" at bounding box center [312, 113] width 40 height 19
checkbox input "false"
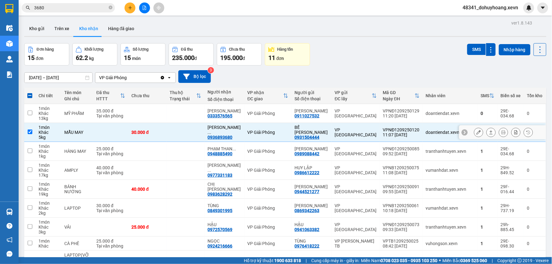
click at [349, 135] on div "VP [GEOGRAPHIC_DATA]" at bounding box center [356, 132] width 42 height 10
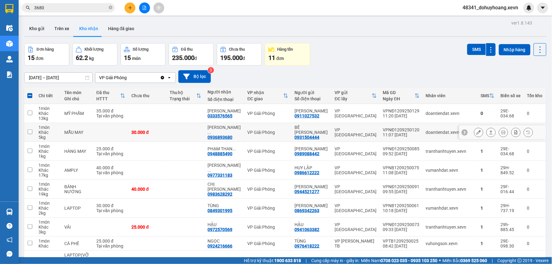
checkbox input "false"
click at [231, 137] on div "0936893680" at bounding box center [220, 137] width 25 height 5
copy div "0936893680"
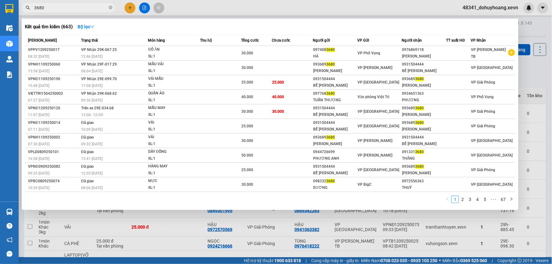
click at [85, 8] on input "3680" at bounding box center [70, 7] width 73 height 7
paste input "093689"
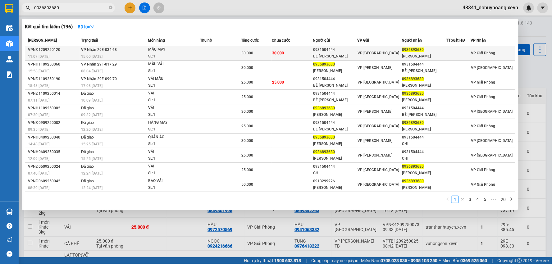
type input "0936893680"
click at [212, 51] on td at bounding box center [220, 53] width 41 height 15
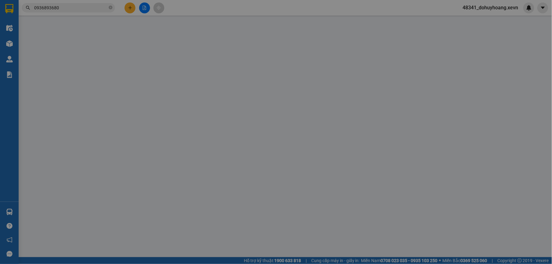
type input "0931504444"
type input "BẾ [PERSON_NAME]"
type input "0936893680"
type input "NGUYỄN HẠNH"
type input "S"
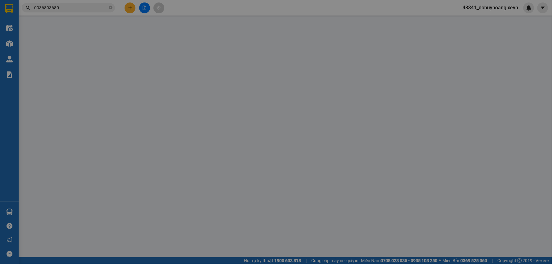
type input "30.000"
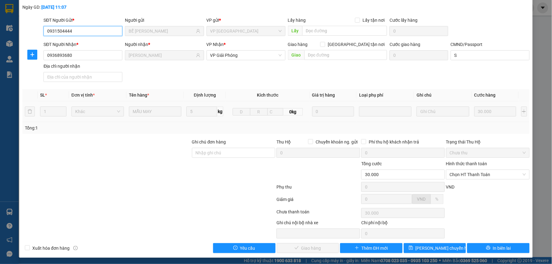
scroll to position [33, 0]
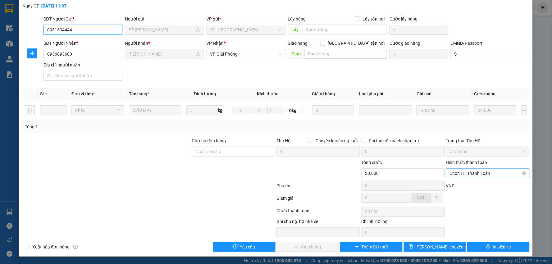
click at [477, 175] on span "Chọn HT Thanh Toán" at bounding box center [488, 173] width 76 height 9
click at [479, 181] on div "Tại văn phòng" at bounding box center [484, 186] width 83 height 10
type input "0"
click at [303, 248] on span "Giao hàng" at bounding box center [311, 247] width 20 height 7
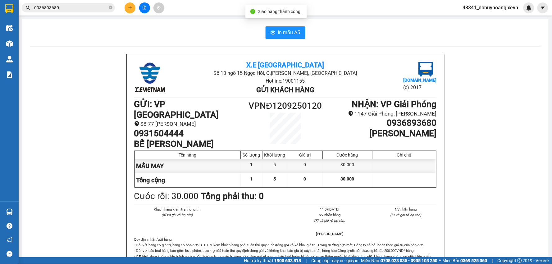
click at [80, 10] on input "0936893680" at bounding box center [70, 7] width 73 height 7
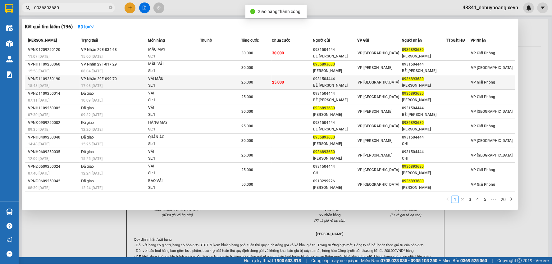
click at [213, 84] on td at bounding box center [220, 82] width 41 height 15
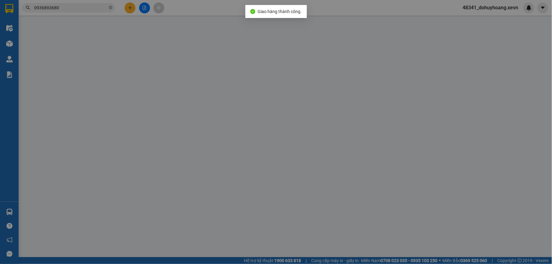
type input "0931504444"
type input "BẾ [PERSON_NAME]"
type input "0936893680"
type input "NGUYỄN HẠNH"
type input "S"
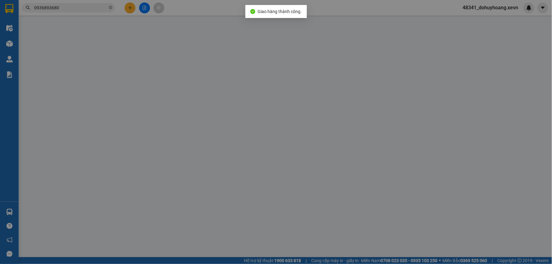
type input "25.000"
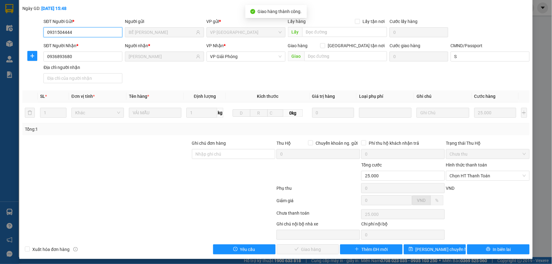
scroll to position [33, 0]
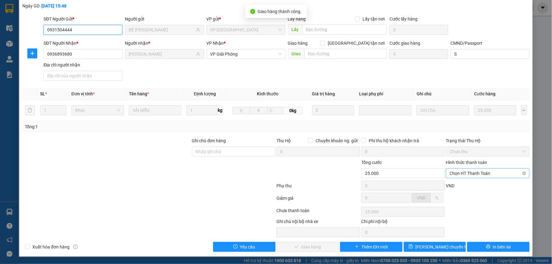
click at [484, 173] on span "Chọn HT Thanh Toán" at bounding box center [488, 173] width 76 height 9
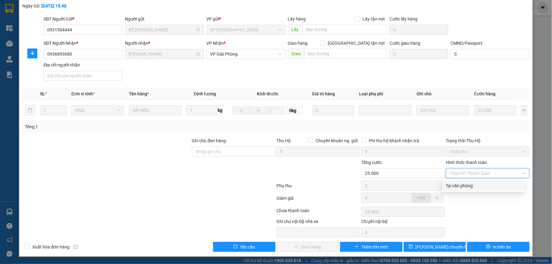
click at [485, 183] on div "Tại văn phòng" at bounding box center [483, 185] width 75 height 7
type input "0"
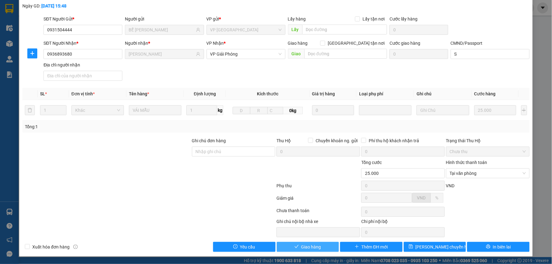
click at [310, 250] on span "Giao hàng" at bounding box center [311, 247] width 20 height 7
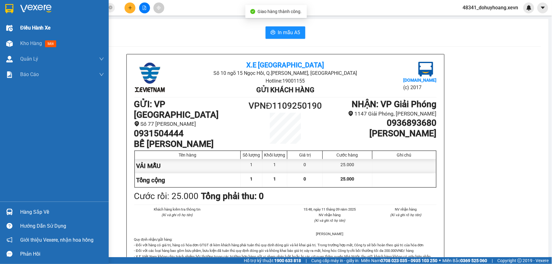
click at [11, 33] on div at bounding box center [9, 28] width 11 height 11
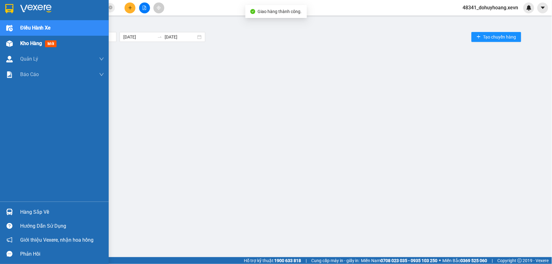
click at [15, 39] on div "Kho hàng mới" at bounding box center [54, 44] width 109 height 16
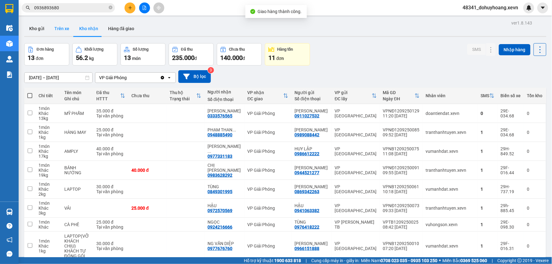
click at [69, 32] on button "Trên xe" at bounding box center [61, 28] width 25 height 15
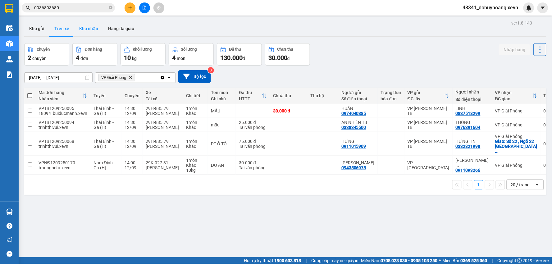
click at [85, 22] on button "Kho nhận" at bounding box center [88, 28] width 29 height 15
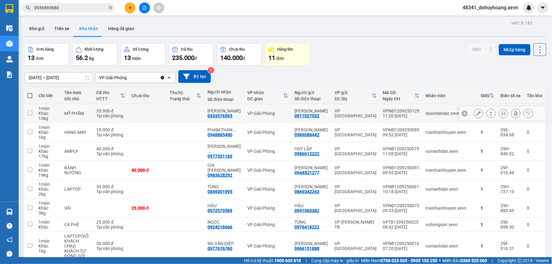
click at [404, 115] on div "11:20 [DATE]" at bounding box center [401, 115] width 37 height 5
checkbox input "true"
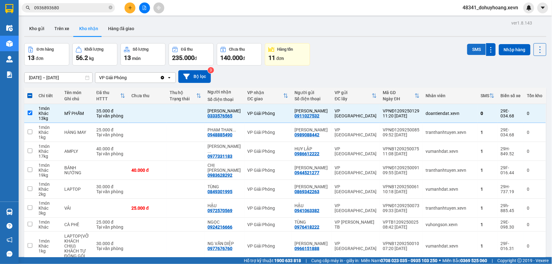
click at [476, 48] on button "SMS" at bounding box center [476, 49] width 19 height 11
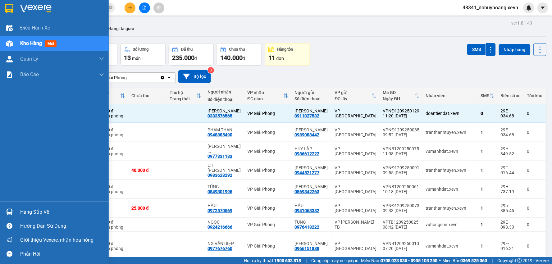
click at [19, 208] on div "Hàng sắp về" at bounding box center [54, 212] width 109 height 14
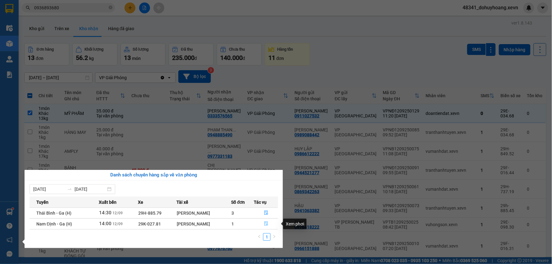
click at [262, 224] on button "button" at bounding box center [267, 224] width 24 height 10
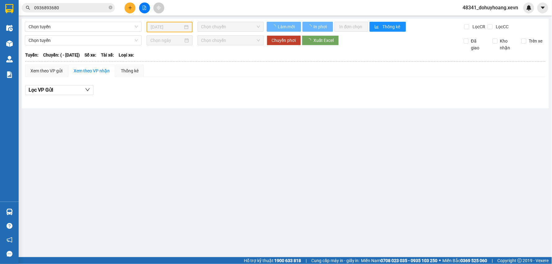
type input "[DATE]"
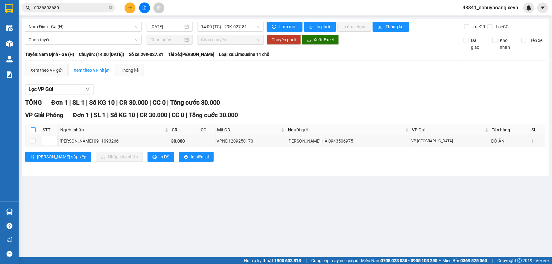
click at [33, 129] on input "checkbox" at bounding box center [33, 129] width 5 height 5
checkbox input "true"
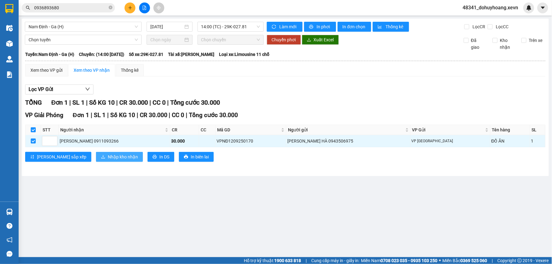
click at [108, 160] on span "Nhập kho nhận" at bounding box center [123, 157] width 30 height 7
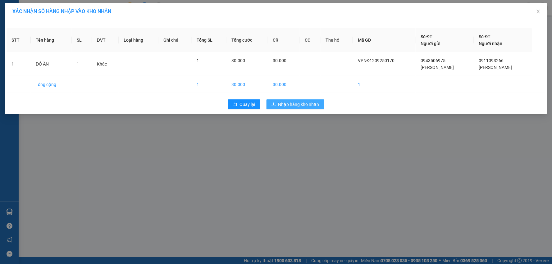
click at [288, 129] on div "XÁC NHẬN SỐ HÀNG NHẬP VÀO KHO NHẬN STT Tên hàng SL ĐVT Loại hàng Ghi chú Tổng S…" at bounding box center [276, 132] width 552 height 264
click at [288, 108] on button "Nhập hàng kho nhận" at bounding box center [296, 104] width 58 height 10
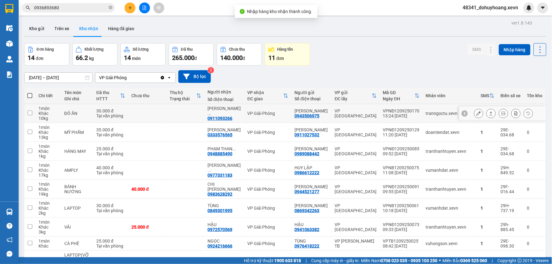
click at [93, 107] on td "ĐỒ ĂN" at bounding box center [77, 113] width 32 height 19
checkbox input "true"
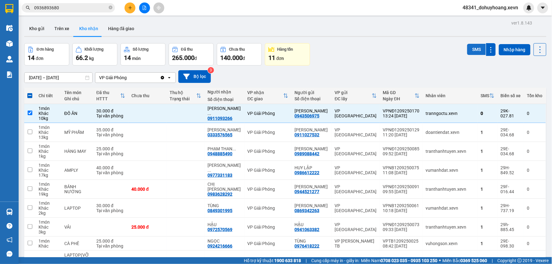
click at [471, 50] on button "SMS" at bounding box center [476, 49] width 19 height 11
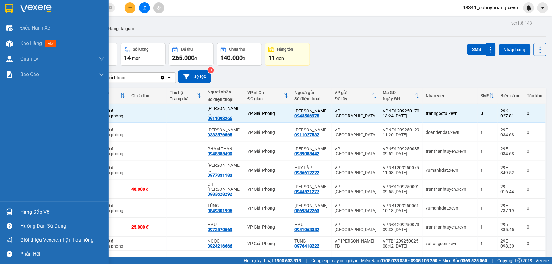
click at [45, 211] on div "Hàng sắp về" at bounding box center [62, 212] width 84 height 9
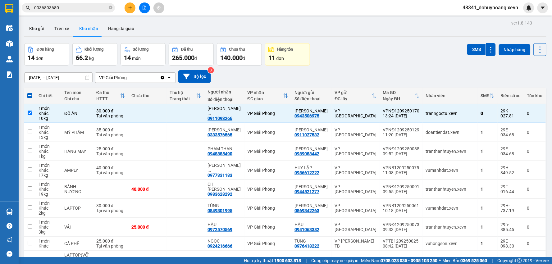
click at [324, 38] on section "Kết quả tìm kiếm ( 196 ) Bộ lọc Mã ĐH Trạng thái Món hàng Thu hộ Tổng cước Chưa…" at bounding box center [276, 132] width 552 height 264
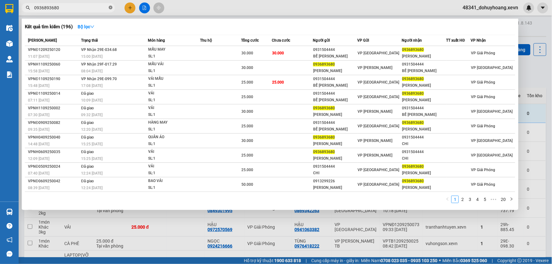
click at [111, 8] on icon "close-circle" at bounding box center [111, 8] width 4 height 4
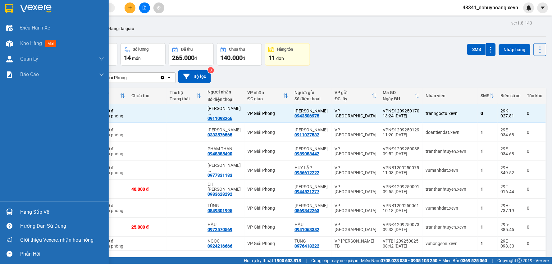
click at [17, 213] on div "Hàng sắp về" at bounding box center [54, 212] width 109 height 14
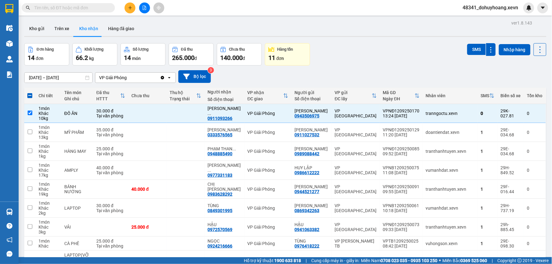
click at [369, 38] on section "Kết quả tìm kiếm ( 196 ) Bộ lọc Mã ĐH Trạng thái Món hàng Thu hộ Tổng cước Chưa…" at bounding box center [276, 132] width 552 height 264
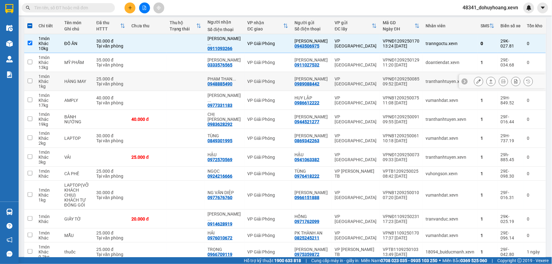
scroll to position [20, 0]
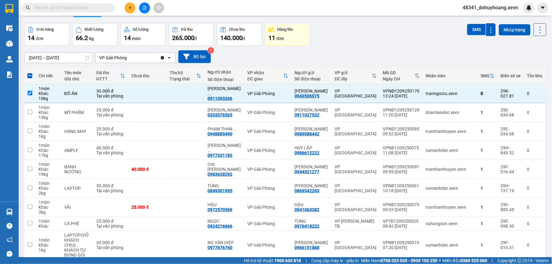
click at [48, 60] on div "ver 1.8.143 Kho gửi Trên xe Kho nhận Hàng đã giao Đơn hàng 14 đơn Khối lượng 66…" at bounding box center [285, 183] width 527 height 368
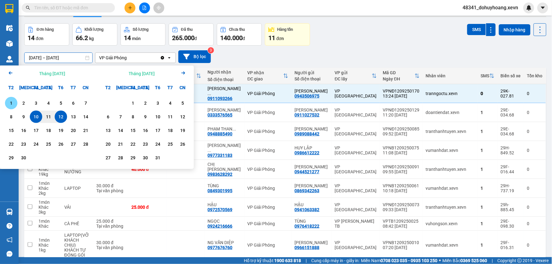
click at [14, 101] on div "1" at bounding box center [11, 102] width 9 height 7
click at [70, 58] on input "01/09/2025 – / /" at bounding box center [59, 58] width 68 height 10
click at [58, 115] on div "12" at bounding box center [61, 116] width 9 height 7
type input "01/09/2025 – 12/09/2025"
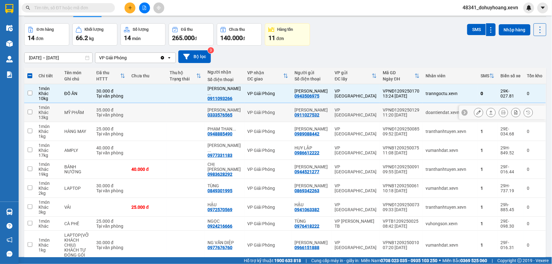
checkbox input "false"
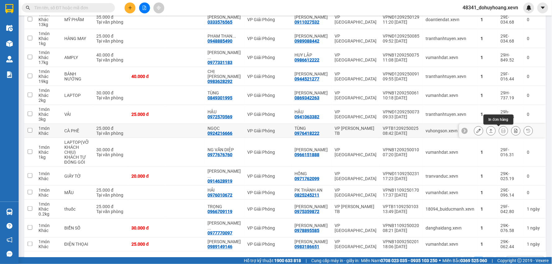
scroll to position [123, 0]
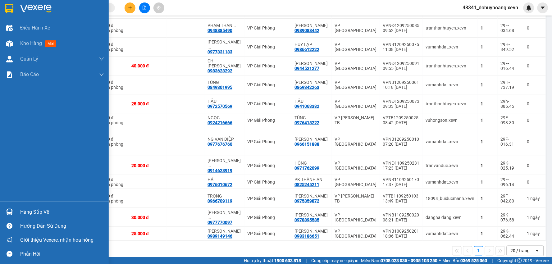
click at [35, 207] on div "Hàng sắp về" at bounding box center [54, 212] width 109 height 14
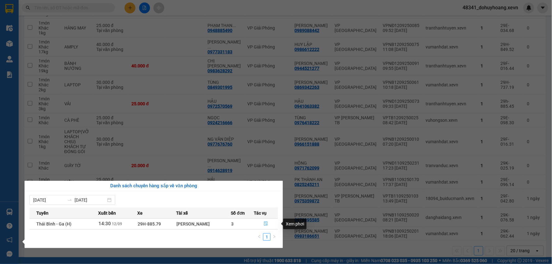
click at [266, 223] on icon "file-done" at bounding box center [266, 224] width 4 height 4
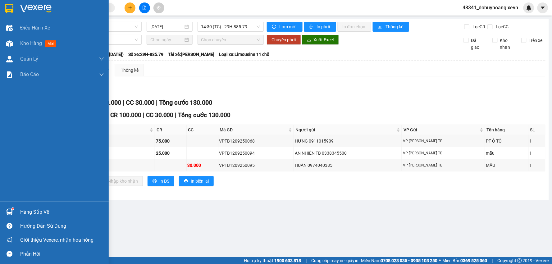
click at [27, 209] on div "Hàng sắp về" at bounding box center [62, 212] width 84 height 9
click at [16, 44] on div "Điều hành xe Kho hàng mới Quản Lý Quản lý chuyến Quản lý giao nhận mới Quản lý …" at bounding box center [54, 132] width 109 height 264
click at [29, 47] on div "Kho hàng mới" at bounding box center [39, 43] width 39 height 8
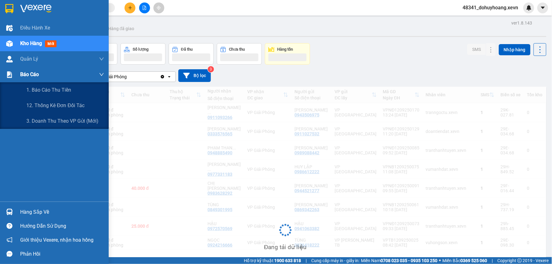
click at [24, 71] on span "Báo cáo" at bounding box center [29, 75] width 19 height 8
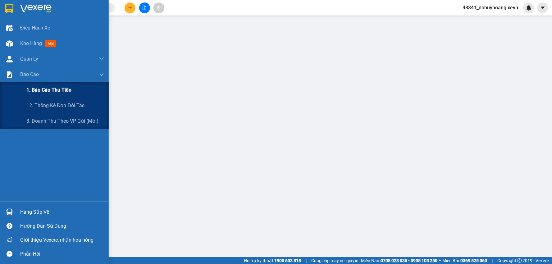
click at [62, 90] on span "1. Báo cáo thu tiền" at bounding box center [48, 90] width 45 height 8
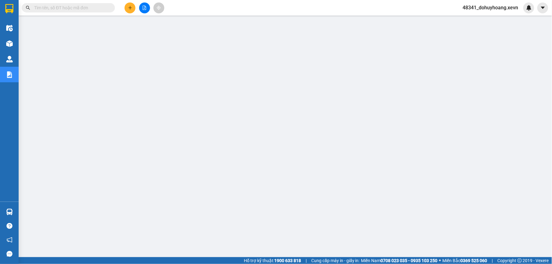
click at [483, 8] on span "48341_dohuyhoang.xevn" at bounding box center [491, 8] width 66 height 8
click at [478, 21] on span "Đăng xuất" at bounding box center [494, 19] width 53 height 7
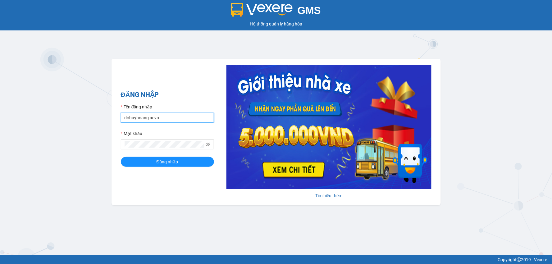
click at [143, 114] on input "dohuyhoang.xevn" at bounding box center [167, 118] width 93 height 10
type input "nguyenthuyduong.xevn"
click at [159, 162] on span "Đăng nhập" at bounding box center [168, 162] width 22 height 7
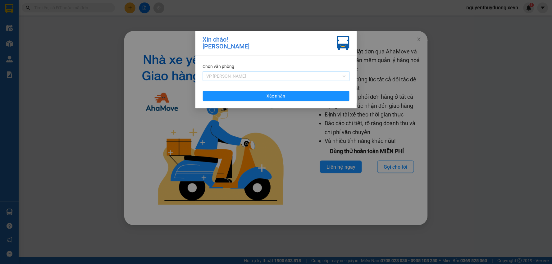
click at [237, 75] on span "VP [PERSON_NAME]" at bounding box center [276, 75] width 139 height 9
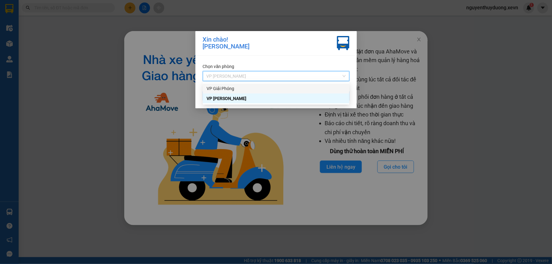
click at [242, 91] on div "VP Giải Phóng" at bounding box center [276, 88] width 139 height 7
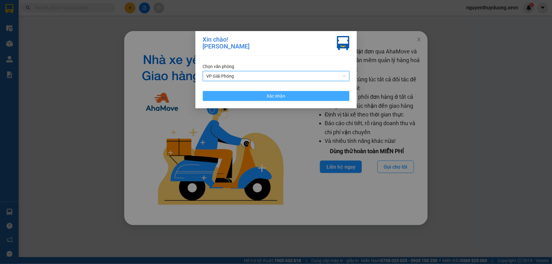
click at [258, 96] on button "Xác nhận" at bounding box center [276, 96] width 147 height 10
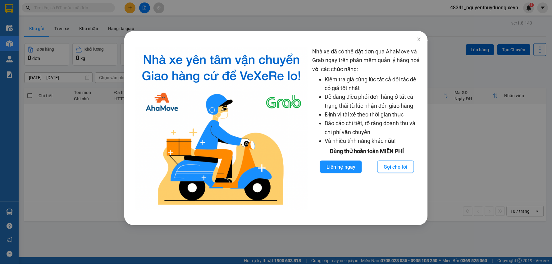
click at [53, 141] on div "Nhà xe đã có thể đặt đơn qua AhaMove và Grab ngay trên phần mềm quản lý hàng ho…" at bounding box center [276, 132] width 552 height 264
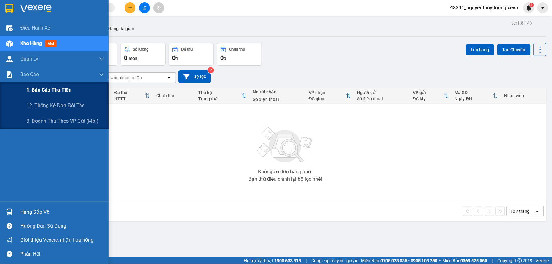
click at [57, 90] on span "1. Báo cáo thu tiền" at bounding box center [48, 90] width 45 height 8
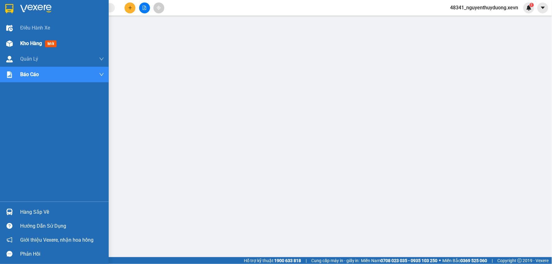
click at [32, 46] on span "Kho hàng" at bounding box center [31, 43] width 22 height 6
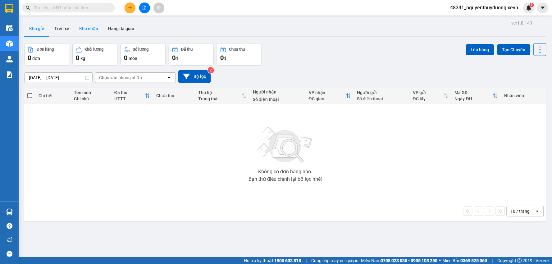
click at [82, 27] on button "Kho nhận" at bounding box center [88, 28] width 29 height 15
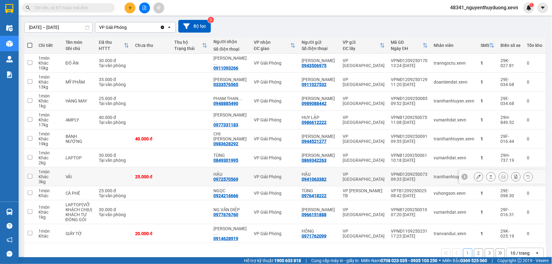
scroll to position [58, 0]
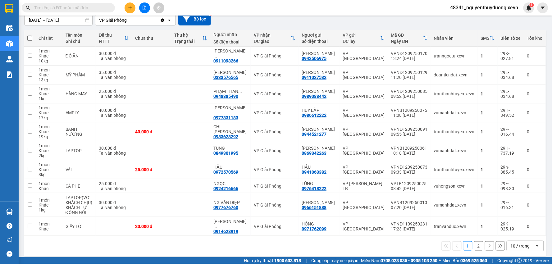
click at [474, 242] on button "2" at bounding box center [478, 246] width 9 height 9
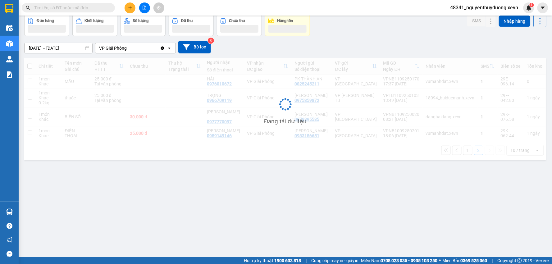
scroll to position [29, 0]
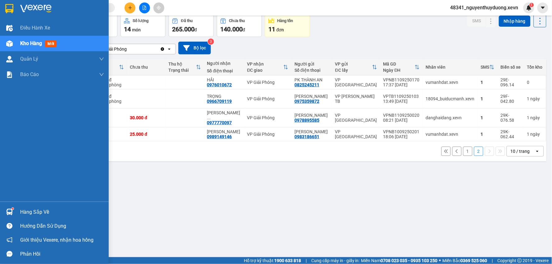
click at [16, 212] on div "Hàng sắp về" at bounding box center [54, 212] width 109 height 14
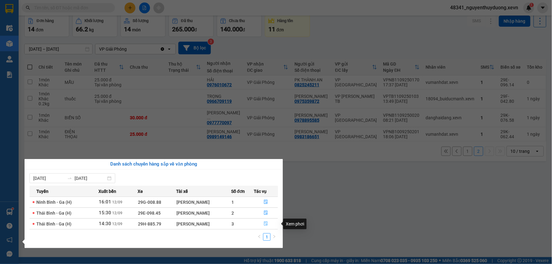
click at [268, 224] on icon "file-done" at bounding box center [266, 224] width 4 height 4
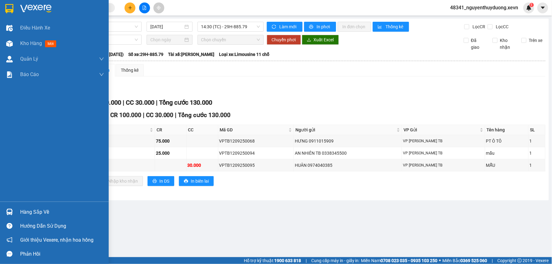
click at [25, 212] on div "Hàng sắp về" at bounding box center [62, 212] width 84 height 9
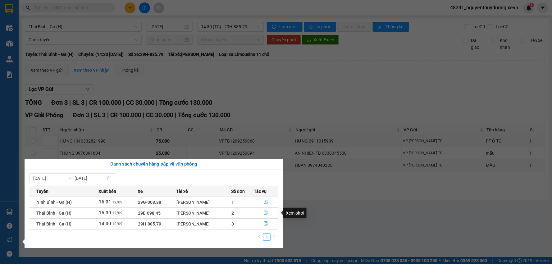
click at [264, 215] on icon "file-done" at bounding box center [266, 213] width 4 height 4
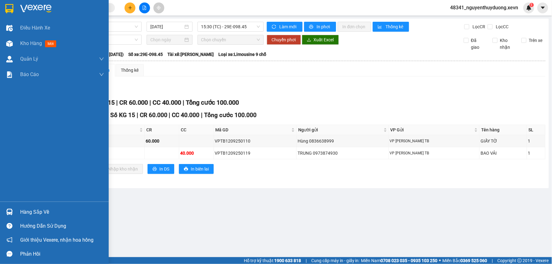
drag, startPoint x: 27, startPoint y: 207, endPoint x: 38, endPoint y: 213, distance: 12.8
click at [27, 207] on div "Hàng sắp về" at bounding box center [54, 212] width 109 height 14
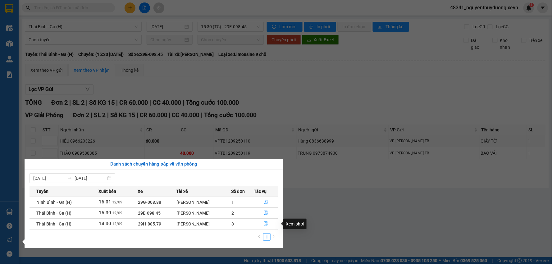
click at [267, 221] on button "button" at bounding box center [267, 224] width 24 height 10
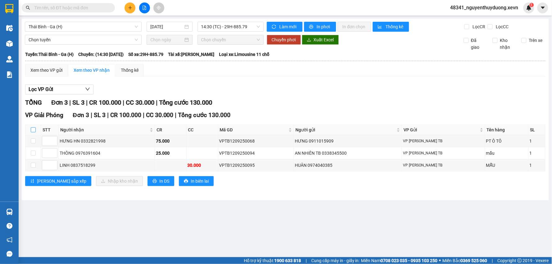
drag, startPoint x: 32, startPoint y: 130, endPoint x: 78, endPoint y: 187, distance: 73.3
click at [37, 133] on th at bounding box center [33, 130] width 16 height 10
click at [32, 125] on th at bounding box center [33, 130] width 16 height 10
click at [34, 134] on th at bounding box center [33, 130] width 16 height 10
click at [34, 132] on input "checkbox" at bounding box center [33, 129] width 5 height 5
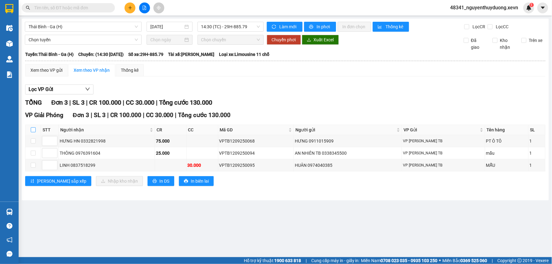
checkbox input "true"
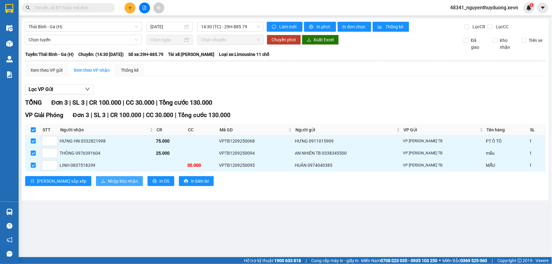
click at [108, 182] on span "Nhập kho nhận" at bounding box center [123, 181] width 30 height 7
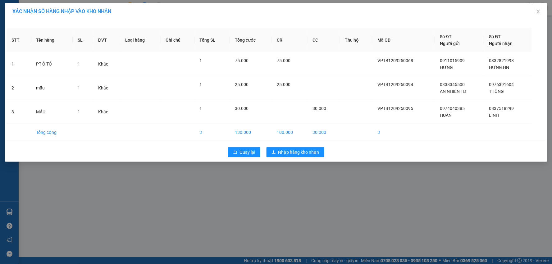
click at [282, 157] on div "Quay lại Nhập hàng kho nhận" at bounding box center [276, 152] width 539 height 16
click at [287, 155] on span "Nhập hàng kho nhận" at bounding box center [298, 152] width 41 height 7
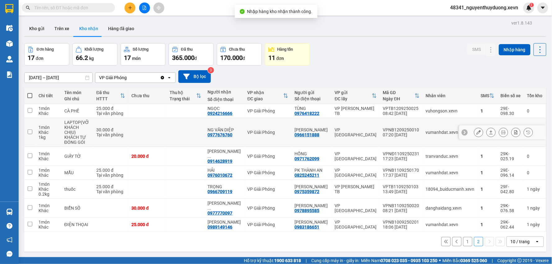
click at [96, 140] on td "30.000 đ Tại văn phòng" at bounding box center [110, 132] width 35 height 29
checkbox input "true"
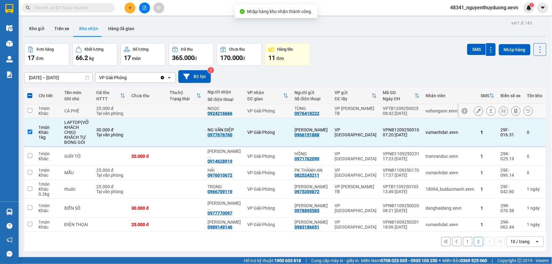
click at [105, 108] on div "25.000 đ" at bounding box center [110, 108] width 29 height 5
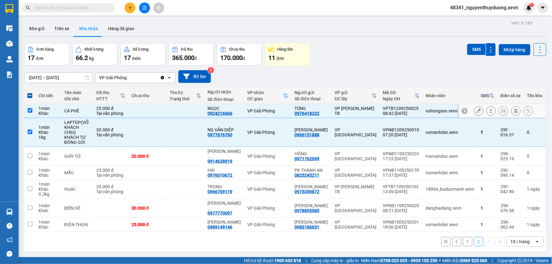
click at [103, 114] on div "Tại văn phòng" at bounding box center [110, 113] width 29 height 5
checkbox input "false"
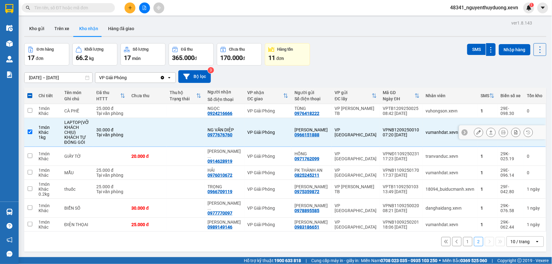
click at [106, 131] on div "30.000 đ" at bounding box center [110, 129] width 29 height 5
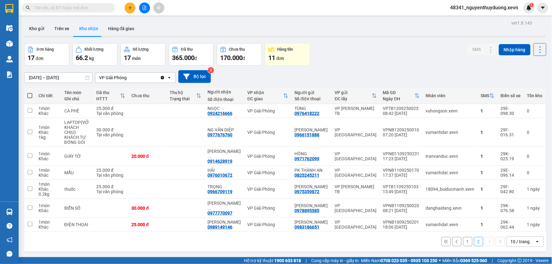
click at [465, 237] on button "1" at bounding box center [467, 241] width 9 height 9
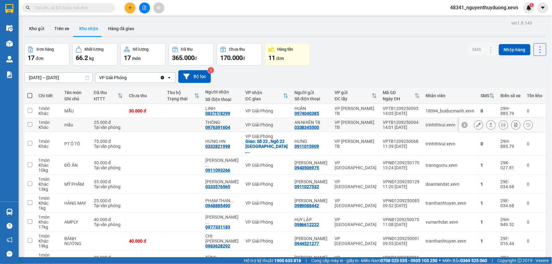
click at [184, 124] on td at bounding box center [183, 125] width 38 height 14
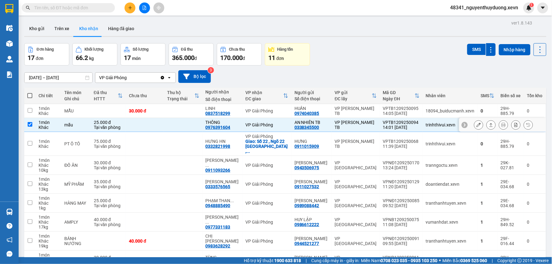
click at [176, 121] on td at bounding box center [183, 125] width 38 height 14
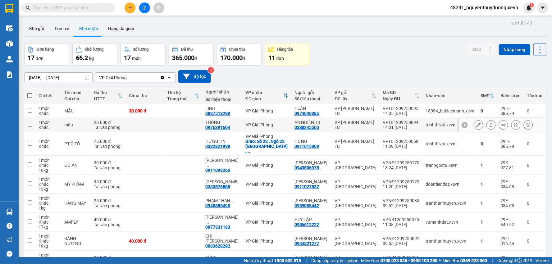
drag, startPoint x: 176, startPoint y: 118, endPoint x: 154, endPoint y: 127, distance: 24.1
click at [176, 118] on td at bounding box center [183, 125] width 38 height 14
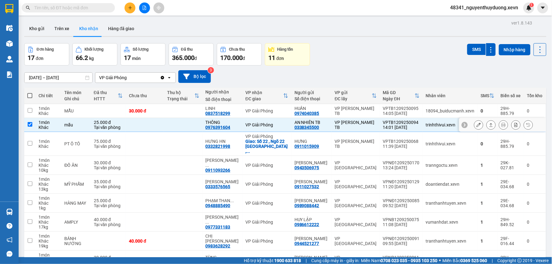
click at [154, 127] on td at bounding box center [145, 125] width 38 height 14
checkbox input "false"
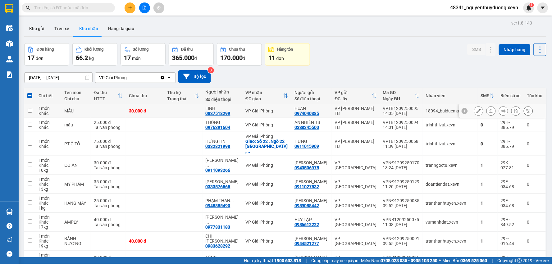
click at [150, 112] on div "30.000 đ" at bounding box center [145, 110] width 32 height 5
checkbox input "true"
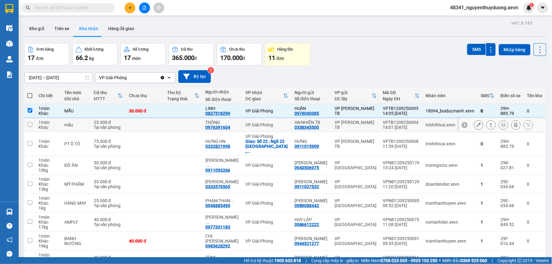
click at [137, 123] on td at bounding box center [145, 125] width 38 height 14
checkbox input "true"
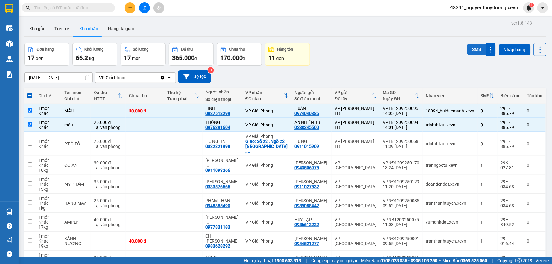
click at [472, 51] on button "SMS" at bounding box center [476, 49] width 19 height 11
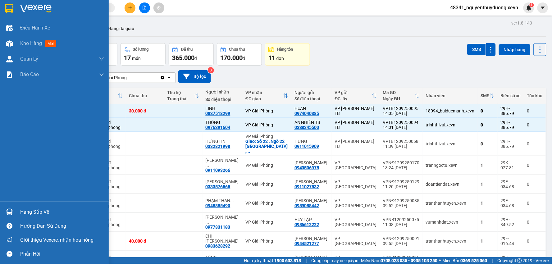
click at [48, 210] on div "Hàng sắp về" at bounding box center [62, 212] width 84 height 9
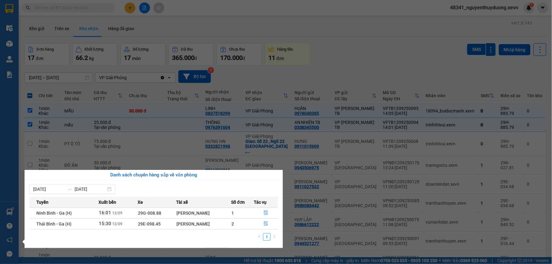
click at [59, 7] on section "Kết quả tìm kiếm ( 0 ) Bộ lọc No Data 48341_nguyenthuyduong.xevn 1 Điều hành xe…" at bounding box center [276, 132] width 552 height 264
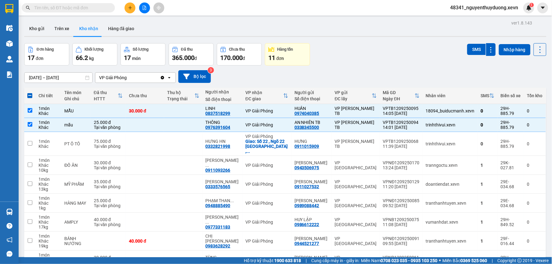
click at [83, 13] on div "Kết quả tìm kiếm ( 0 ) Bộ lọc No Data" at bounding box center [60, 7] width 121 height 11
click at [72, 11] on span at bounding box center [68, 7] width 93 height 9
click at [71, 4] on span at bounding box center [68, 7] width 93 height 9
click at [70, 6] on input "text" at bounding box center [70, 7] width 73 height 7
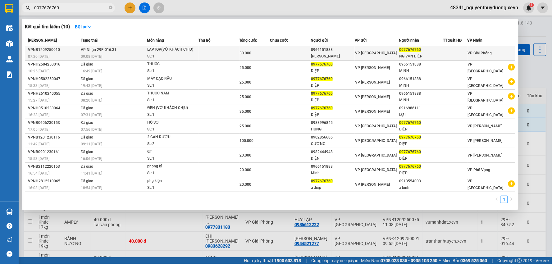
type input "0977676760"
click at [405, 54] on div "NG VĂN DIỆP" at bounding box center [421, 56] width 44 height 7
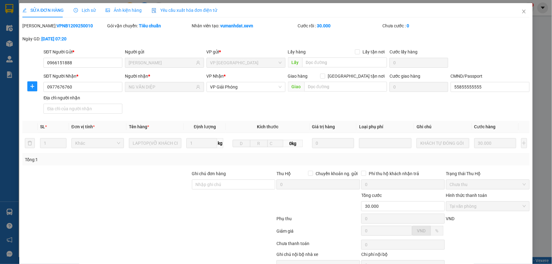
type input "0966151888"
type input "[PERSON_NAME]"
type input "0977676760"
type input "NG VĂN DIỆP"
type input "55855555555"
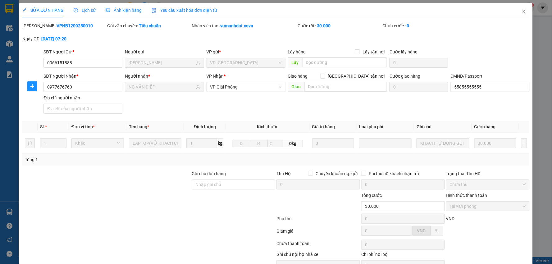
type input "30.000"
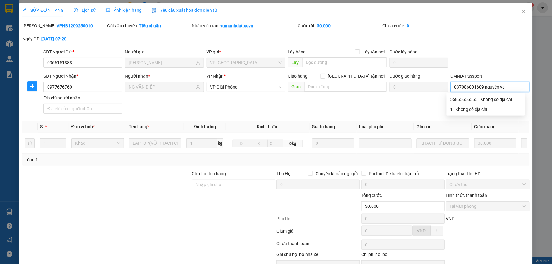
type input "037086001609 nguyên van"
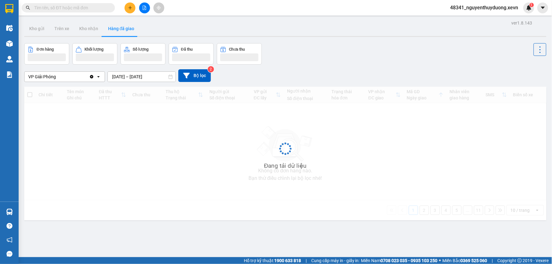
click at [64, 8] on input "text" at bounding box center [70, 7] width 73 height 7
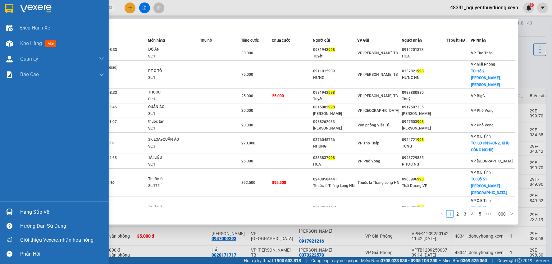
drag, startPoint x: 67, startPoint y: 10, endPoint x: 11, endPoint y: 14, distance: 55.8
click at [11, 14] on section "Kết quả tìm kiếm ( 10000 ) Bộ lọc Mã ĐH Trạng thái Món hàng Thu hộ Tổng cước Ch…" at bounding box center [276, 132] width 552 height 264
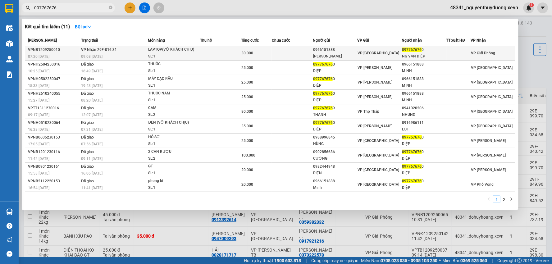
type input "097767676"
click at [437, 55] on div "NG VĂN DIỆP" at bounding box center [425, 56] width 44 height 7
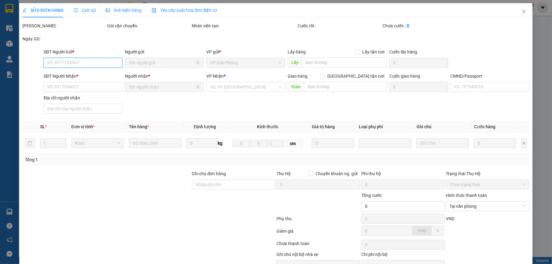
type input "0966151888"
type input "[PERSON_NAME]"
type input "0977676760"
type input "NG VĂN DIỆP"
type input "55855555555"
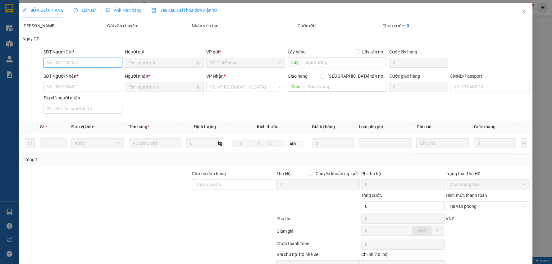
type input "30.000"
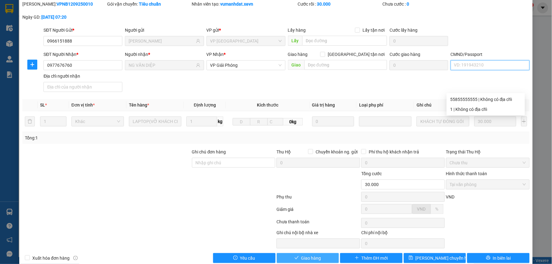
scroll to position [33, 0]
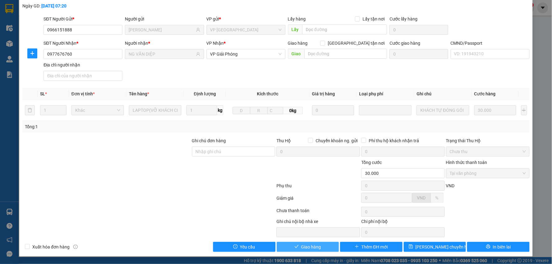
click at [292, 244] on button "Giao hàng" at bounding box center [308, 247] width 62 height 10
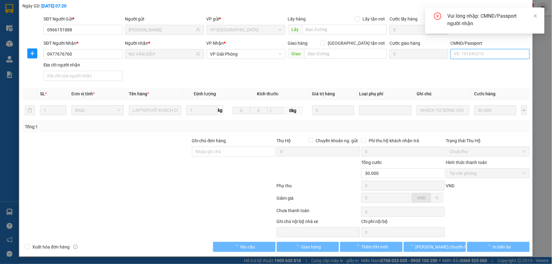
click at [482, 53] on input "CMND/Passport" at bounding box center [490, 54] width 79 height 10
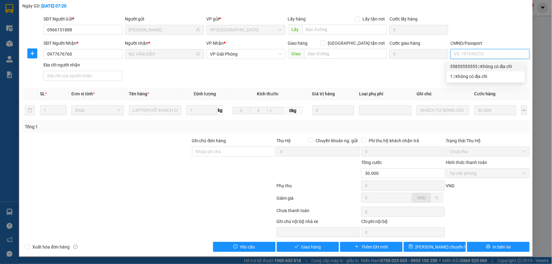
click at [456, 69] on div "55855555555 | Không có địa chỉ" at bounding box center [486, 66] width 71 height 7
type input "55855555555"
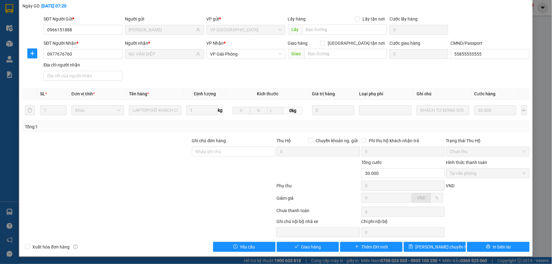
click at [307, 252] on div "SỬA ĐƠN HÀNG Lịch sử Ảnh kiện hàng Yêu cầu xuất hóa đơn điện tử Total Paid Fee …" at bounding box center [276, 132] width 552 height 264
click at [306, 240] on div "Total Paid Fee 30.000 Total UnPaid Fee 0 Cash Collection Total Fee Mã ĐH: VPNB1…" at bounding box center [276, 120] width 508 height 263
click at [303, 252] on div "SỬA ĐƠN HÀNG Lịch sử Ảnh kiện hàng Yêu cầu xuất hóa đơn điện tử Total Paid Fee …" at bounding box center [276, 113] width 514 height 287
click at [302, 247] on span "Giao hàng" at bounding box center [311, 247] width 20 height 7
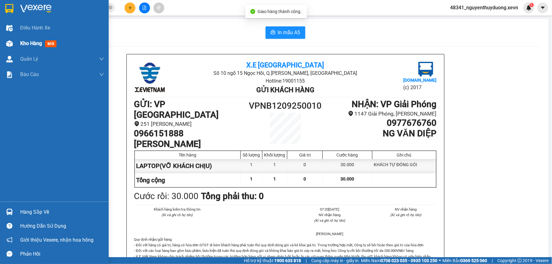
click at [20, 46] on span "Kho hàng" at bounding box center [31, 43] width 22 height 6
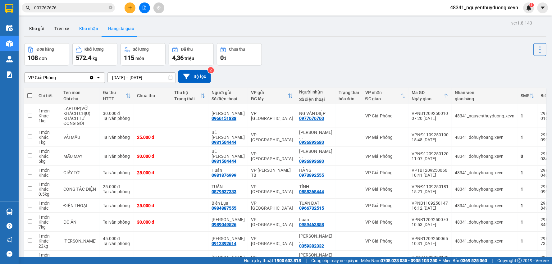
click at [81, 26] on button "Kho nhận" at bounding box center [88, 28] width 29 height 15
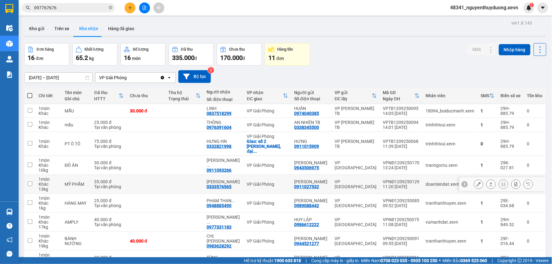
click at [477, 182] on icon at bounding box center [479, 184] width 4 height 4
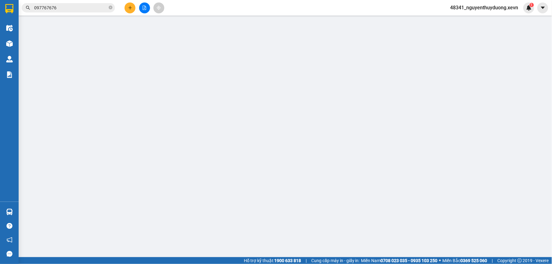
type input "0911027532"
type input "[PERSON_NAME]"
type input "0333576565"
type input "[PERSON_NAME]"
type input "SHIP LẤY"
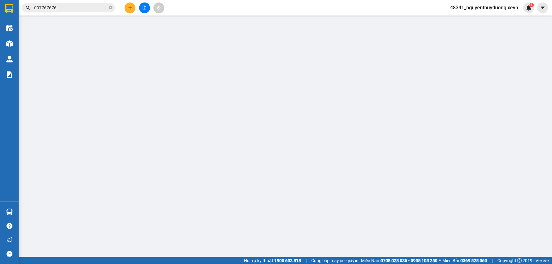
type input "35.000"
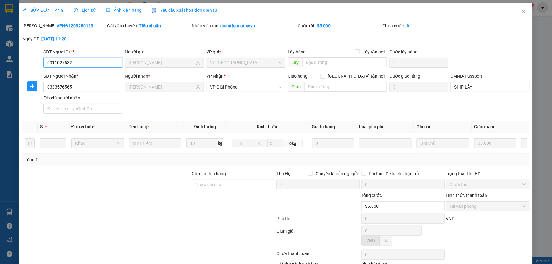
scroll to position [30, 0]
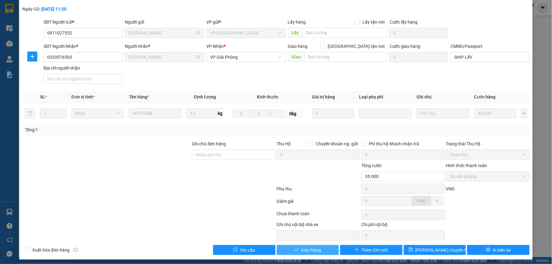
click at [315, 250] on span "Giao hàng" at bounding box center [311, 250] width 20 height 7
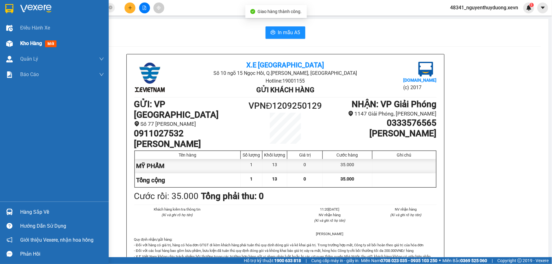
click at [14, 39] on div at bounding box center [9, 43] width 11 height 11
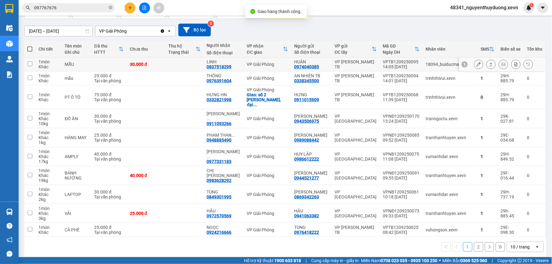
scroll to position [48, 0]
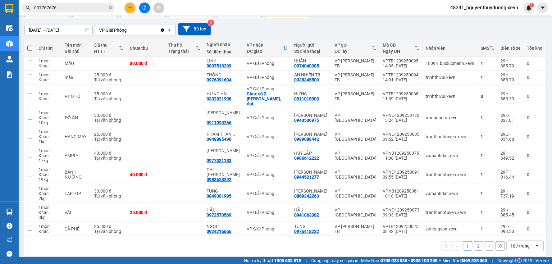
click at [474, 242] on button "2" at bounding box center [478, 246] width 9 height 9
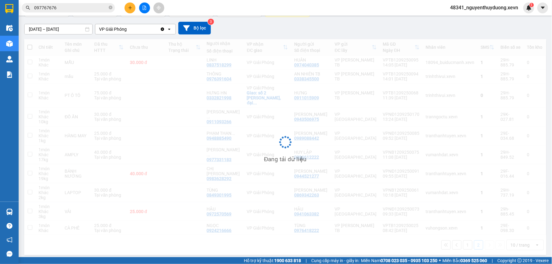
scroll to position [29, 0]
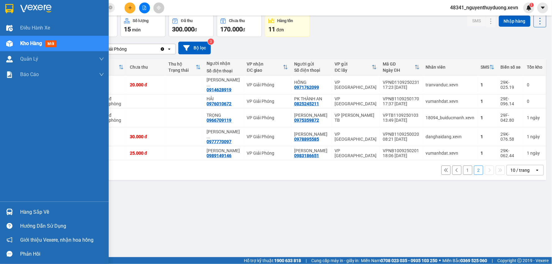
click at [19, 207] on div "Hàng sắp về" at bounding box center [54, 212] width 109 height 14
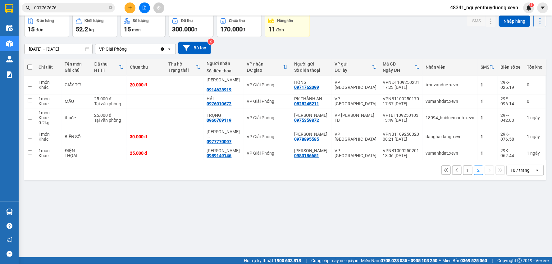
click at [71, 7] on section "Kết quả tìm kiếm ( 11 ) Bộ lọc Mã ĐH Trạng thái Món hàng Thu hộ Tổng cước Chưa …" at bounding box center [276, 132] width 552 height 264
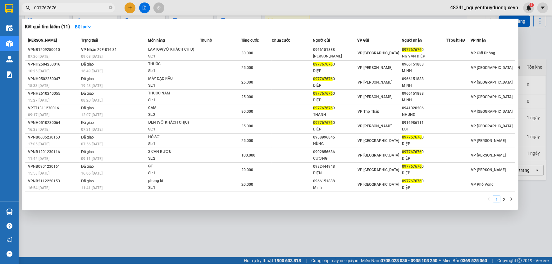
drag, startPoint x: 71, startPoint y: 7, endPoint x: 35, endPoint y: 11, distance: 35.4
click at [35, 11] on span "097767676" at bounding box center [68, 7] width 93 height 9
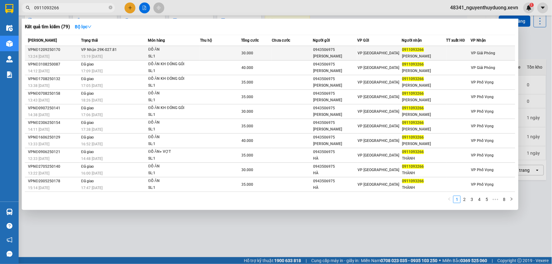
type input "0911093266"
click at [426, 53] on div "[PERSON_NAME]" at bounding box center [425, 56] width 44 height 7
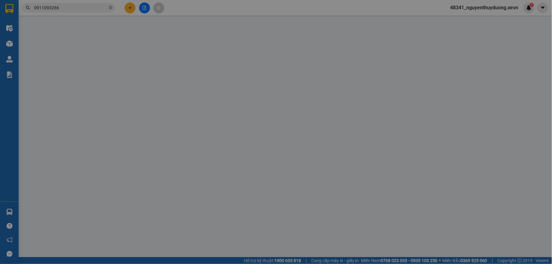
type input "0943506975"
type input "[PERSON_NAME]"
type input "0911093266"
type input "[PERSON_NAME]"
type input "026203005947 [PERSON_NAME] 2002"
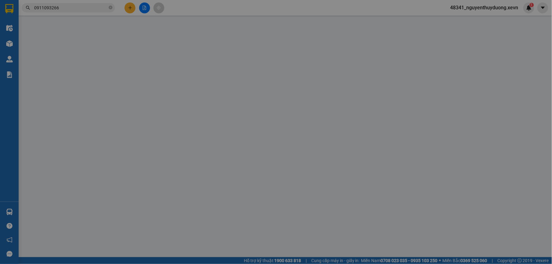
type input "30.000"
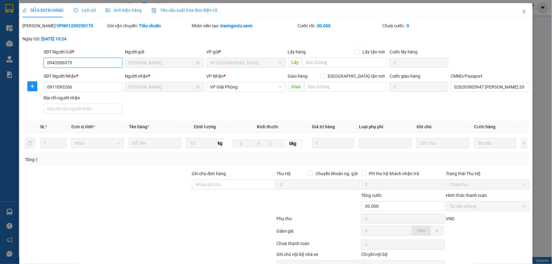
scroll to position [33, 0]
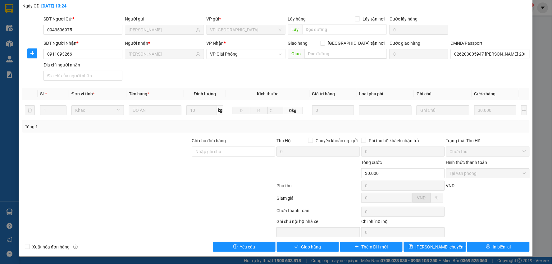
click at [290, 242] on div "Total Paid Fee 30.000 Total UnPaid Fee 0 Cash Collection Total Fee Mã ĐH: VPNĐ1…" at bounding box center [276, 120] width 508 height 263
click at [296, 244] on button "Giao hàng" at bounding box center [308, 247] width 62 height 10
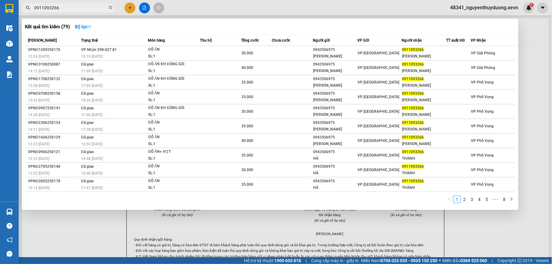
drag, startPoint x: 64, startPoint y: 7, endPoint x: 24, endPoint y: 5, distance: 39.5
click at [24, 5] on span "0911093266" at bounding box center [68, 7] width 93 height 9
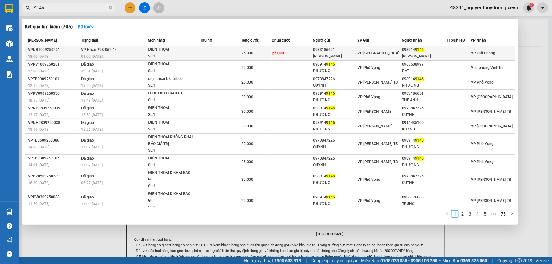
type input "9146"
click at [425, 52] on div "098914 9146" at bounding box center [425, 50] width 44 height 7
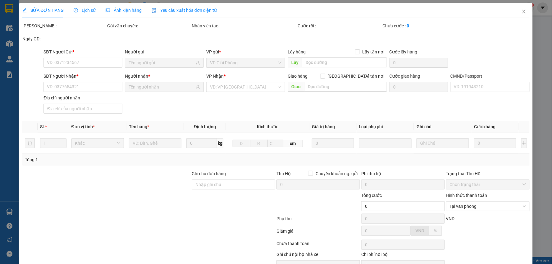
type input "0983186651"
type input "[PERSON_NAME]"
type input "0989149146"
type input "[PERSON_NAME]"
type input "014097012585 KHUÊ"
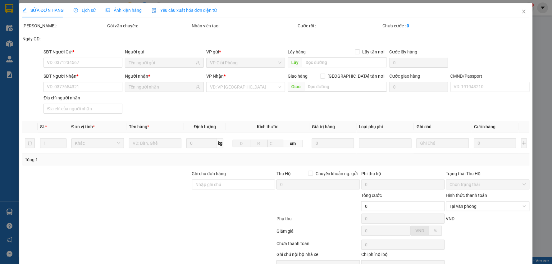
type input "25.000"
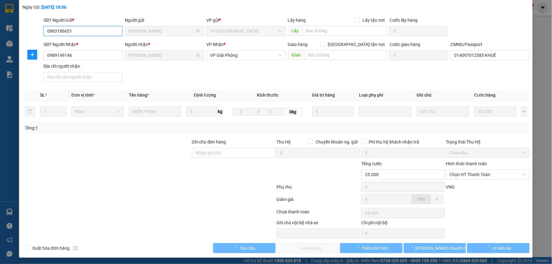
scroll to position [33, 0]
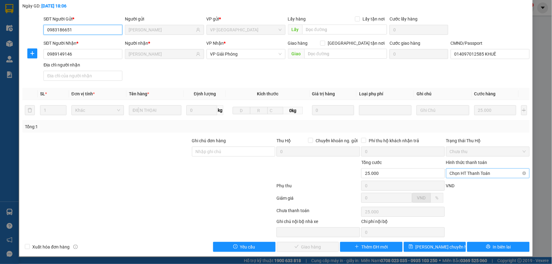
click at [492, 175] on span "Chọn HT Thanh Toán" at bounding box center [488, 173] width 76 height 9
click at [470, 186] on div "Tại văn phòng" at bounding box center [483, 185] width 75 height 7
type input "0"
click at [312, 240] on div "Total Paid Fee 0 Total UnPaid Fee 25.000 Cash Collection Total Fee Mã ĐH: VPNB1…" at bounding box center [276, 120] width 508 height 263
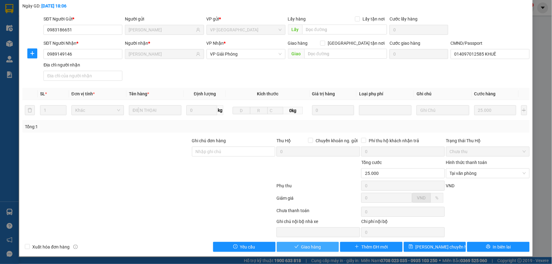
click at [312, 244] on span "Giao hàng" at bounding box center [311, 247] width 20 height 7
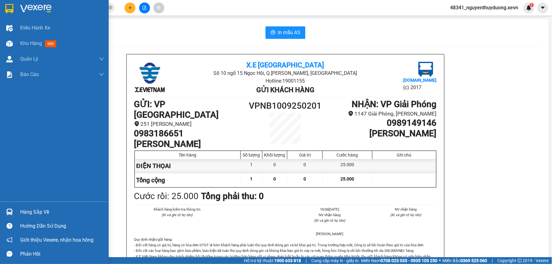
click at [15, 213] on div "Hàng sắp về" at bounding box center [54, 212] width 109 height 14
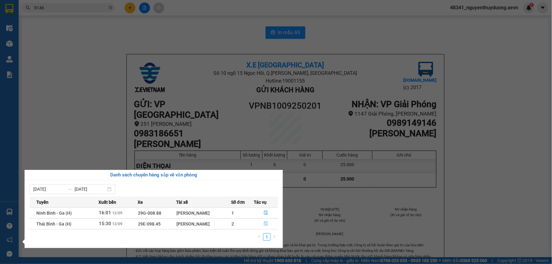
click at [260, 225] on button "button" at bounding box center [267, 224] width 24 height 10
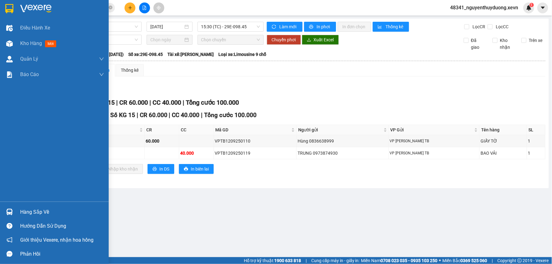
click at [41, 216] on div "Hàng sắp về" at bounding box center [62, 212] width 84 height 9
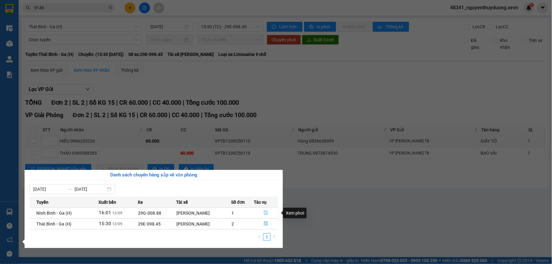
click at [267, 215] on icon "file-done" at bounding box center [266, 213] width 4 height 4
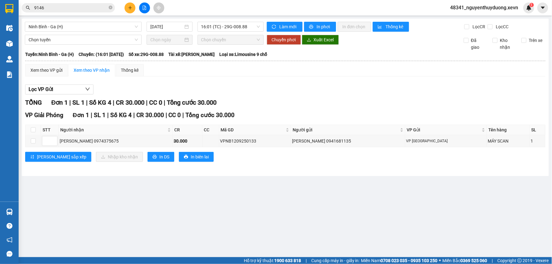
click at [30, 129] on th at bounding box center [33, 130] width 16 height 10
click at [34, 131] on input "checkbox" at bounding box center [33, 129] width 5 height 5
checkbox input "true"
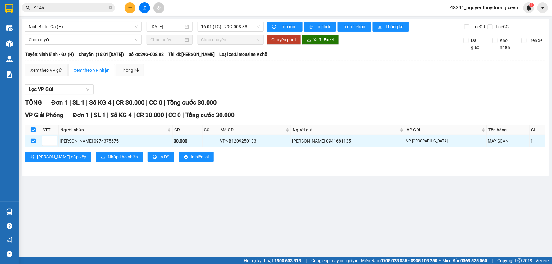
click at [87, 164] on div "VP Giải Phóng Đơn 1 | SL 1 | Số KG 4 | CR 30.000 | CC 0 | Tổng cước 30.000 STT …" at bounding box center [285, 139] width 521 height 56
click at [96, 162] on button "Nhập kho nhận" at bounding box center [119, 157] width 47 height 10
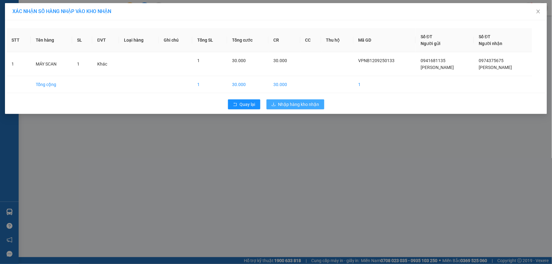
click at [290, 101] on span "Nhập hàng kho nhận" at bounding box center [298, 104] width 41 height 7
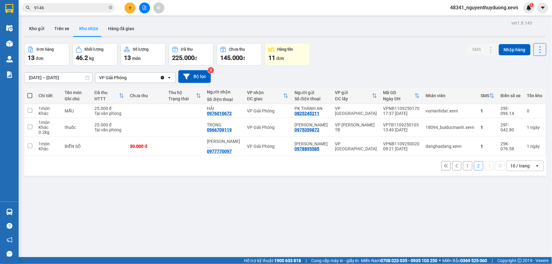
click at [463, 161] on button "1" at bounding box center [467, 165] width 9 height 9
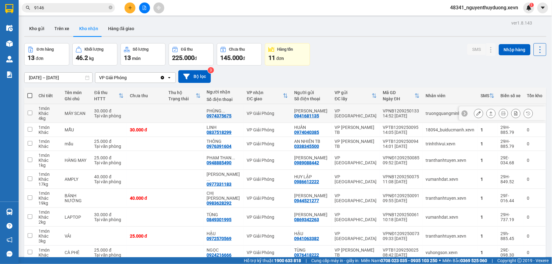
click at [88, 111] on div "MÁY SCAN" at bounding box center [76, 113] width 23 height 5
checkbox input "true"
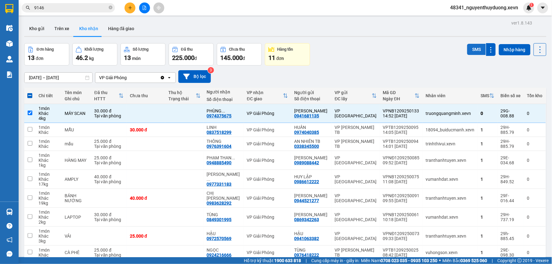
click at [470, 47] on button "SMS" at bounding box center [476, 49] width 19 height 11
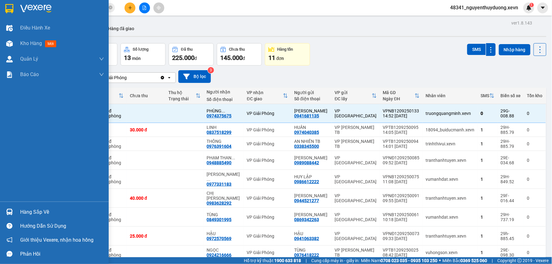
click at [24, 212] on div "Hàng sắp về" at bounding box center [62, 212] width 84 height 9
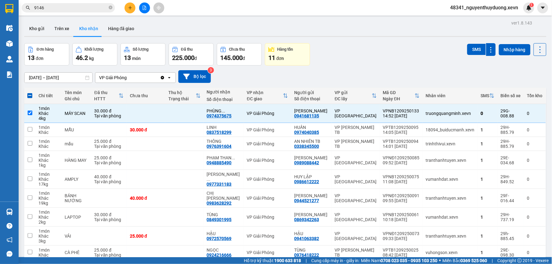
click at [321, 40] on section "Kết quả tìm kiếm ( 745 ) Bộ lọc Mã ĐH Trạng thái Món hàng Thu hộ Tổng cước Chưa…" at bounding box center [276, 132] width 552 height 264
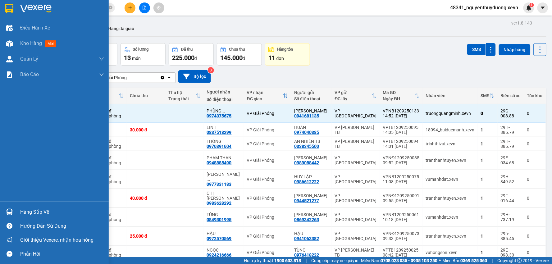
click at [14, 210] on div at bounding box center [9, 212] width 11 height 11
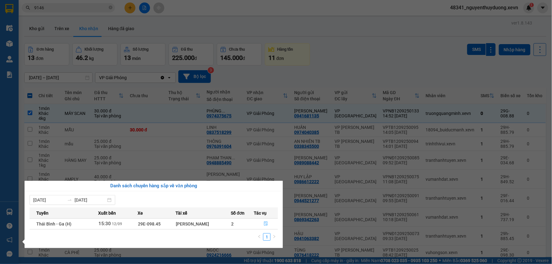
click at [269, 226] on button "button" at bounding box center [266, 224] width 24 height 10
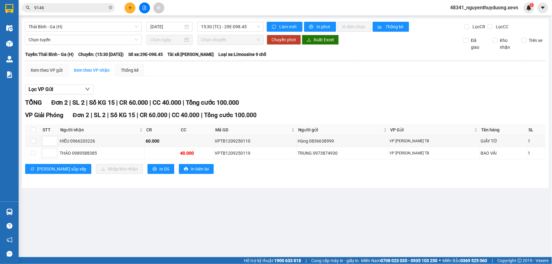
click at [30, 133] on th at bounding box center [33, 130] width 16 height 10
click at [33, 131] on input "checkbox" at bounding box center [33, 129] width 5 height 5
checkbox input "true"
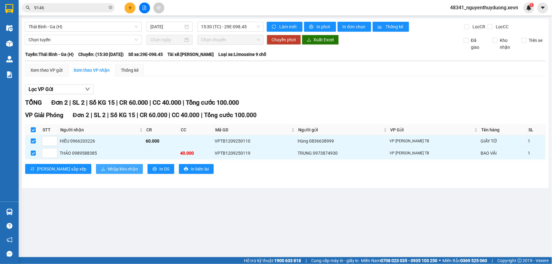
click at [108, 168] on span "Nhập kho nhận" at bounding box center [123, 169] width 30 height 7
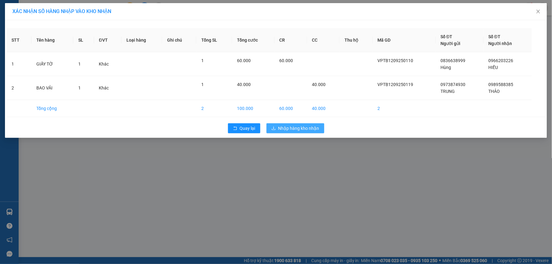
click at [291, 125] on span "Nhập hàng kho nhận" at bounding box center [298, 128] width 41 height 7
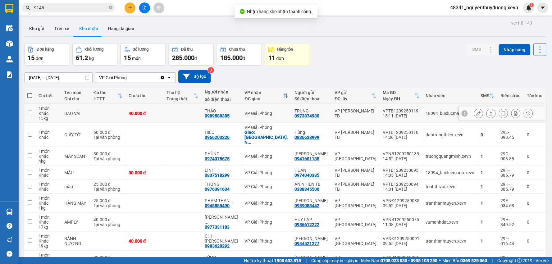
click at [87, 114] on div "BAO VẢI" at bounding box center [75, 113] width 23 height 5
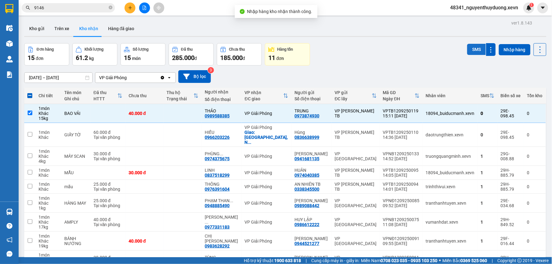
click at [469, 50] on button "SMS" at bounding box center [476, 49] width 19 height 11
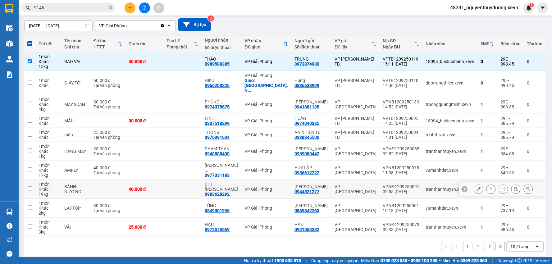
scroll to position [52, 0]
click at [476, 245] on button "2" at bounding box center [478, 246] width 9 height 9
checkbox input "false"
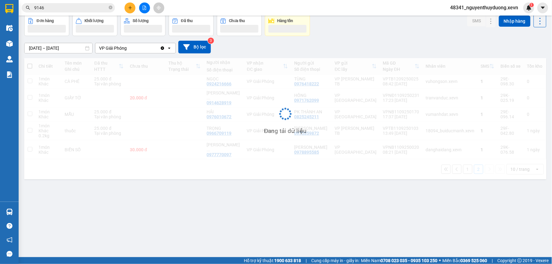
scroll to position [29, 0]
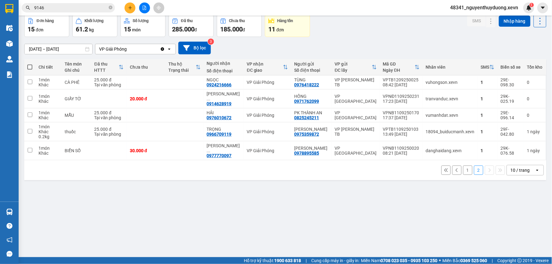
click at [463, 166] on button "1" at bounding box center [467, 170] width 9 height 9
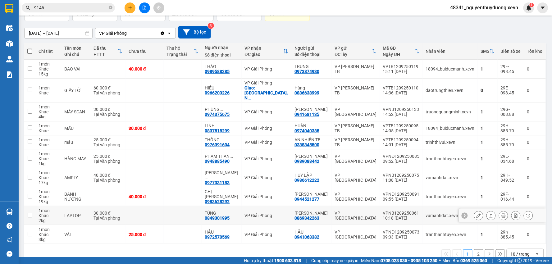
scroll to position [52, 0]
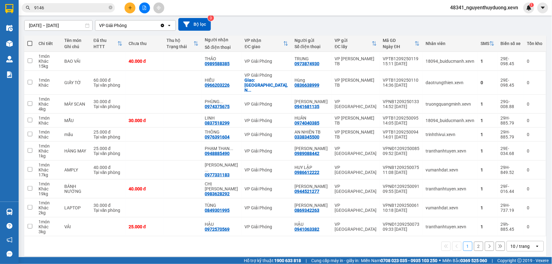
click at [474, 242] on button "2" at bounding box center [478, 246] width 9 height 9
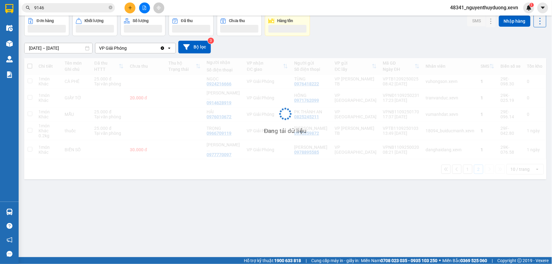
scroll to position [29, 0]
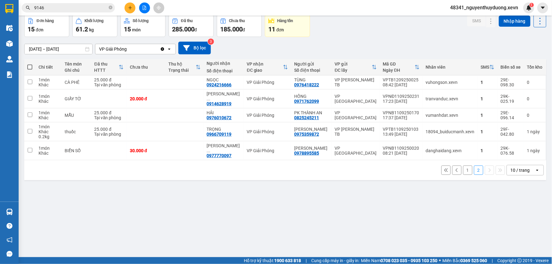
click at [464, 166] on button "1" at bounding box center [467, 170] width 9 height 9
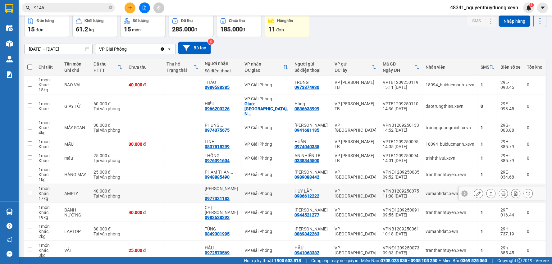
scroll to position [52, 0]
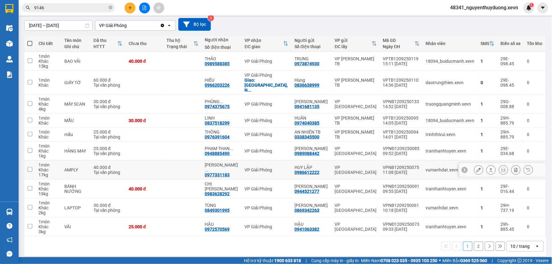
click at [477, 168] on icon at bounding box center [479, 170] width 4 height 4
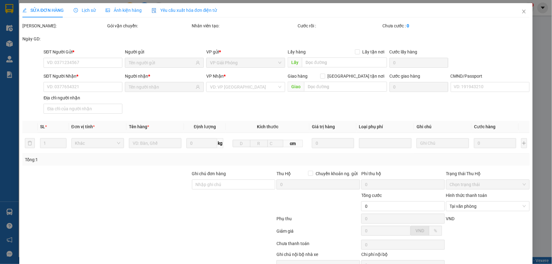
type input "0986612222"
type input "HUY LẬP"
type input "0977331183"
type input "[PERSON_NAME]"
type input "001088000404 [PERSON_NAME]"
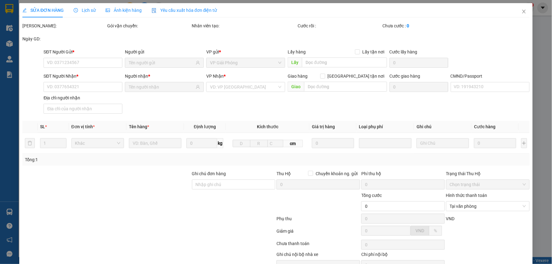
type input "40.000"
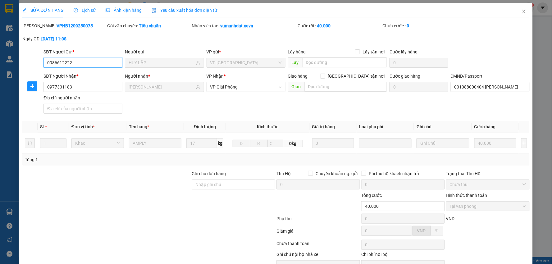
scroll to position [33, 0]
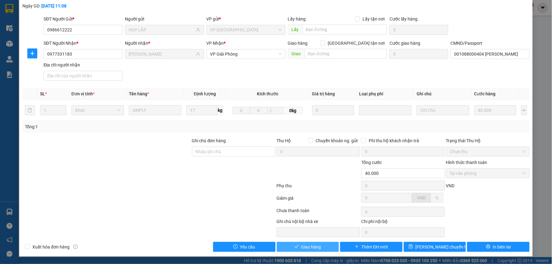
click at [289, 245] on button "Giao hàng" at bounding box center [308, 247] width 62 height 10
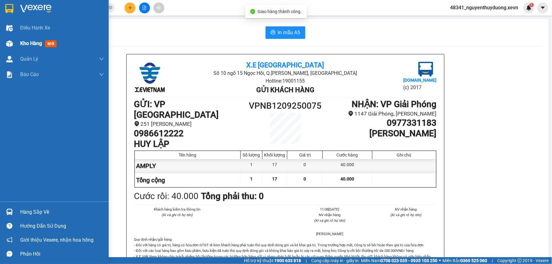
click at [21, 44] on span "Kho hàng" at bounding box center [31, 43] width 22 height 6
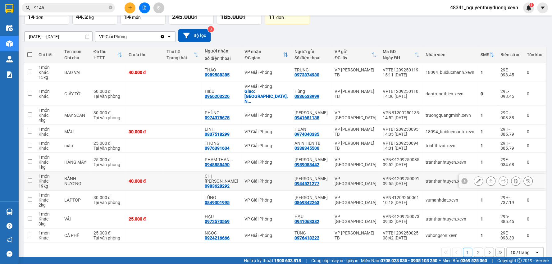
scroll to position [48, 0]
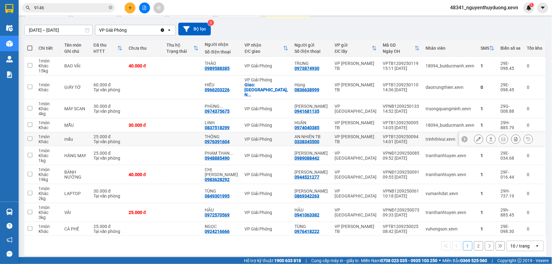
click at [477, 137] on icon at bounding box center [479, 139] width 4 height 4
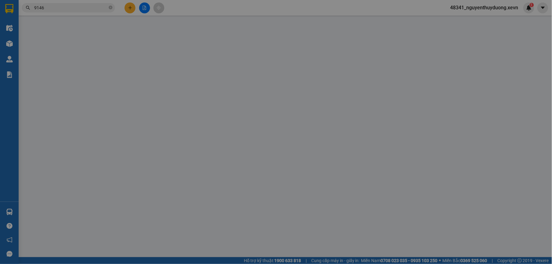
type input "0338345500"
type input "AN NHIÊN TB"
type input "0976391604"
type input "THÔNG"
type input "1"
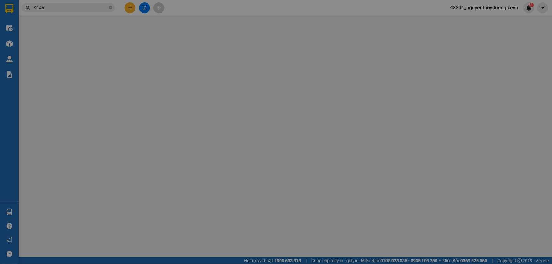
type input "25.000"
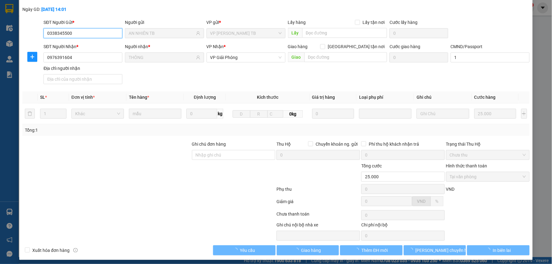
scroll to position [30, 0]
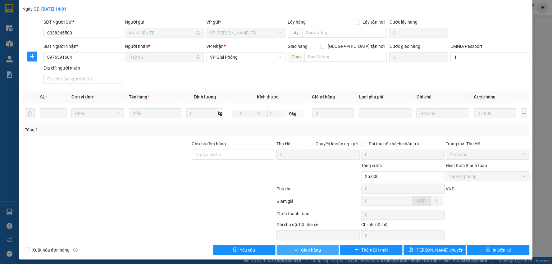
click at [313, 249] on span "Giao hàng" at bounding box center [311, 250] width 20 height 7
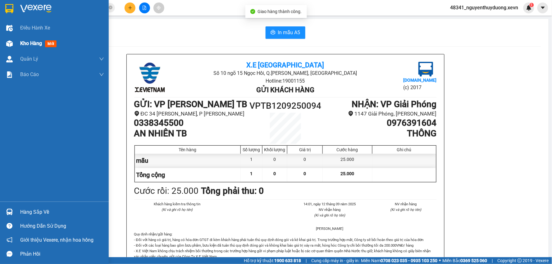
click at [17, 44] on div "Kho hàng mới" at bounding box center [54, 44] width 109 height 16
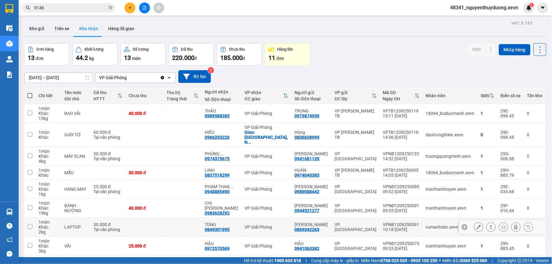
scroll to position [35, 0]
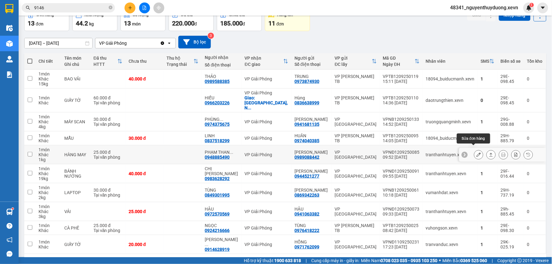
click at [477, 153] on icon at bounding box center [479, 155] width 4 height 4
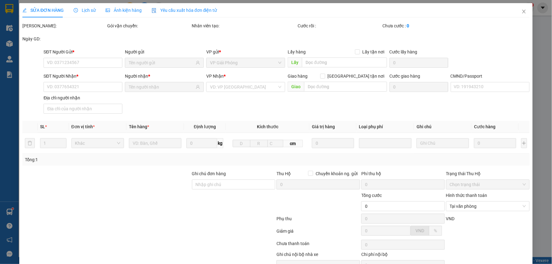
type input "0989088442"
type input "[PERSON_NAME]"
type input "0948885490"
type input "[PERSON_NAME]"
type input "036205008072"
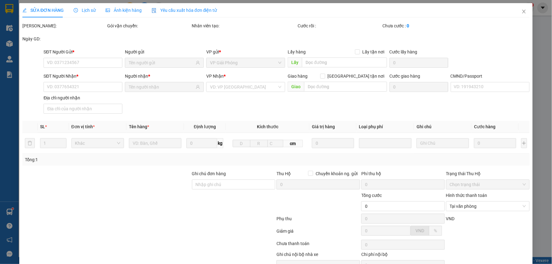
type input "25.000"
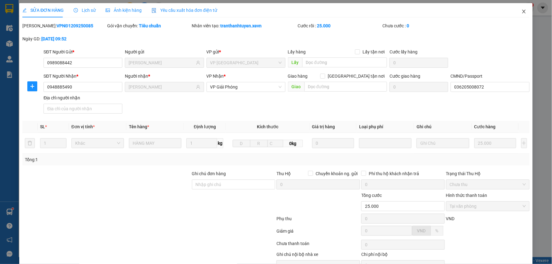
click at [522, 10] on icon "close" at bounding box center [523, 12] width 3 height 4
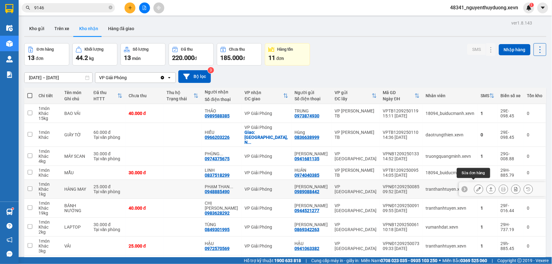
click at [477, 187] on icon at bounding box center [479, 189] width 4 height 4
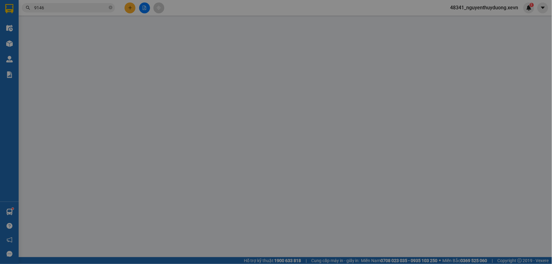
type input "0989088442"
type input "[PERSON_NAME]"
type input "0948885490"
type input "[PERSON_NAME]"
type input "036205008072"
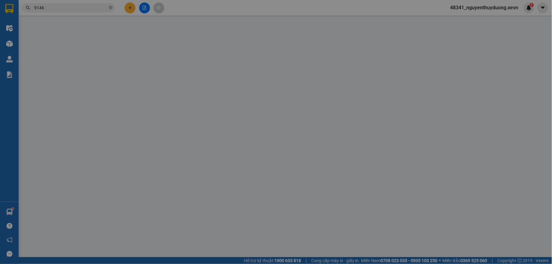
type input "25.000"
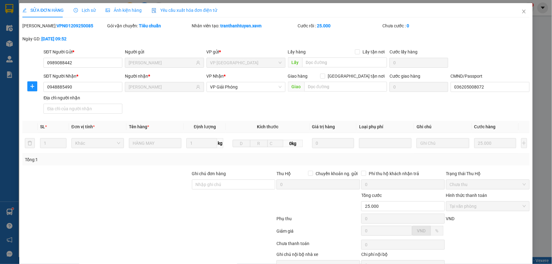
click at [536, 37] on div "SỬA ĐƠN HÀNG Lịch sử Ảnh kiện hàng Yêu cầu xuất hóa đơn điện tử Total Paid Fee …" at bounding box center [276, 132] width 552 height 264
click at [537, 22] on div "SỬA ĐƠN HÀNG Lịch sử Ảnh kiện hàng Yêu cầu xuất hóa đơn điện tử Total Paid Fee …" at bounding box center [276, 132] width 552 height 264
click at [522, 12] on icon "close" at bounding box center [523, 12] width 3 height 4
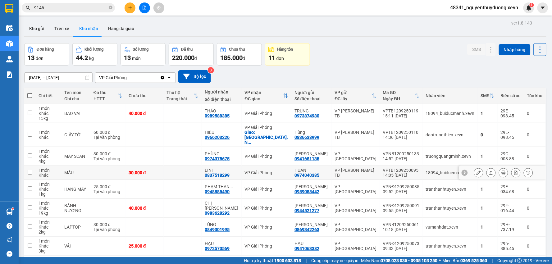
click at [118, 168] on td at bounding box center [107, 173] width 35 height 14
checkbox input "true"
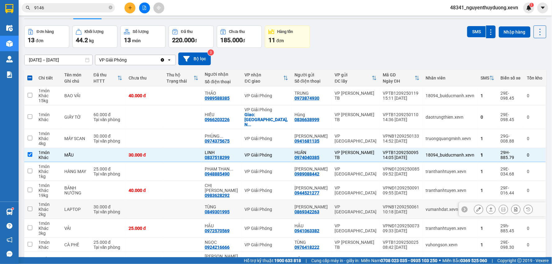
scroll to position [35, 0]
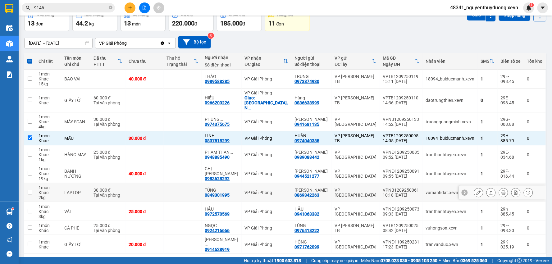
click at [90, 187] on td "LAPTOP" at bounding box center [75, 192] width 29 height 19
checkbox input "true"
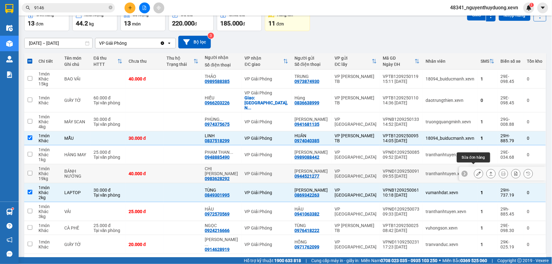
click at [475, 170] on button at bounding box center [479, 173] width 9 height 11
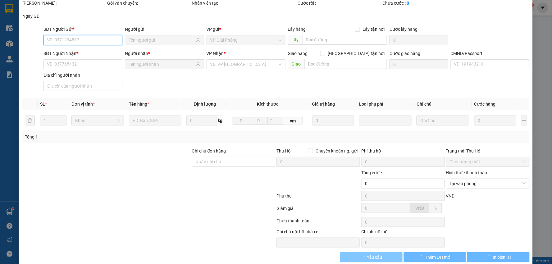
scroll to position [33, 0]
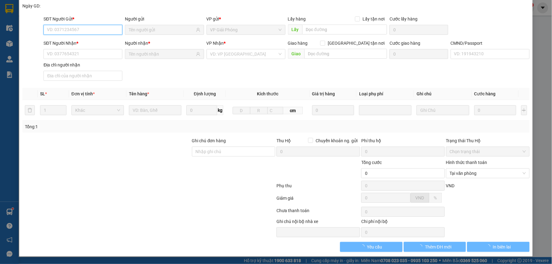
type input "0944521277"
type input "[PERSON_NAME]"
type input "0983628292"
type input "CHỊ [PERSON_NAME]"
type input "001190016050 [PERSON_NAME]"
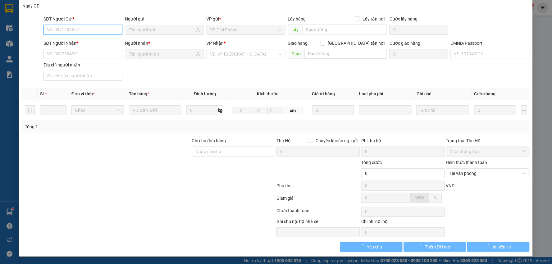
type input "40.000"
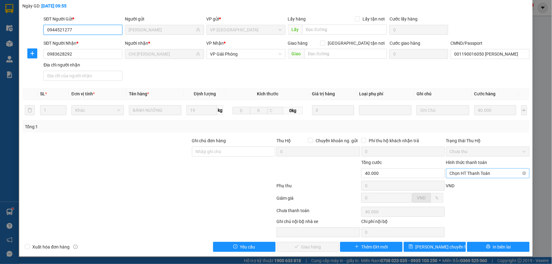
click at [454, 168] on div "Chọn HT Thanh Toán" at bounding box center [488, 173] width 84 height 10
click at [458, 187] on div "Tại văn phòng" at bounding box center [483, 185] width 75 height 7
type input "0"
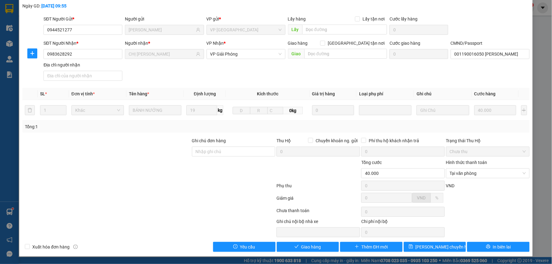
click at [310, 240] on div "Total Paid Fee 0 Total UnPaid Fee 40.000 Cash Collection Total Fee Mã ĐH: VPNĐ1…" at bounding box center [276, 120] width 508 height 263
click at [309, 246] on span "Giao hàng" at bounding box center [311, 247] width 20 height 7
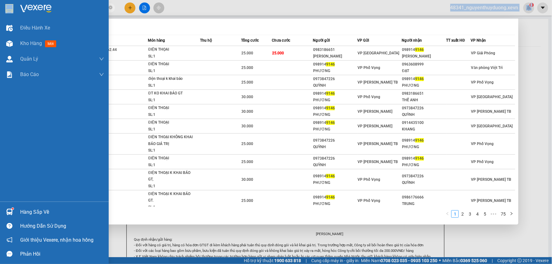
drag, startPoint x: 56, startPoint y: 12, endPoint x: 0, endPoint y: 2, distance: 56.7
click at [0, 2] on section "Kết quả tìm kiếm ( 745 ) Bộ lọc Mã ĐH Trạng thái Món hàng Thu hộ Tổng cước Chưa…" at bounding box center [276, 132] width 552 height 264
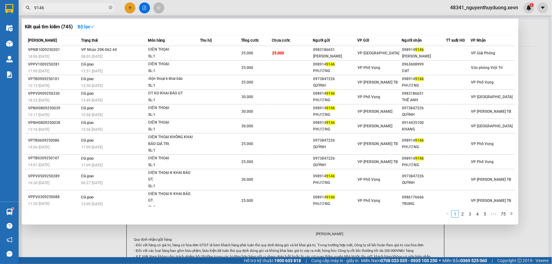
click at [65, 16] on div at bounding box center [276, 132] width 552 height 264
drag, startPoint x: 65, startPoint y: 8, endPoint x: 14, endPoint y: 12, distance: 51.4
click at [14, 12] on section "Kết quả tìm kiếm ( 745 ) Bộ lọc Mã ĐH Trạng thái Món hàng Thu hộ Tổng cước Chưa…" at bounding box center [276, 132] width 552 height 264
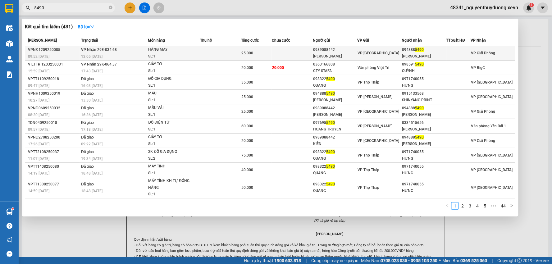
type input "5490"
click at [417, 51] on span "5490" at bounding box center [420, 50] width 9 height 4
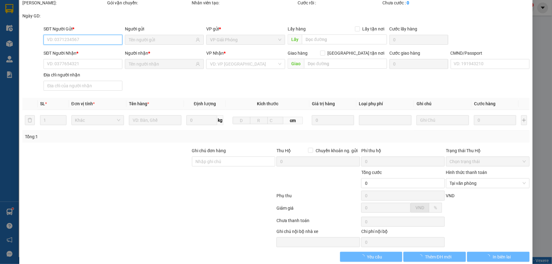
type input "0989088442"
type input "[PERSON_NAME]"
type input "0948885490"
type input "[PERSON_NAME]"
type input "036205008072"
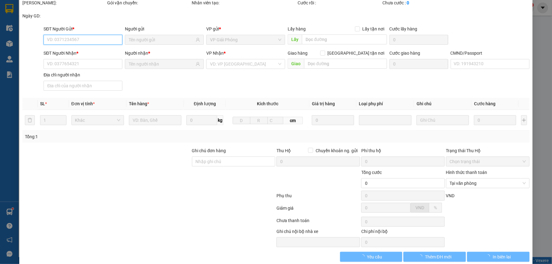
type input "25.000"
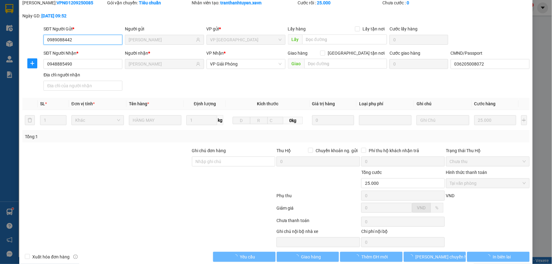
scroll to position [33, 0]
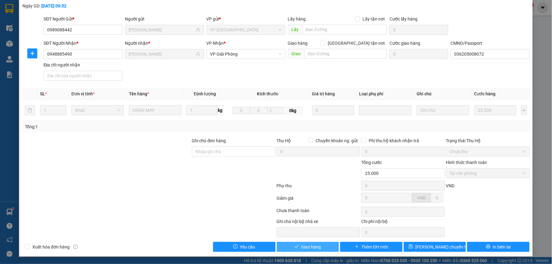
click at [314, 243] on button "Giao hàng" at bounding box center [308, 247] width 62 height 10
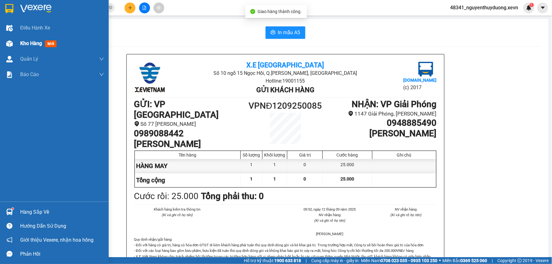
click at [26, 41] on span "Kho hàng" at bounding box center [31, 43] width 22 height 6
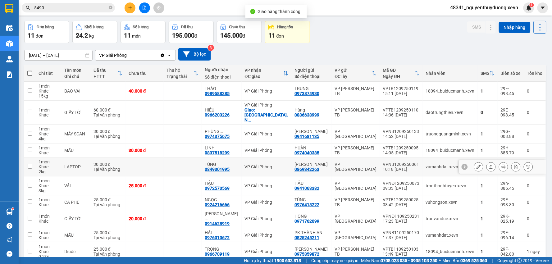
scroll to position [35, 0]
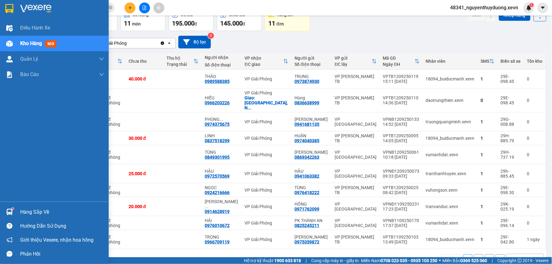
click at [13, 209] on div at bounding box center [9, 212] width 11 height 11
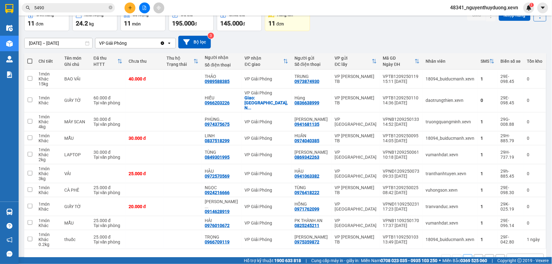
click at [426, 30] on section "Kết quả tìm kiếm ( 431 ) Bộ lọc Mã ĐH Trạng thái Món hàng Thu hộ Tổng cước Chưa…" at bounding box center [276, 132] width 552 height 264
click at [475, 81] on button at bounding box center [479, 79] width 9 height 11
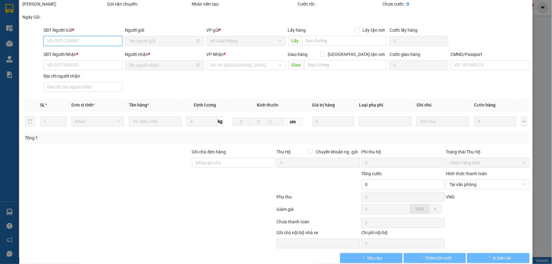
type input "0973874930"
type input "TRUNG"
type input "0989588385"
type input "THẢO"
type input "036076023855 [PERSON_NAME]"
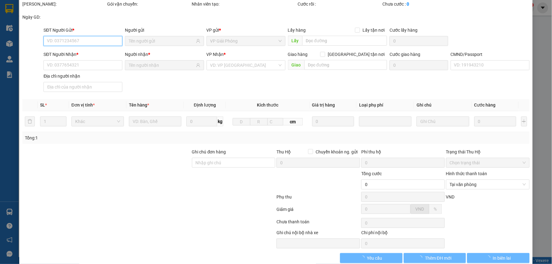
type input "40.000"
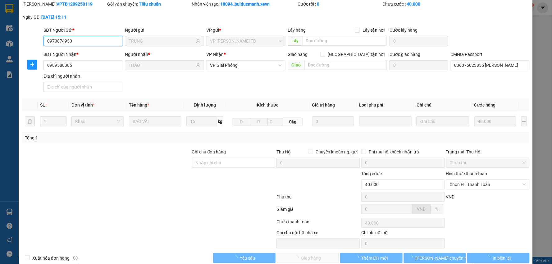
scroll to position [33, 0]
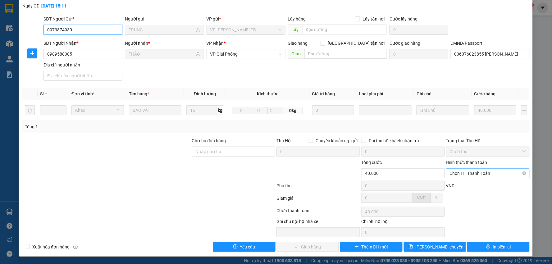
click at [482, 173] on span "Chọn HT Thanh Toán" at bounding box center [488, 173] width 76 height 9
click at [472, 185] on div "Tại văn phòng" at bounding box center [483, 185] width 75 height 7
type input "0"
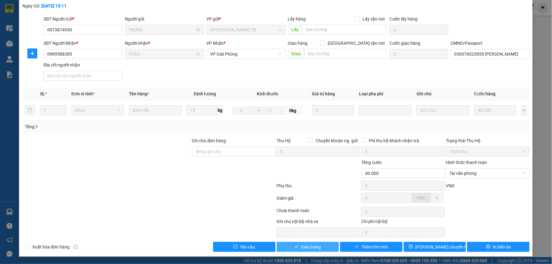
click at [317, 249] on span "Giao hàng" at bounding box center [311, 247] width 20 height 7
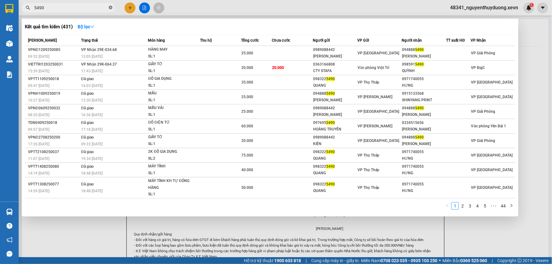
click at [111, 7] on icon "close-circle" at bounding box center [111, 8] width 4 height 4
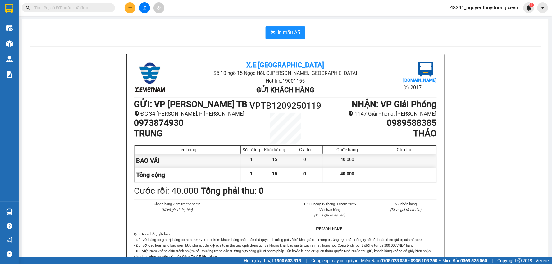
click at [69, 7] on input "text" at bounding box center [70, 7] width 73 height 7
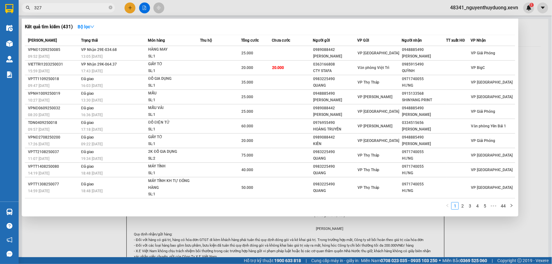
type input "3270"
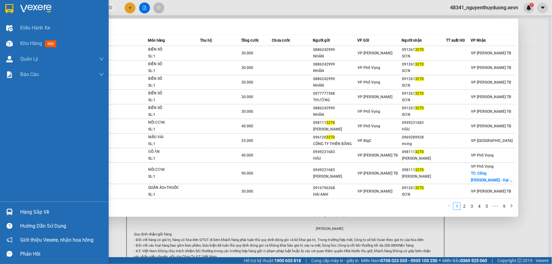
drag, startPoint x: 4, startPoint y: 12, endPoint x: 0, endPoint y: 7, distance: 6.6
click at [0, 13] on section "Kết quả tìm kiếm ( 84 ) Bộ lọc Mã ĐH Trạng thái Món hàng Thu hộ Tổng cước Chưa …" at bounding box center [276, 132] width 552 height 264
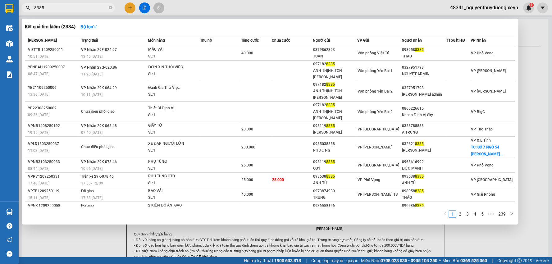
type input "8385"
click at [113, 7] on span "8385" at bounding box center [68, 7] width 93 height 9
click at [111, 9] on icon "close-circle" at bounding box center [111, 8] width 4 height 4
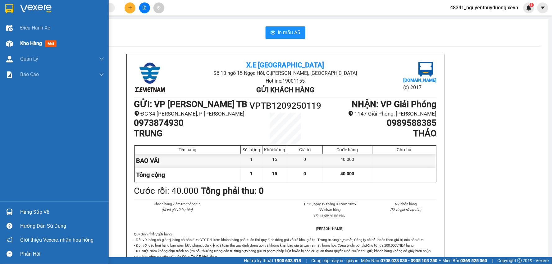
click at [22, 47] on div "Kho hàng mới" at bounding box center [39, 43] width 39 height 8
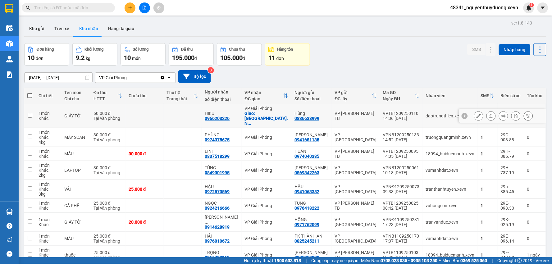
click at [477, 116] on icon at bounding box center [479, 116] width 4 height 4
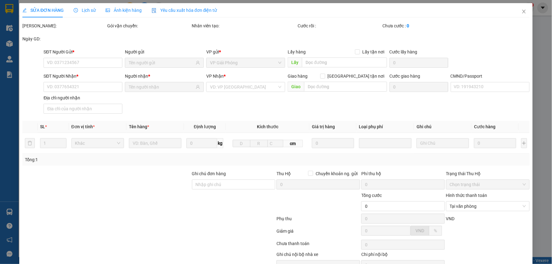
type input "0836638999"
type input "Hùng"
type input "0966203226"
type input "HIẾU"
checkbox input "true"
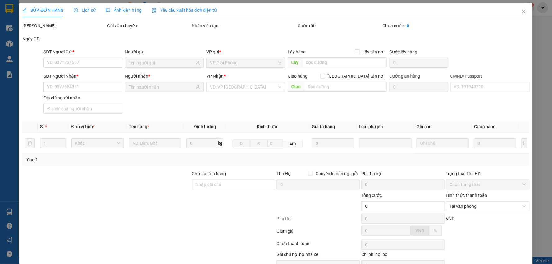
type input "[GEOGRAPHIC_DATA], Ng. 48 Đ. [PERSON_NAME], [PERSON_NAME], [PERSON_NAME], [GEOG…"
type input "40.000"
type input "010084000555 [PERSON_NAME]"
type input "18h"
type input "60.000"
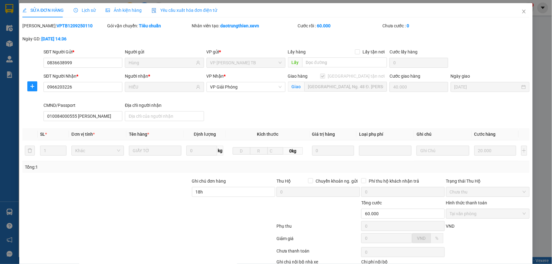
click at [544, 50] on div "SỬA ĐƠN HÀNG Lịch sử Ảnh kiện hàng Yêu cầu xuất hóa đơn điện tử Total Paid Fee …" at bounding box center [276, 132] width 552 height 264
click at [522, 10] on icon "close" at bounding box center [524, 11] width 5 height 5
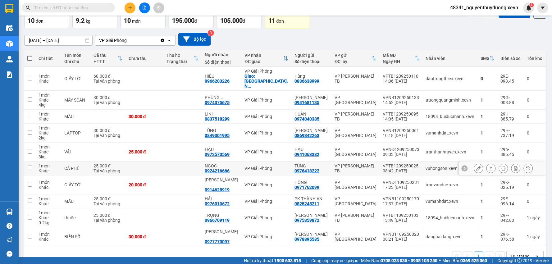
scroll to position [38, 0]
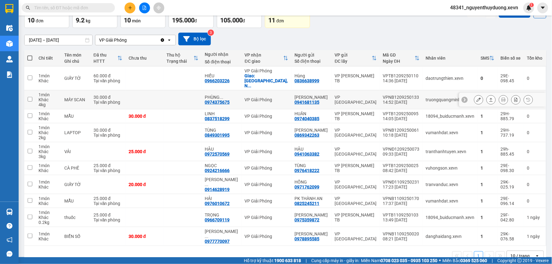
click at [48, 97] on div "Khác" at bounding box center [49, 99] width 20 height 5
checkbox input "true"
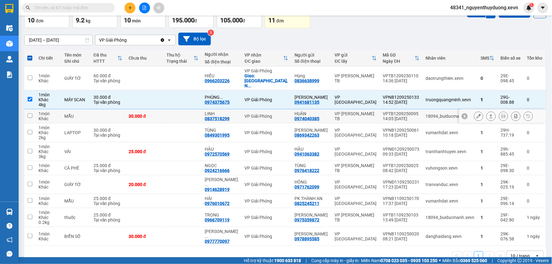
click at [36, 109] on td "1 món Khác" at bounding box center [48, 116] width 26 height 14
checkbox input "true"
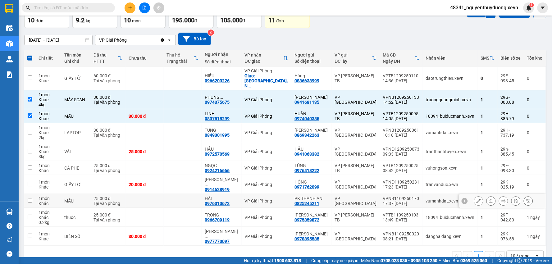
click at [477, 199] on icon at bounding box center [479, 201] width 4 height 4
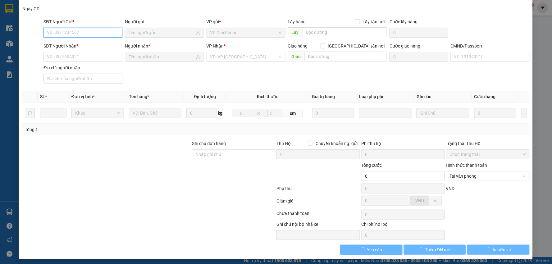
scroll to position [33, 0]
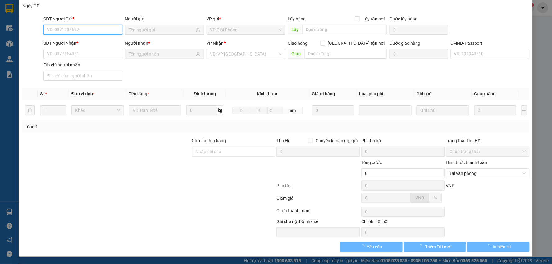
type input "0825245211"
type input "PK THÀNH AN"
type input "0976010672"
type input "HẢI"
type input "001071026320 [GEOGRAPHIC_DATA]"
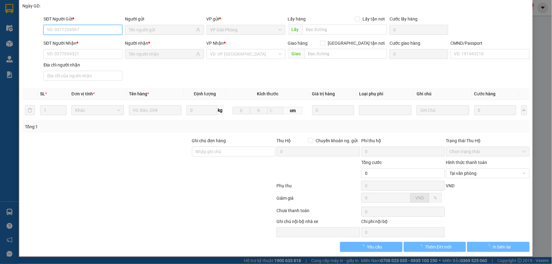
type input "25.000"
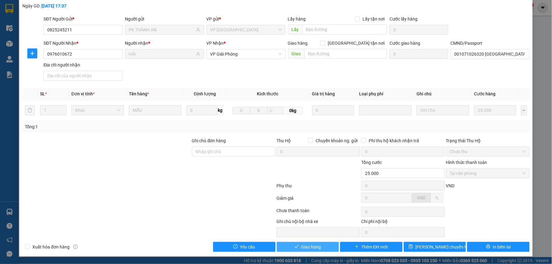
click at [309, 248] on span "Giao hàng" at bounding box center [311, 247] width 20 height 7
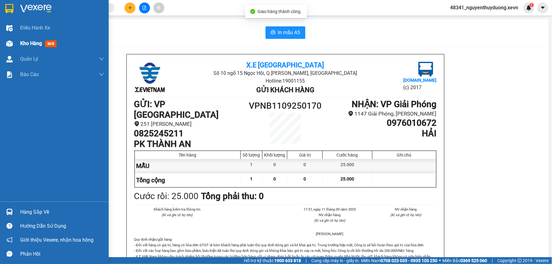
click at [11, 44] on img at bounding box center [9, 43] width 7 height 7
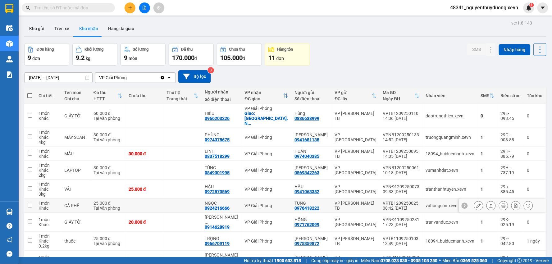
scroll to position [29, 0]
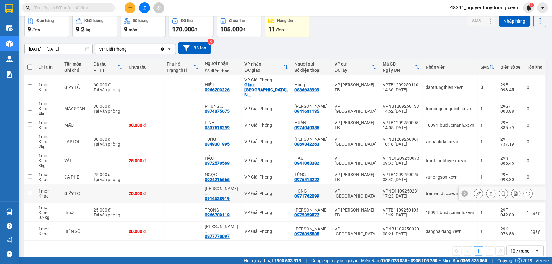
click at [477, 191] on icon at bounding box center [479, 193] width 4 height 4
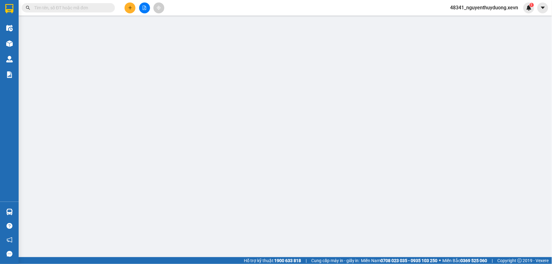
type input "0971762099"
type input "HỒNG"
type input "0914628919"
type input "[PERSON_NAME]"
type input "001088009766 [PERSON_NAME]"
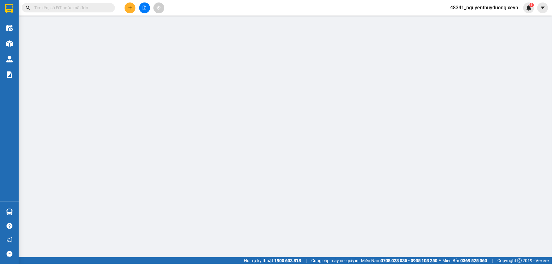
type input "[GEOGRAPHIC_DATA],[GEOGRAPHIC_DATA],[GEOGRAPHIC_DATA],[GEOGRAPHIC_DATA]"
type input "20.000"
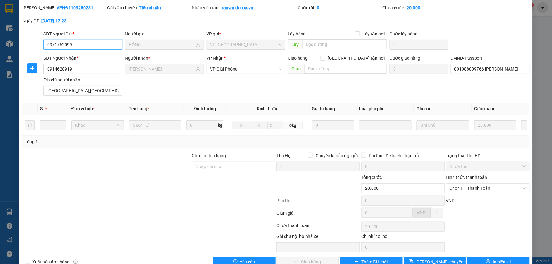
scroll to position [33, 0]
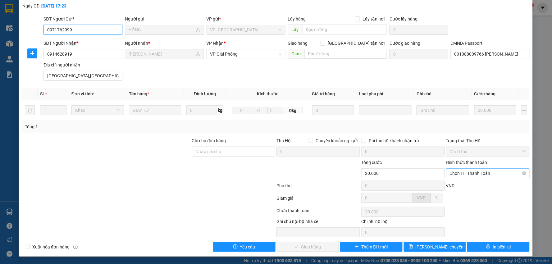
click at [458, 172] on span "Chọn HT Thanh Toán" at bounding box center [488, 173] width 76 height 9
click at [463, 182] on div "Tại văn phòng" at bounding box center [484, 186] width 83 height 10
type input "0"
click at [298, 244] on button "Giao hàng" at bounding box center [308, 247] width 62 height 10
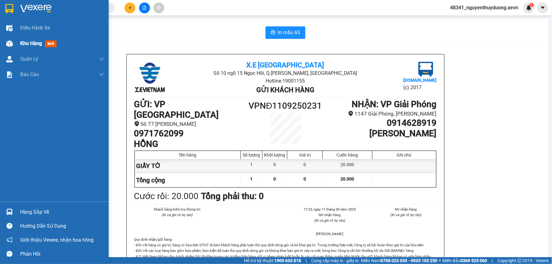
click at [30, 41] on span "Kho hàng" at bounding box center [31, 43] width 22 height 6
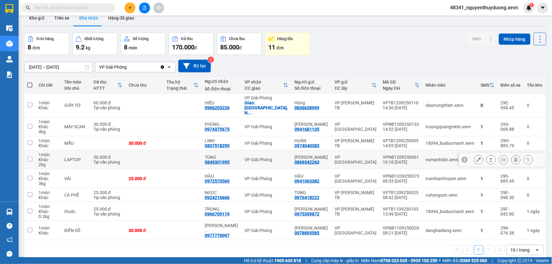
scroll to position [29, 0]
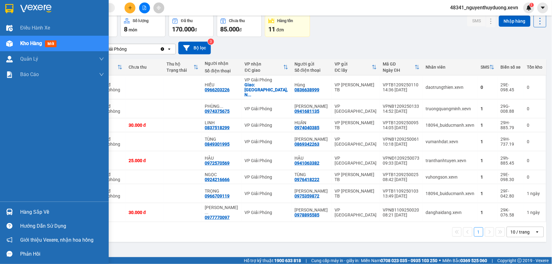
click at [19, 210] on div "Hàng sắp về" at bounding box center [54, 212] width 109 height 14
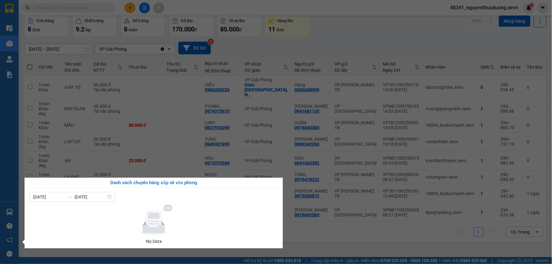
click at [382, 20] on section "Kết quả tìm kiếm ( 2384 ) Bộ lọc Mã ĐH Trạng thái Món hàng Thu hộ Tổng cước Chư…" at bounding box center [276, 132] width 552 height 264
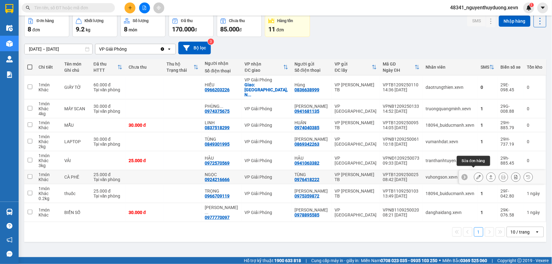
click at [476, 173] on button at bounding box center [479, 177] width 9 height 11
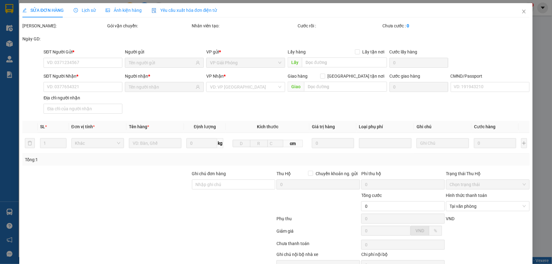
type input "0976418222"
type input "TÙNG"
type input "0924216666"
type input "NGỌC"
type input "[PERSON_NAME] 0926148686"
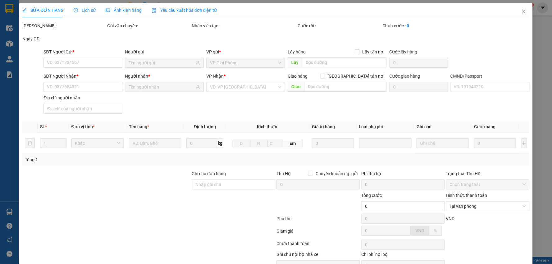
type input "25.000"
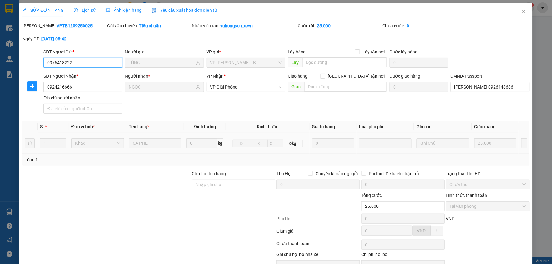
scroll to position [33, 0]
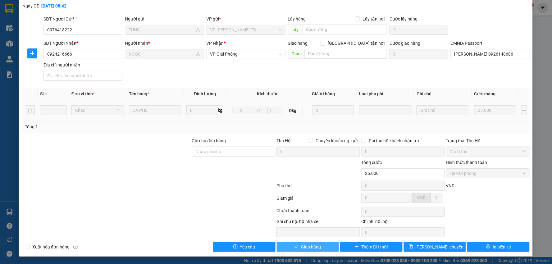
click at [306, 250] on span "Giao hàng" at bounding box center [311, 247] width 20 height 7
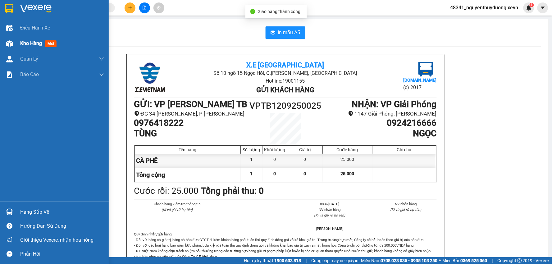
click at [36, 40] on span "Kho hàng" at bounding box center [31, 43] width 22 height 6
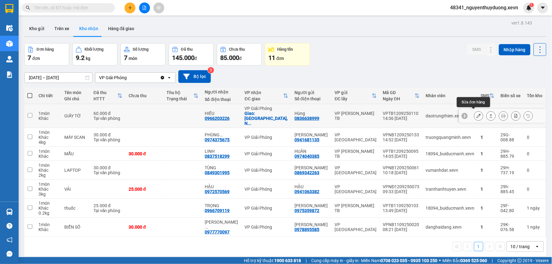
click at [477, 114] on icon at bounding box center [479, 116] width 4 height 4
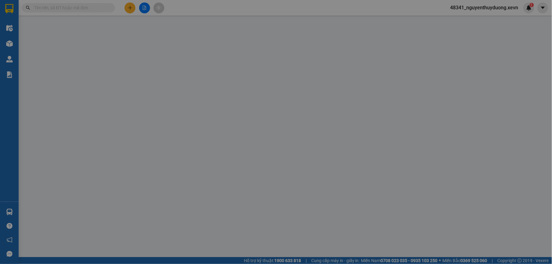
type input "0836638999"
type input "Hùng"
type input "0966203226"
type input "HIẾU"
checkbox input "true"
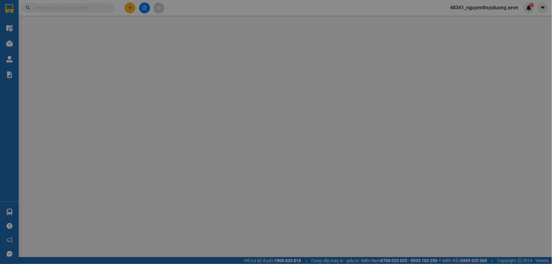
type input "[GEOGRAPHIC_DATA], Ng. 48 Đ. [PERSON_NAME], [PERSON_NAME], [PERSON_NAME], [GEOG…"
type input "40.000"
type input "010084000555 [PERSON_NAME]"
type input "18h"
type input "60.000"
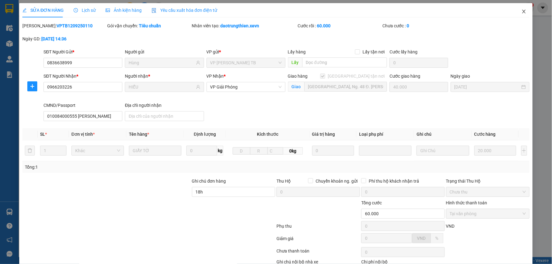
click at [516, 9] on span "Close" at bounding box center [524, 11] width 17 height 17
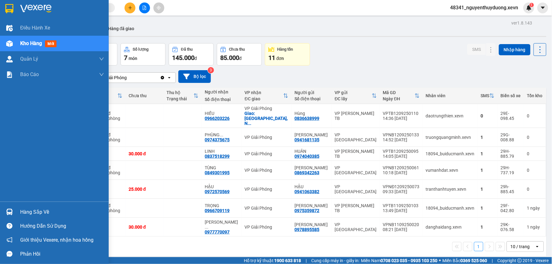
click at [29, 214] on div "Hàng sắp về" at bounding box center [62, 212] width 84 height 9
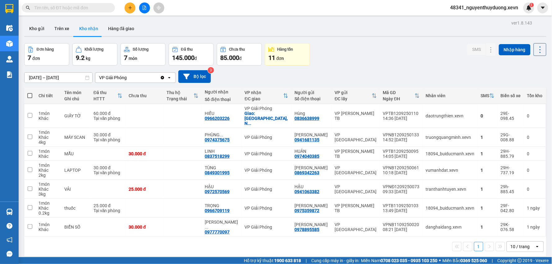
click at [427, 29] on section "Kết quả tìm kiếm ( 2384 ) Bộ lọc Mã ĐH Trạng thái Món hàng Thu hộ Tổng cước Chư…" at bounding box center [276, 132] width 552 height 264
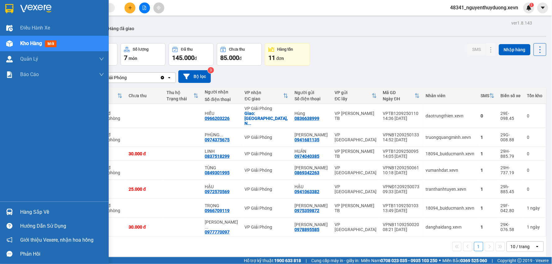
click at [33, 213] on div "Hàng sắp về" at bounding box center [62, 212] width 84 height 9
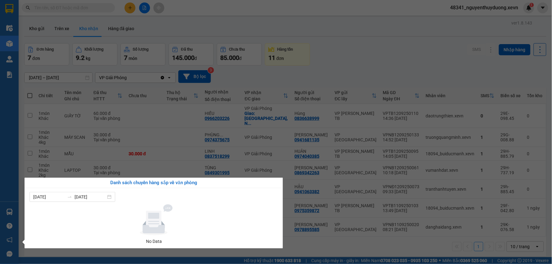
click at [411, 49] on section "Kết quả tìm kiếm ( 2384 ) Bộ lọc Mã ĐH Trạng thái Món hàng Thu hộ Tổng cước Chư…" at bounding box center [276, 132] width 552 height 264
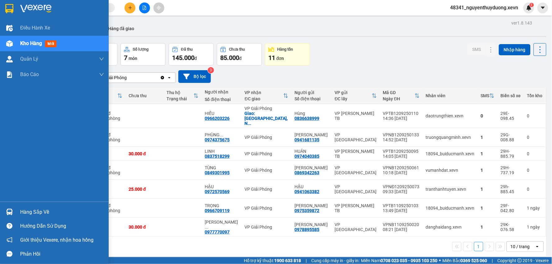
click at [29, 214] on div "Hàng sắp về" at bounding box center [62, 212] width 84 height 9
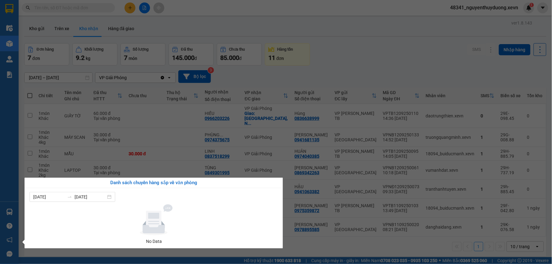
click at [318, 61] on section "Kết quả tìm kiếm ( 2384 ) Bộ lọc Mã ĐH Trạng thái Món hàng Thu hộ Tổng cước Chư…" at bounding box center [276, 132] width 552 height 264
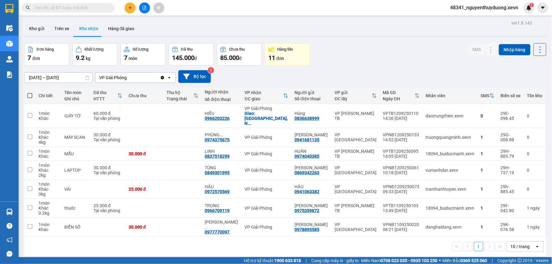
click at [74, 8] on input "text" at bounding box center [70, 7] width 73 height 7
paste input "0968323625"
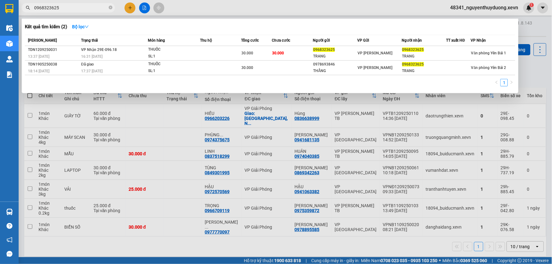
type input "0968323625"
click at [536, 78] on div at bounding box center [276, 132] width 552 height 264
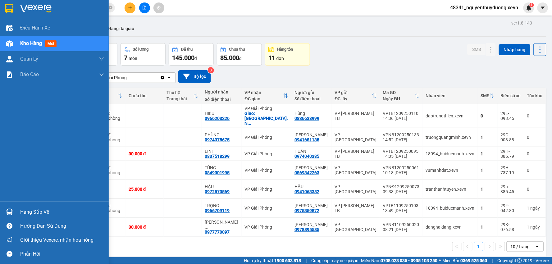
click at [55, 213] on div "Hàng sắp về" at bounding box center [62, 212] width 84 height 9
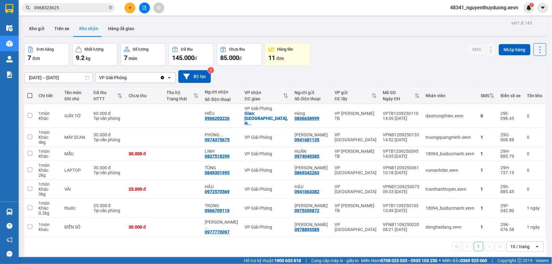
click at [340, 66] on section "Kết quả tìm kiếm ( 2 ) Bộ lọc Mã ĐH Trạng thái Món hàng Thu hộ Tổng cước Chưa c…" at bounding box center [276, 132] width 552 height 264
